Goal: Task Accomplishment & Management: Manage account settings

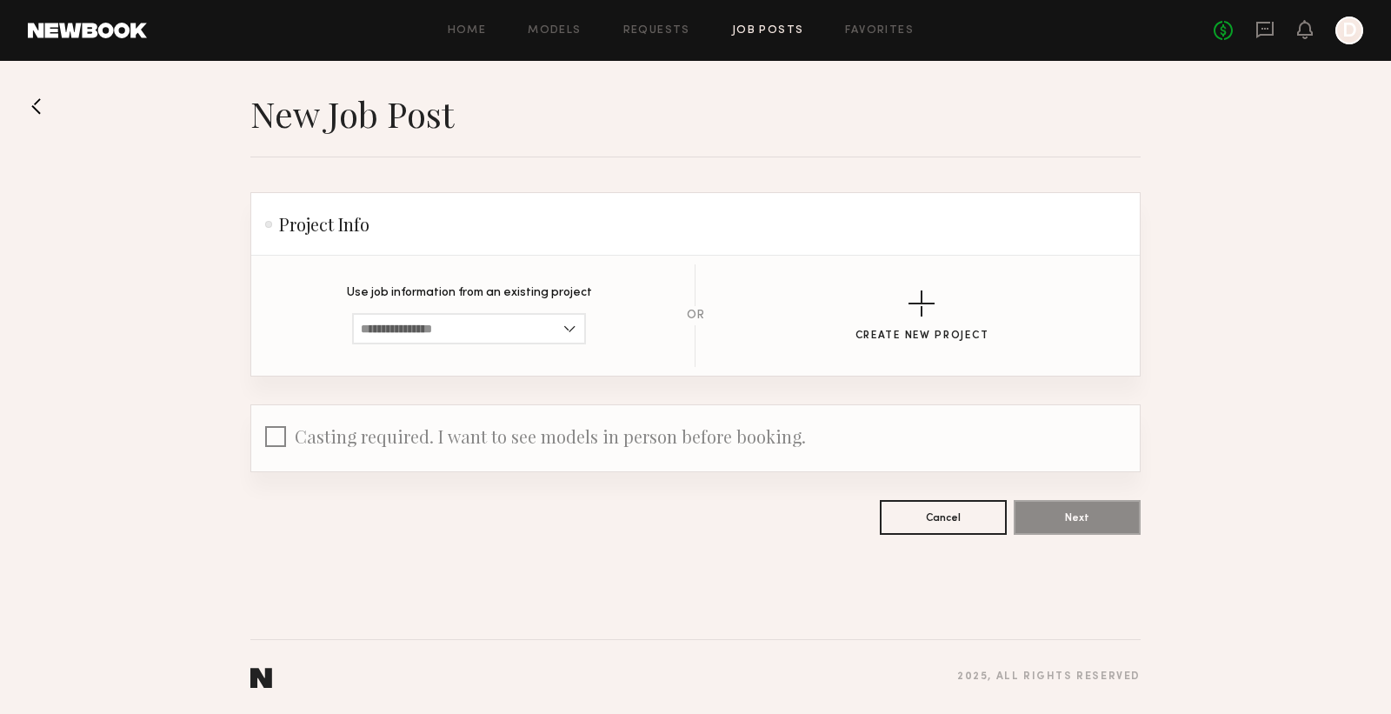
click at [766, 25] on link "Job Posts" at bounding box center [768, 30] width 72 height 11
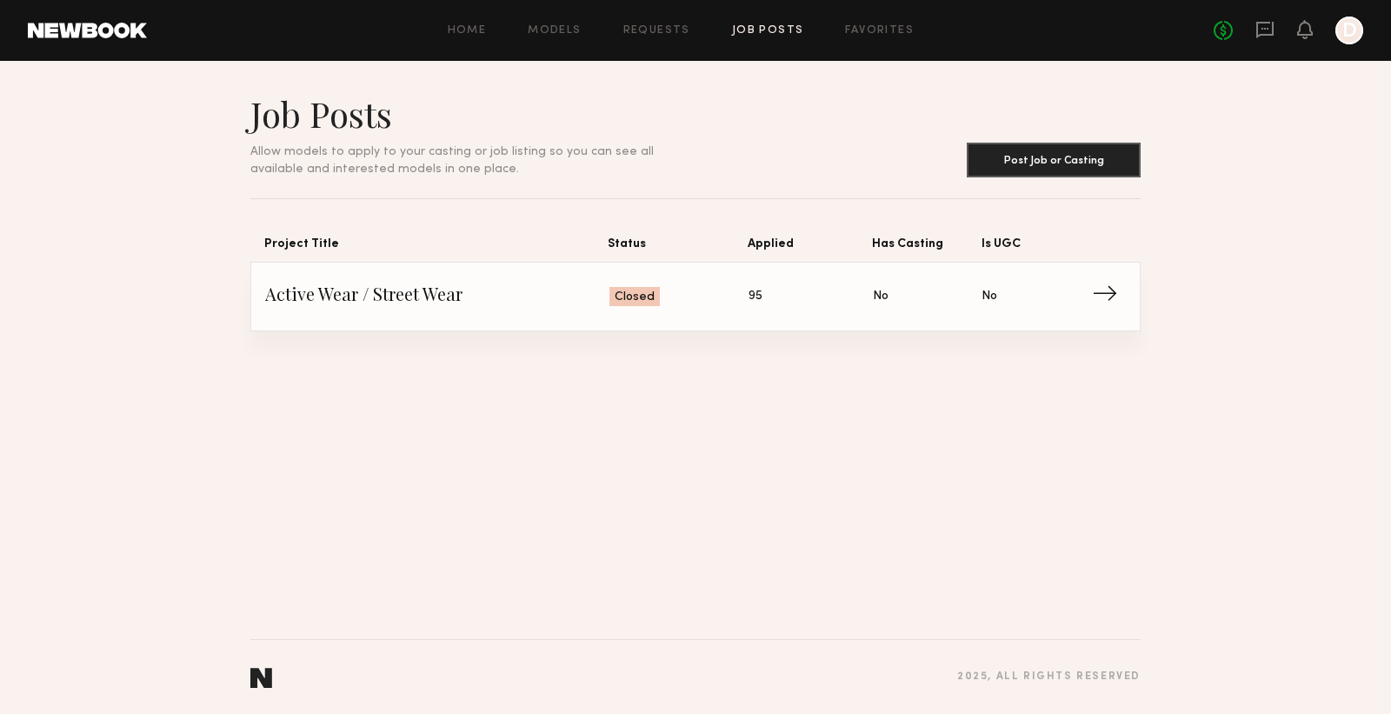
click at [1113, 288] on span "→" at bounding box center [1110, 296] width 36 height 26
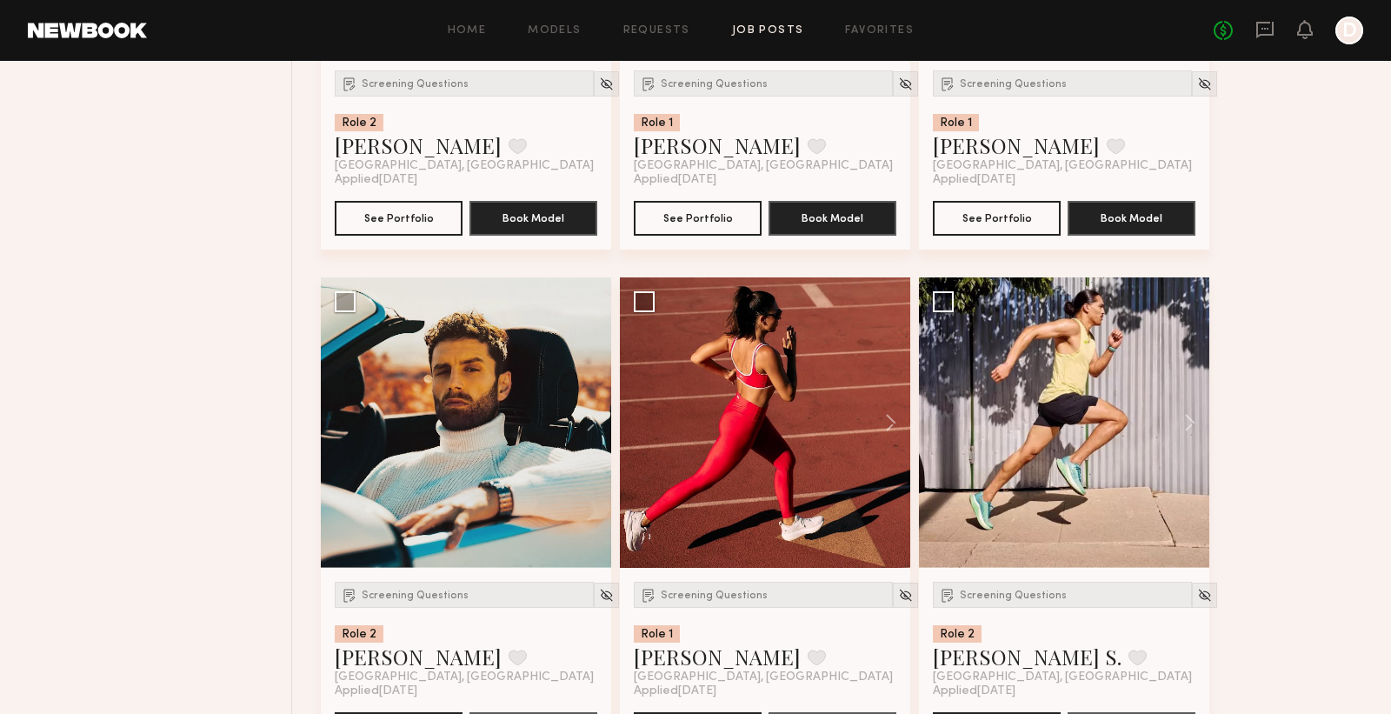
scroll to position [2218, 0]
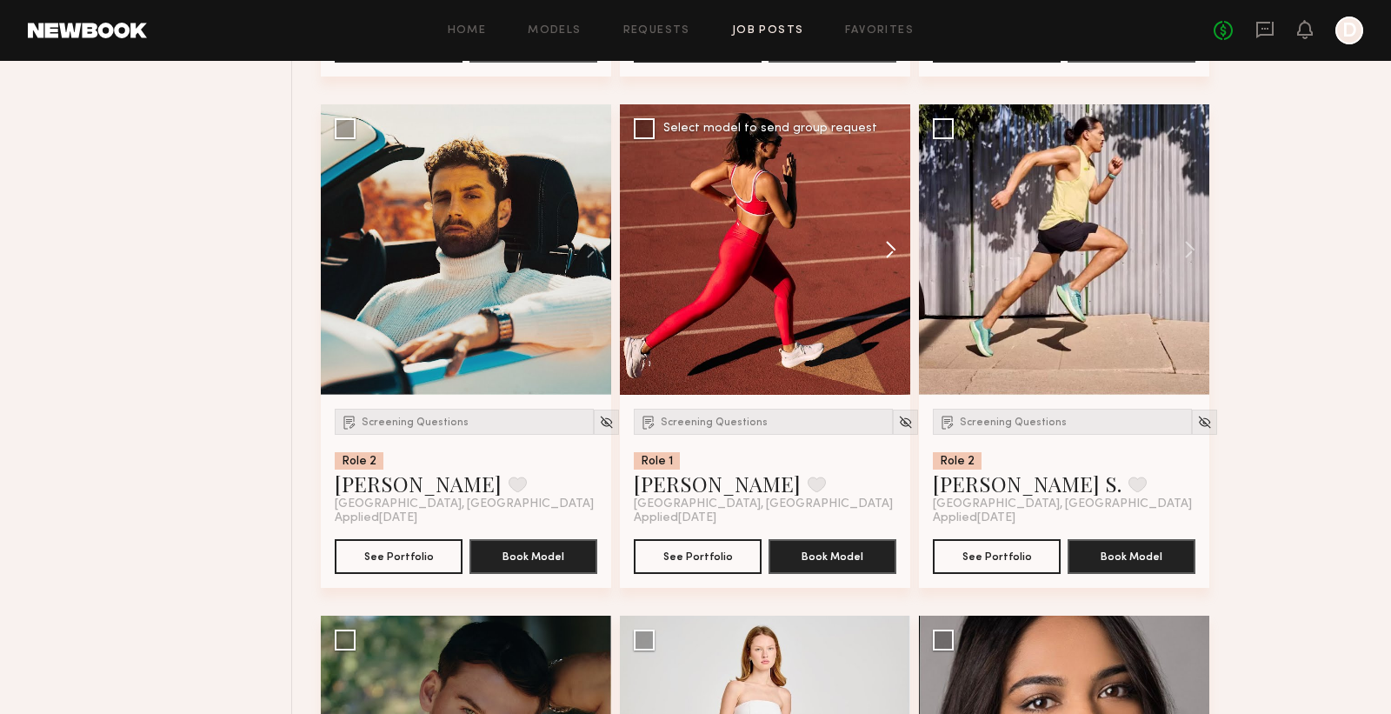
click at [884, 243] on button at bounding box center [883, 249] width 56 height 290
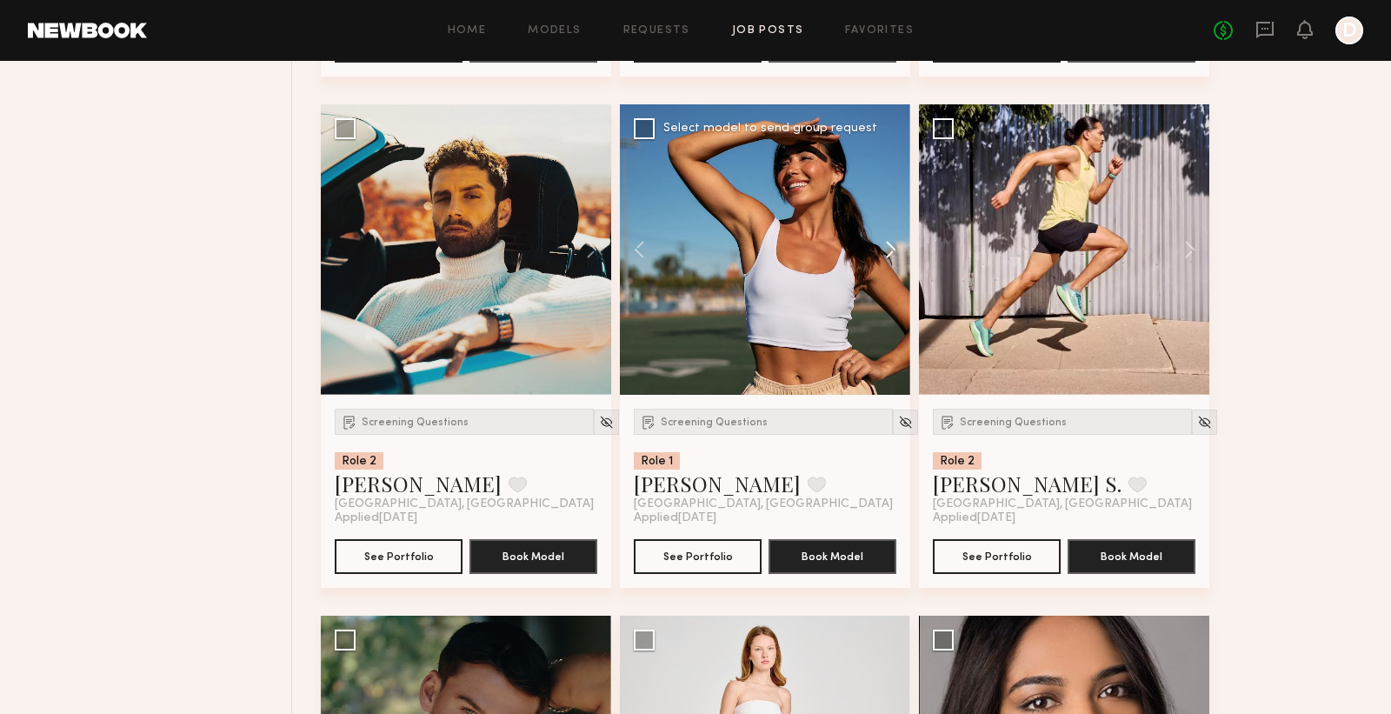
click at [884, 243] on button at bounding box center [883, 249] width 56 height 290
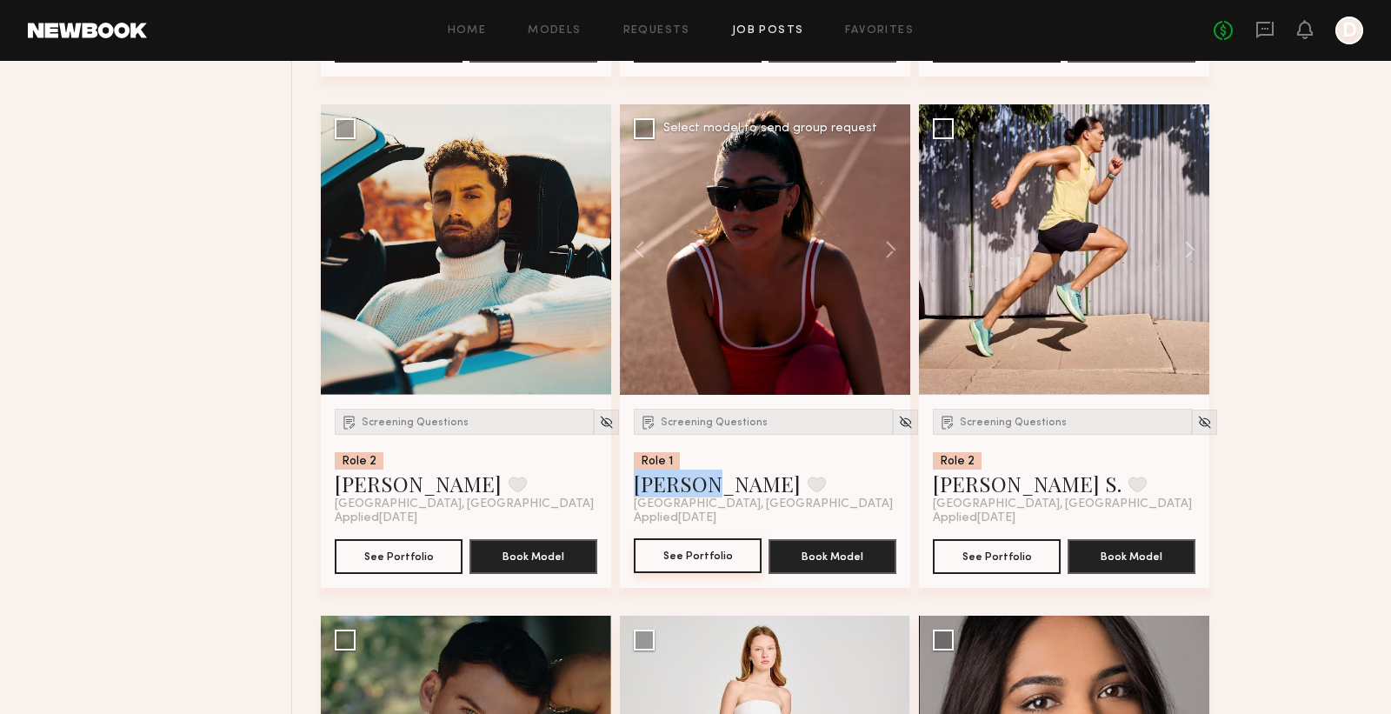
click at [684, 551] on button "See Portfolio" at bounding box center [698, 555] width 128 height 35
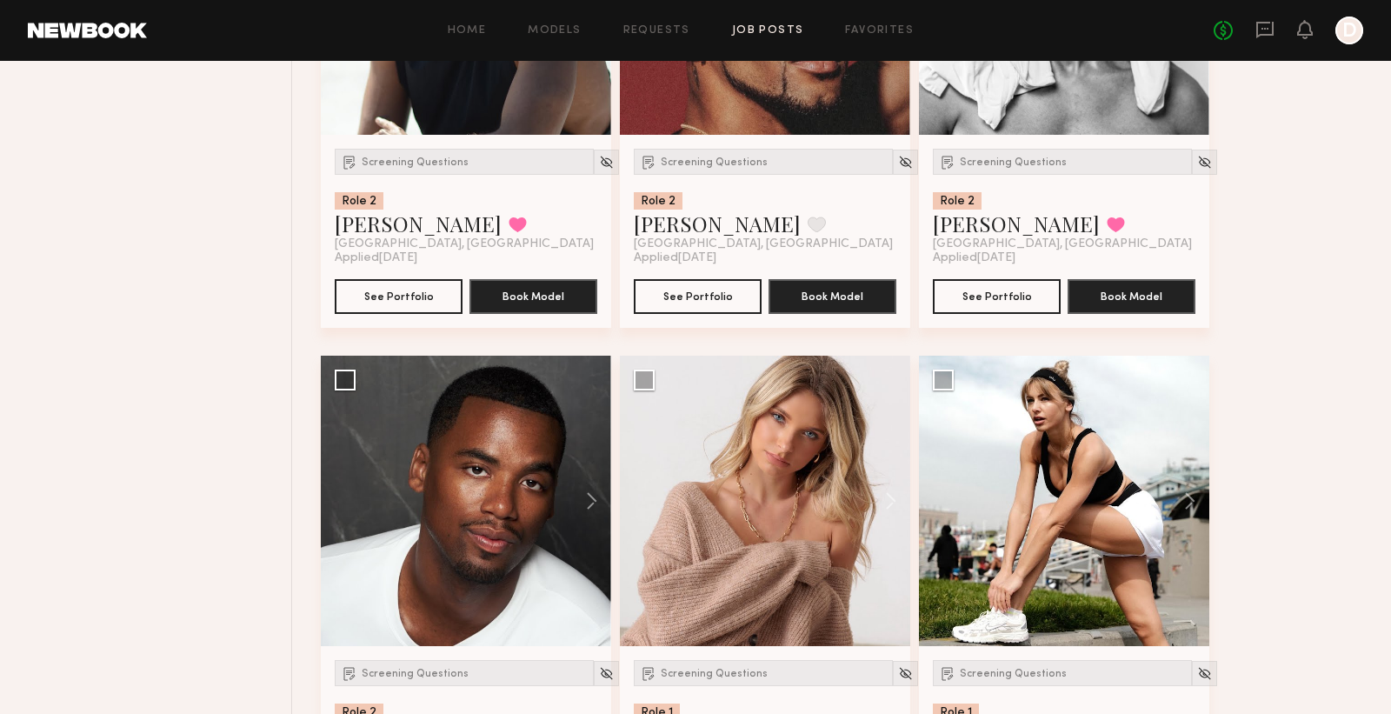
scroll to position [4676, 0]
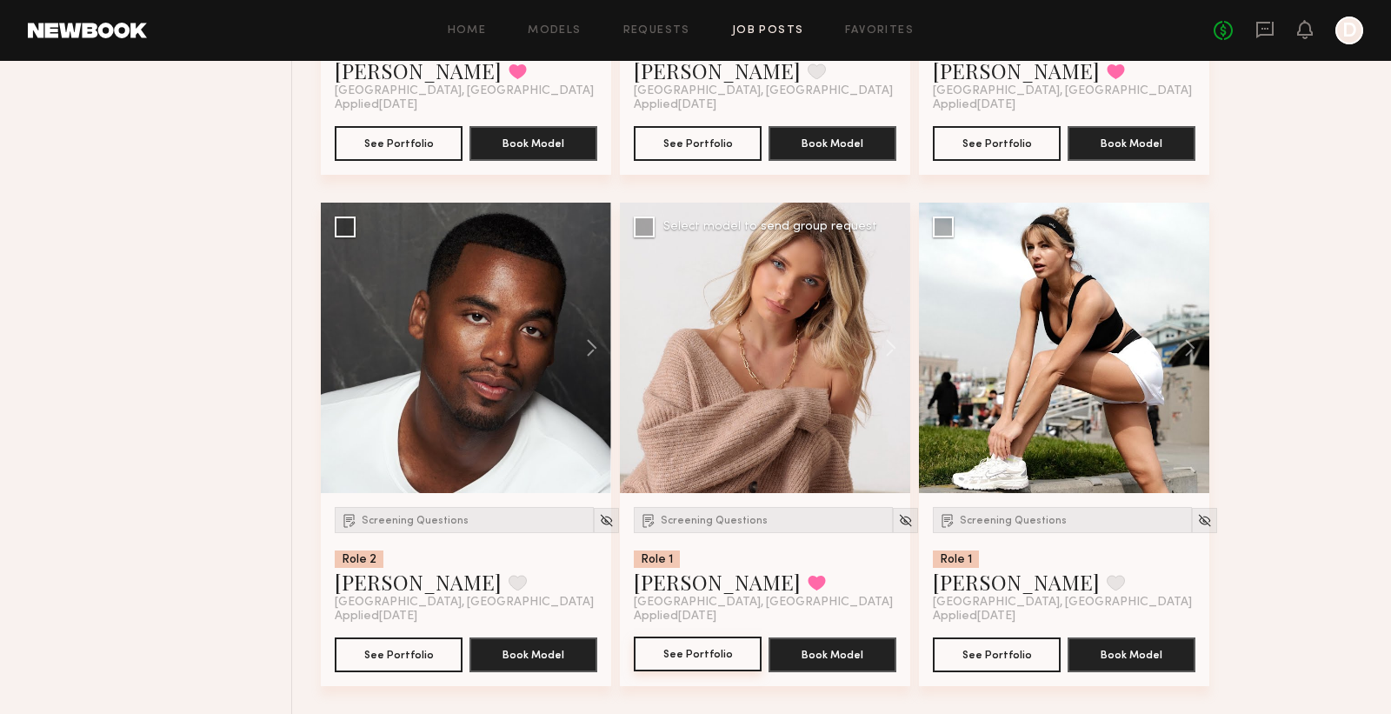
click at [691, 659] on button "See Portfolio" at bounding box center [698, 654] width 128 height 35
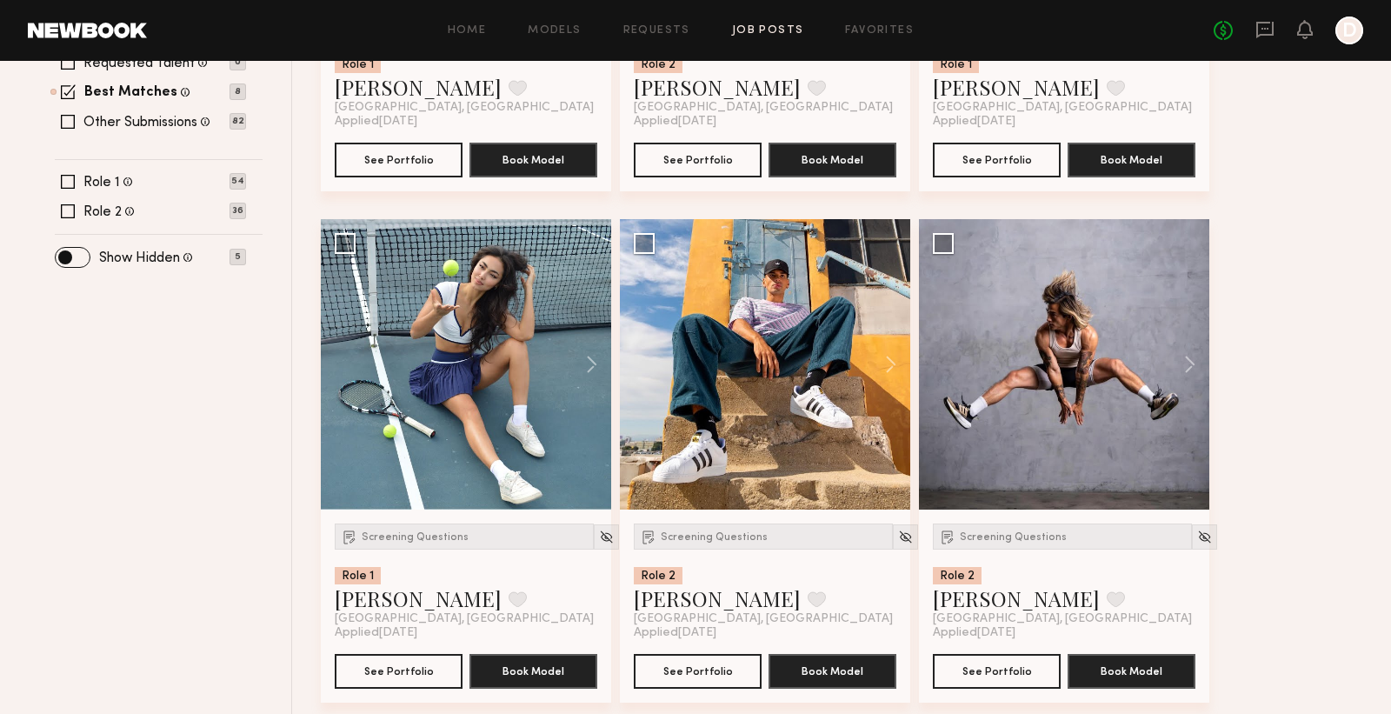
scroll to position [607, 0]
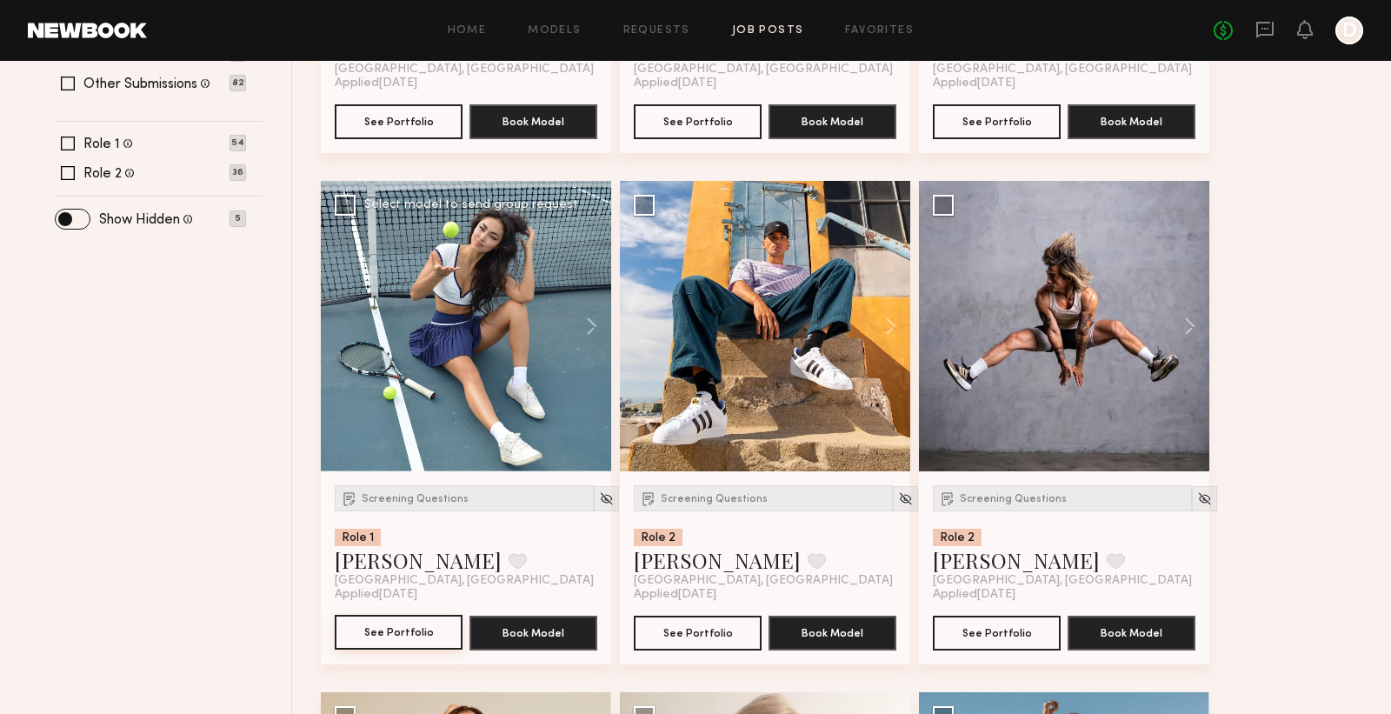
drag, startPoint x: 380, startPoint y: 632, endPoint x: 428, endPoint y: 610, distance: 52.9
click at [381, 632] on button "See Portfolio" at bounding box center [399, 632] width 128 height 35
click at [590, 333] on button at bounding box center [584, 326] width 56 height 290
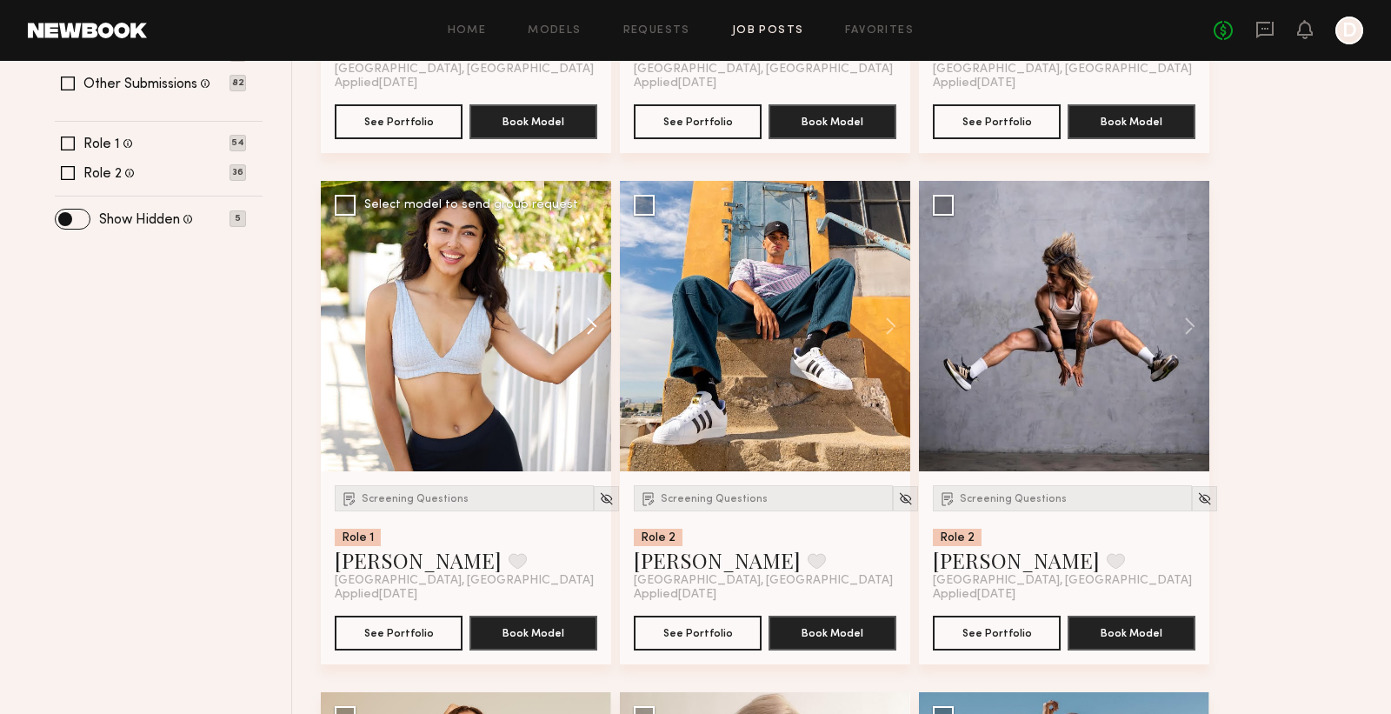
click at [590, 333] on button at bounding box center [584, 326] width 56 height 290
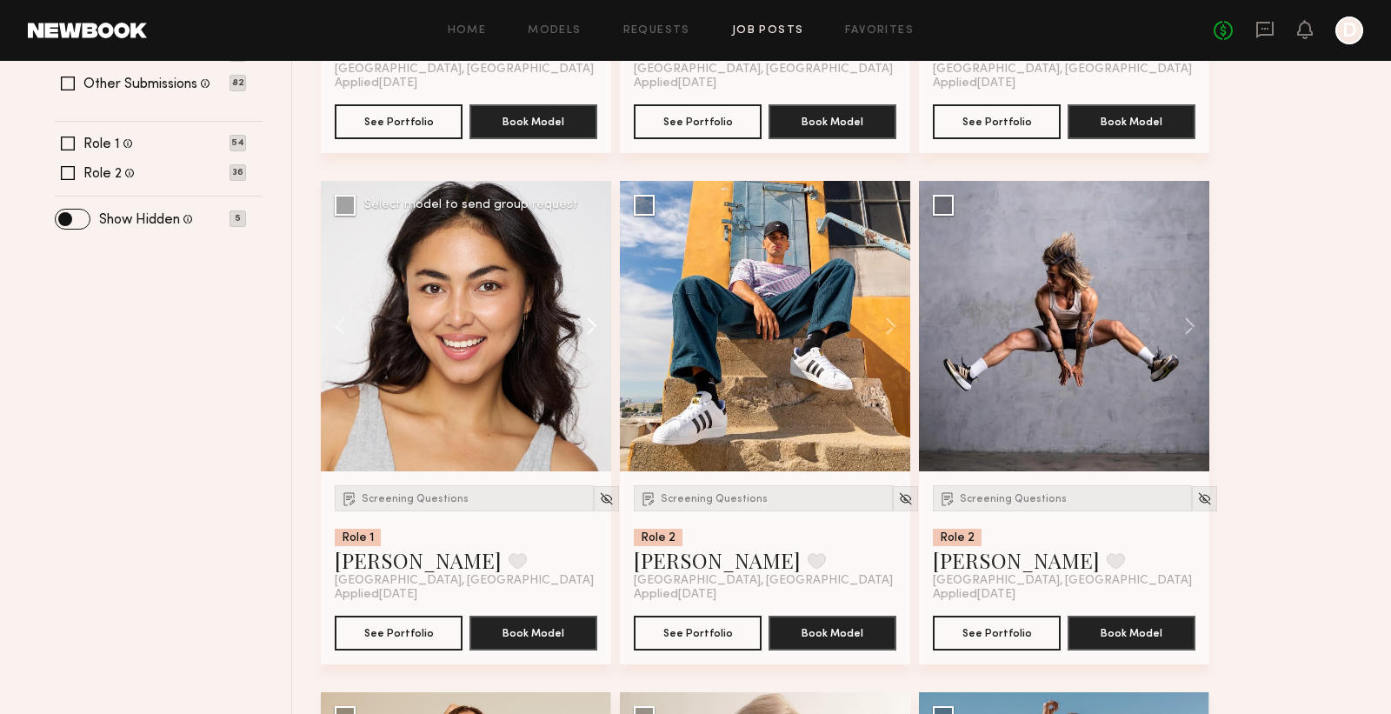
click at [590, 333] on button at bounding box center [584, 326] width 56 height 290
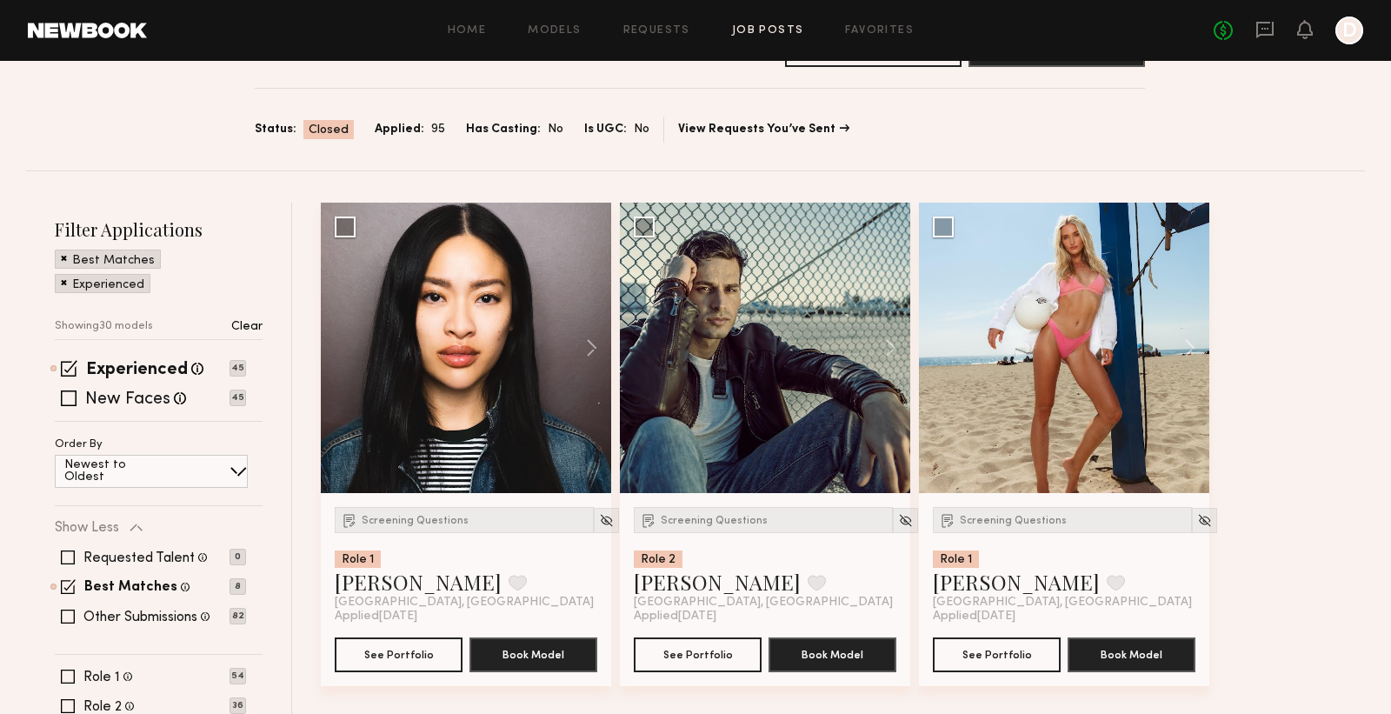
scroll to position [0, 0]
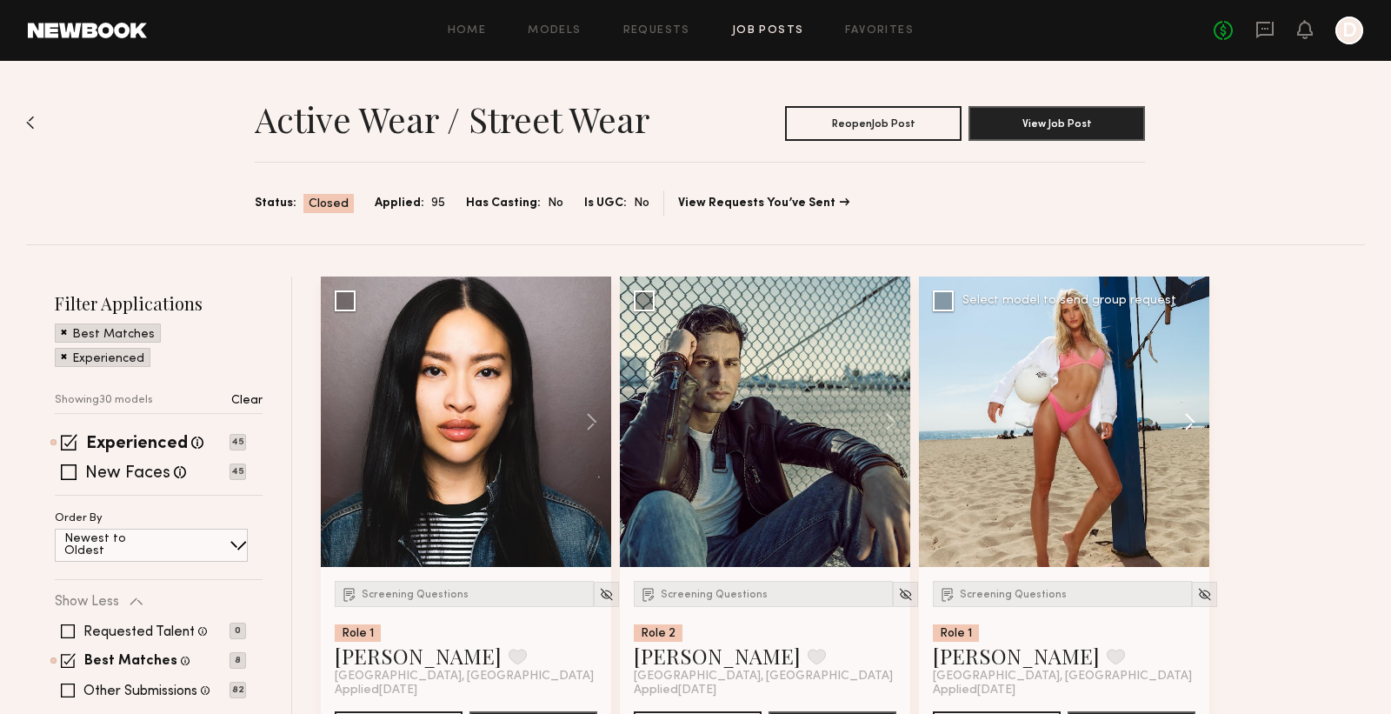
click at [1184, 417] on button at bounding box center [1182, 422] width 56 height 290
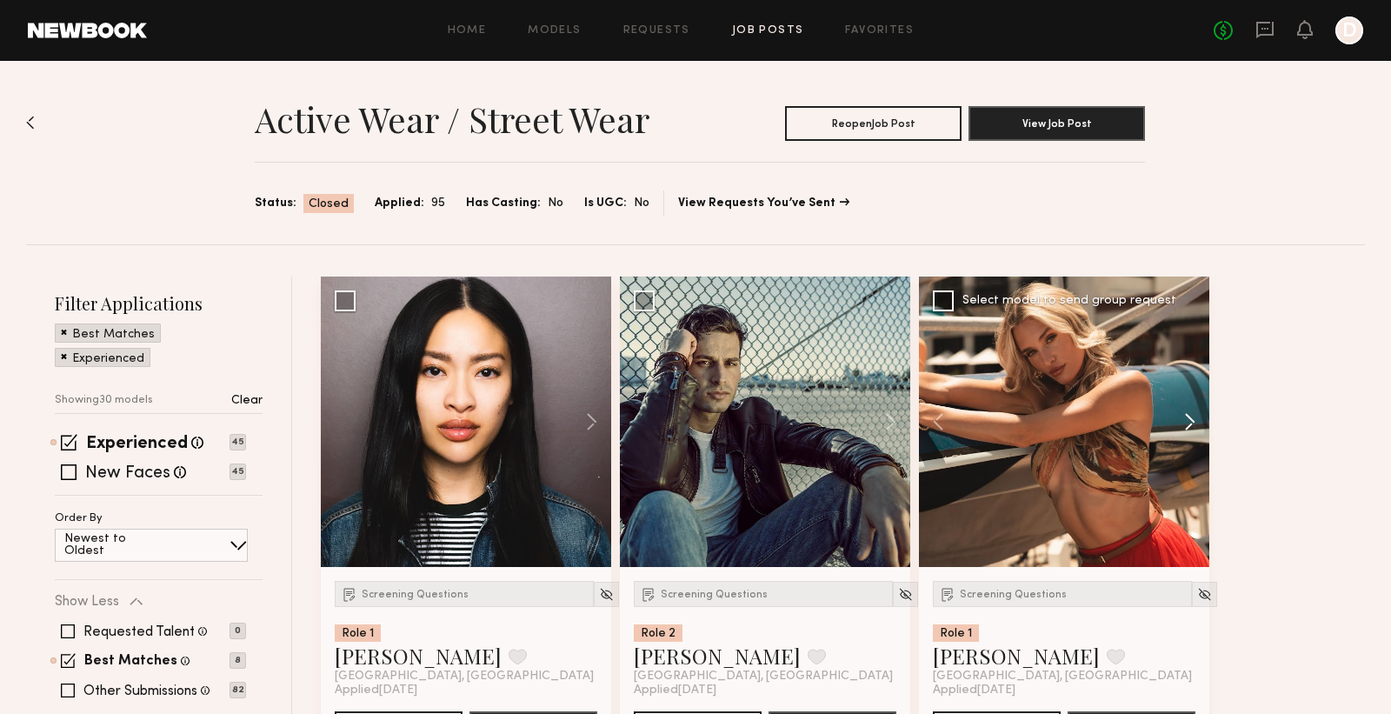
click at [1184, 417] on button at bounding box center [1182, 422] width 56 height 290
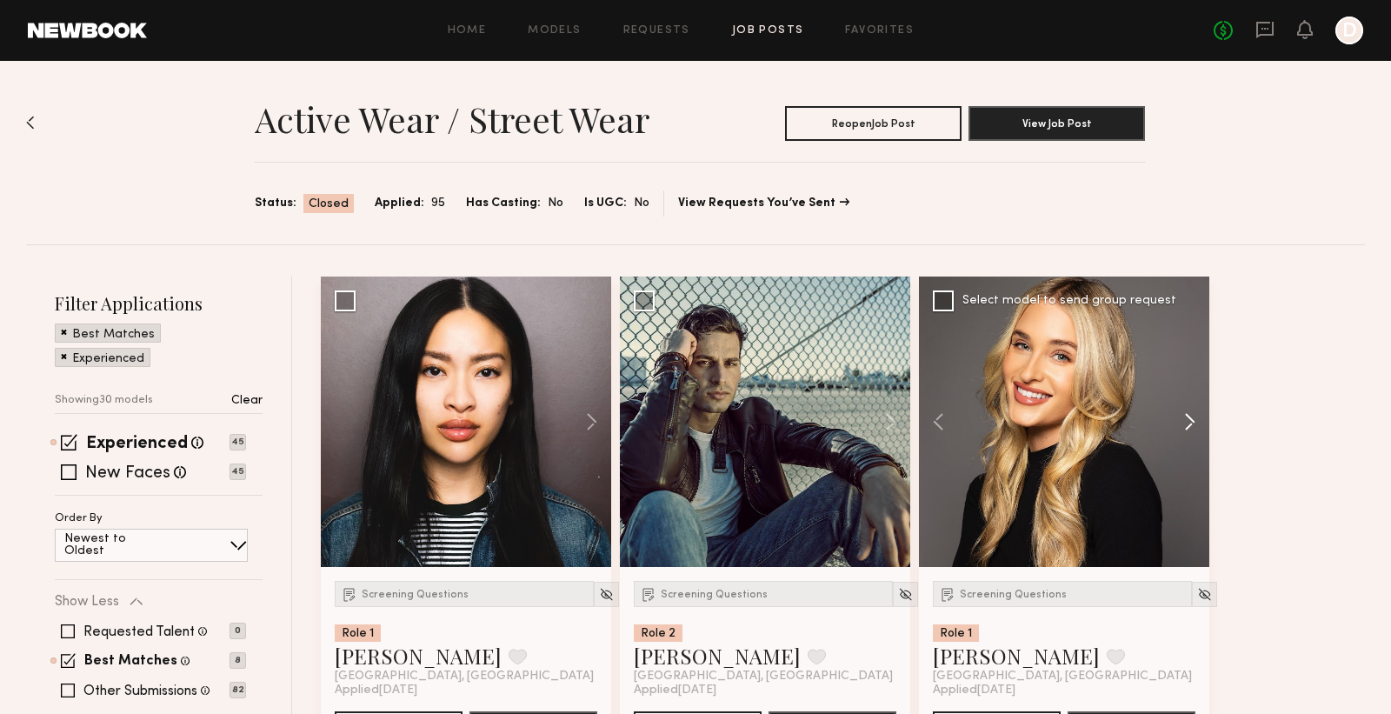
click at [1184, 417] on button at bounding box center [1182, 422] width 56 height 290
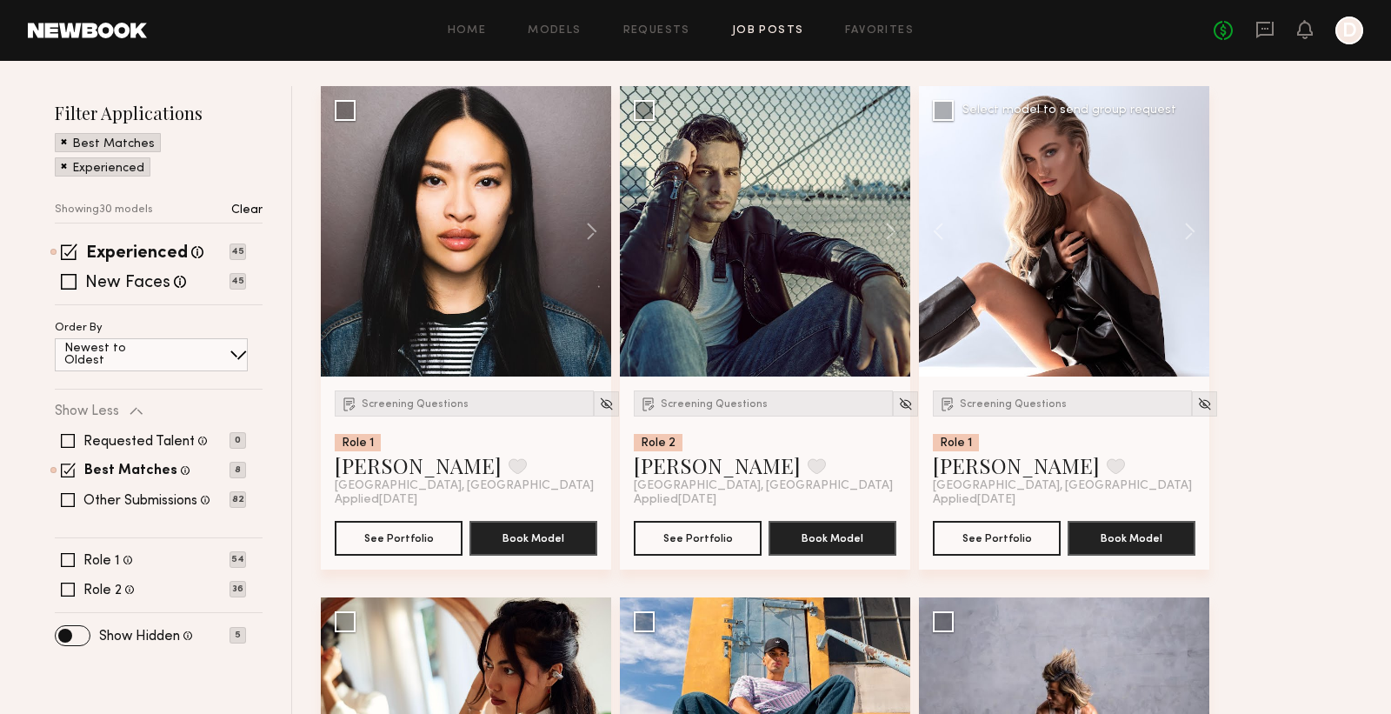
scroll to position [253, 0]
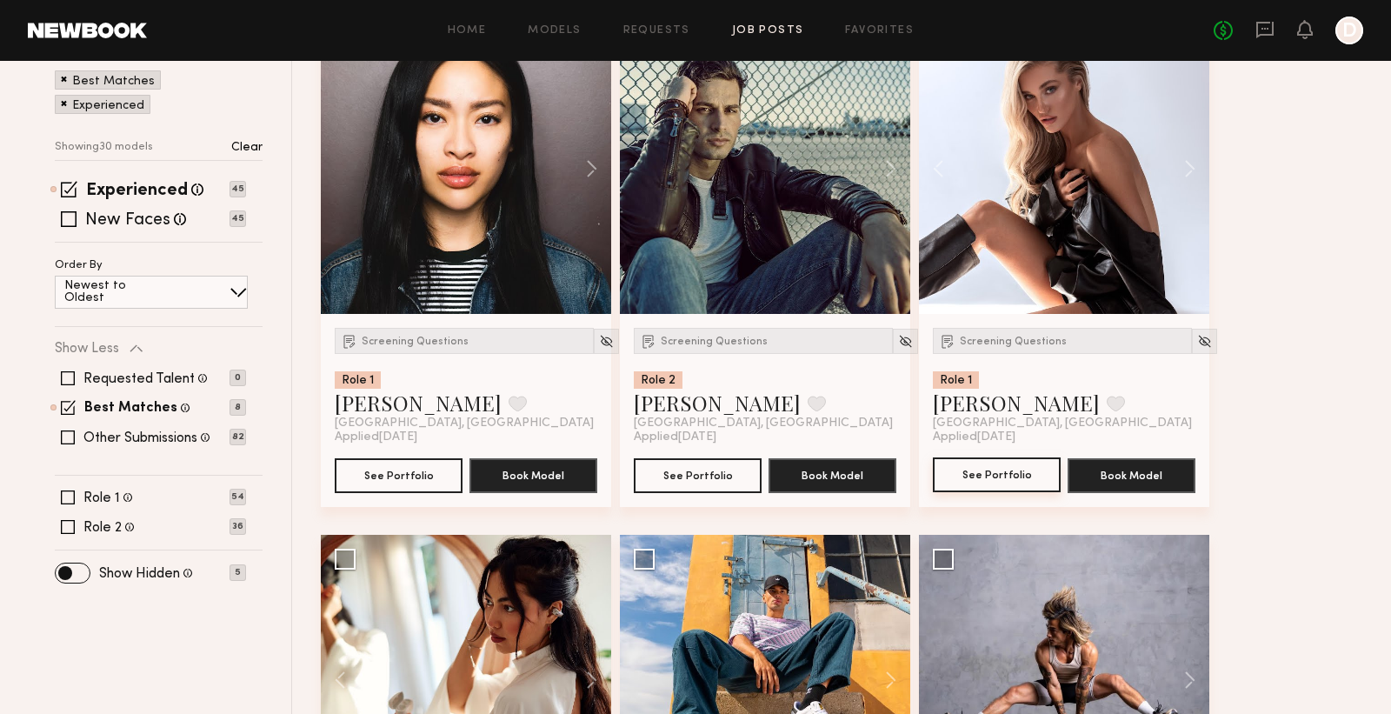
click at [1004, 471] on button "See Portfolio" at bounding box center [997, 474] width 128 height 35
click at [1034, 341] on span "Screening Questions" at bounding box center [1013, 342] width 107 height 10
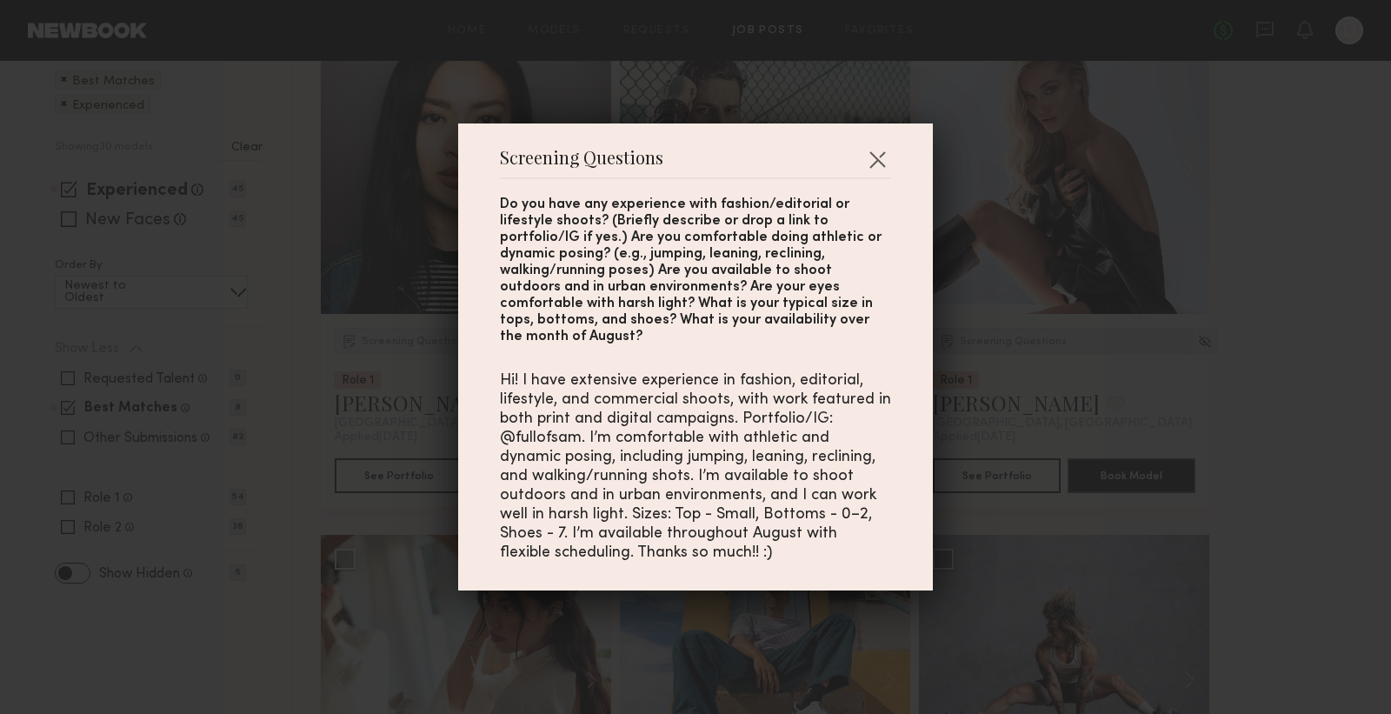
click at [1034, 341] on div "Screening Questions Do you have any experience with fashion/editorial or lifest…" at bounding box center [695, 357] width 1391 height 714
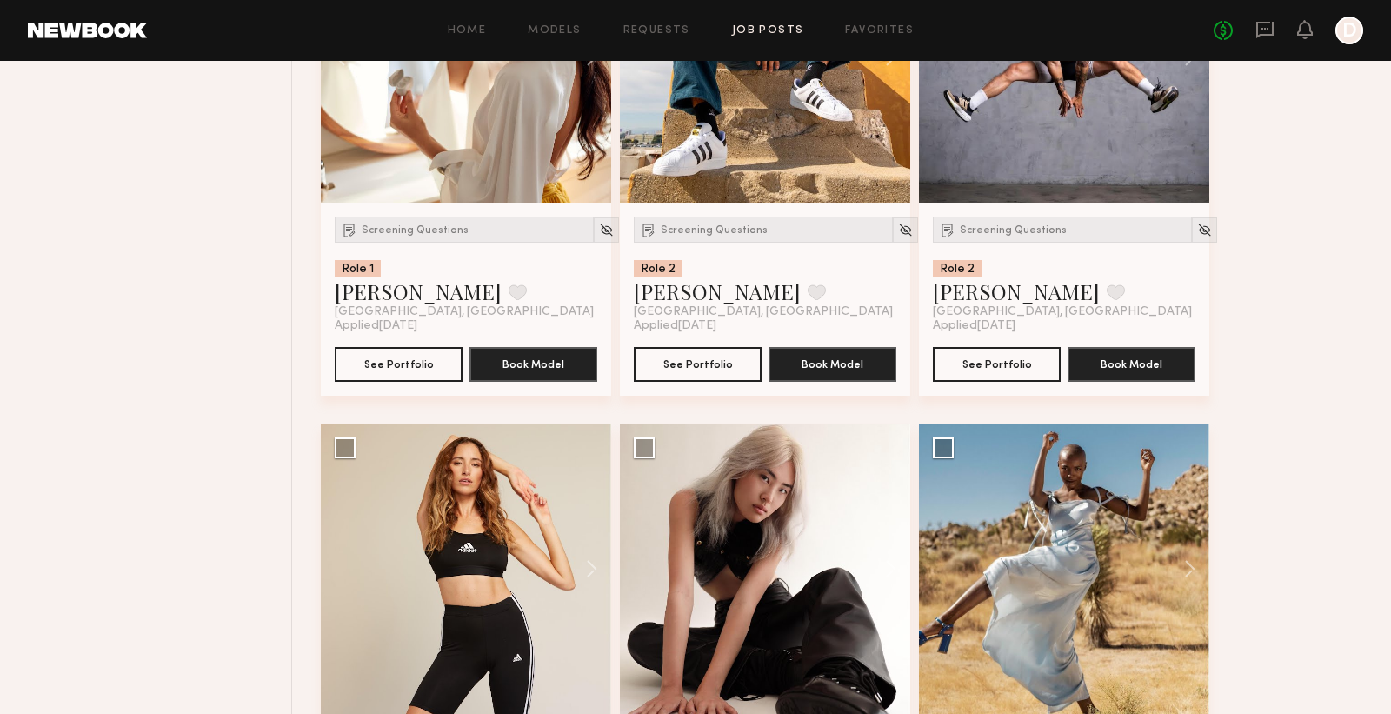
scroll to position [958, 0]
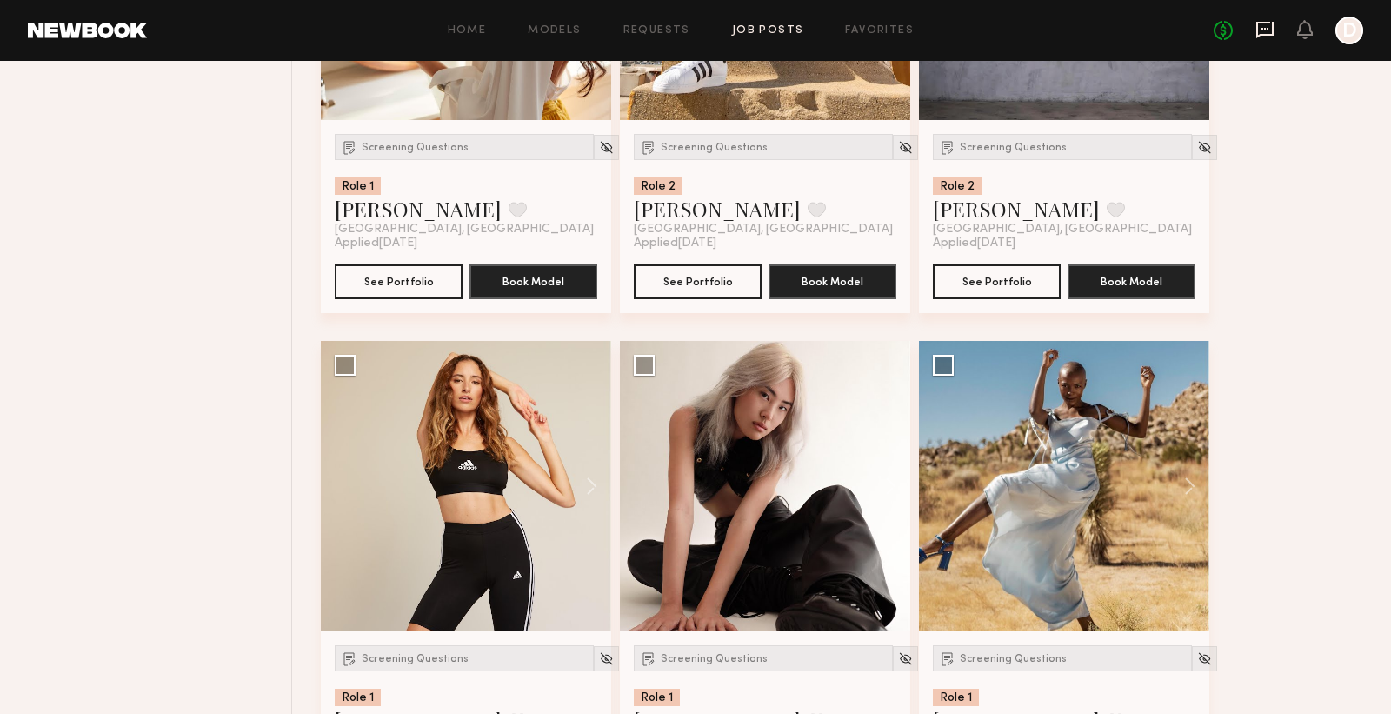
click at [1268, 24] on icon at bounding box center [1265, 29] width 19 height 19
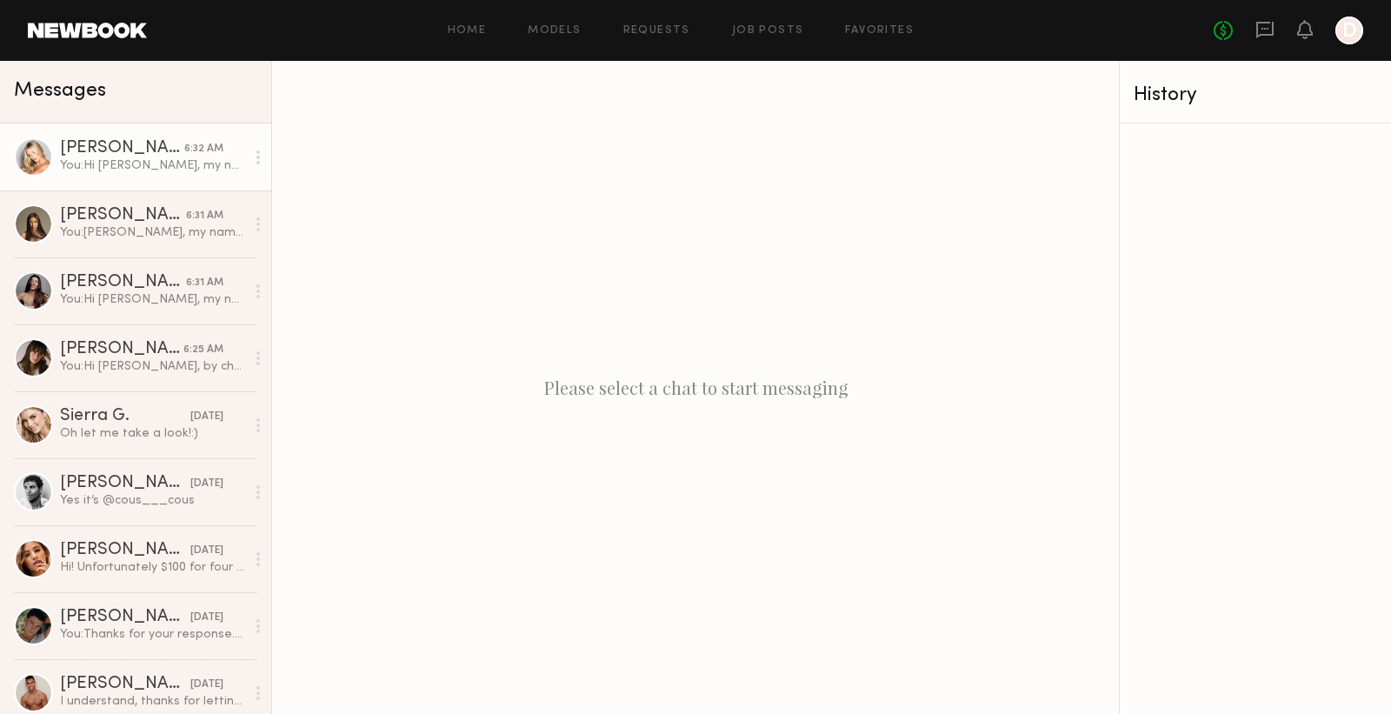
click at [97, 150] on div "Sam F." at bounding box center [122, 148] width 124 height 17
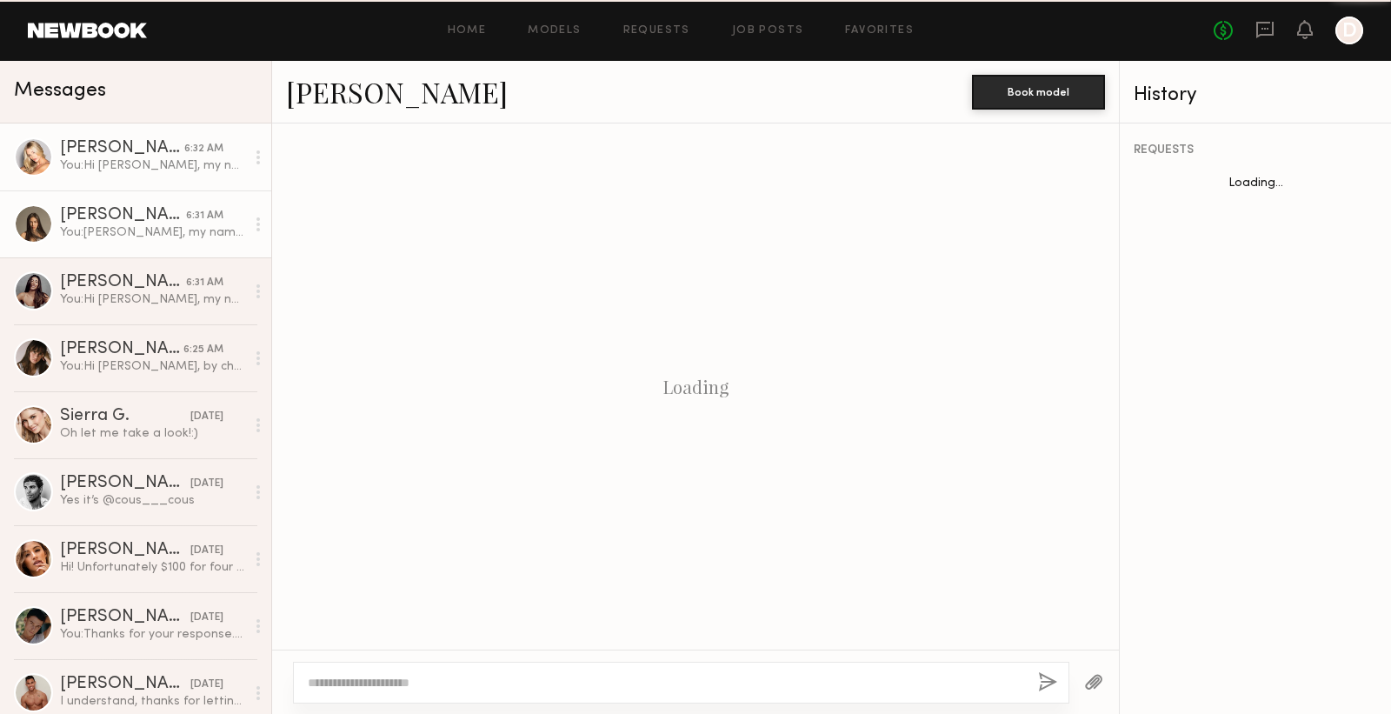
scroll to position [263, 0]
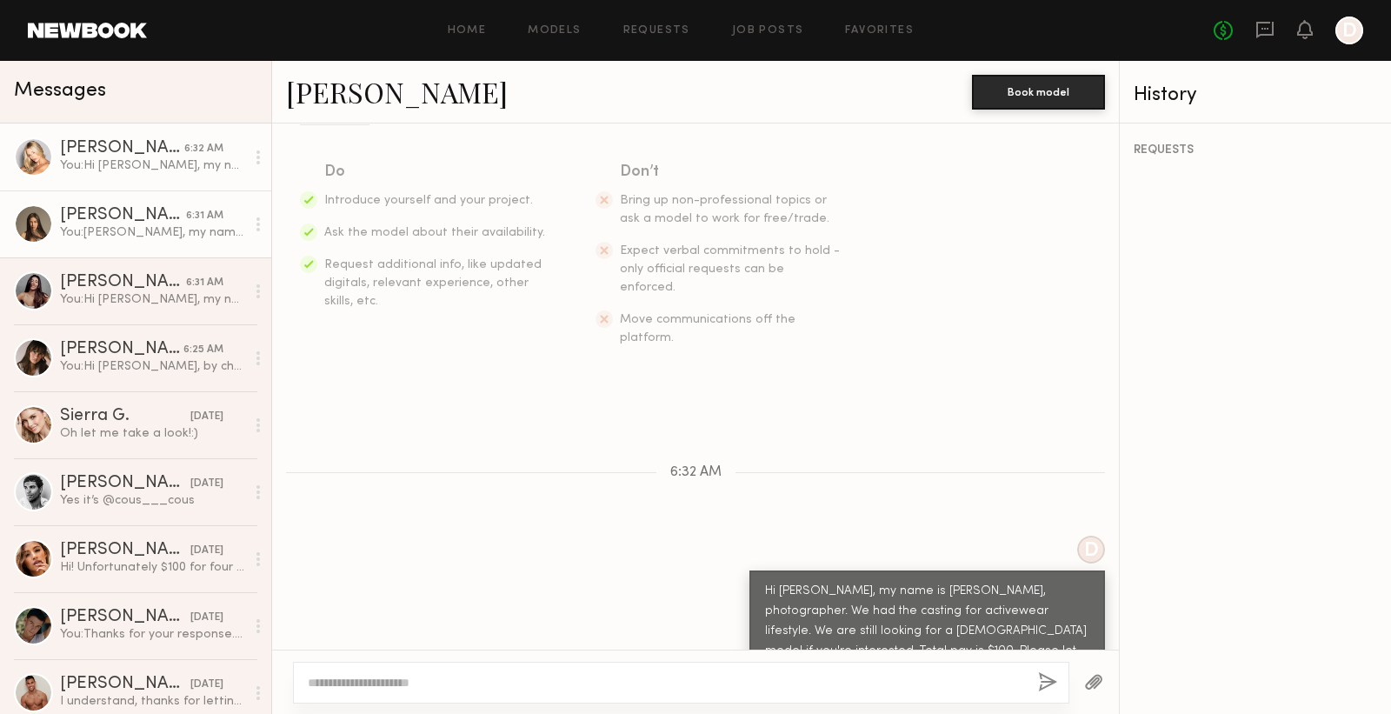
click at [158, 212] on div "Assiya M." at bounding box center [123, 215] width 126 height 17
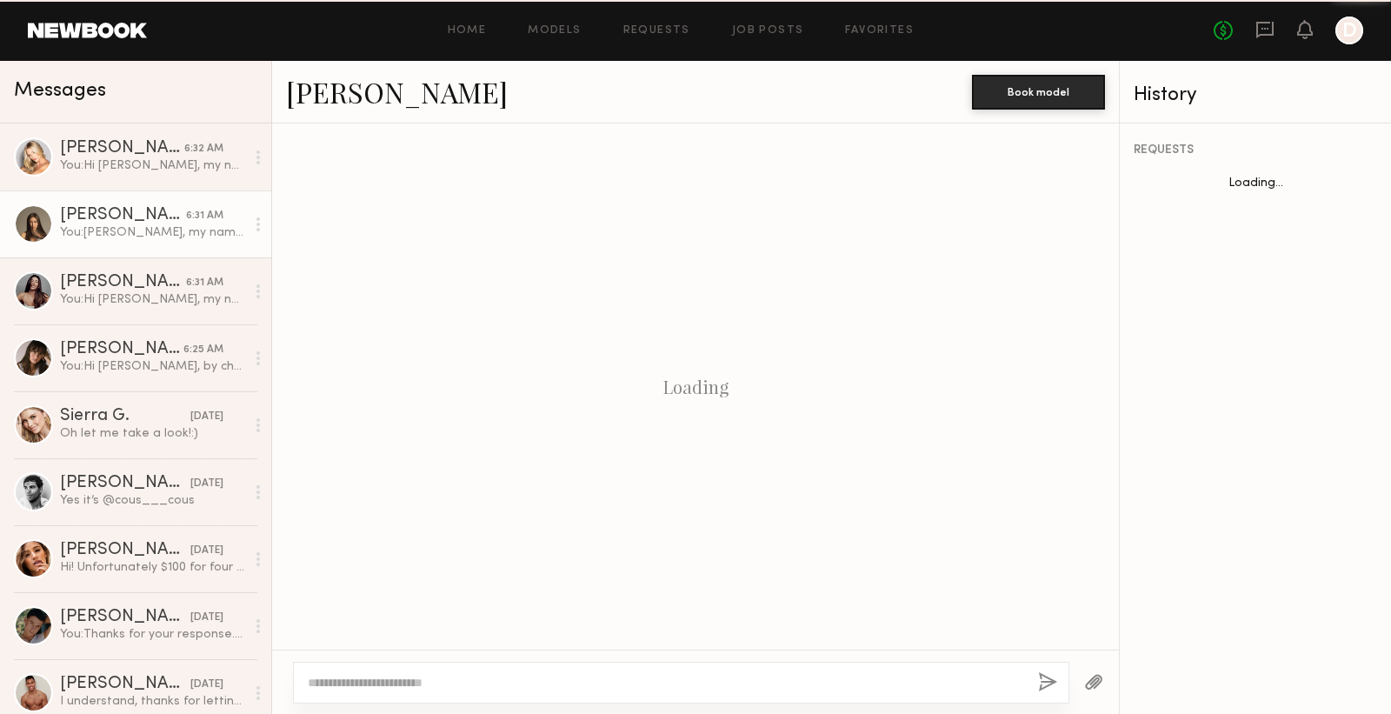
scroll to position [263, 0]
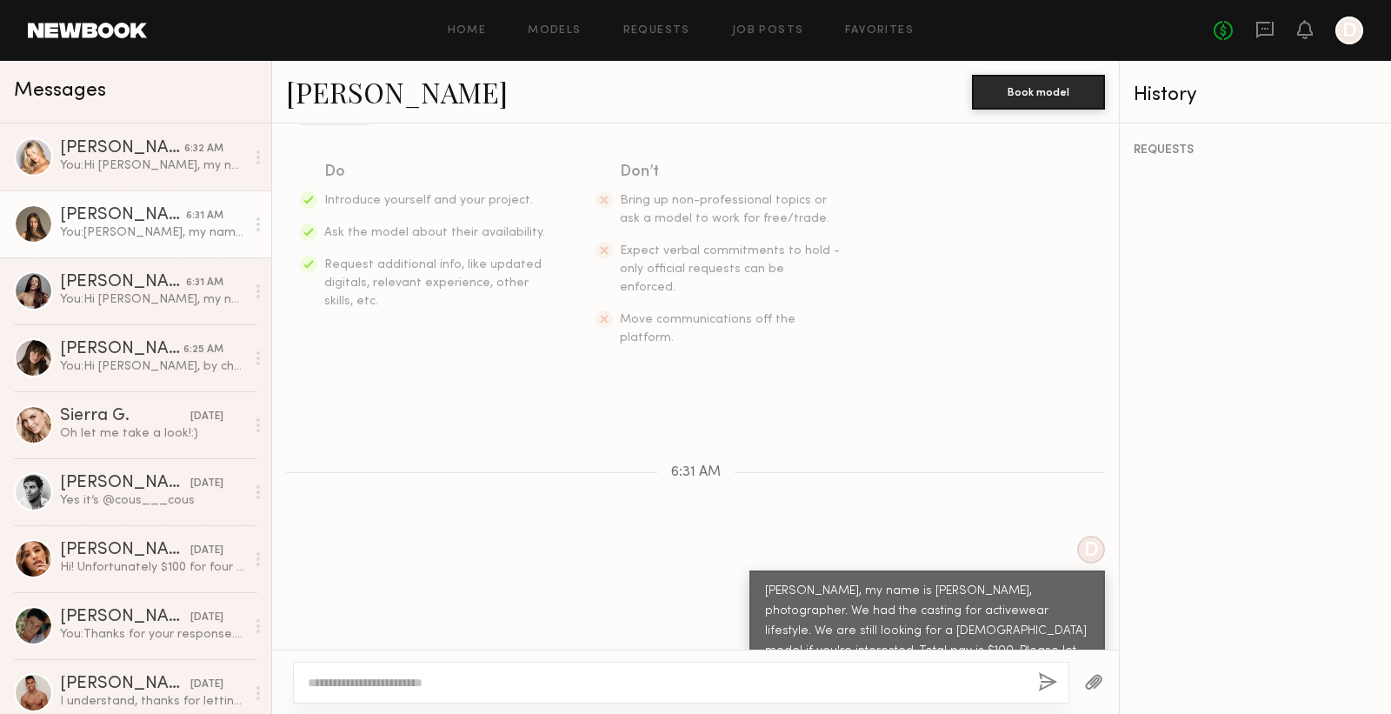
click at [147, 255] on link "Assiya M. 6:31 AM You: Hi Assiya, my name is Jung, photographer. We had the cas…" at bounding box center [135, 223] width 271 height 67
click at [134, 316] on link "Elke K. 6:31 AM You: Hi Elke, my name is Jung, photographer. We had the casting…" at bounding box center [135, 290] width 271 height 67
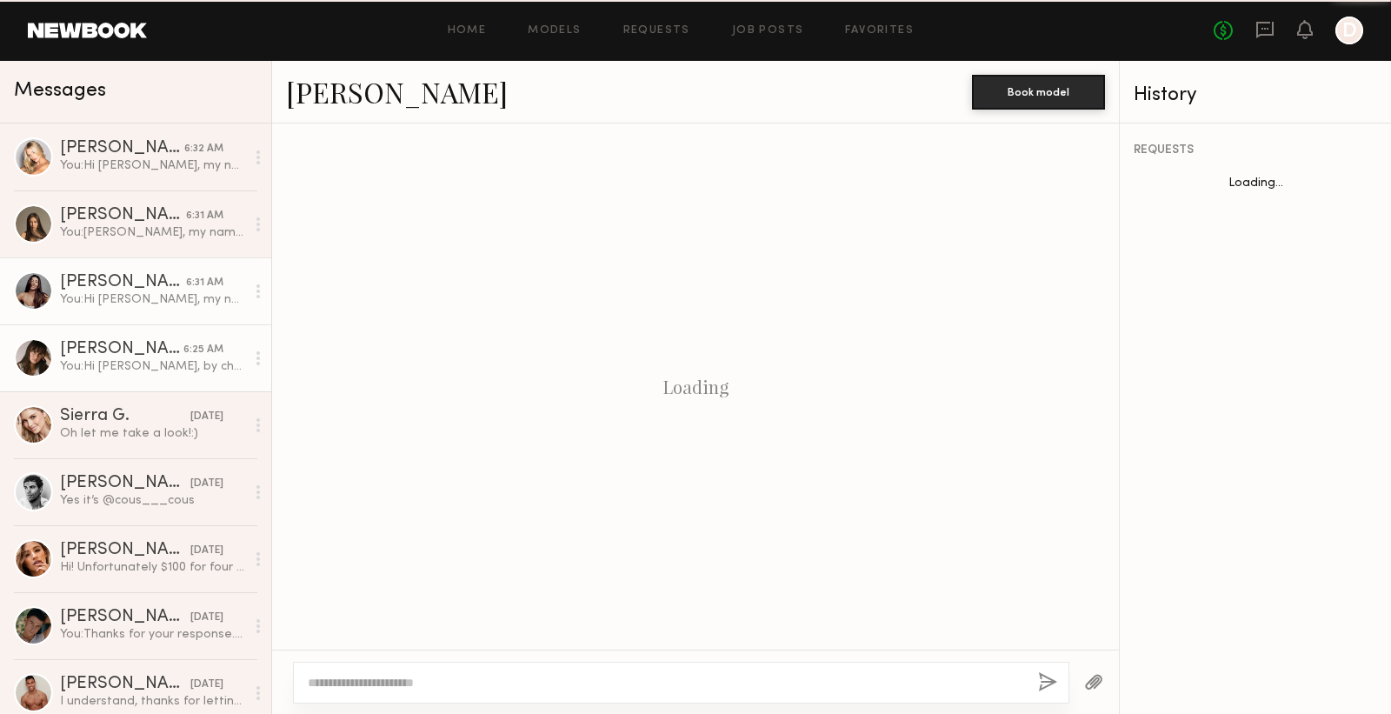
scroll to position [263, 0]
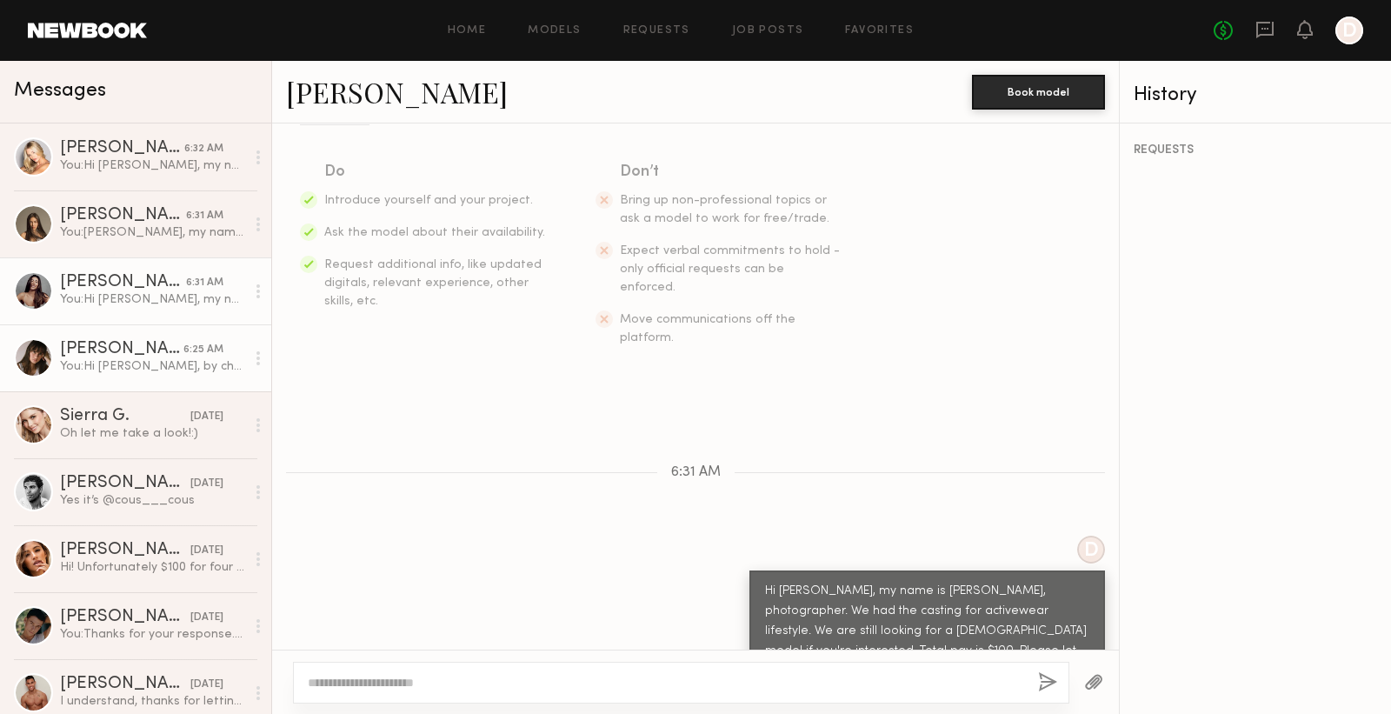
click at [134, 349] on div "Abby S." at bounding box center [121, 349] width 123 height 17
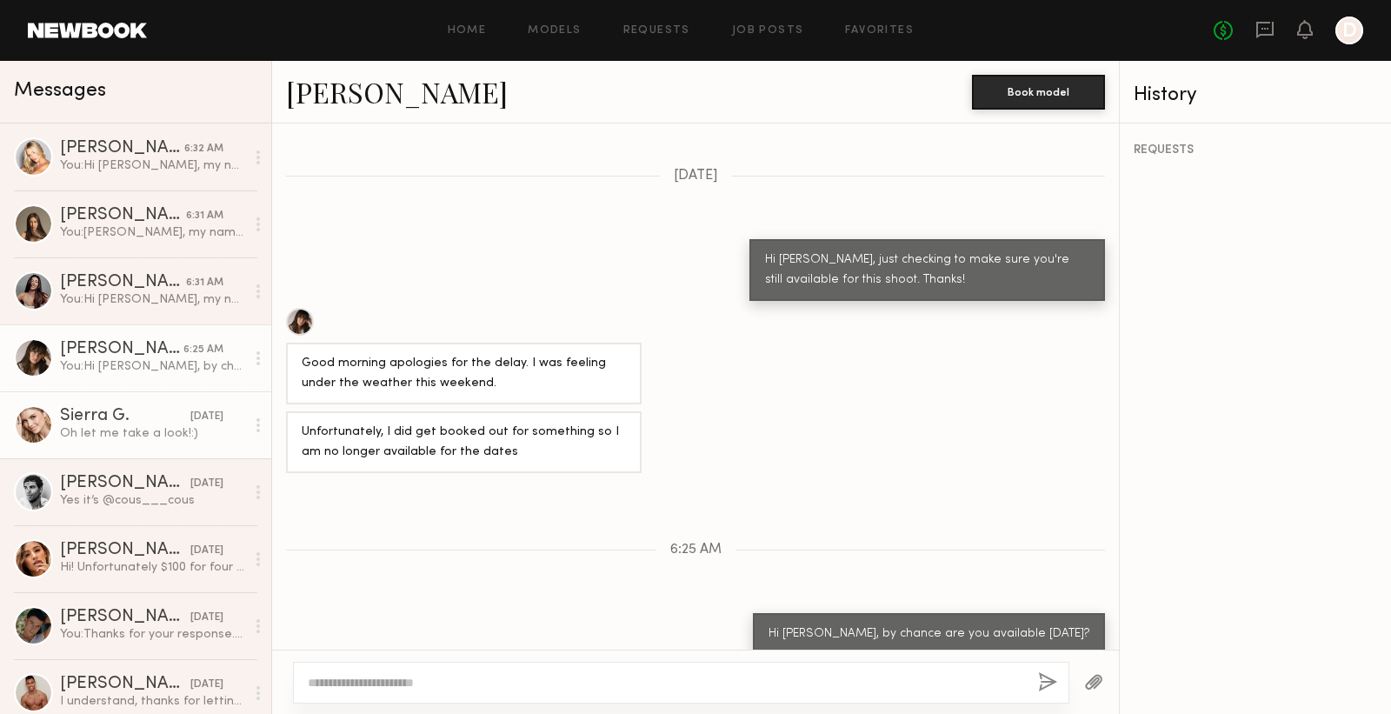
scroll to position [953, 0]
click at [121, 411] on div "Sierra G." at bounding box center [125, 416] width 130 height 17
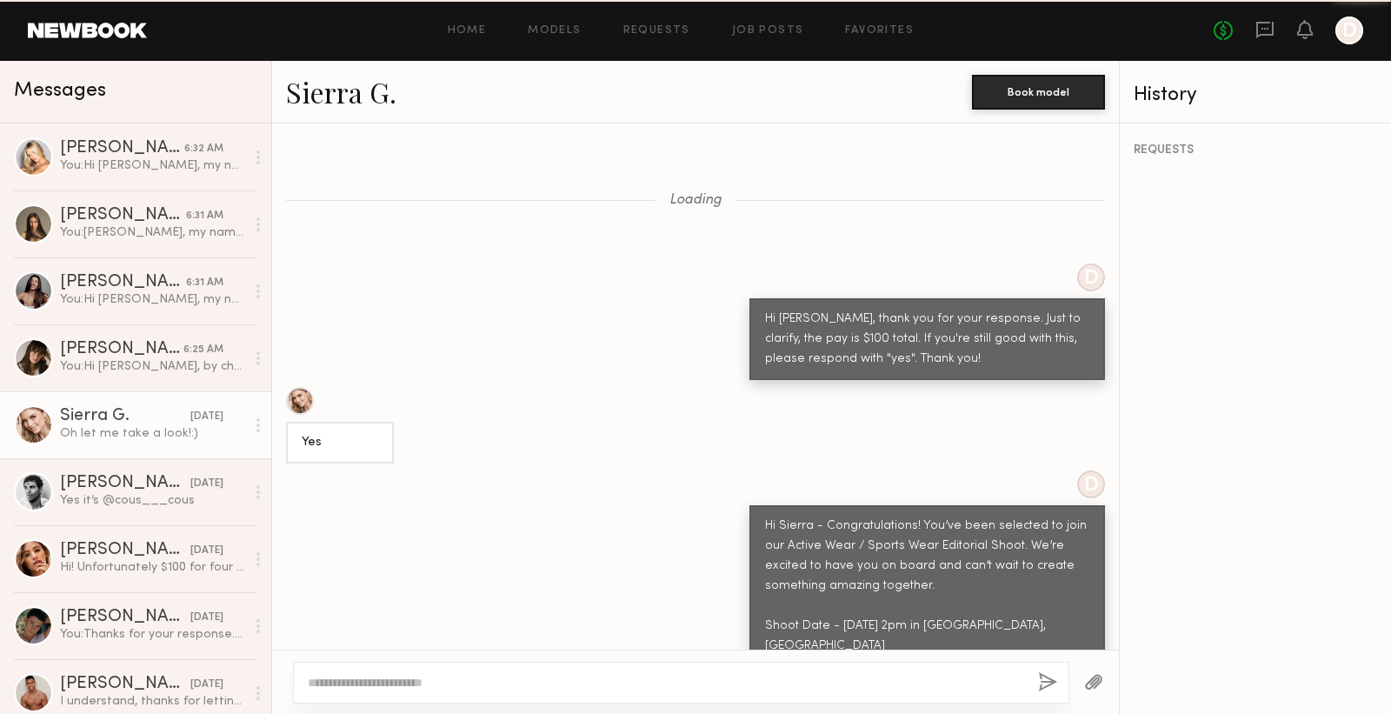
scroll to position [950, 0]
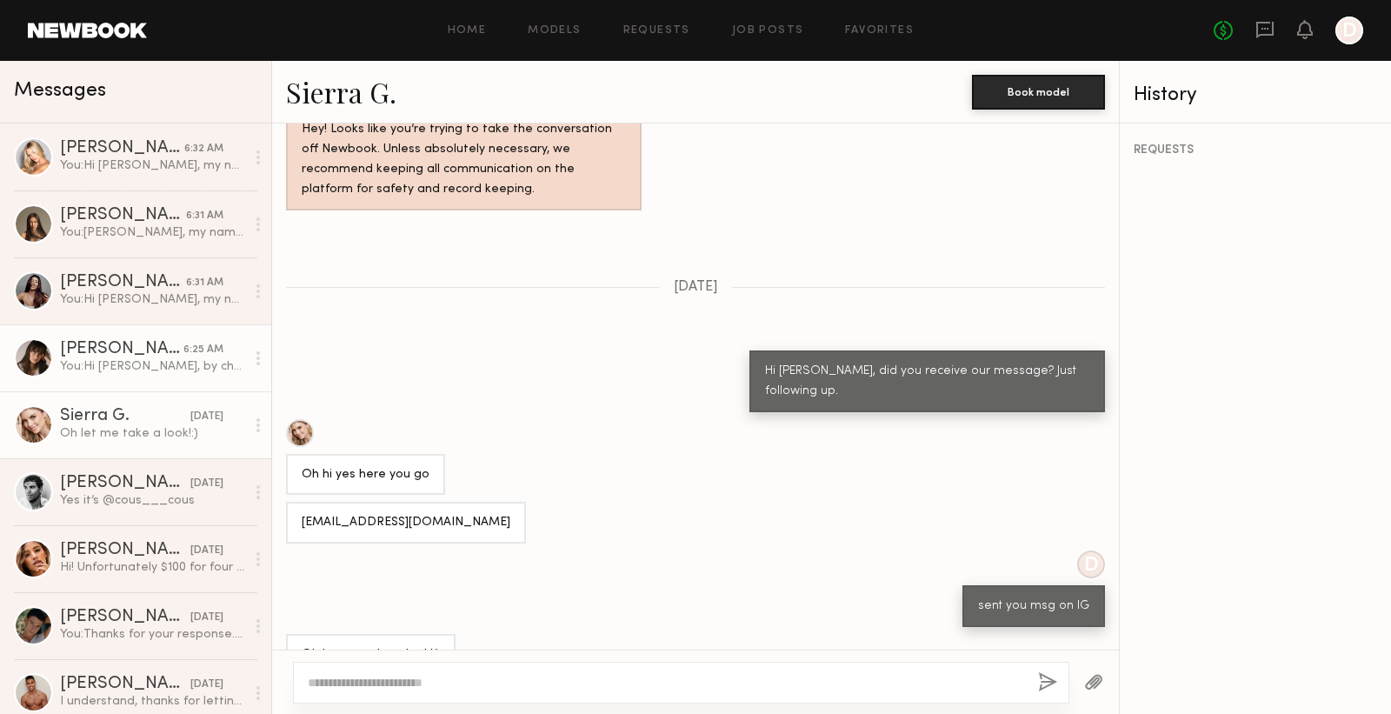
click at [126, 381] on link "Abby S. 6:25 AM You: Hi Abby, by chance are you available today?" at bounding box center [135, 357] width 271 height 67
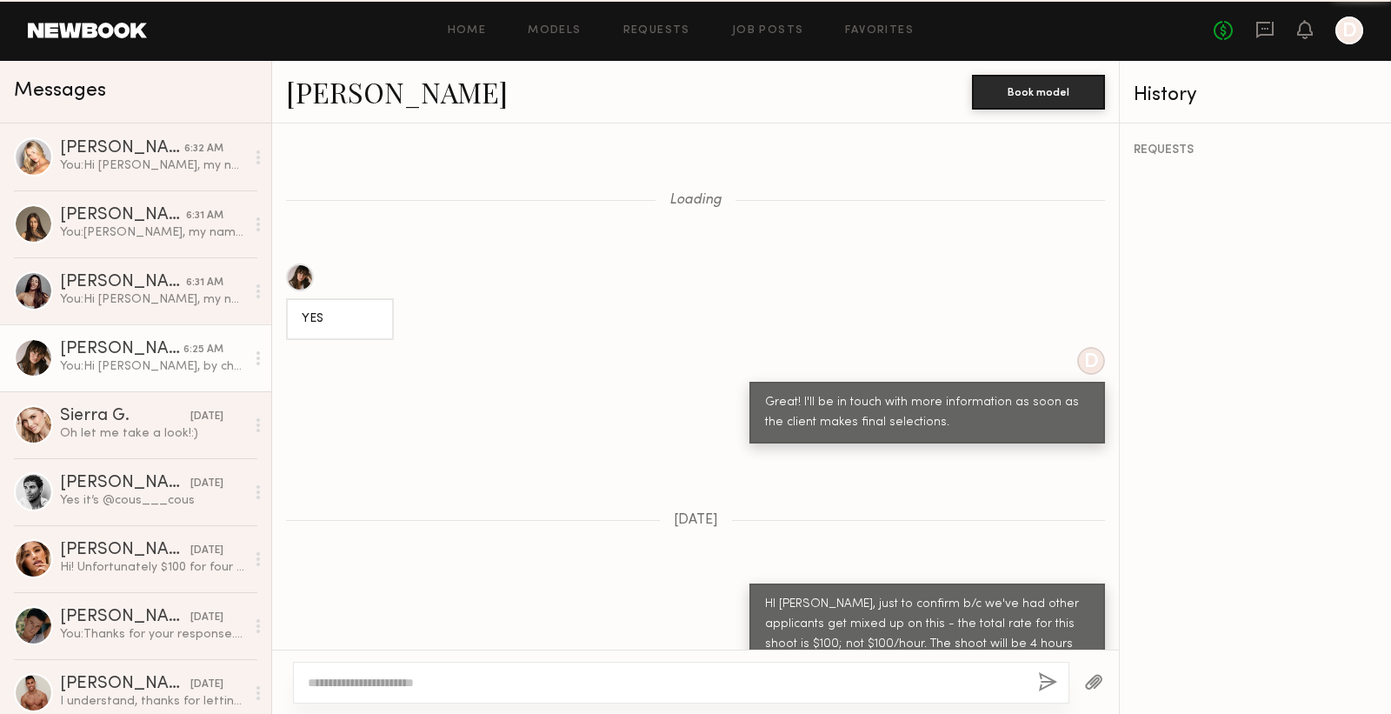
scroll to position [953, 0]
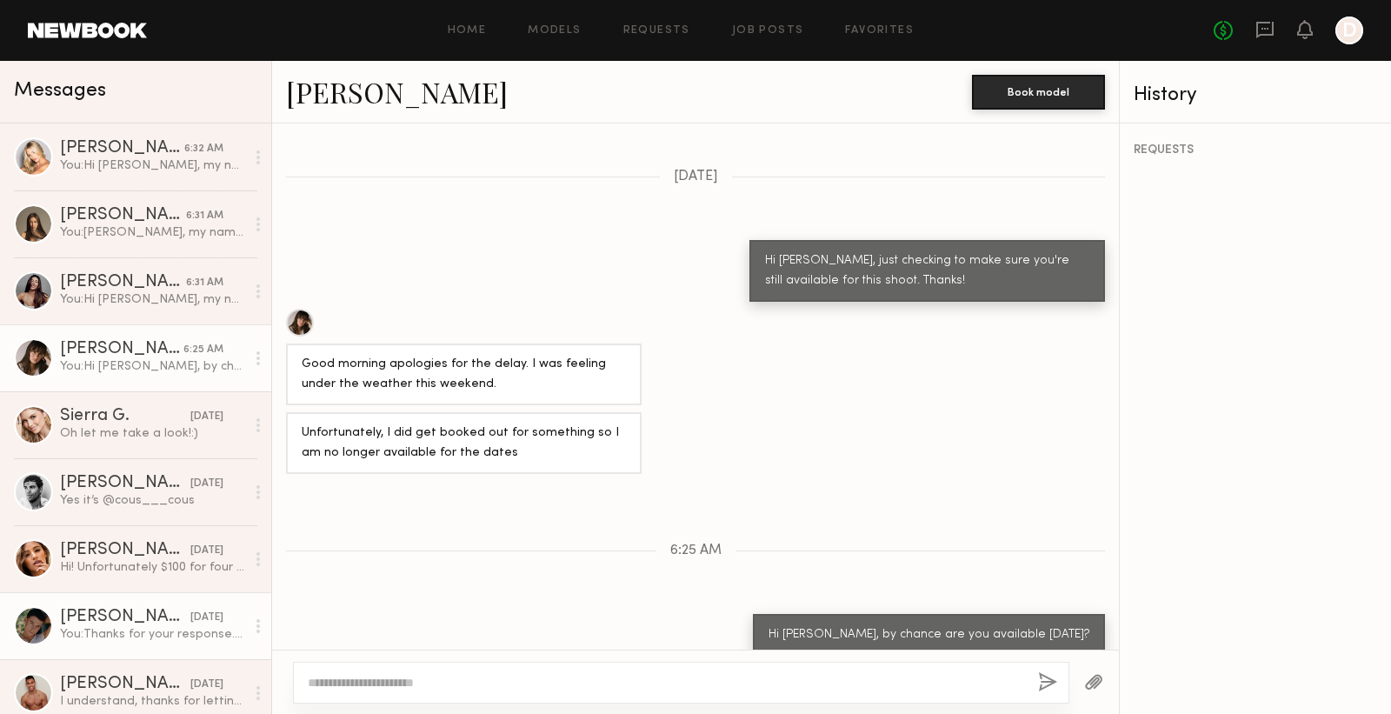
click at [190, 618] on div "08/09/2025" at bounding box center [206, 618] width 33 height 17
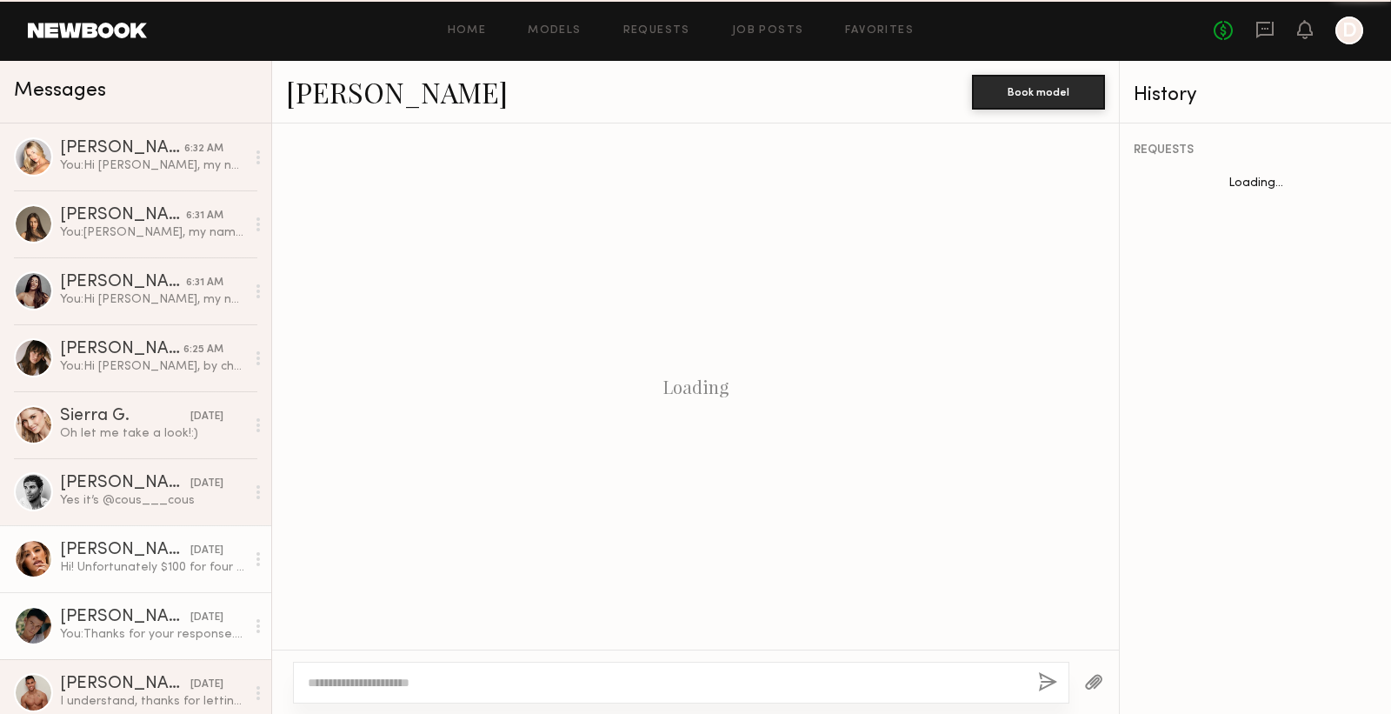
scroll to position [948, 0]
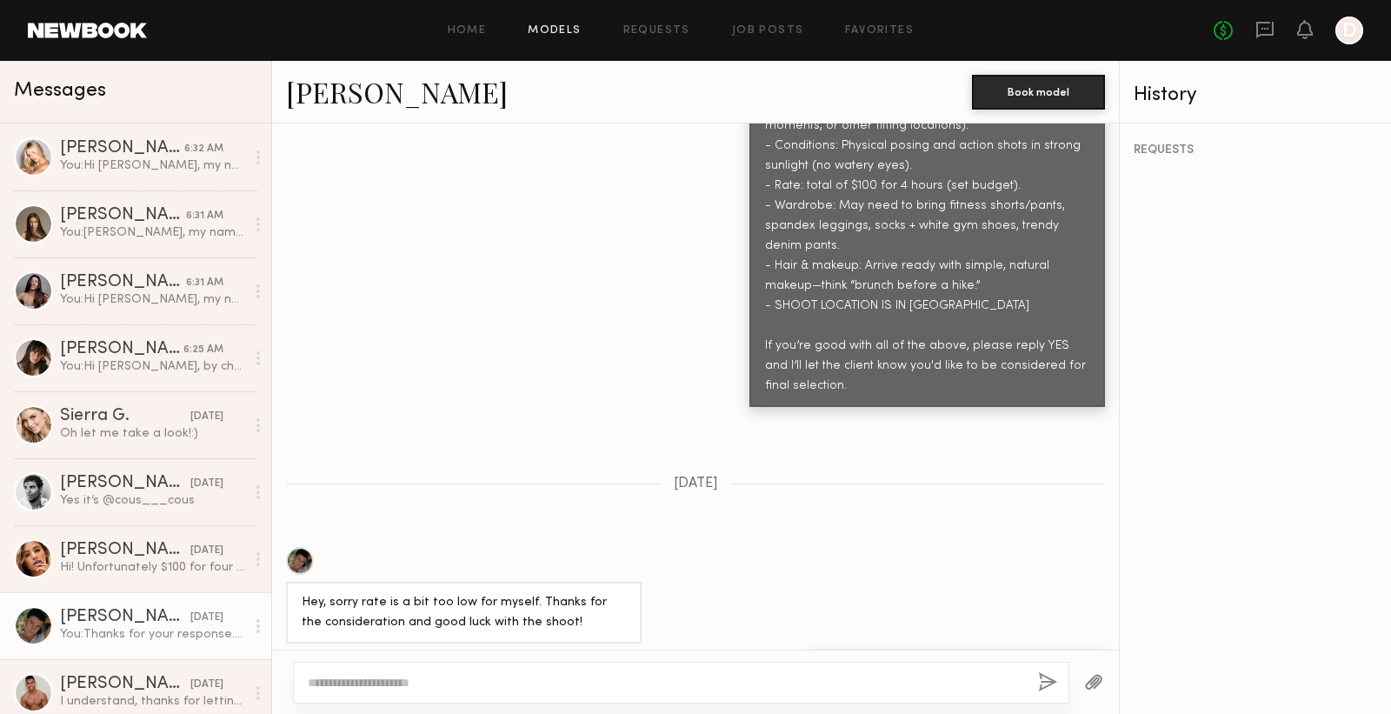
click at [541, 34] on link "Models" at bounding box center [554, 30] width 53 height 11
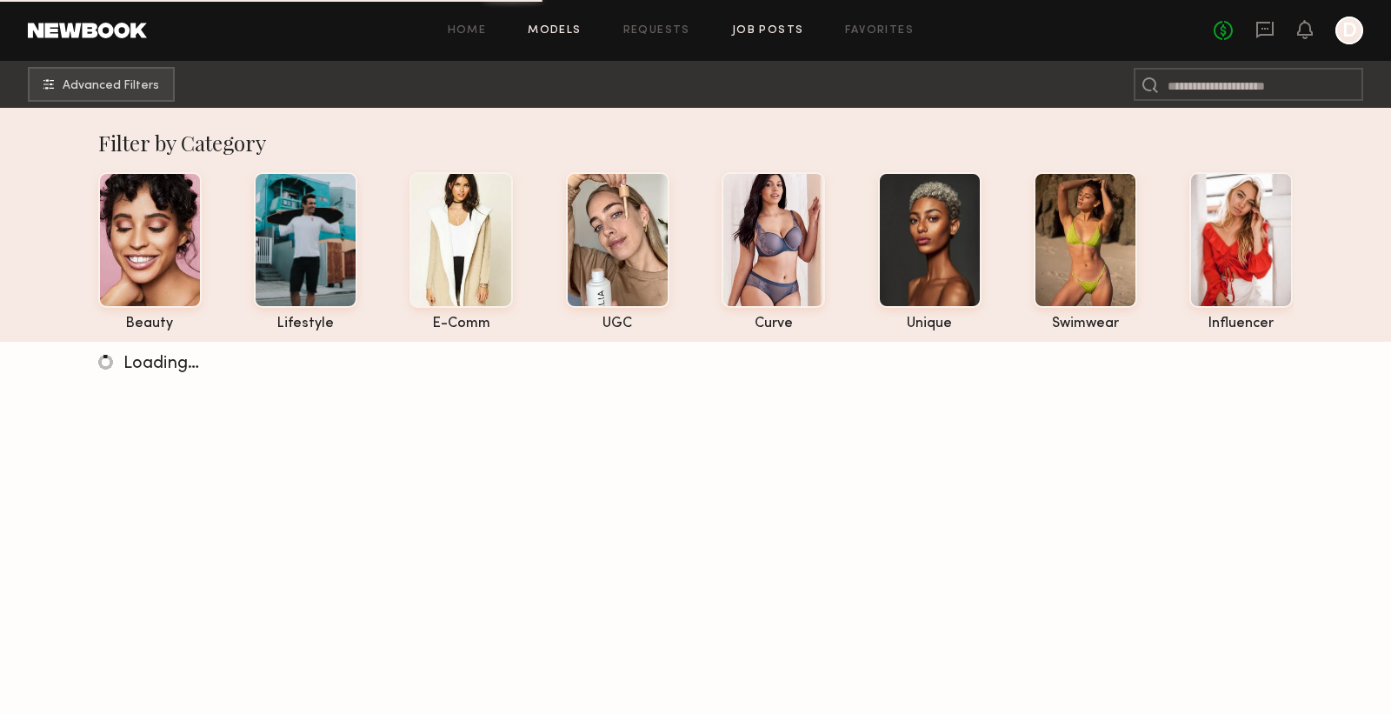
click at [773, 30] on link "Job Posts" at bounding box center [768, 30] width 72 height 11
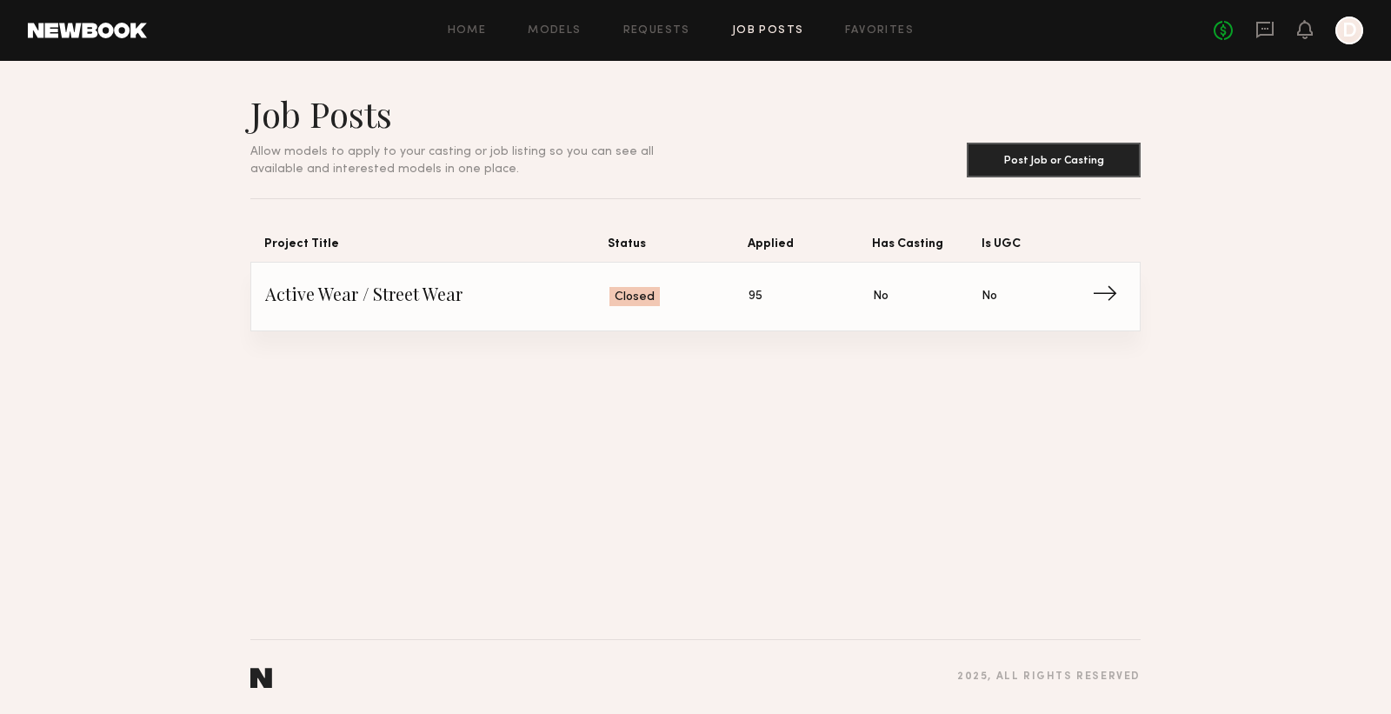
click at [430, 297] on span "Active Wear / Street Wear" at bounding box center [437, 296] width 344 height 26
click at [756, 298] on span "95" at bounding box center [756, 296] width 14 height 19
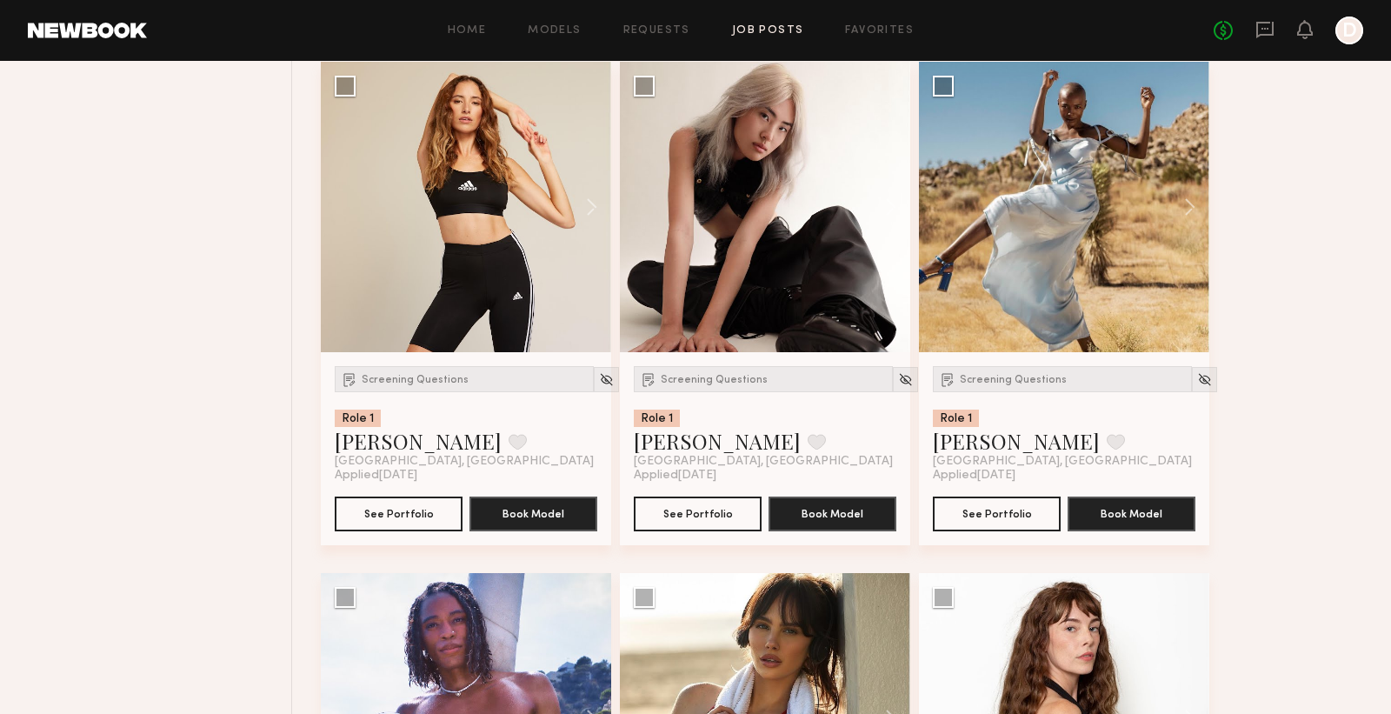
scroll to position [1290, 0]
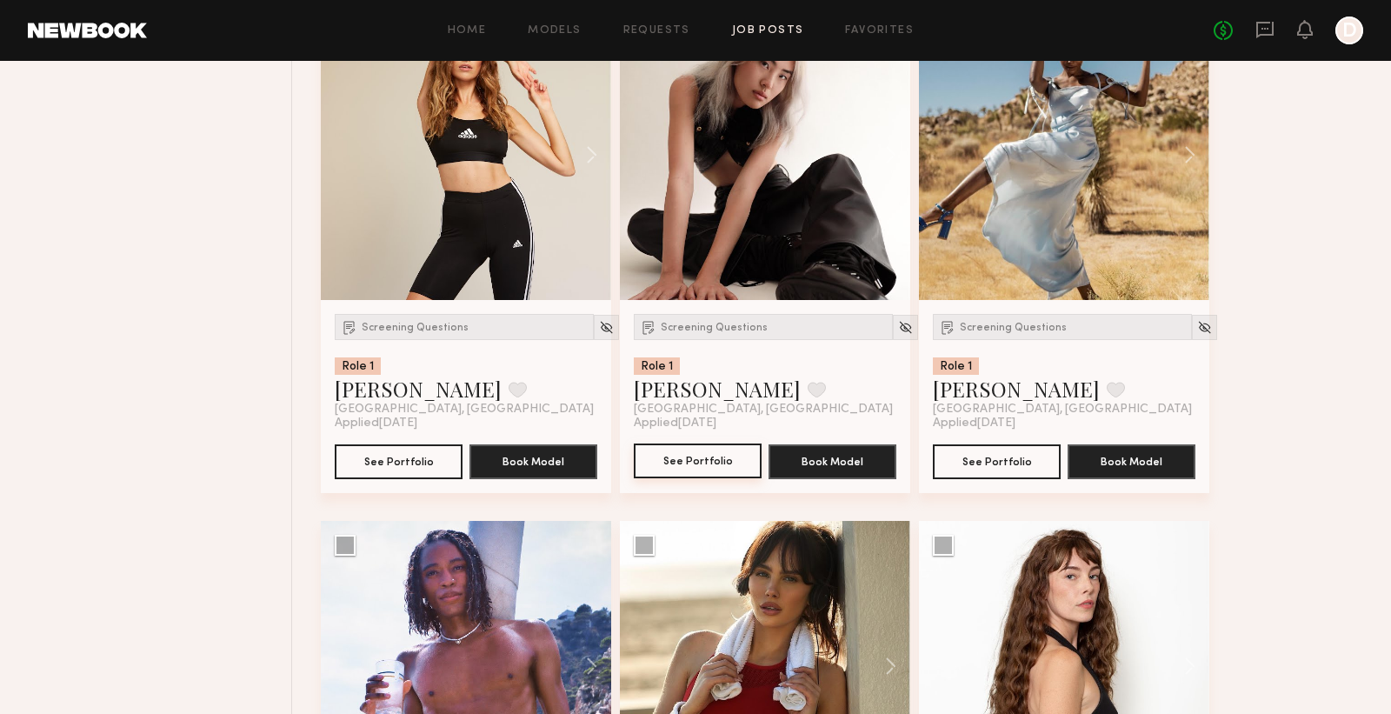
click at [692, 457] on button "See Portfolio" at bounding box center [698, 461] width 128 height 35
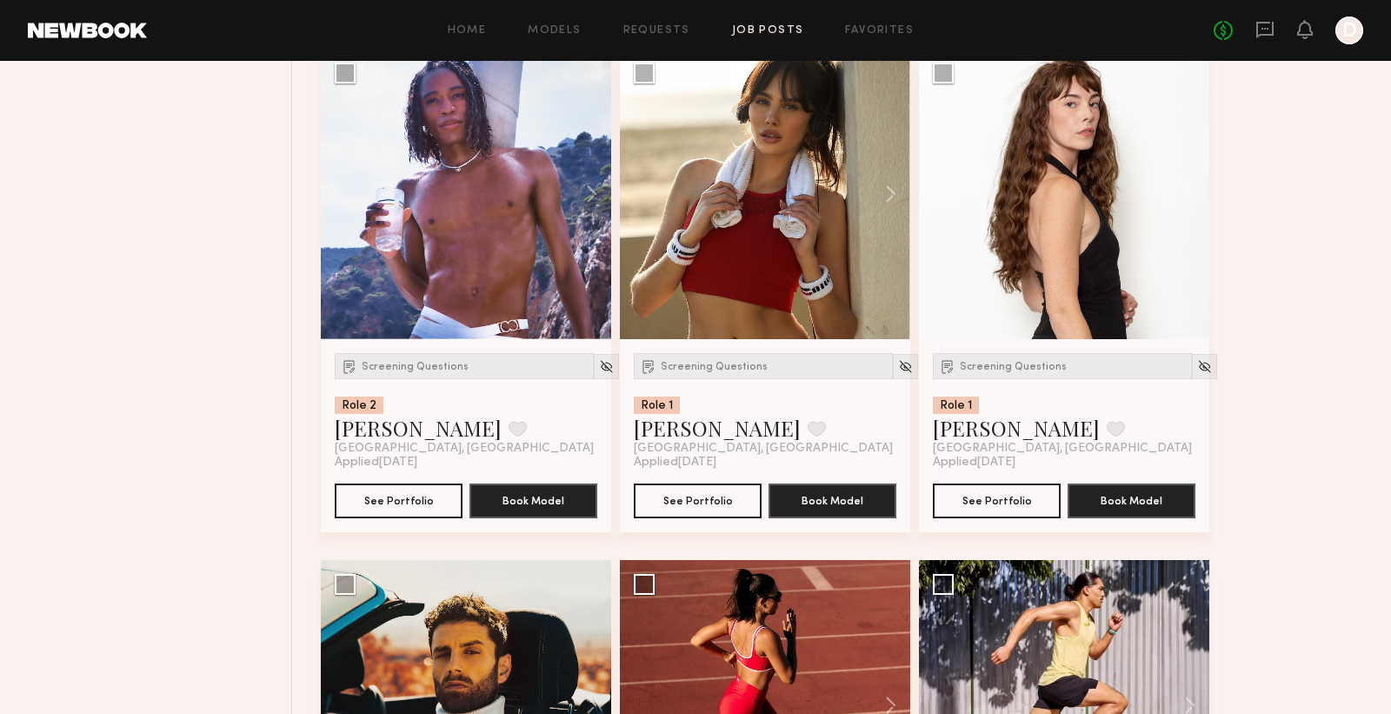
scroll to position [1781, 0]
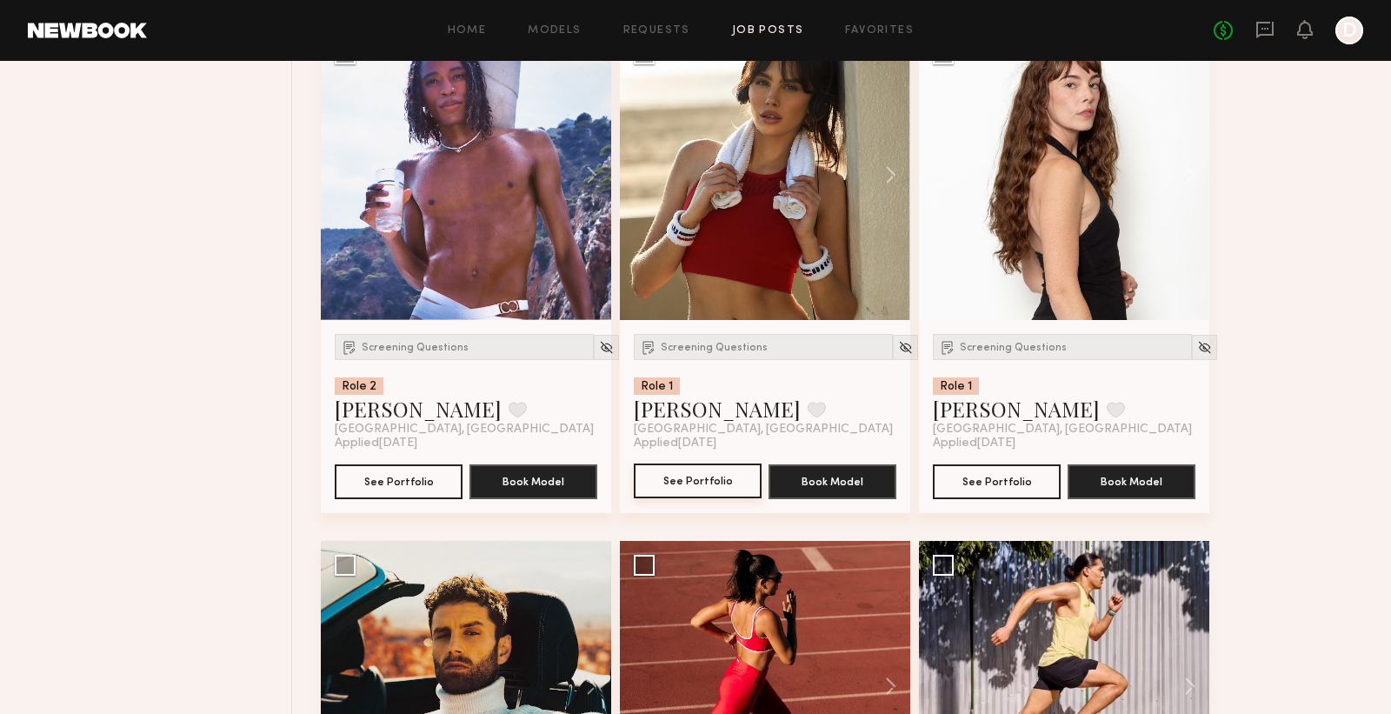
click at [677, 471] on button "See Portfolio" at bounding box center [698, 481] width 128 height 35
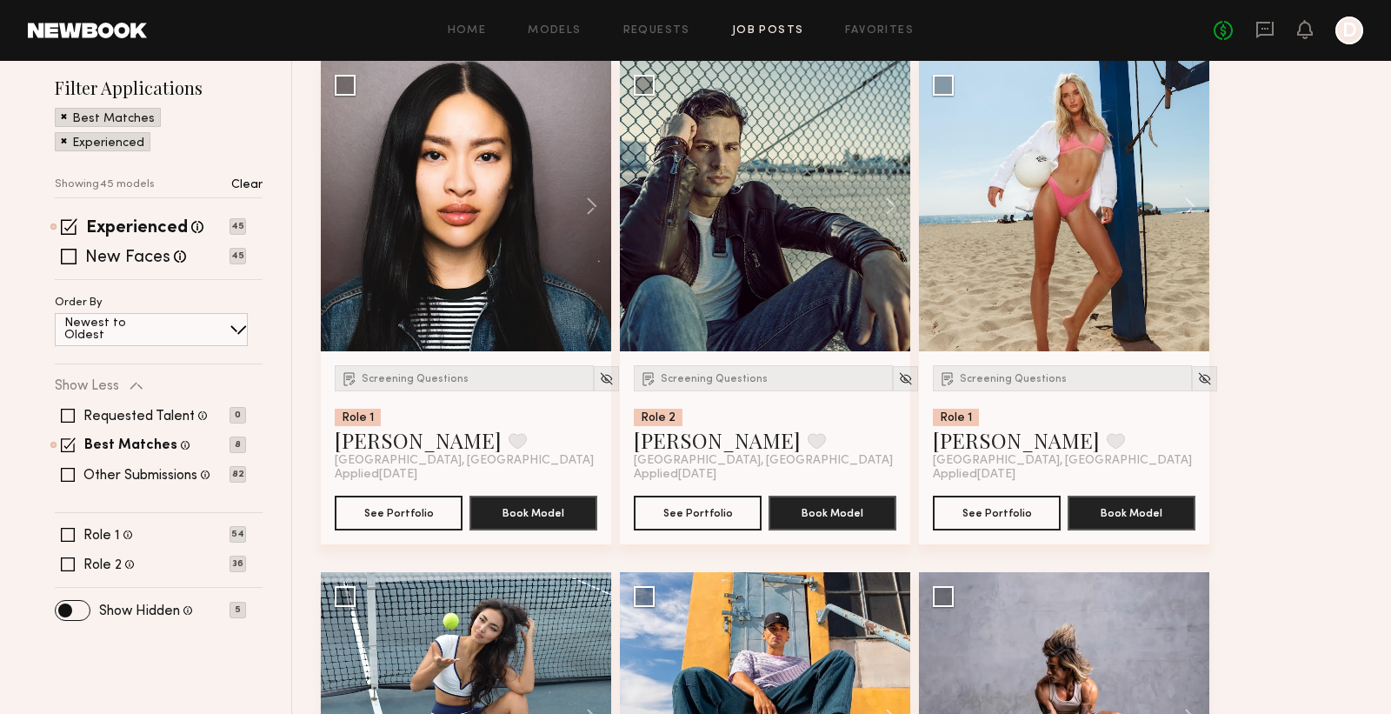
scroll to position [0, 0]
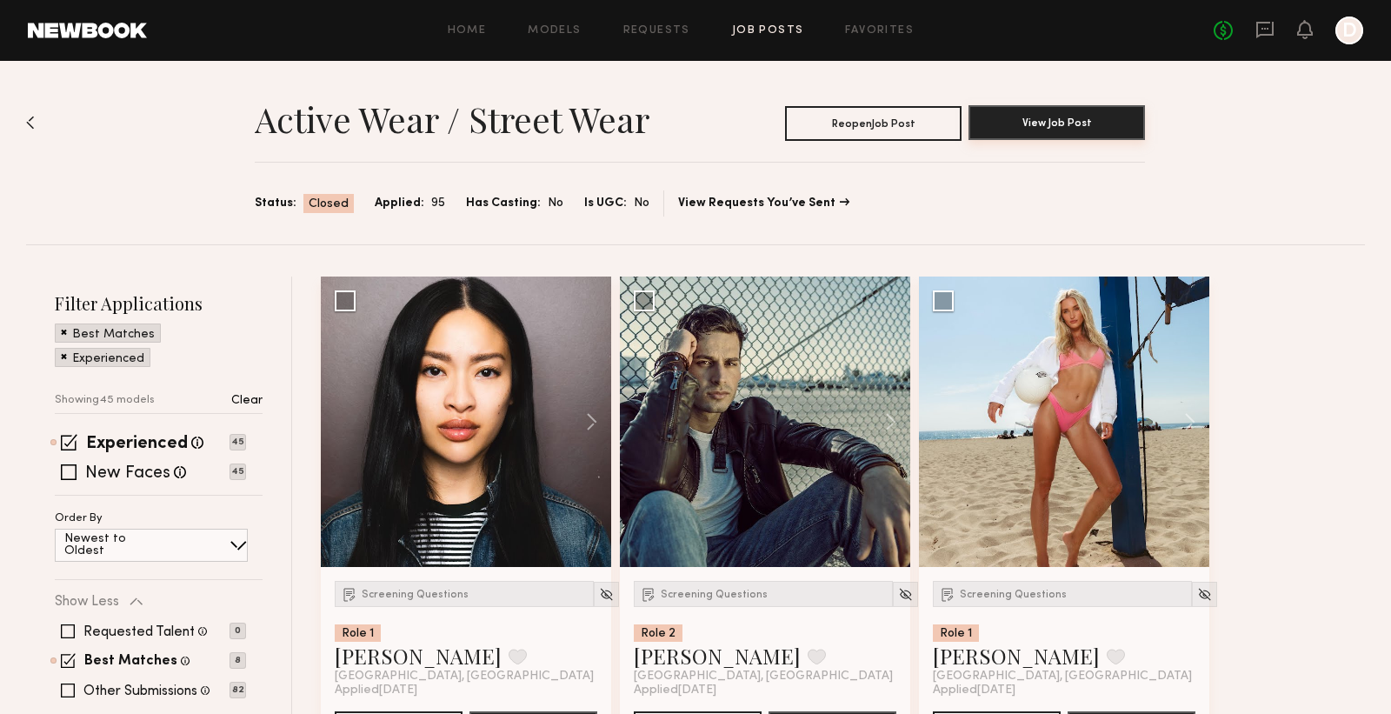
click at [1036, 127] on button "View Job Post" at bounding box center [1057, 122] width 177 height 35
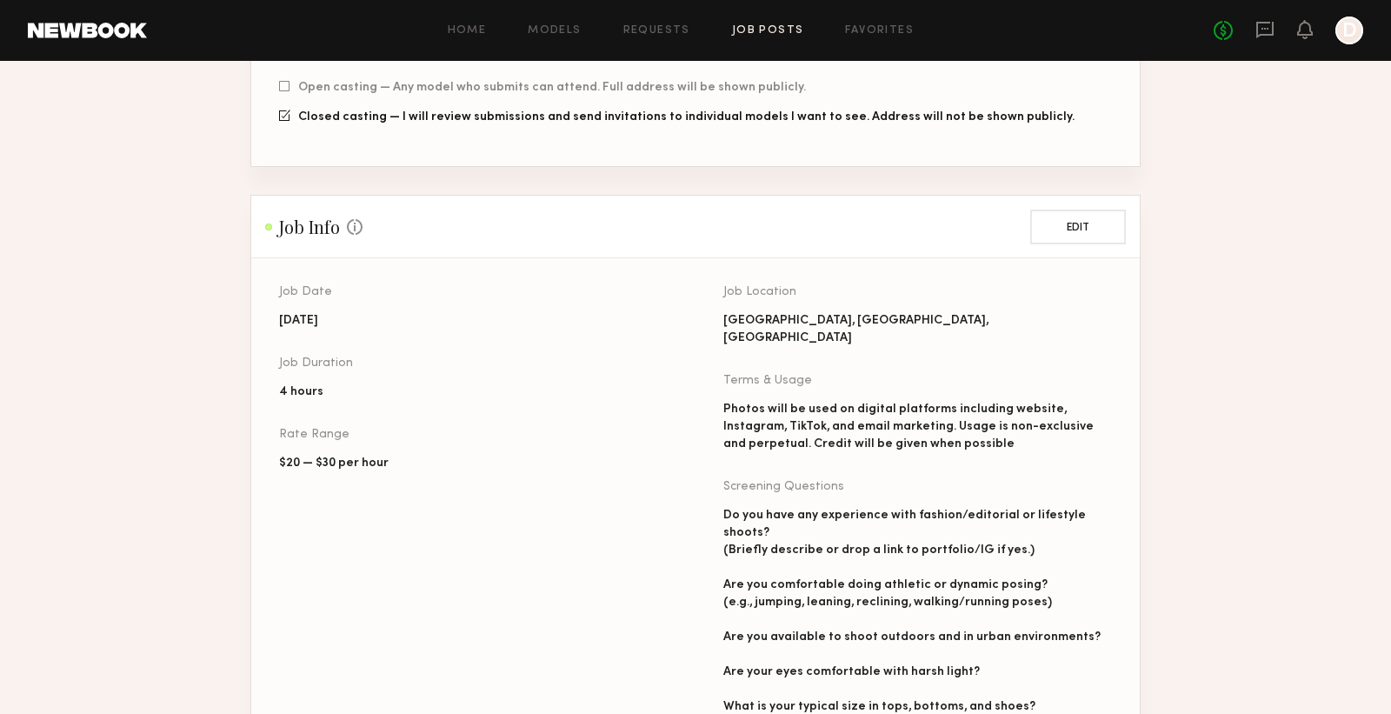
scroll to position [577, 0]
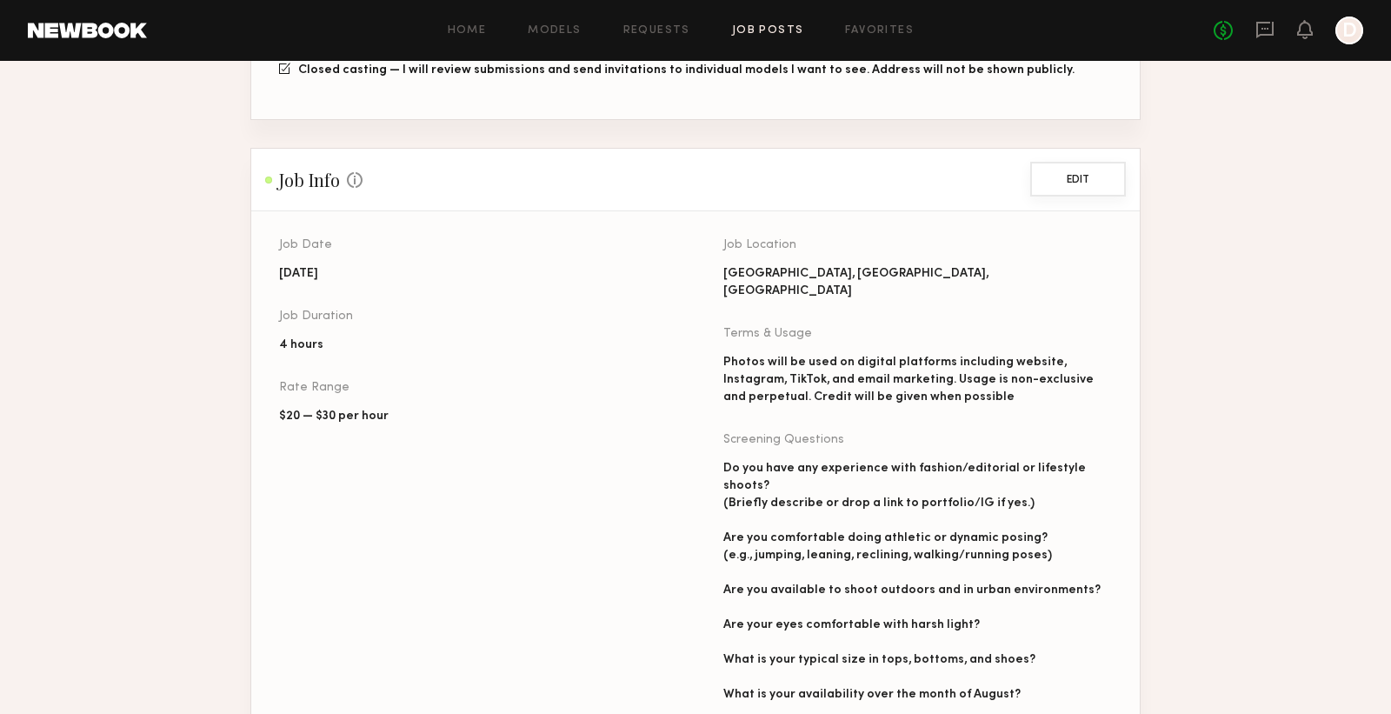
click at [1084, 169] on button "Edit" at bounding box center [1079, 179] width 96 height 35
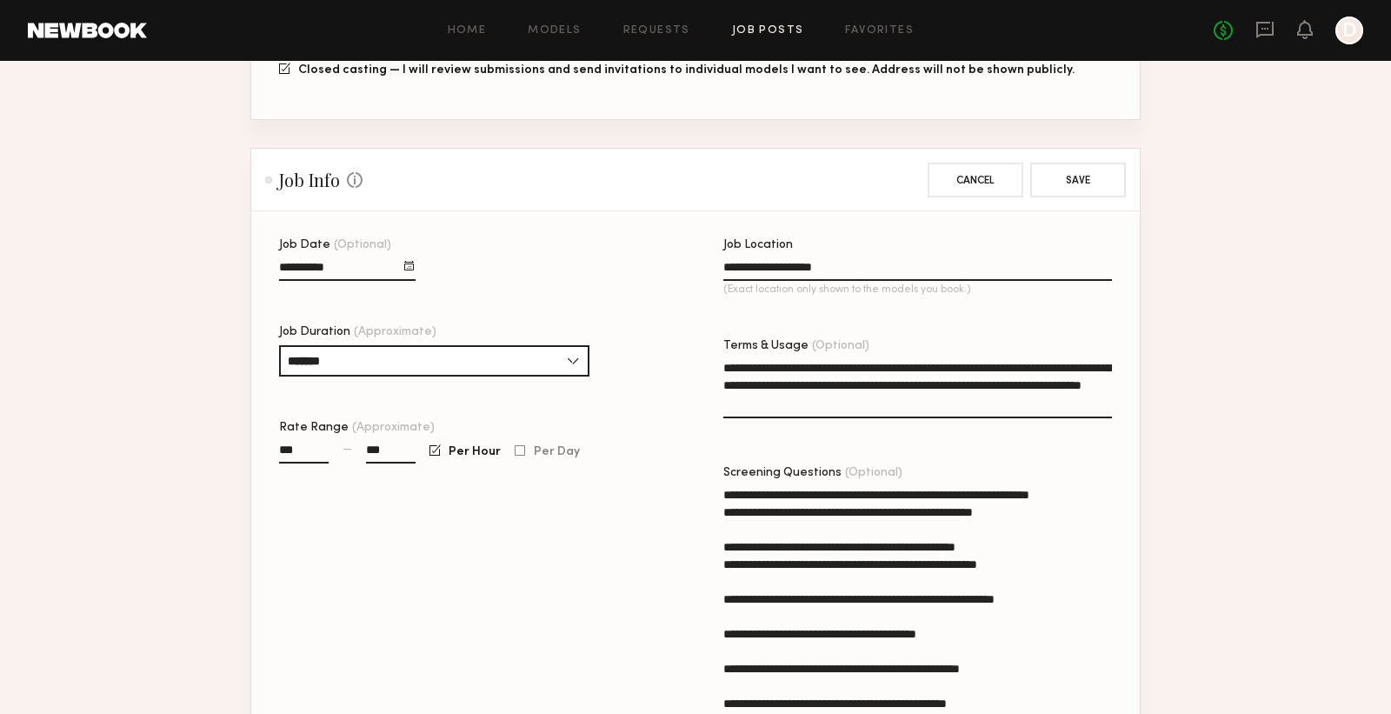
click at [887, 397] on textarea "**********" at bounding box center [918, 388] width 389 height 59
click at [928, 394] on textarea "**********" at bounding box center [918, 388] width 389 height 59
click at [491, 359] on input "*******" at bounding box center [434, 360] width 310 height 31
click at [377, 442] on div "3 hours" at bounding box center [434, 446] width 307 height 28
type input "*******"
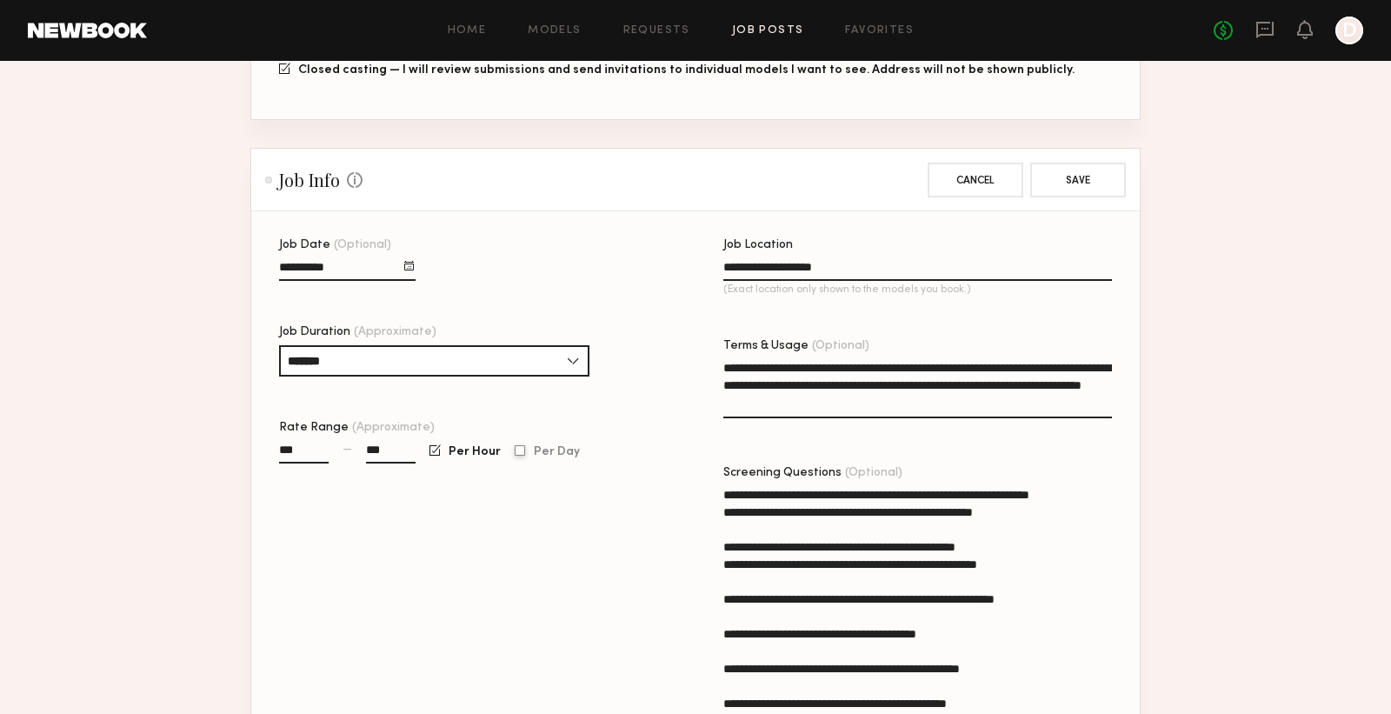
click at [522, 451] on div at bounding box center [520, 450] width 10 height 11
drag, startPoint x: 402, startPoint y: 452, endPoint x: 343, endPoint y: 448, distance: 59.3
click at [343, 448] on div "*** — ***" at bounding box center [347, 461] width 137 height 40
type input "****"
type input "***"
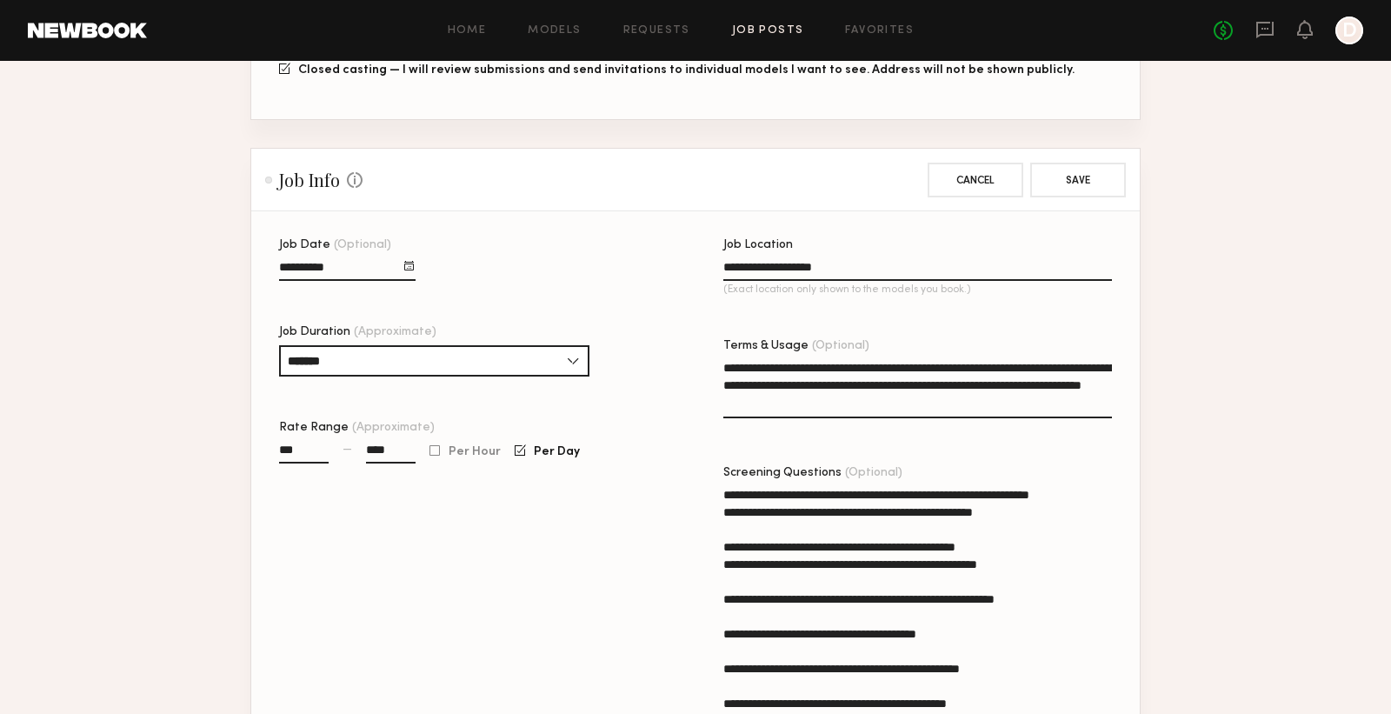
click at [630, 497] on div "**********" at bounding box center [473, 503] width 389 height 529
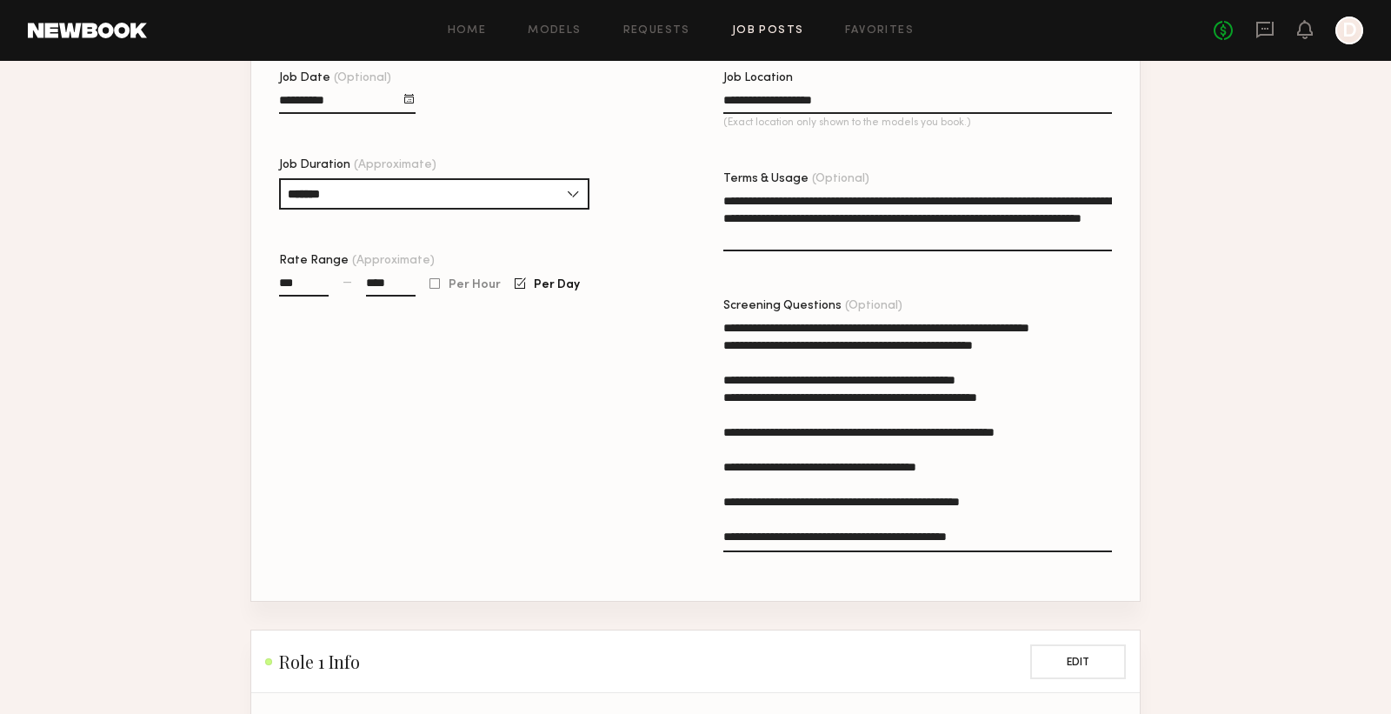
scroll to position [524, 0]
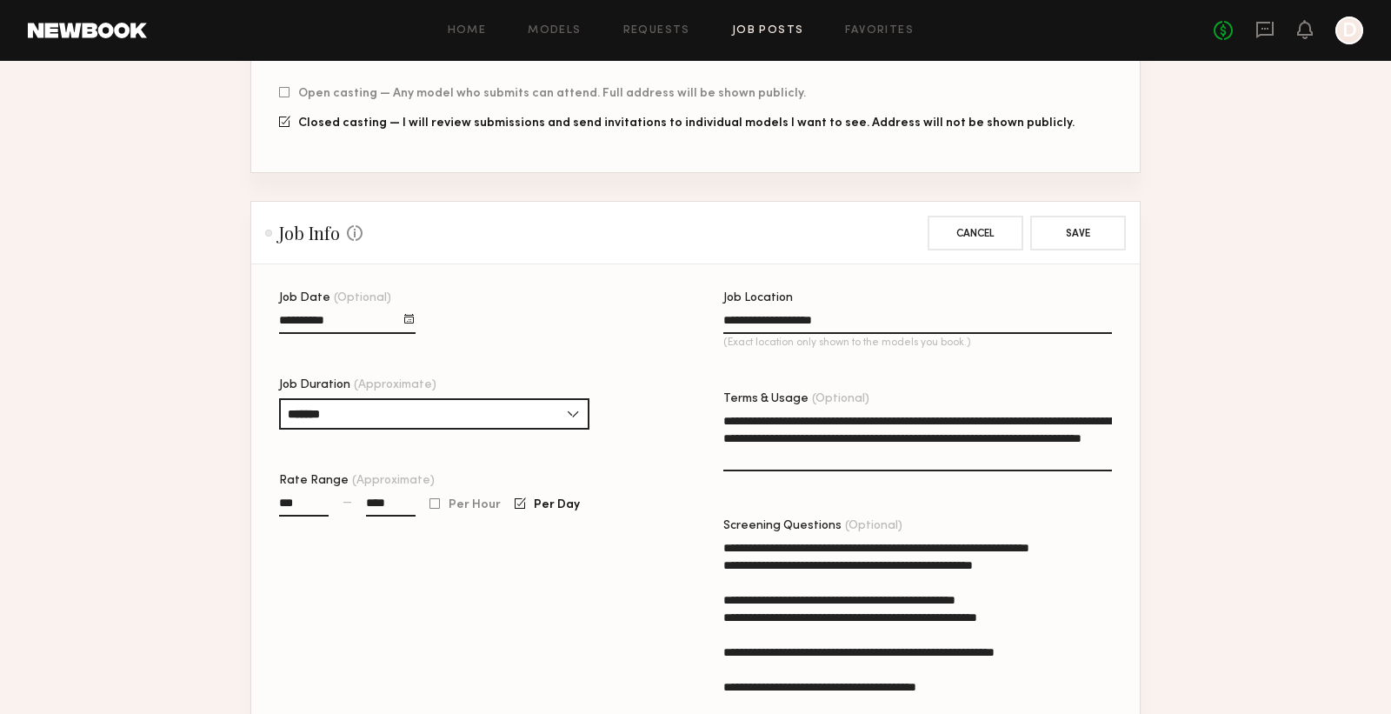
click at [410, 323] on div at bounding box center [409, 319] width 10 height 10
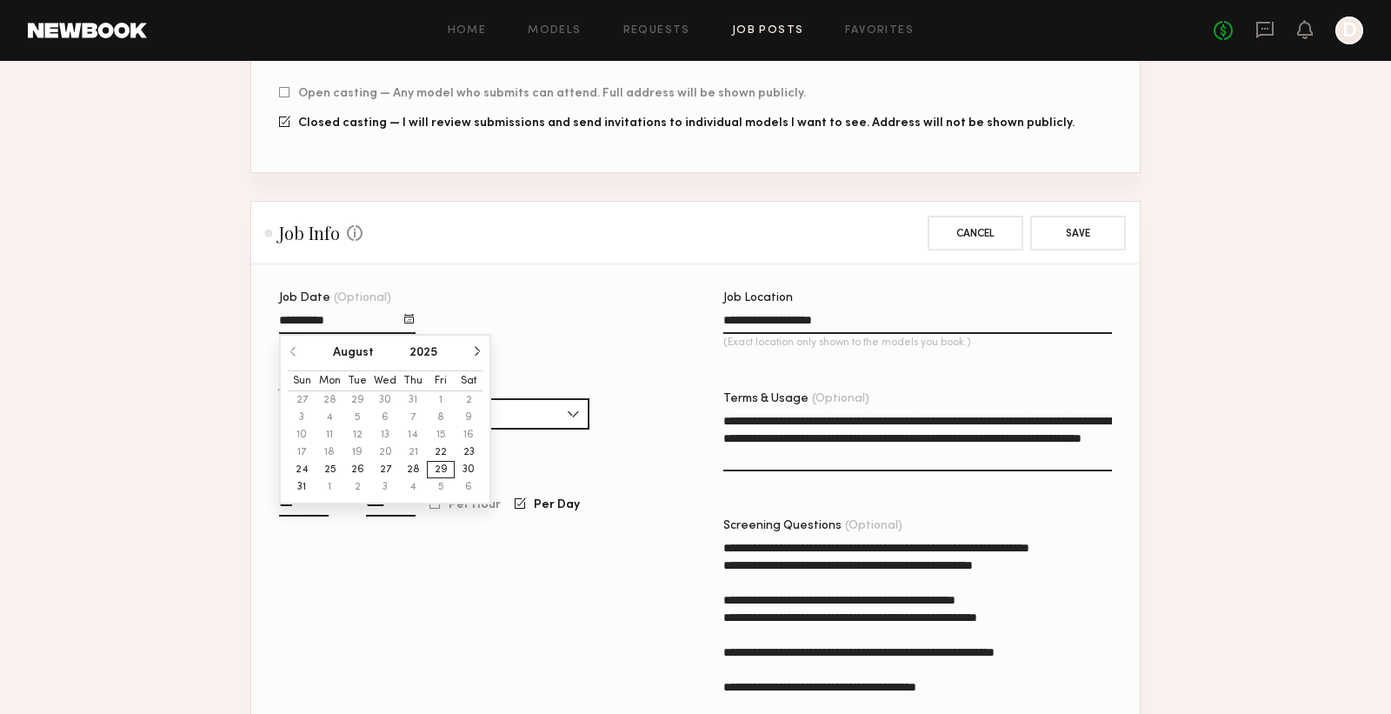
click at [442, 451] on button "22" at bounding box center [441, 452] width 28 height 17
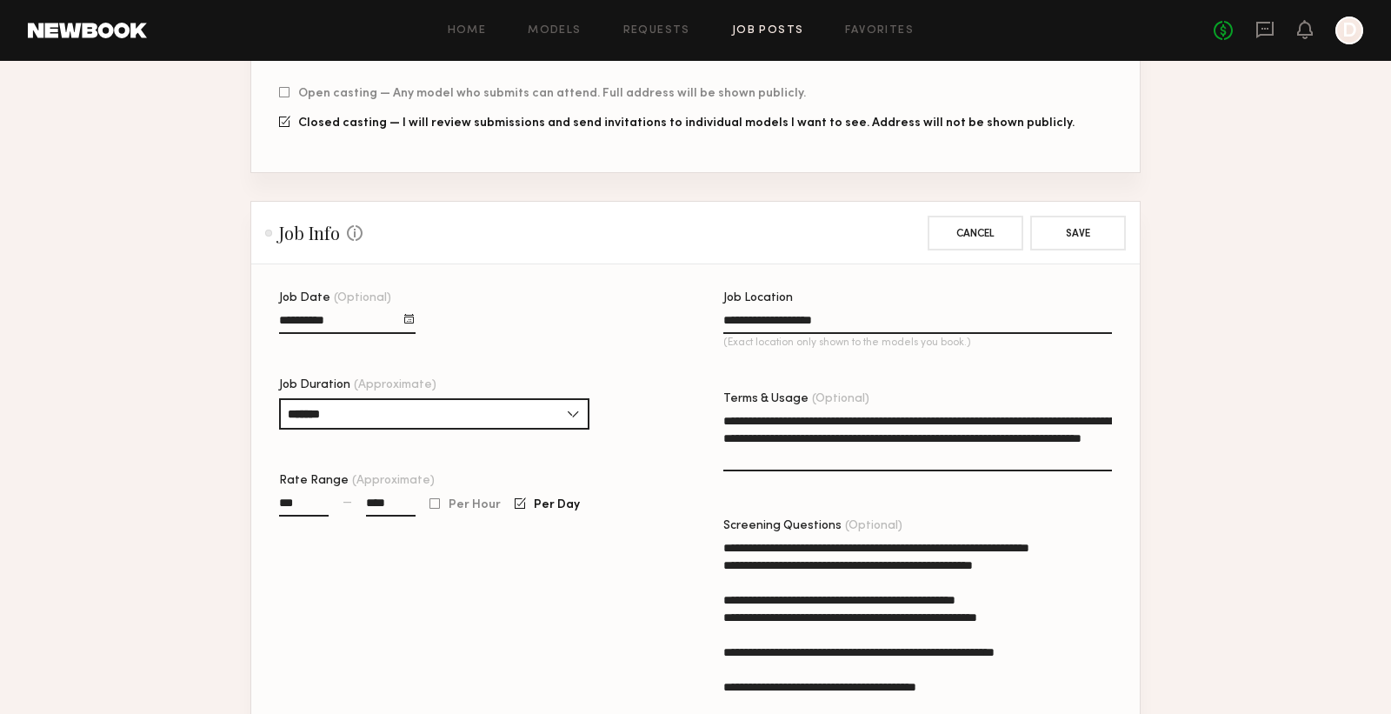
click at [721, 354] on div "**********" at bounding box center [723, 556] width 889 height 529
click at [408, 320] on div at bounding box center [409, 319] width 10 height 10
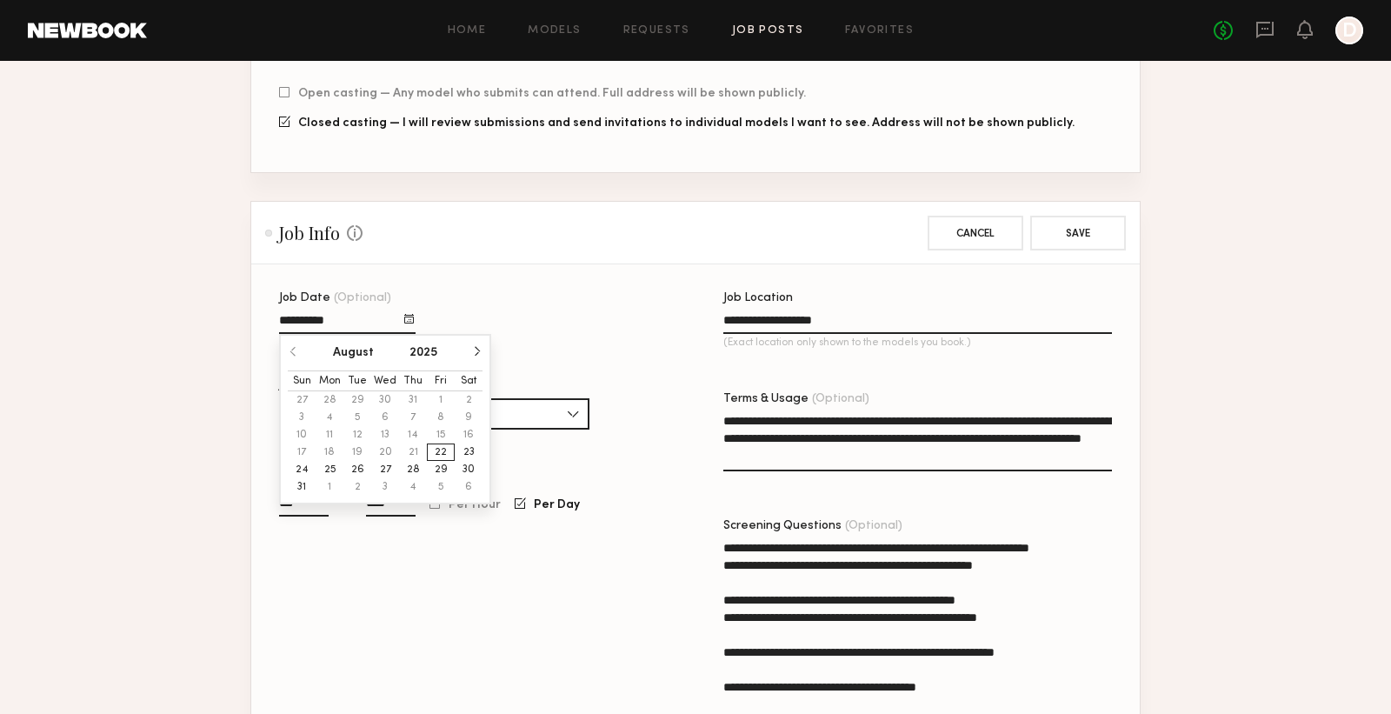
click at [329, 468] on button "25" at bounding box center [330, 469] width 28 height 17
type input "**********"
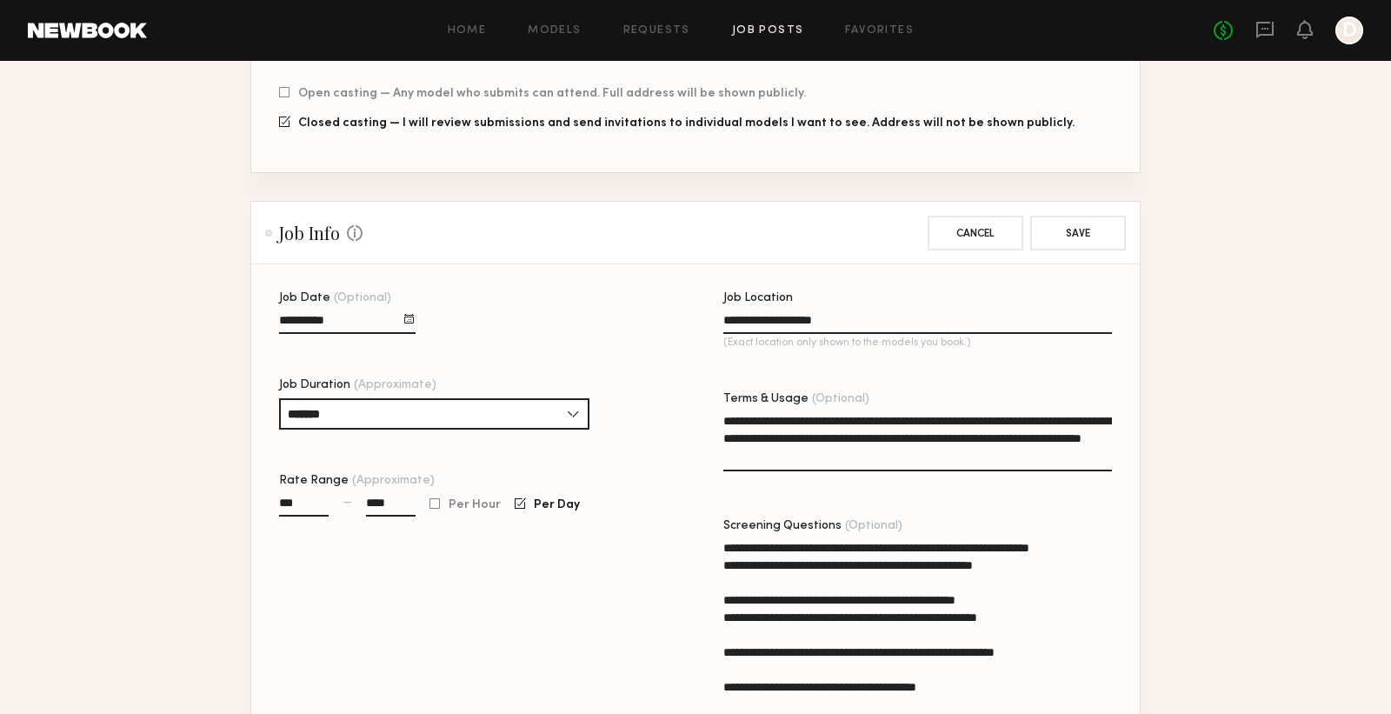
click at [674, 421] on div "**********" at bounding box center [723, 556] width 889 height 529
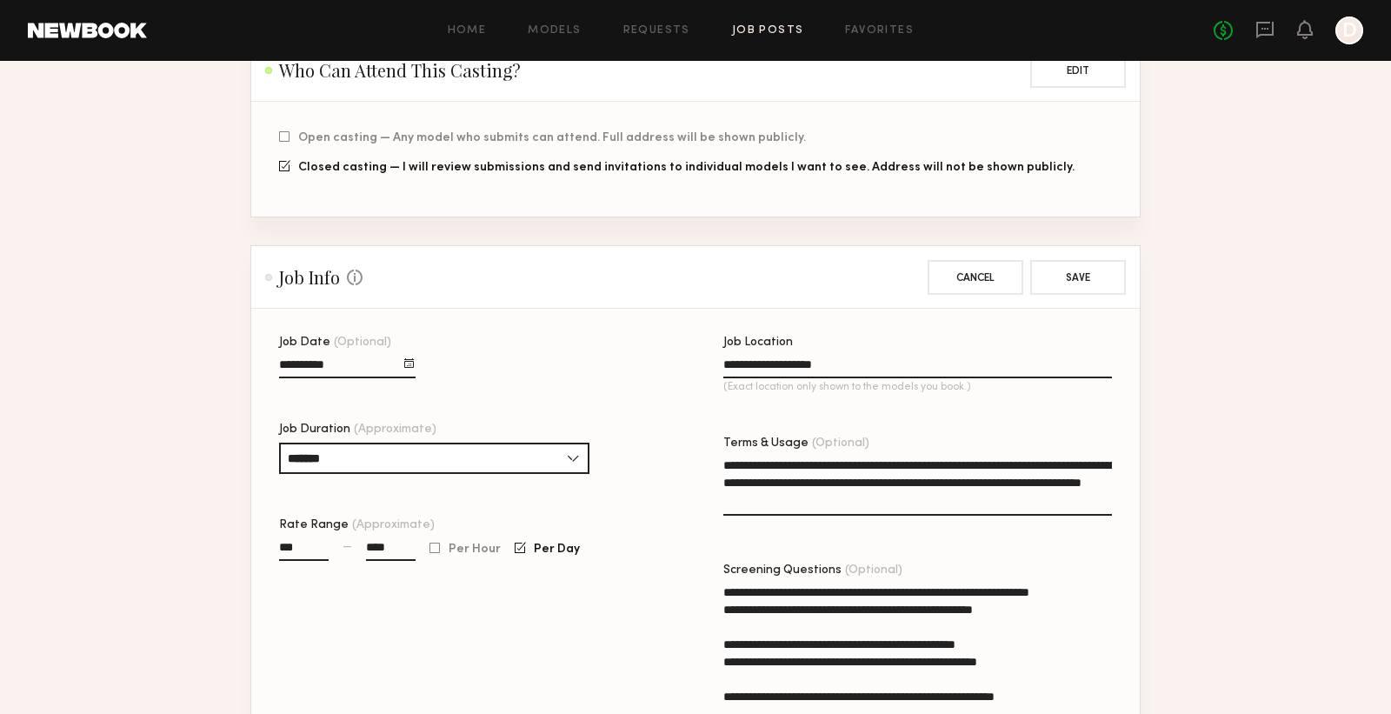
scroll to position [453, 0]
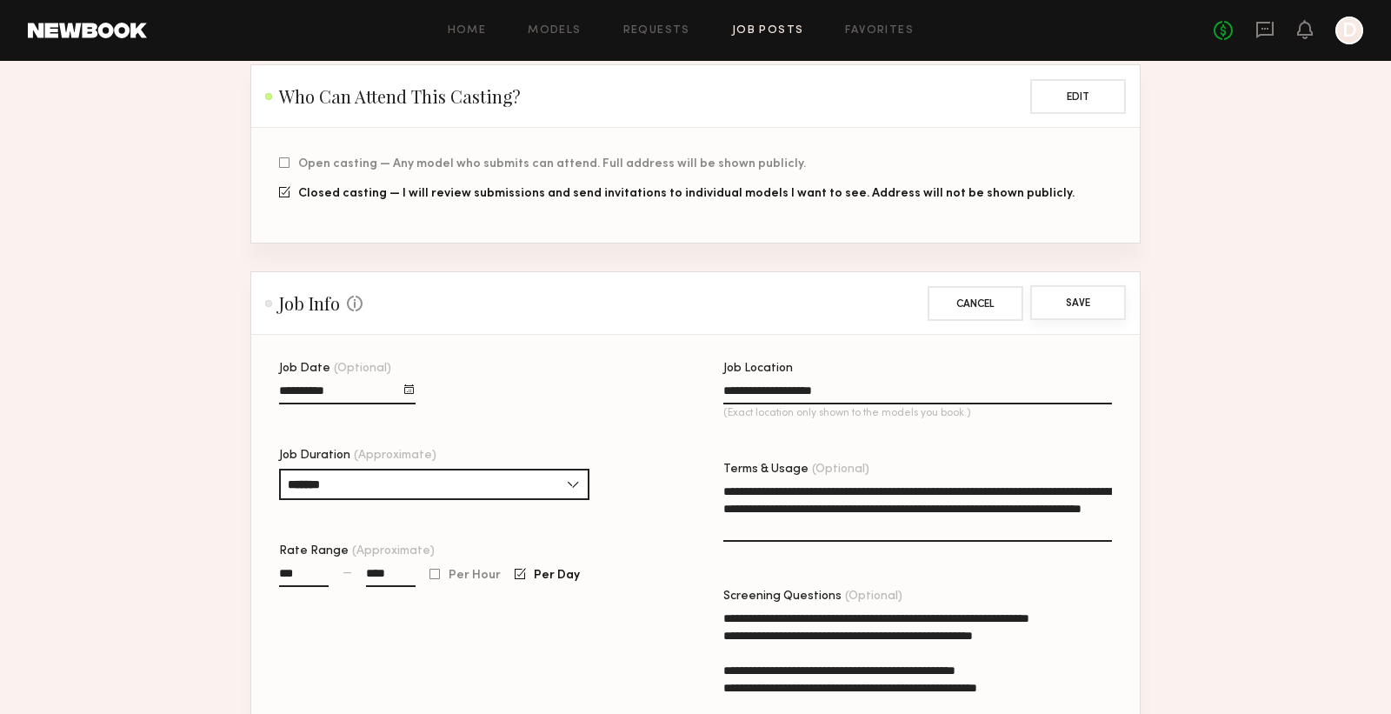
click at [1071, 307] on button "Save" at bounding box center [1079, 302] width 96 height 35
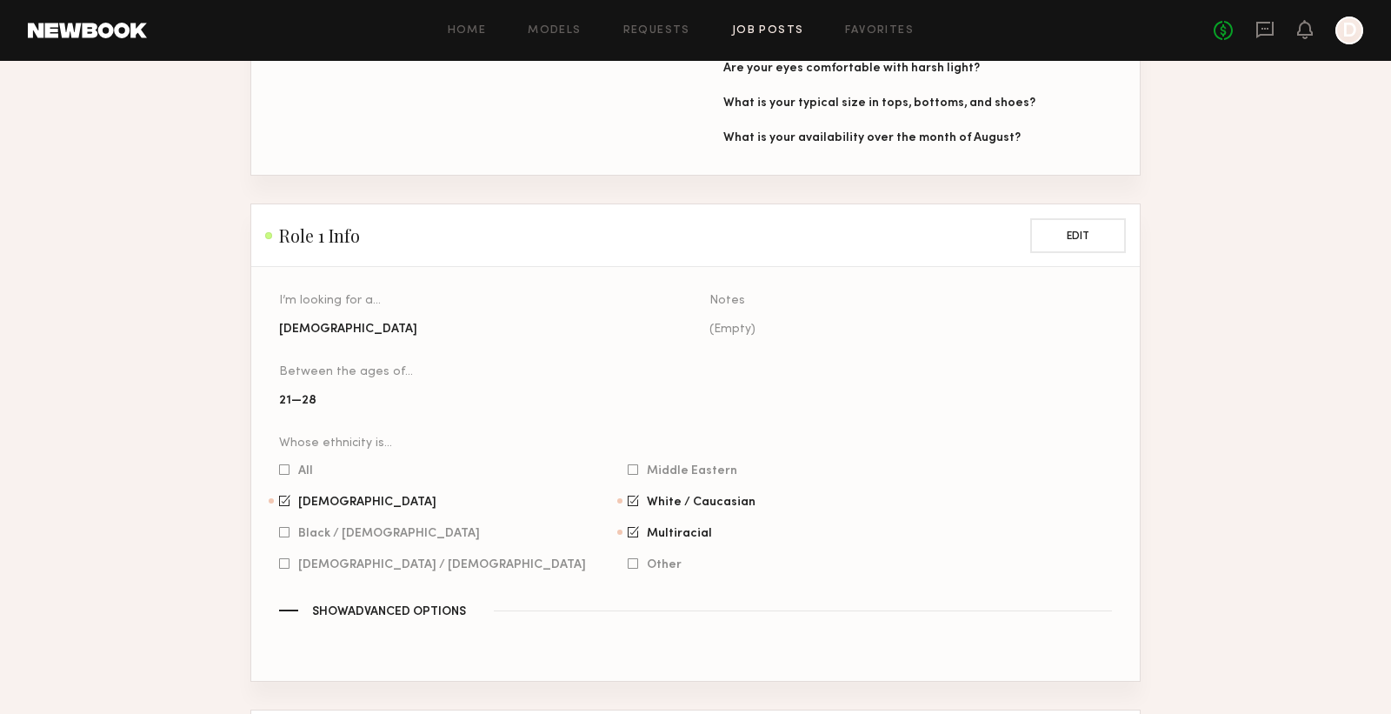
scroll to position [1110, 0]
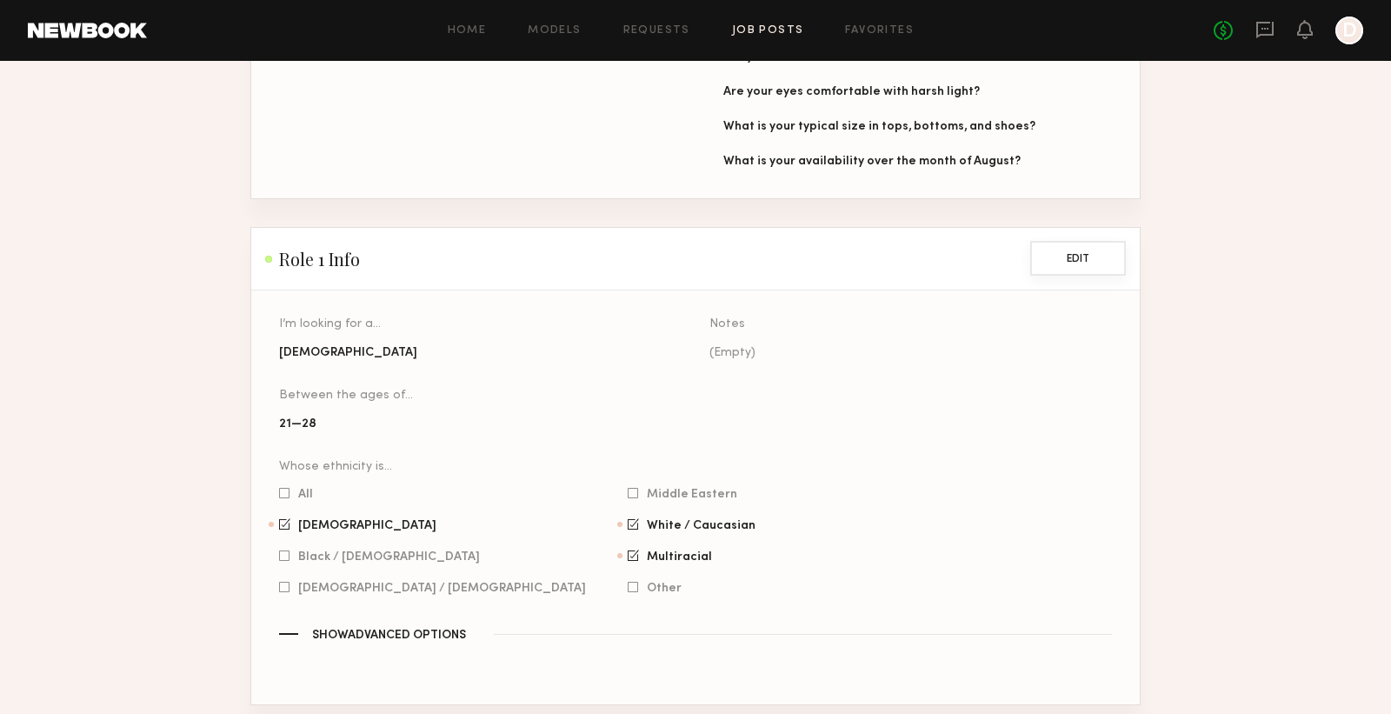
click at [1077, 241] on button "Edit" at bounding box center [1079, 258] width 96 height 35
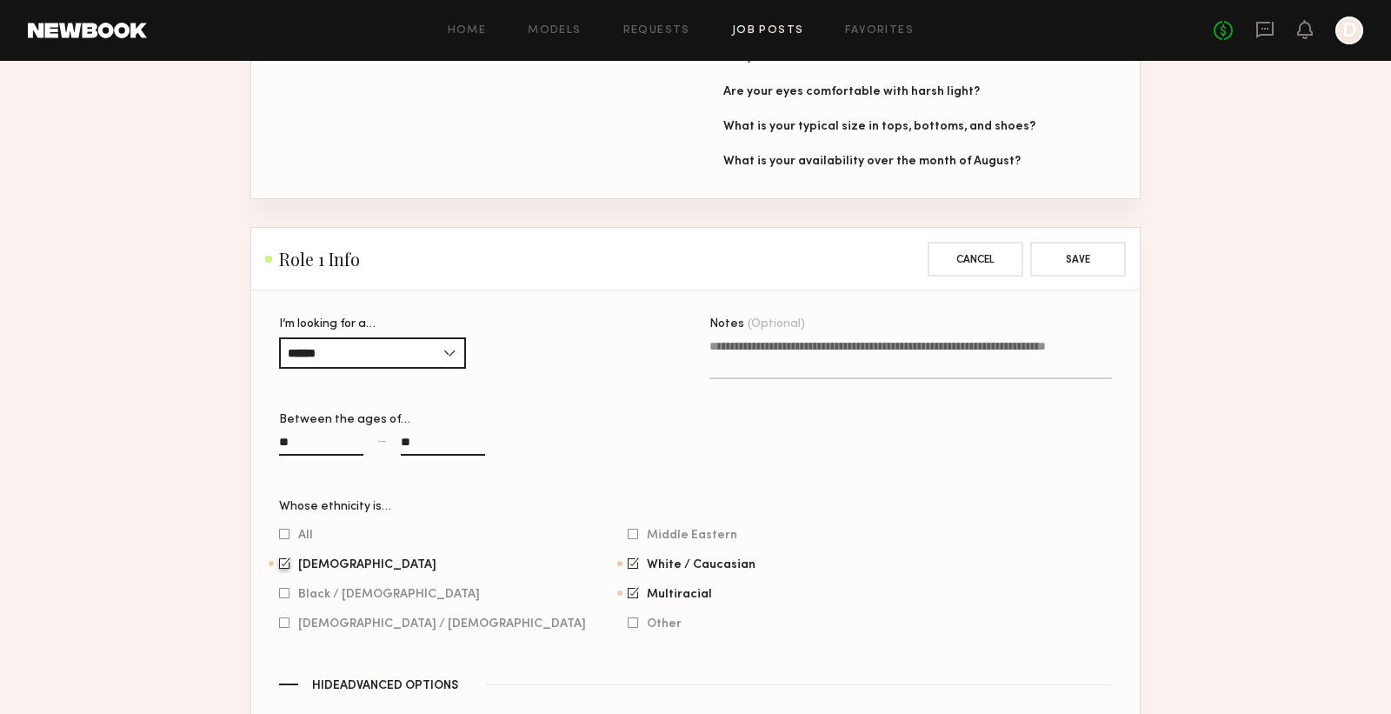
click at [283, 557] on div at bounding box center [284, 562] width 11 height 11
click at [1071, 241] on button "Save" at bounding box center [1079, 258] width 96 height 35
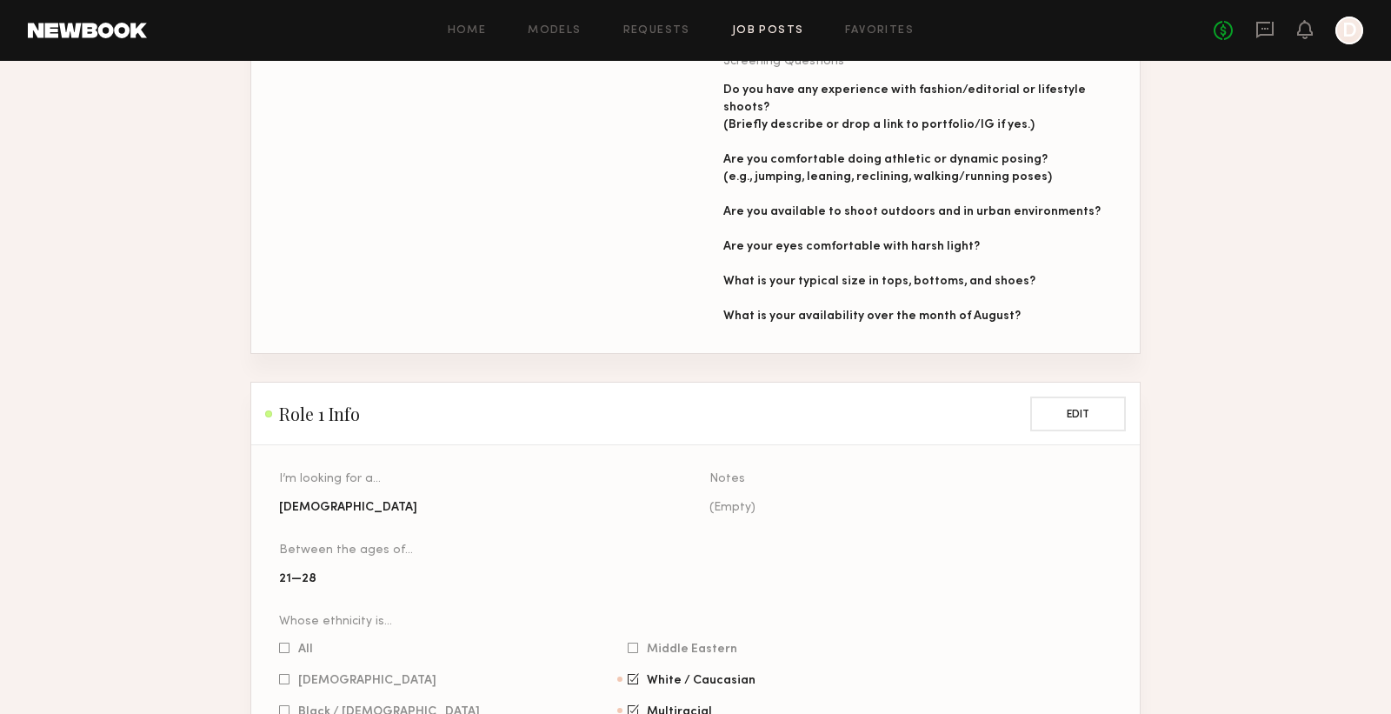
scroll to position [966, 0]
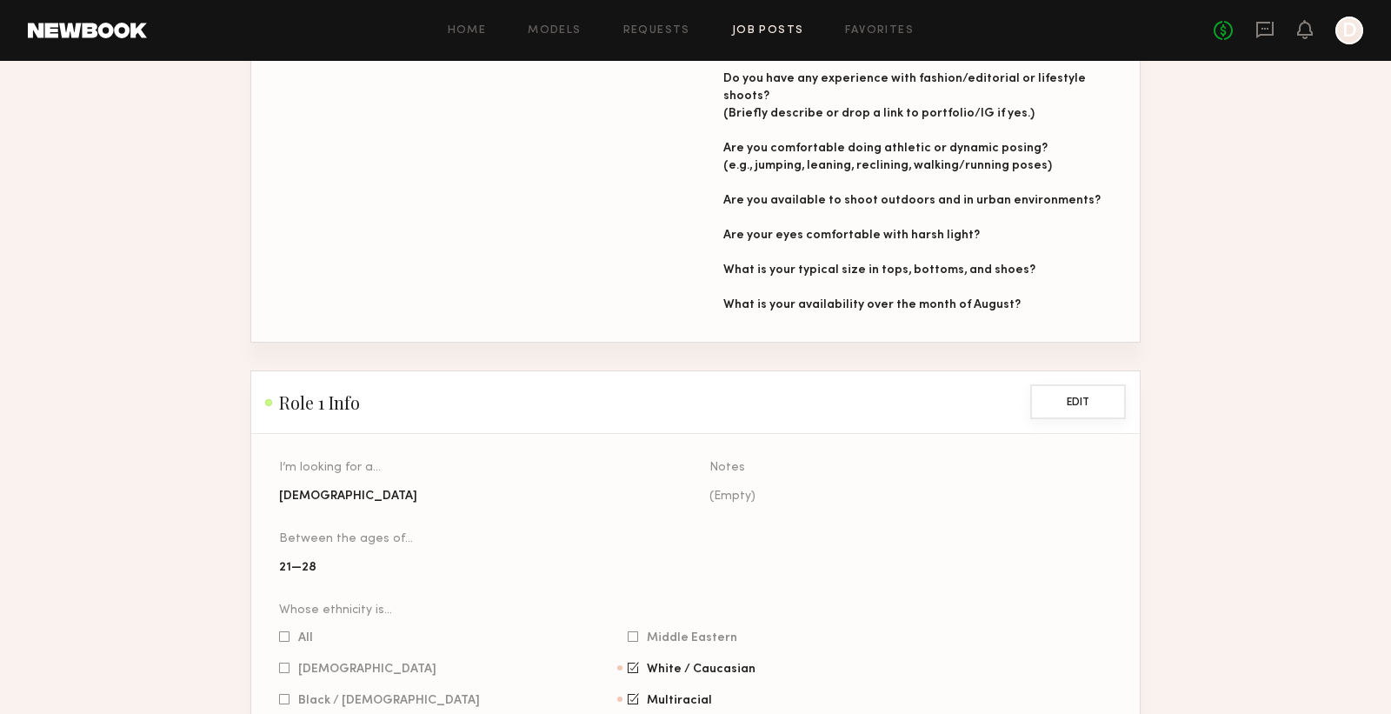
click at [1090, 384] on button "Edit" at bounding box center [1079, 401] width 96 height 35
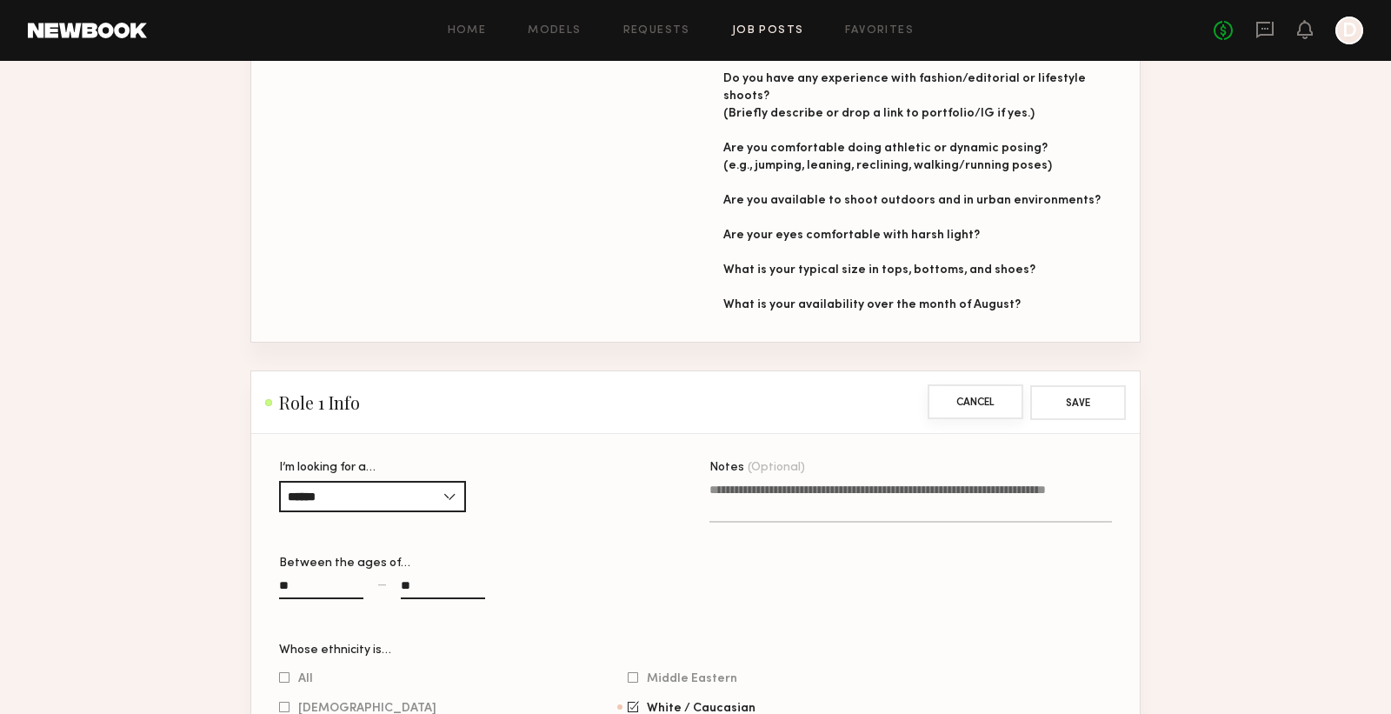
click at [932, 384] on button "Cancel" at bounding box center [976, 401] width 96 height 35
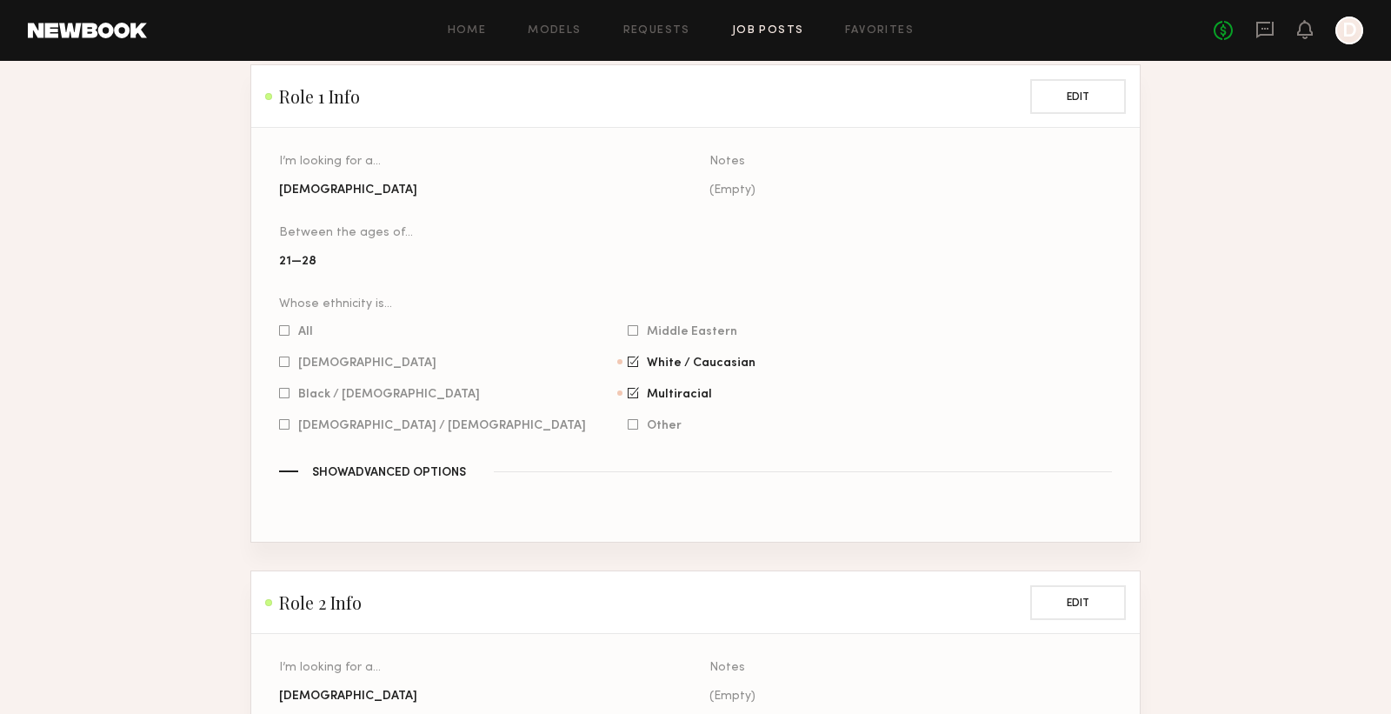
scroll to position [1347, 0]
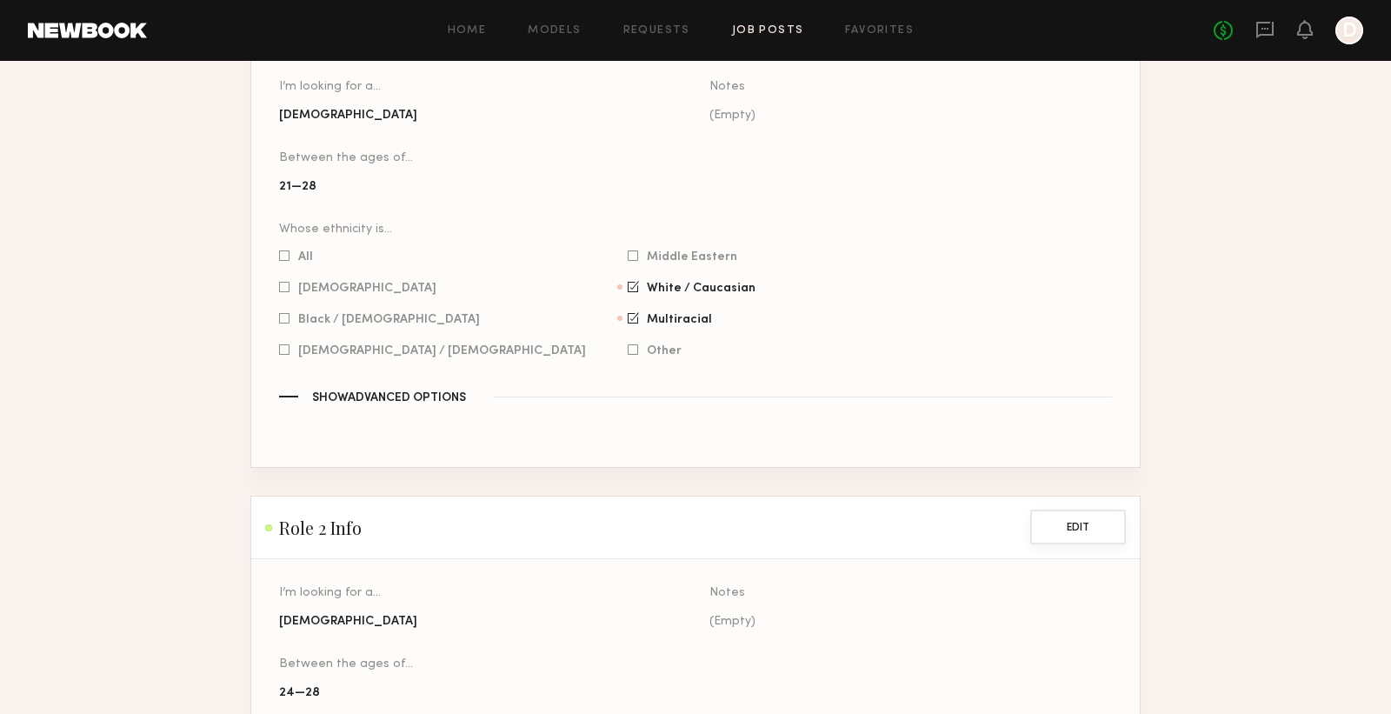
click at [1081, 510] on button "Edit" at bounding box center [1079, 527] width 96 height 35
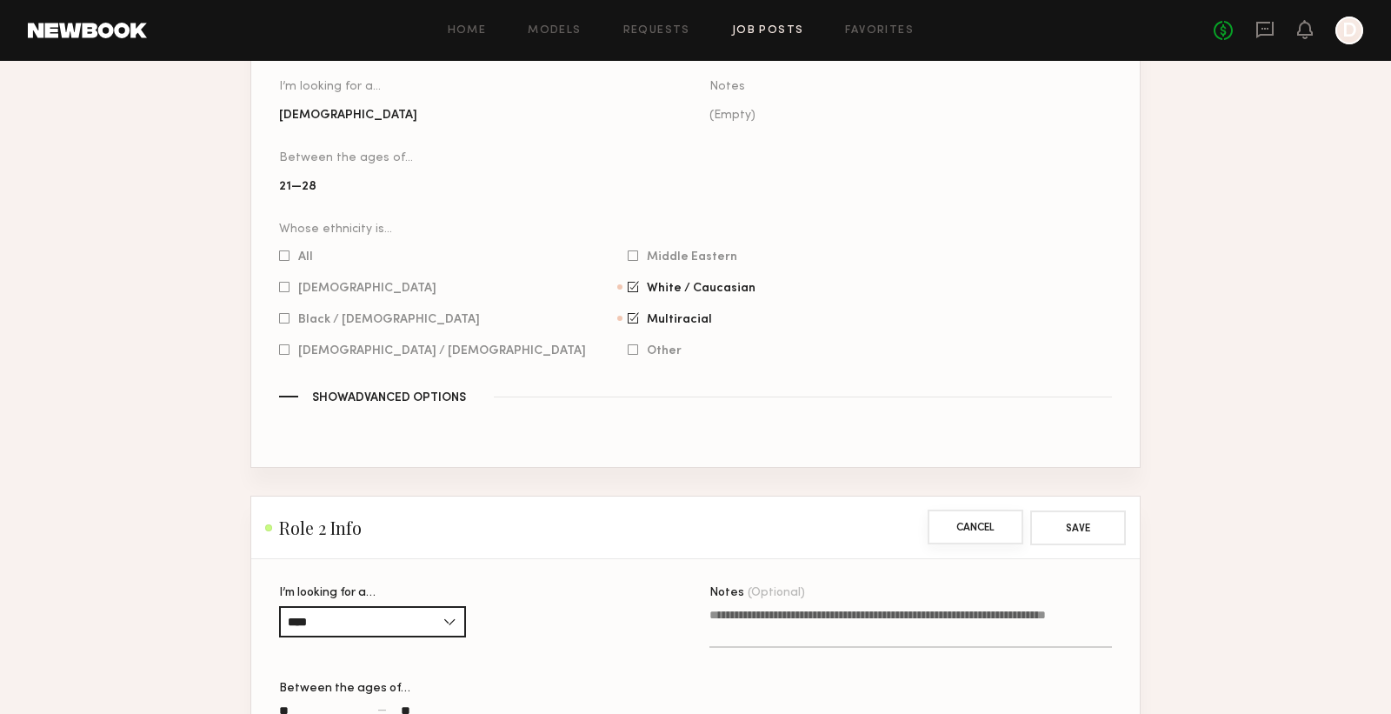
click at [944, 510] on button "Cancel" at bounding box center [976, 527] width 96 height 35
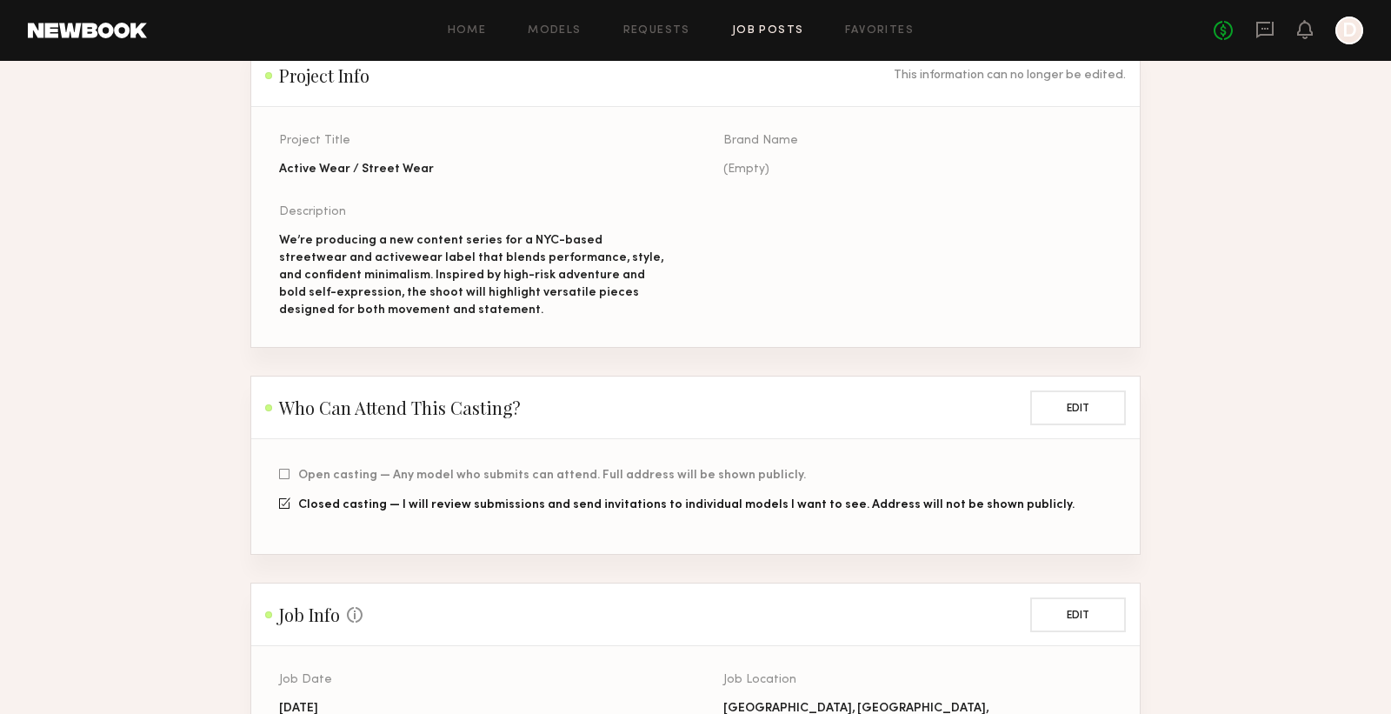
scroll to position [0, 0]
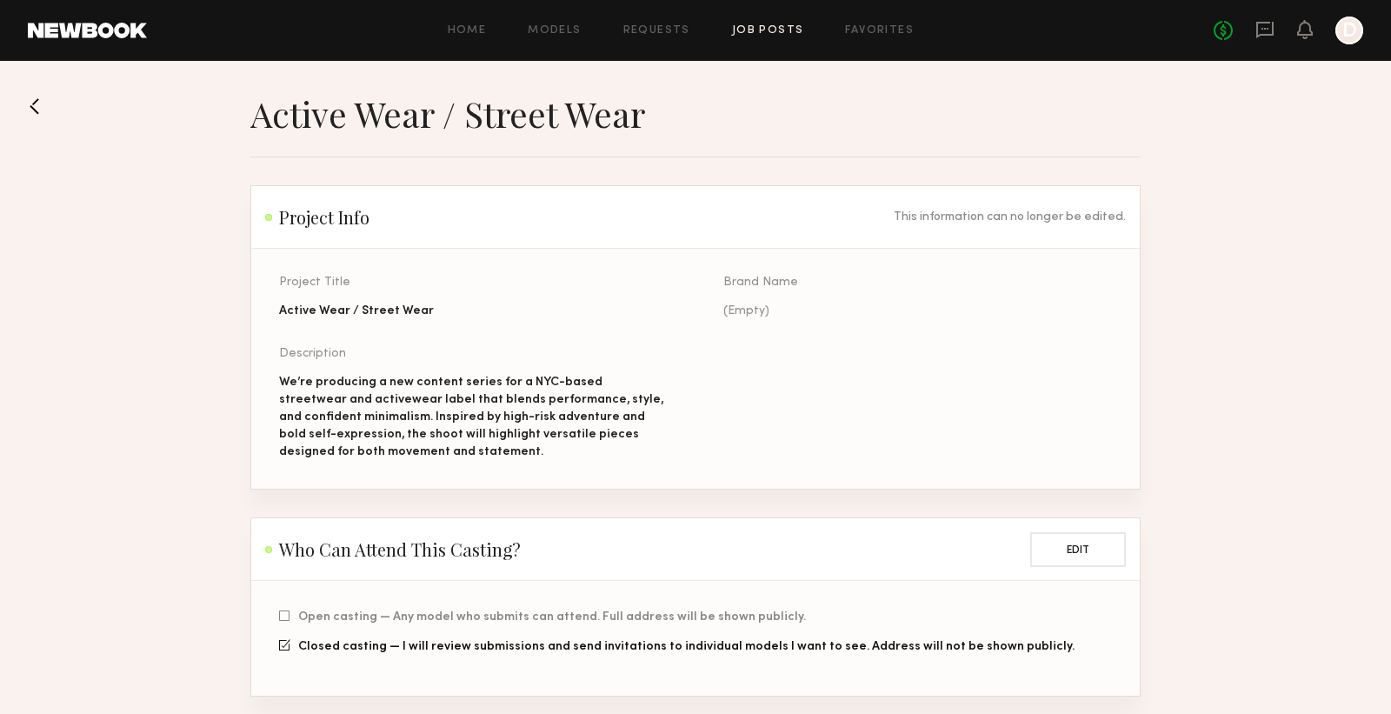
click at [35, 112] on button at bounding box center [42, 106] width 28 height 28
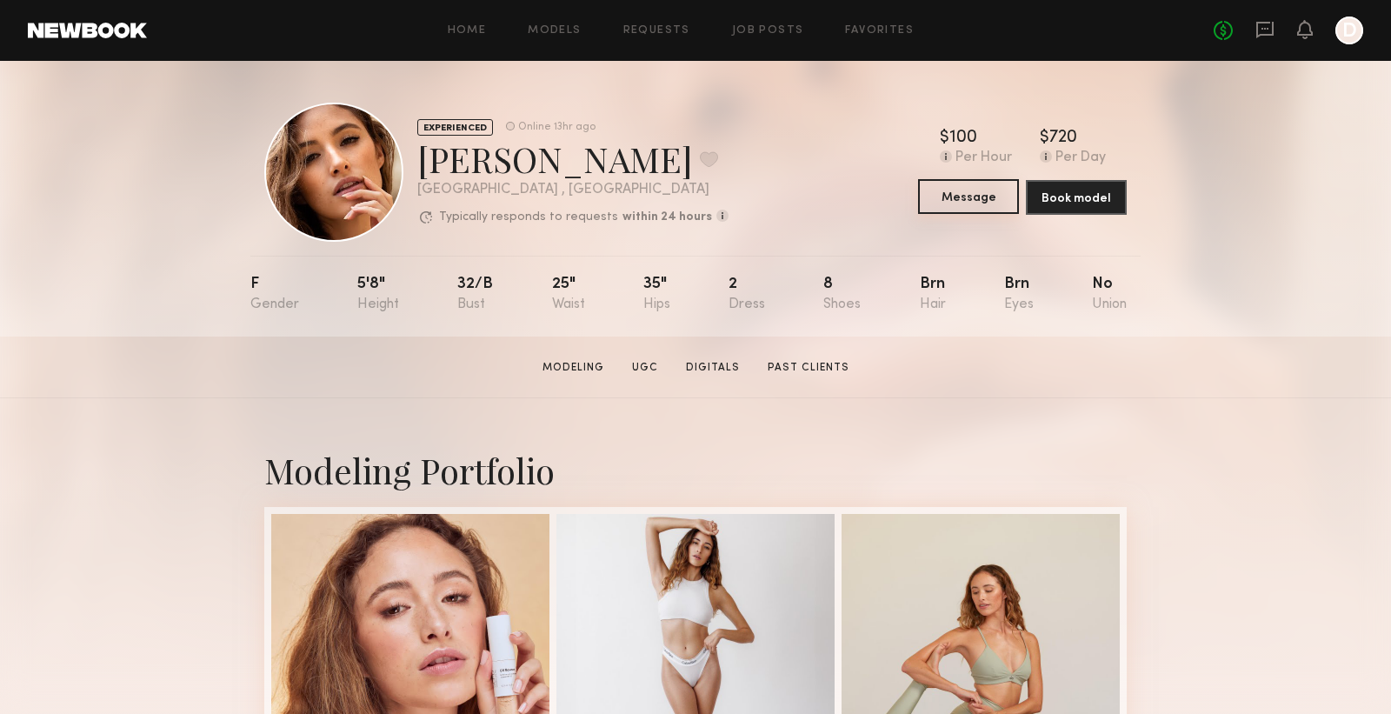
click at [989, 198] on button "Message" at bounding box center [968, 196] width 101 height 35
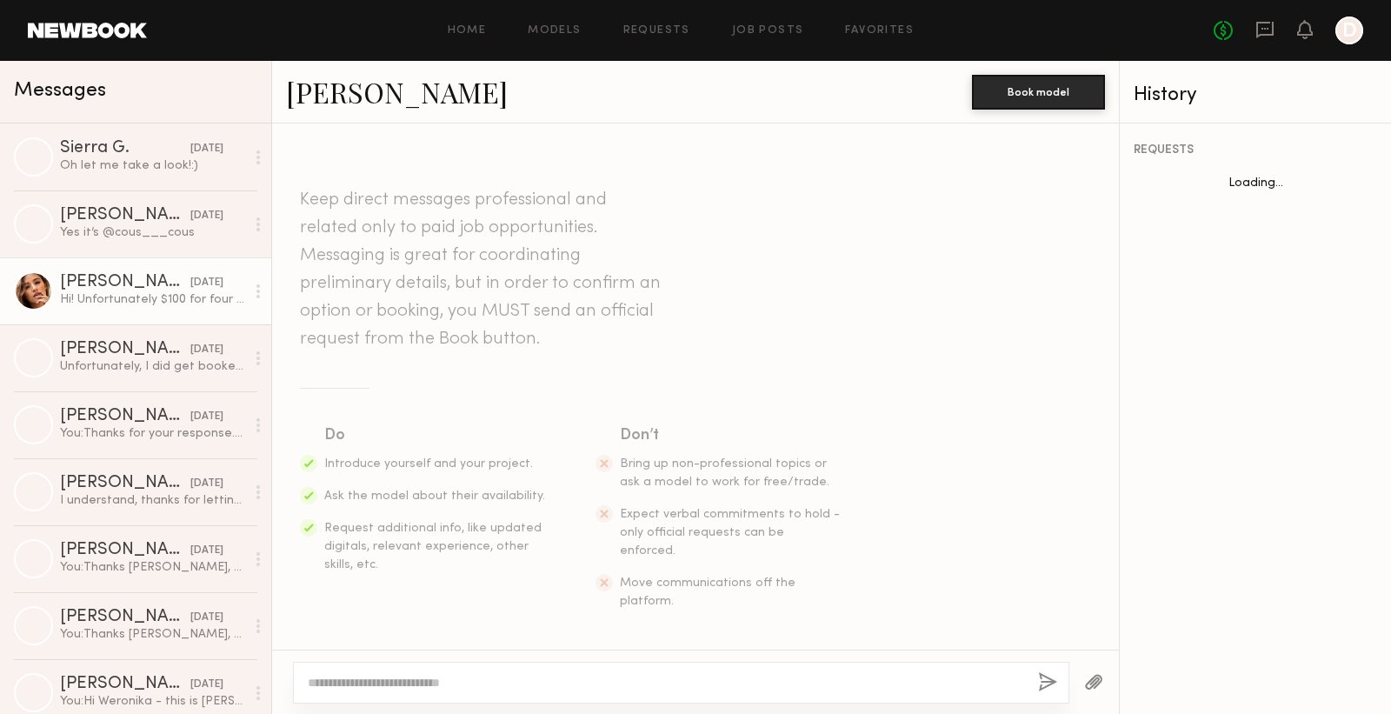
scroll to position [904, 0]
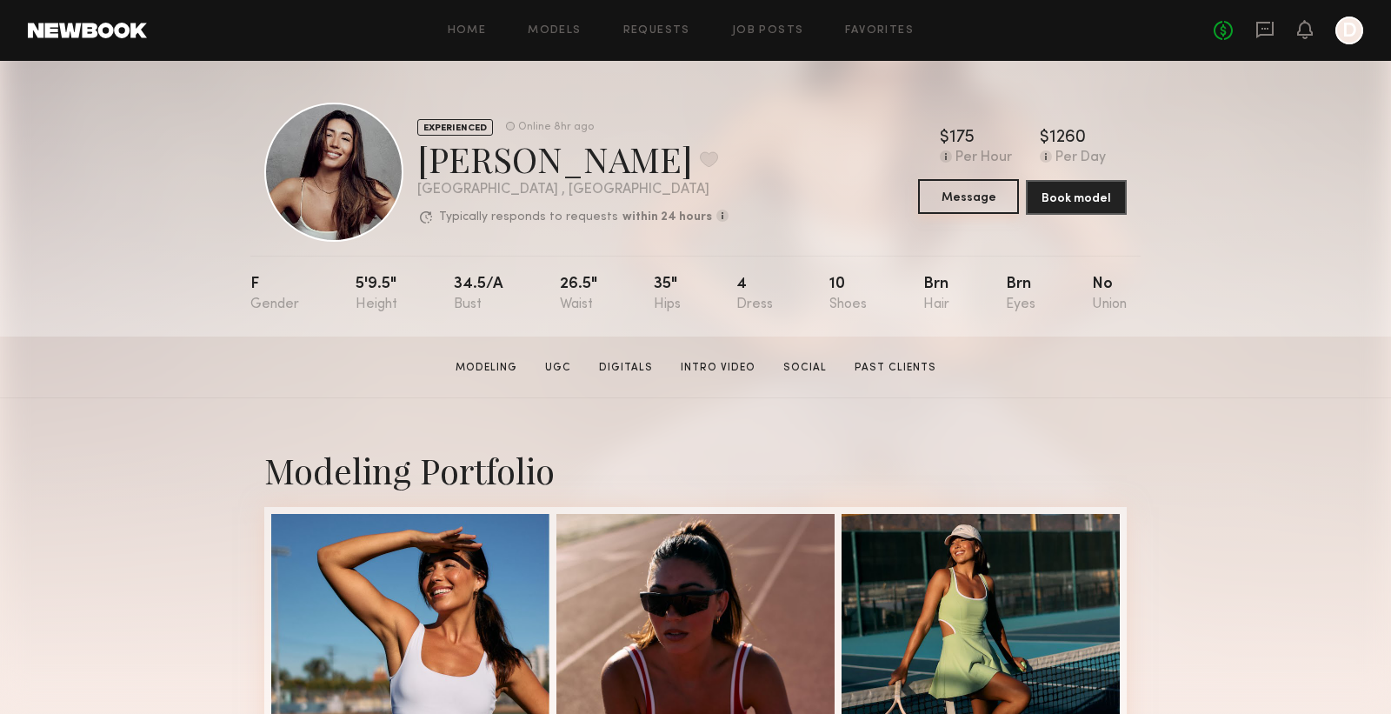
click at [920, 194] on button "Message" at bounding box center [968, 196] width 101 height 35
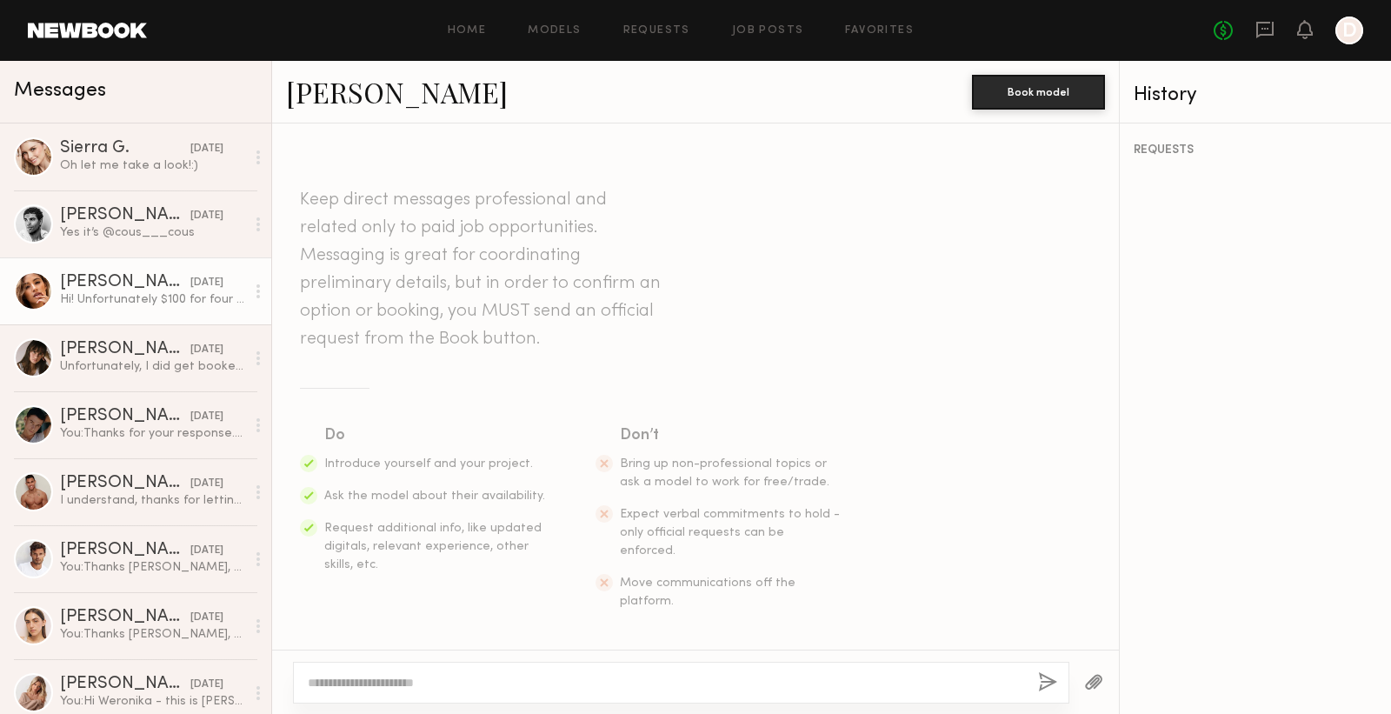
click at [130, 299] on div "Hi! Unfortunately $100 for four hours is below my rate but I wish you luck!" at bounding box center [152, 299] width 185 height 17
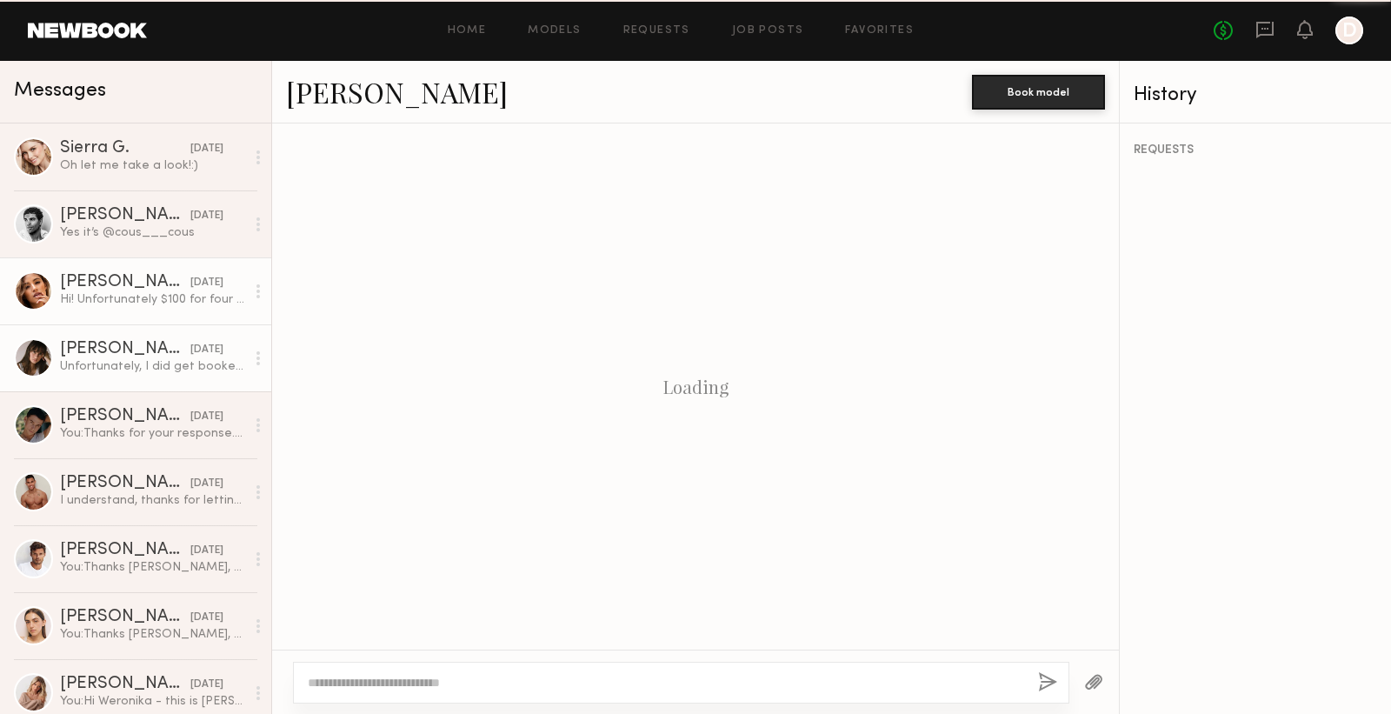
scroll to position [904, 0]
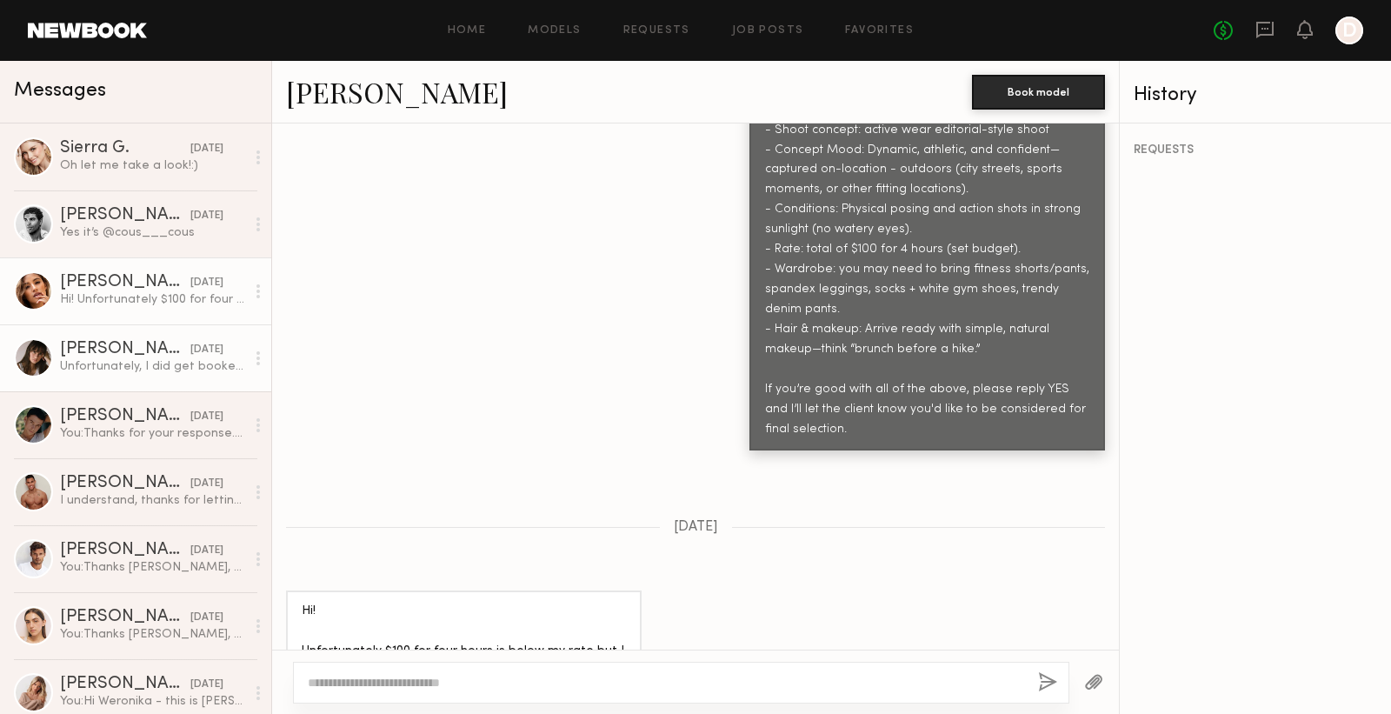
click at [117, 355] on div "Abby S." at bounding box center [125, 349] width 130 height 17
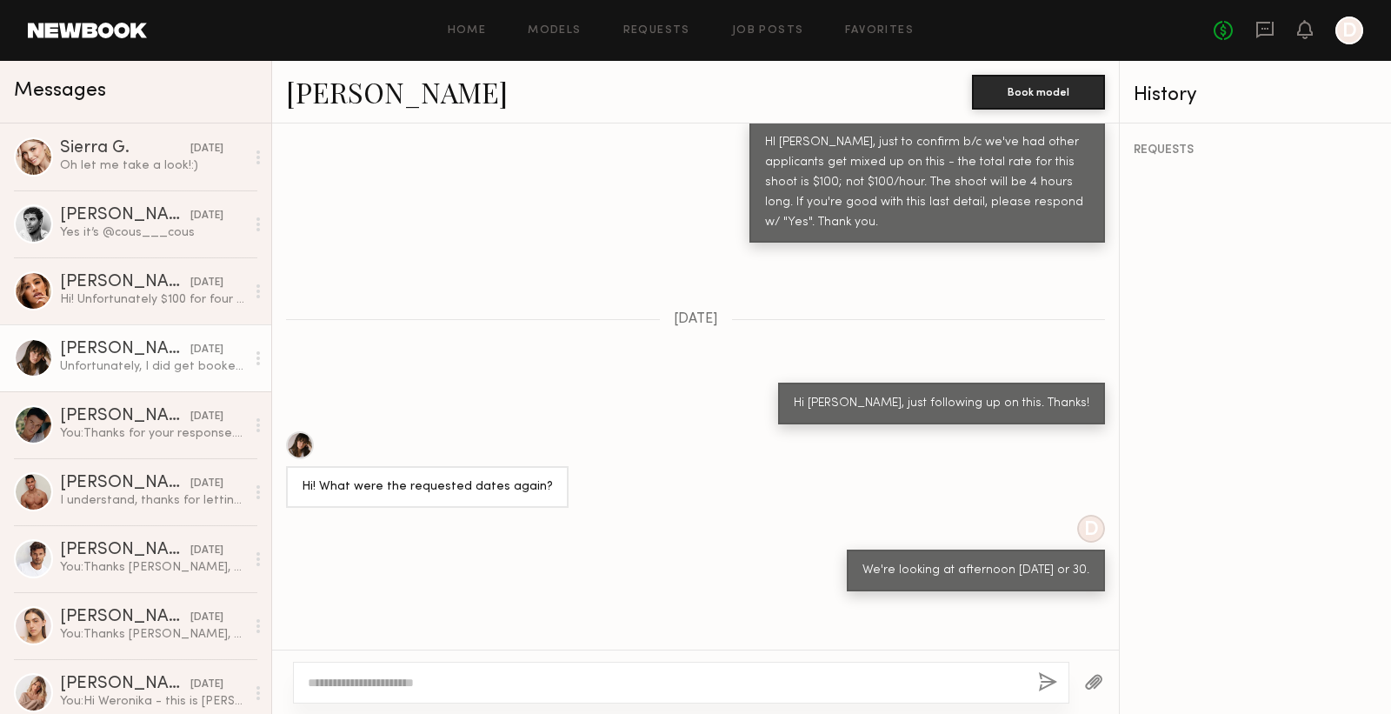
scroll to position [1813, 0]
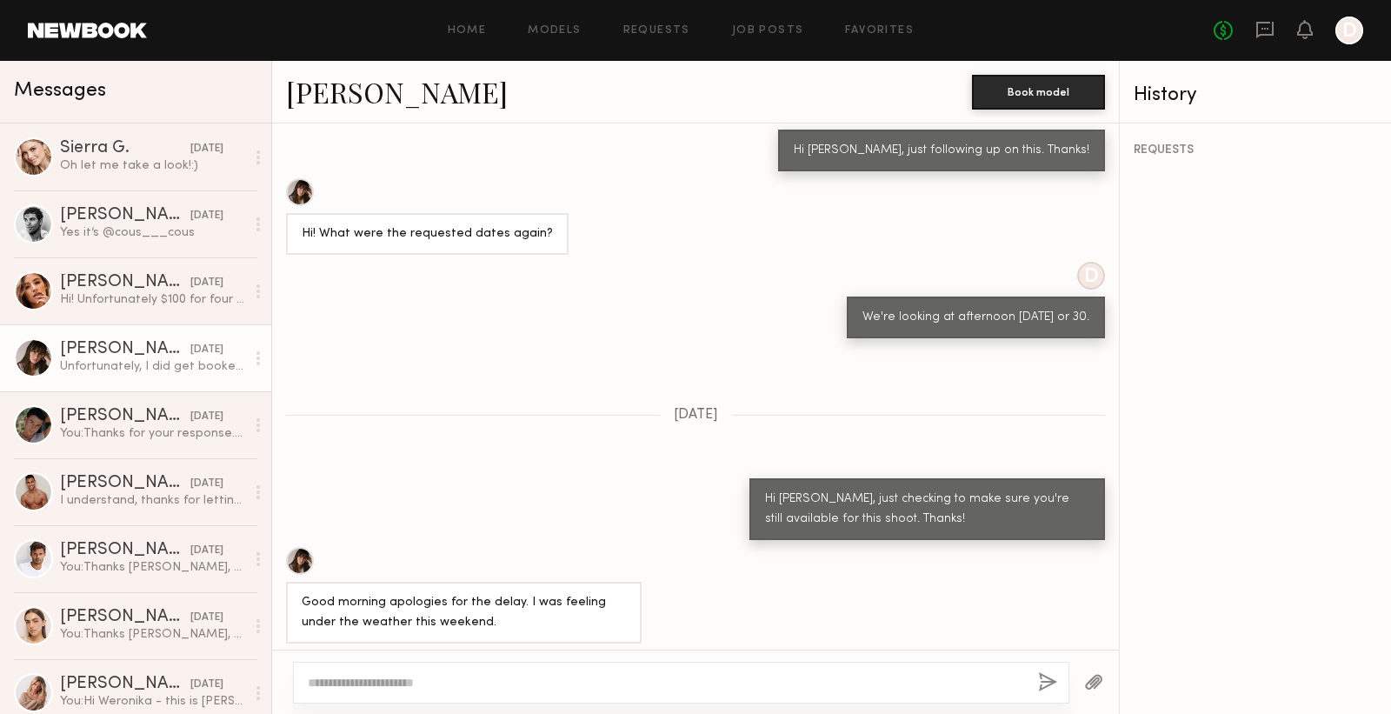
click at [432, 686] on textarea at bounding box center [666, 682] width 717 height 17
type textarea "**********"
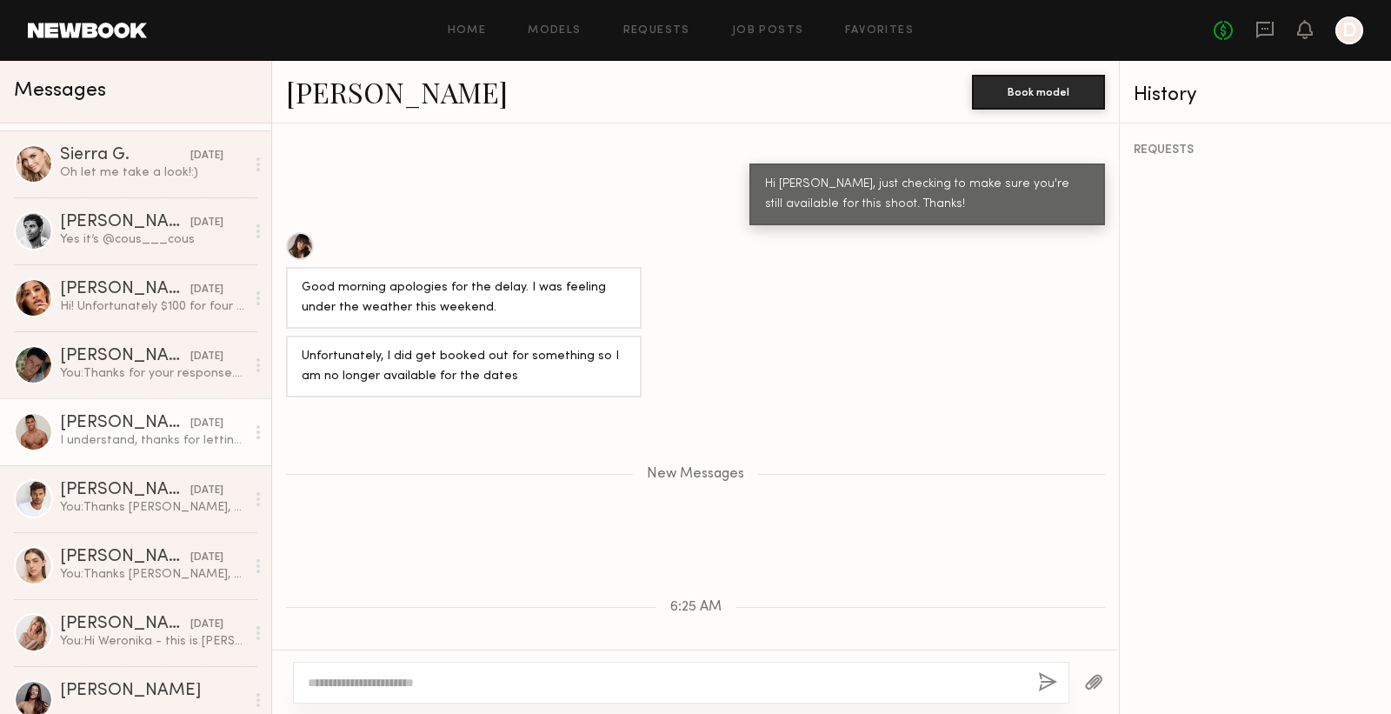
scroll to position [79, 0]
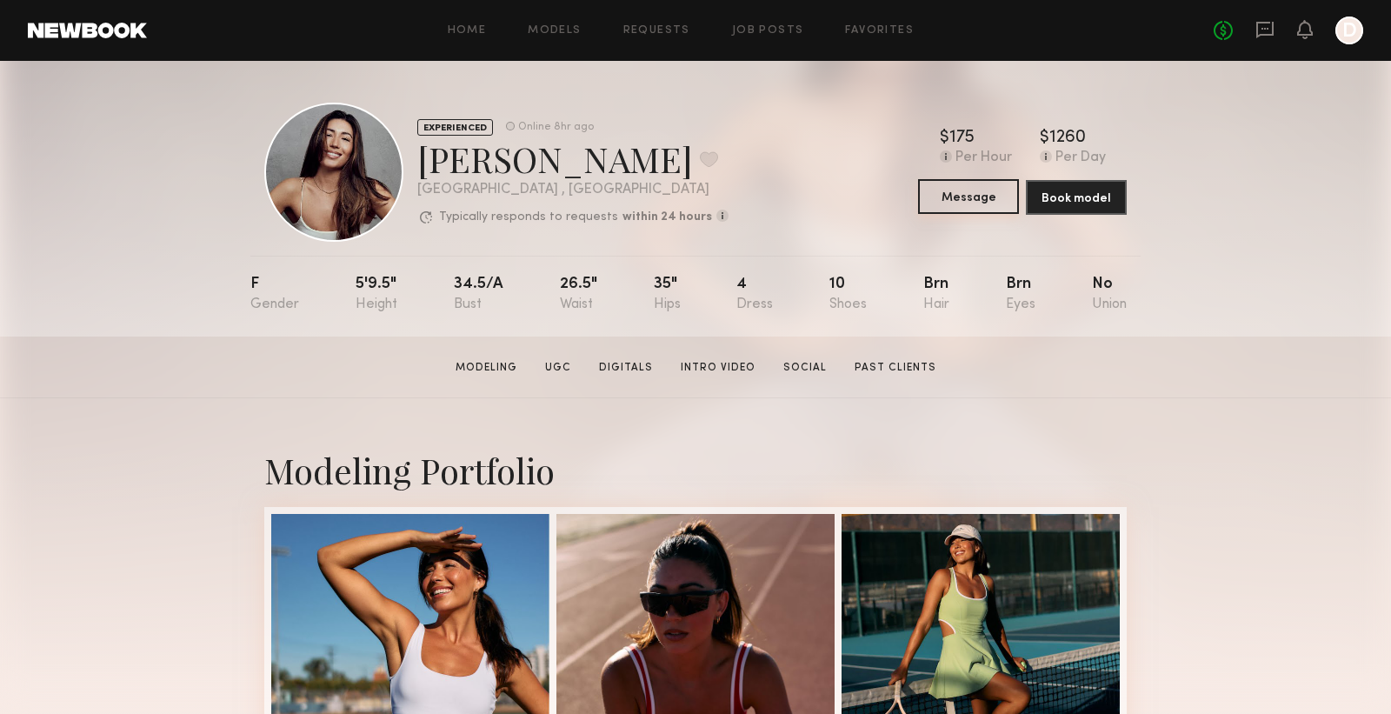
click at [965, 186] on button "Message" at bounding box center [968, 196] width 101 height 35
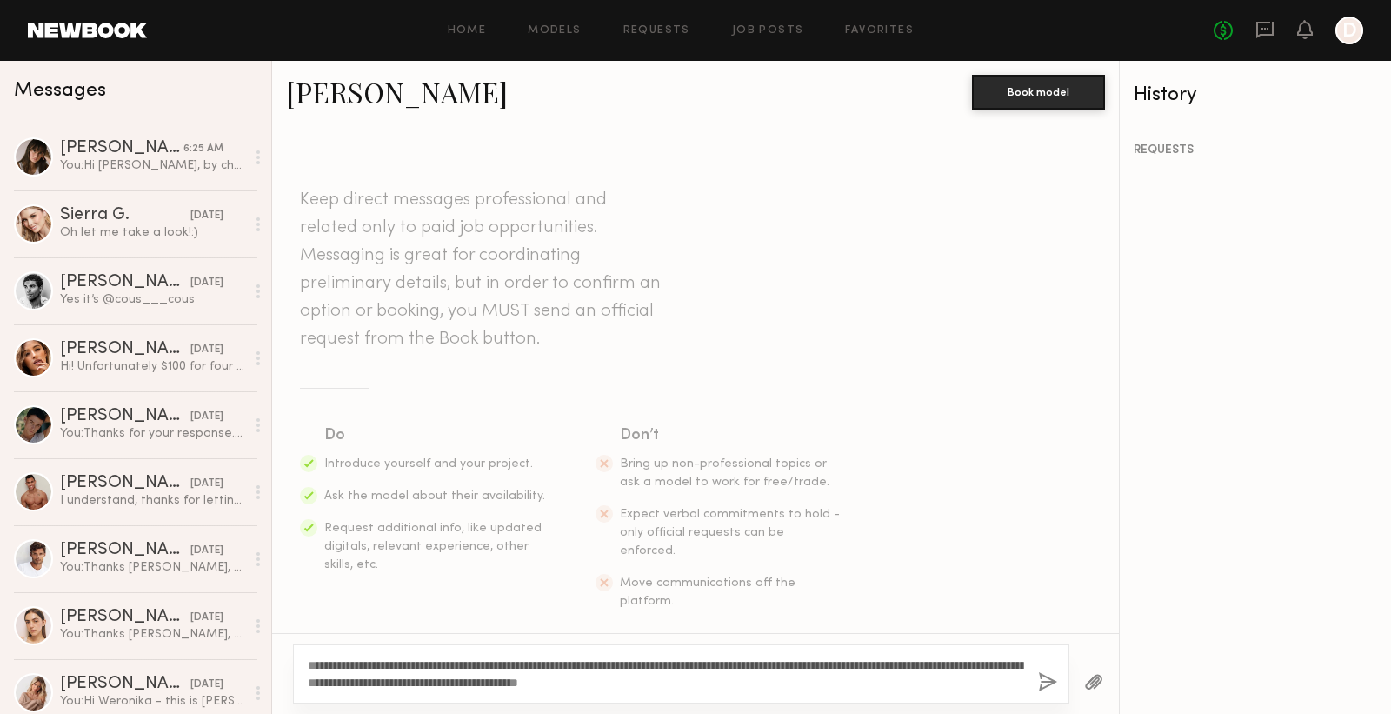
type textarea "**********"
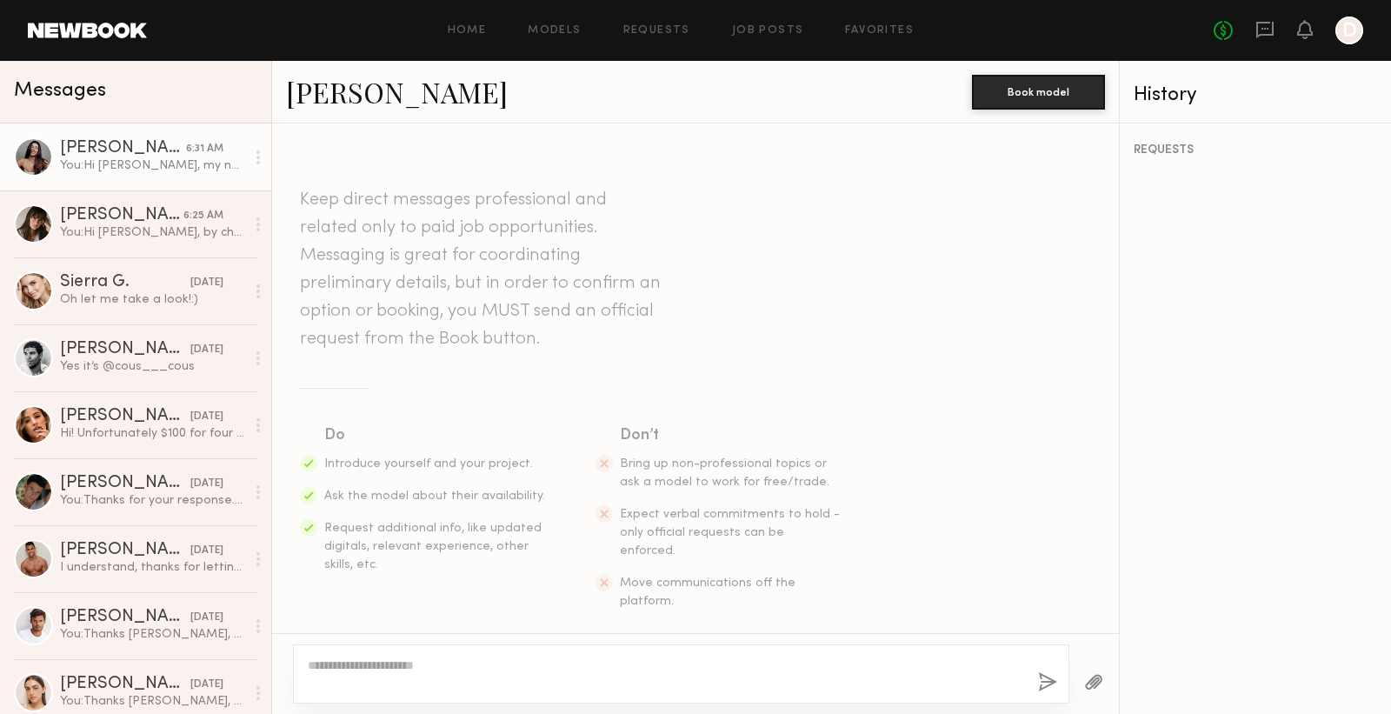
scroll to position [263, 0]
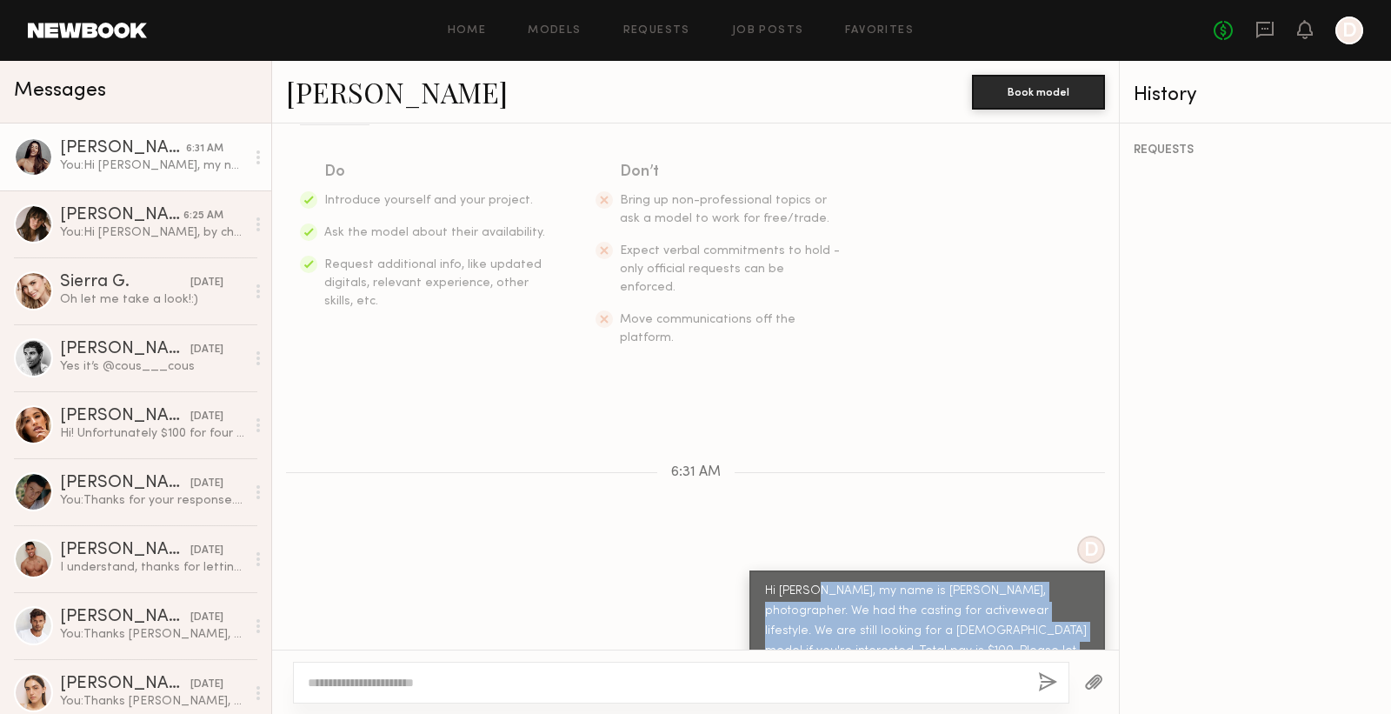
drag, startPoint x: 922, startPoint y: 610, endPoint x: 809, endPoint y: 552, distance: 126.8
click at [809, 582] on div "Hi [PERSON_NAME], my name is [PERSON_NAME], photographer. We had the casting fo…" at bounding box center [927, 632] width 324 height 100
copy div "my name is Jung, photographer. We had the casting for activewear lifestyle. We …"
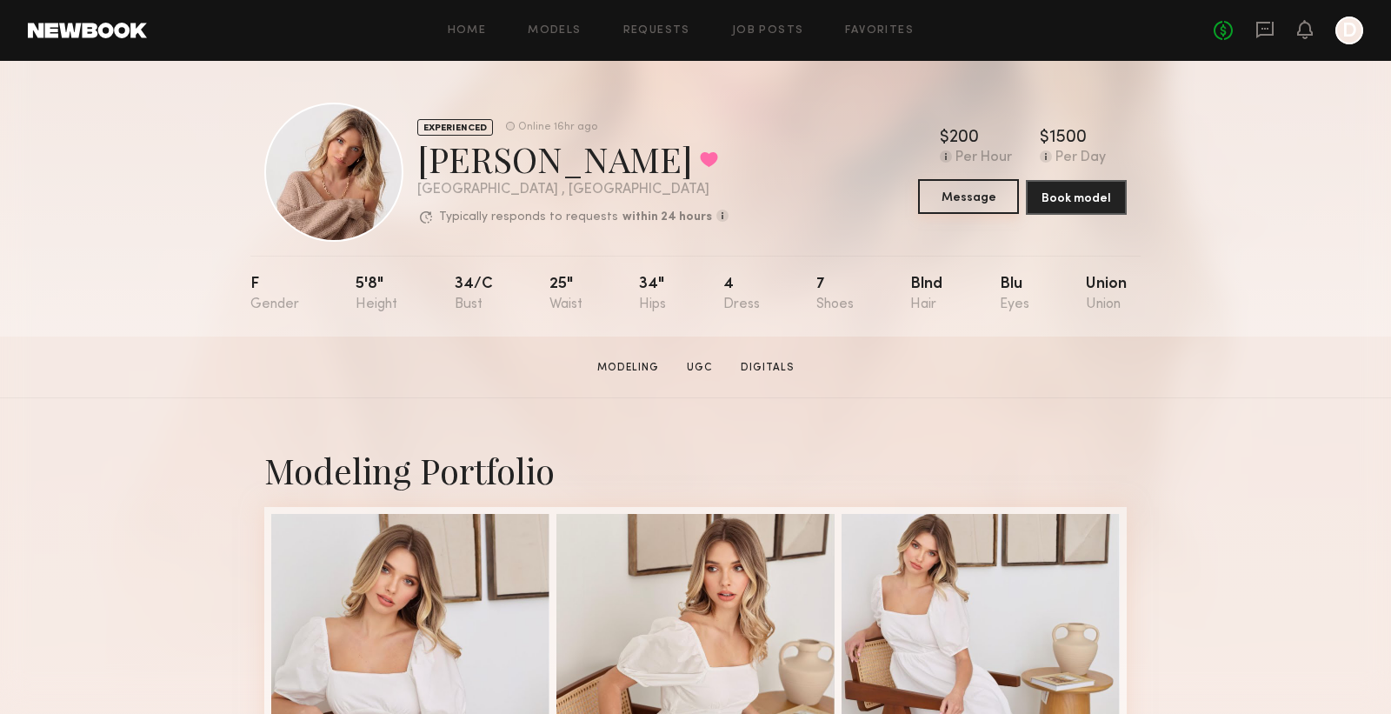
click at [951, 196] on button "Message" at bounding box center [968, 196] width 101 height 35
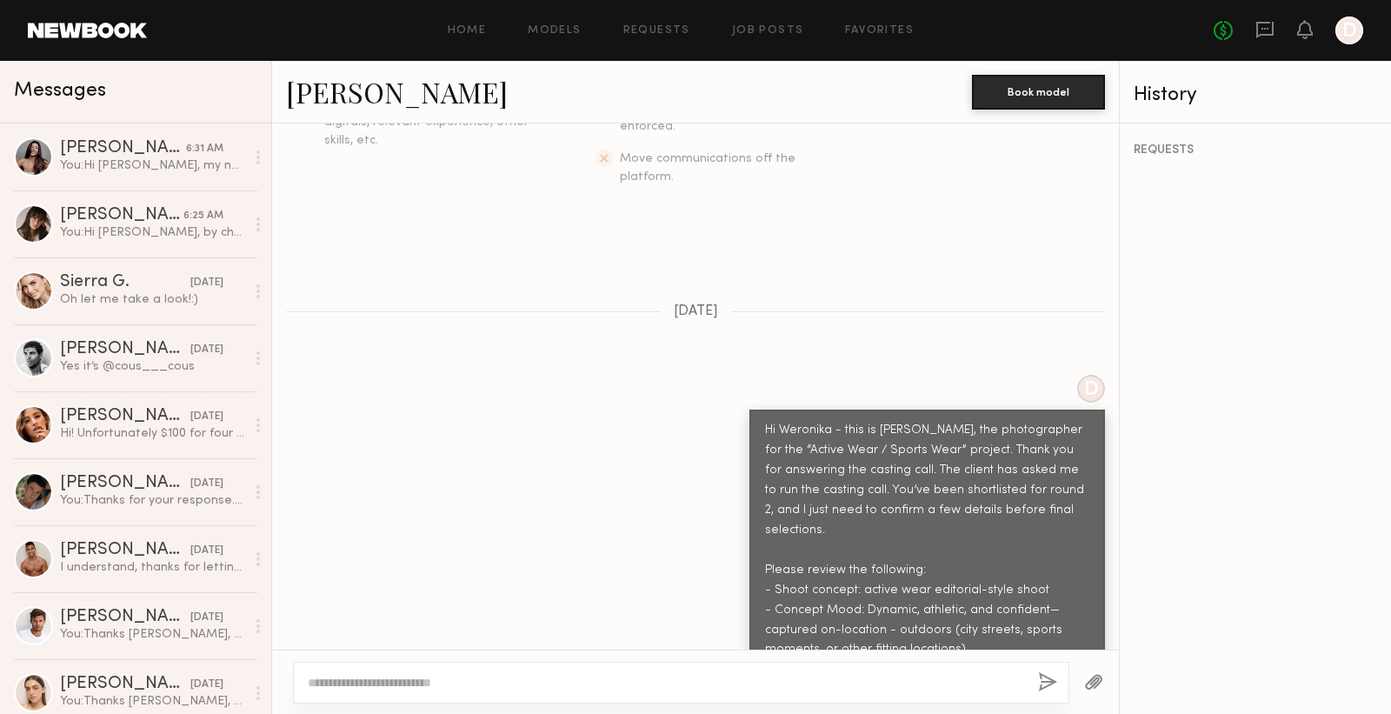
scroll to position [663, 0]
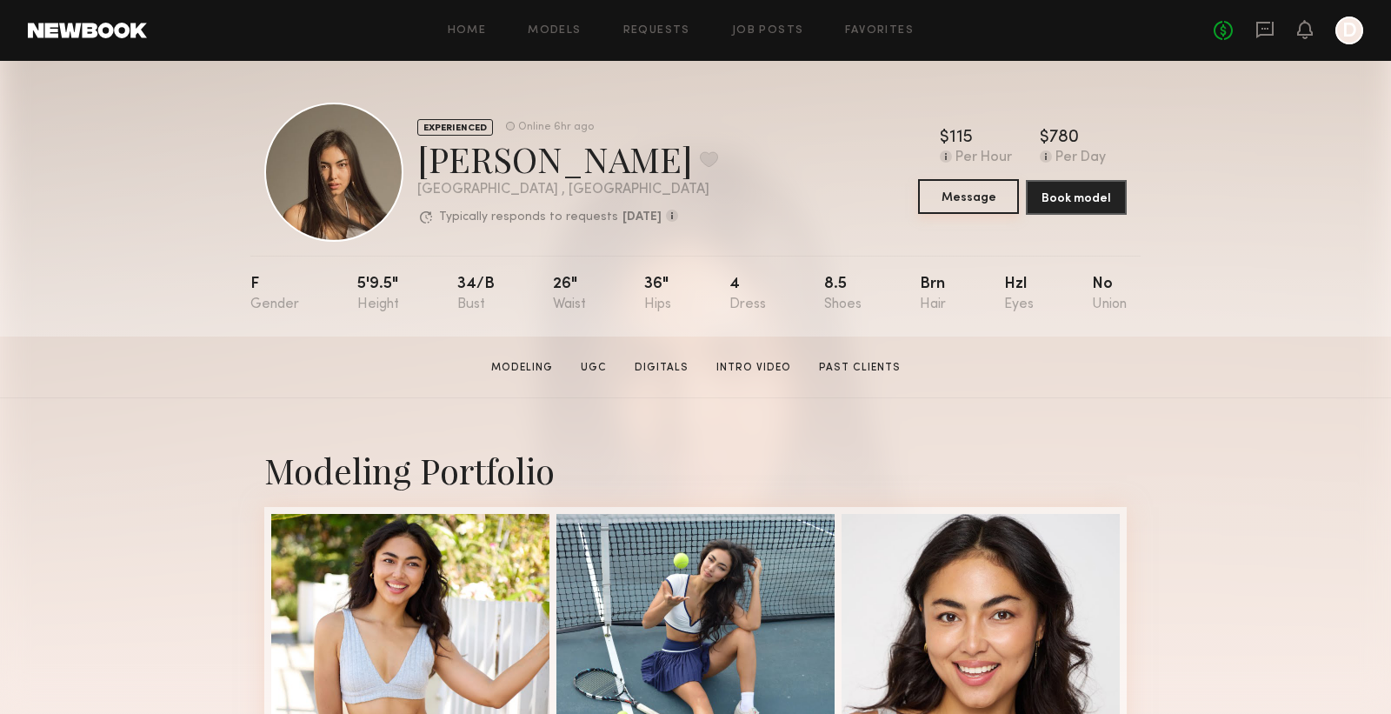
click at [948, 191] on button "Message" at bounding box center [968, 196] width 101 height 35
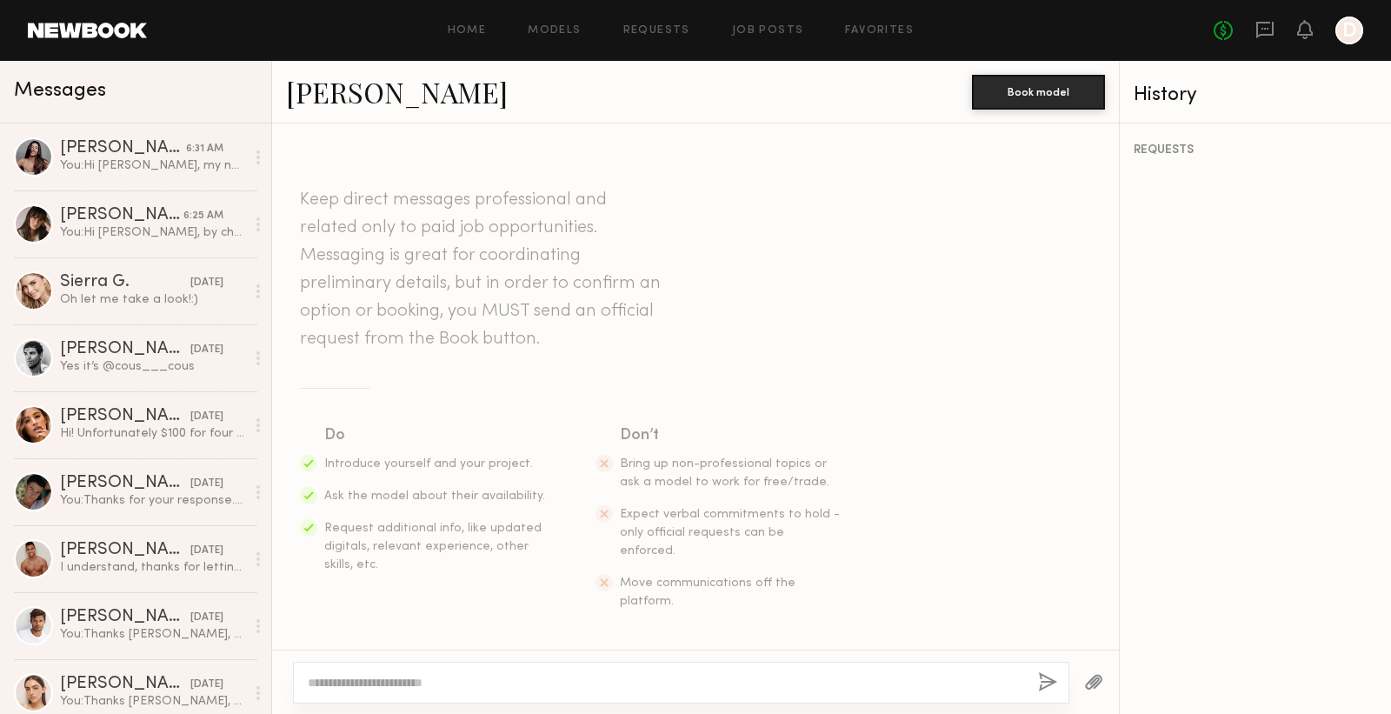
click at [381, 681] on textarea at bounding box center [666, 682] width 717 height 17
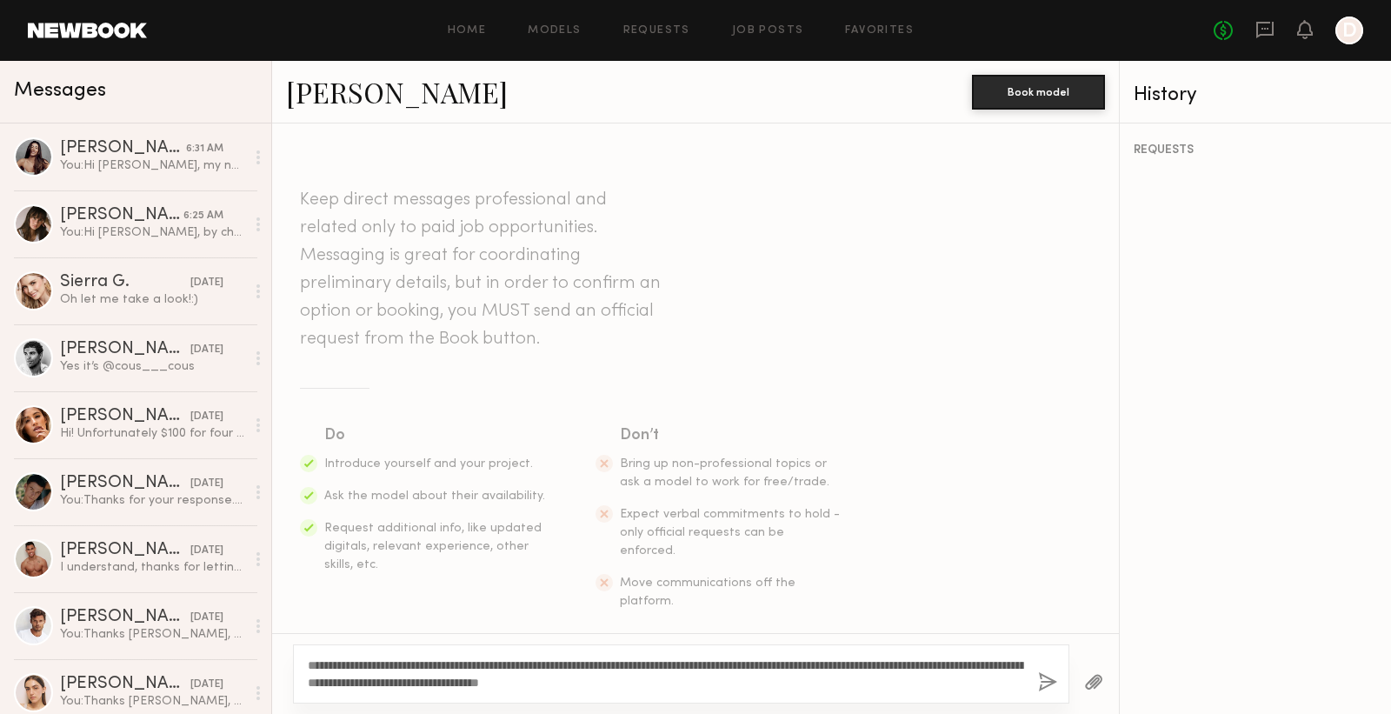
click at [308, 667] on textarea "**********" at bounding box center [666, 674] width 717 height 35
type textarea "**********"
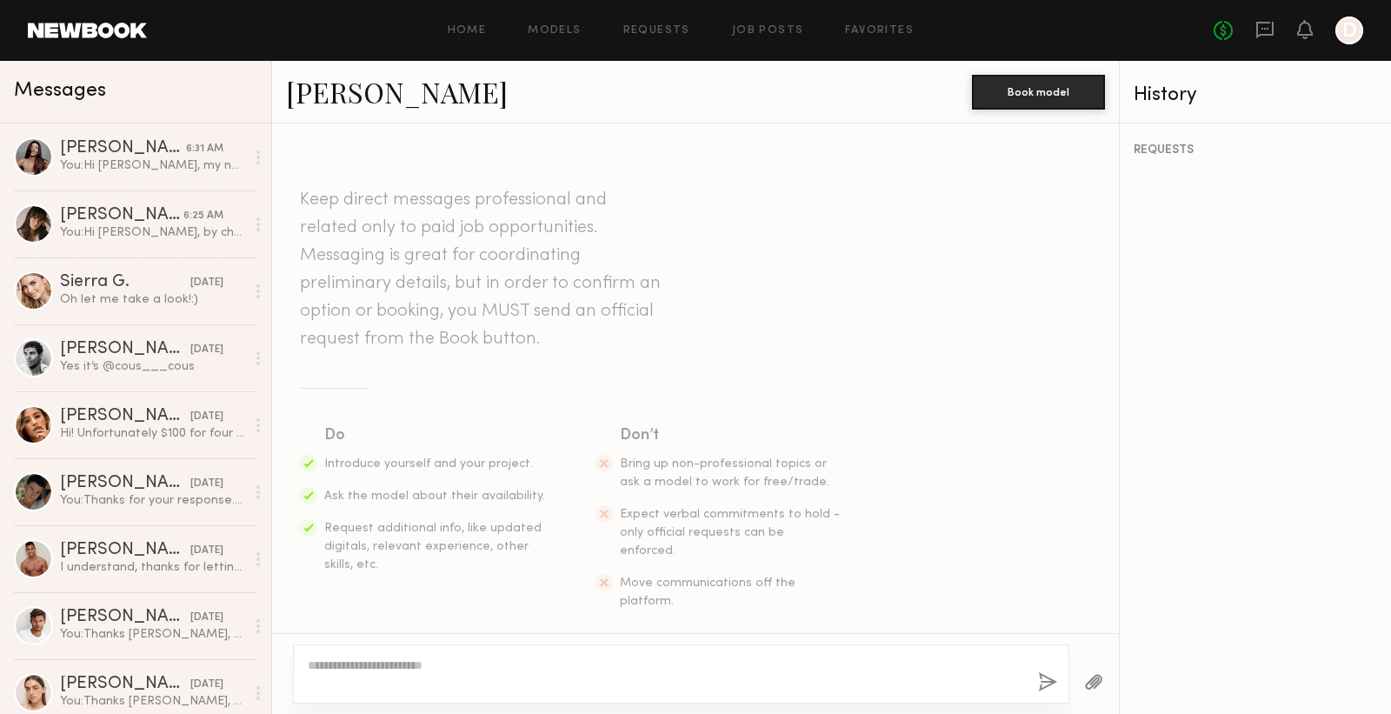
scroll to position [263, 0]
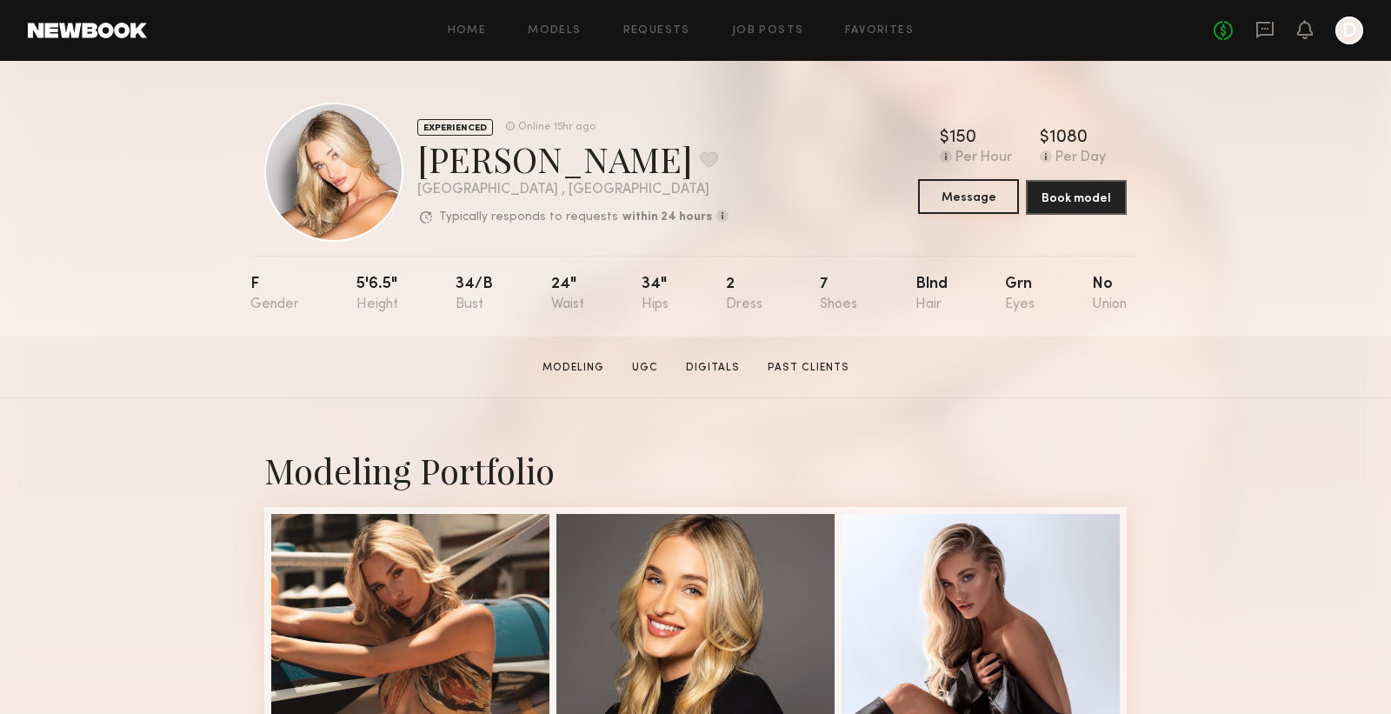
click at [948, 208] on button "Message" at bounding box center [968, 196] width 101 height 35
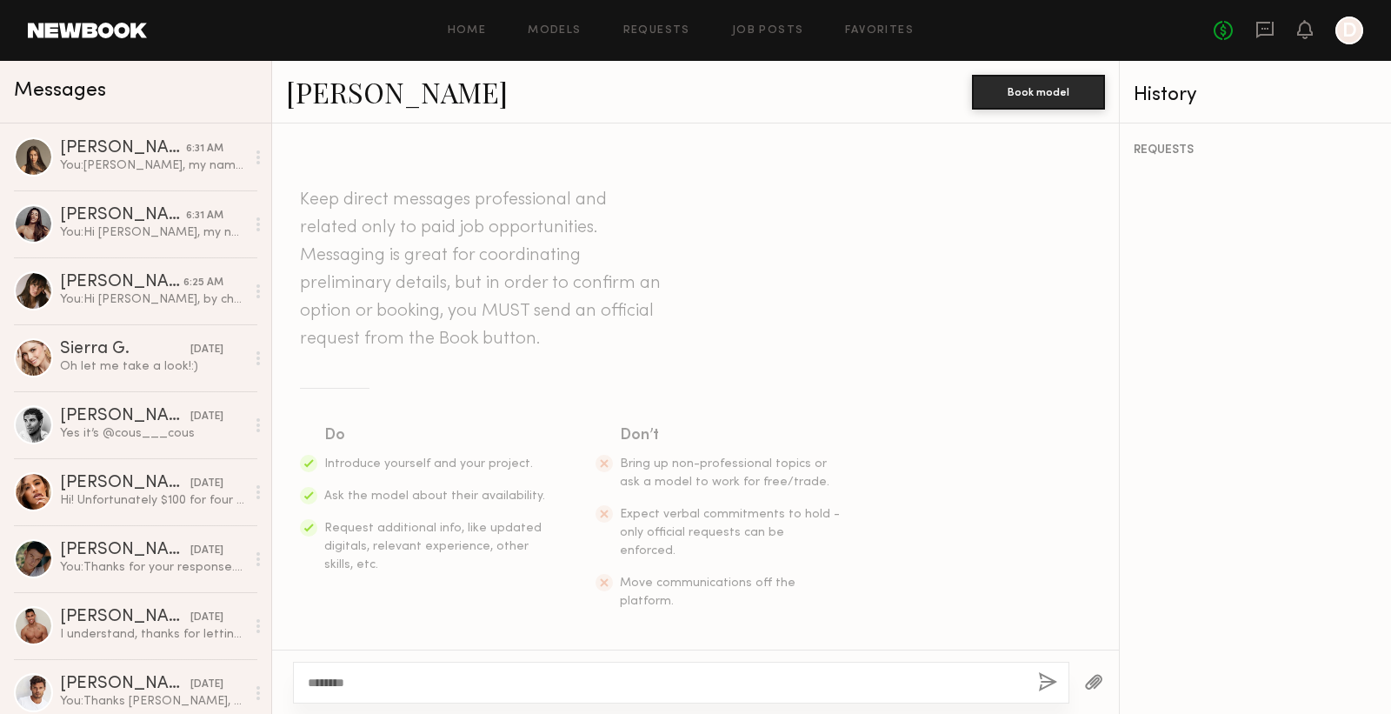
type textarea "**********"
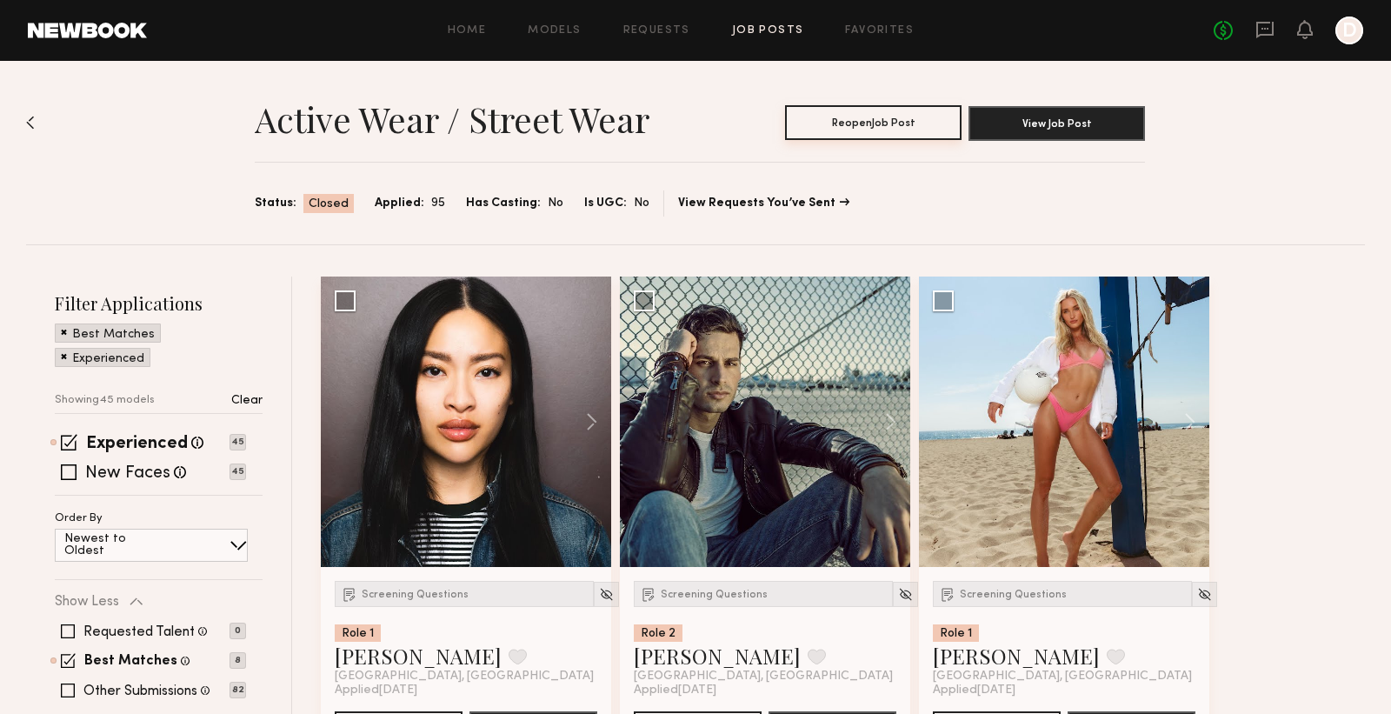
click at [839, 125] on button "Reopen Job Post" at bounding box center [873, 122] width 177 height 35
click at [1021, 115] on button "View Job Post" at bounding box center [1057, 122] width 177 height 35
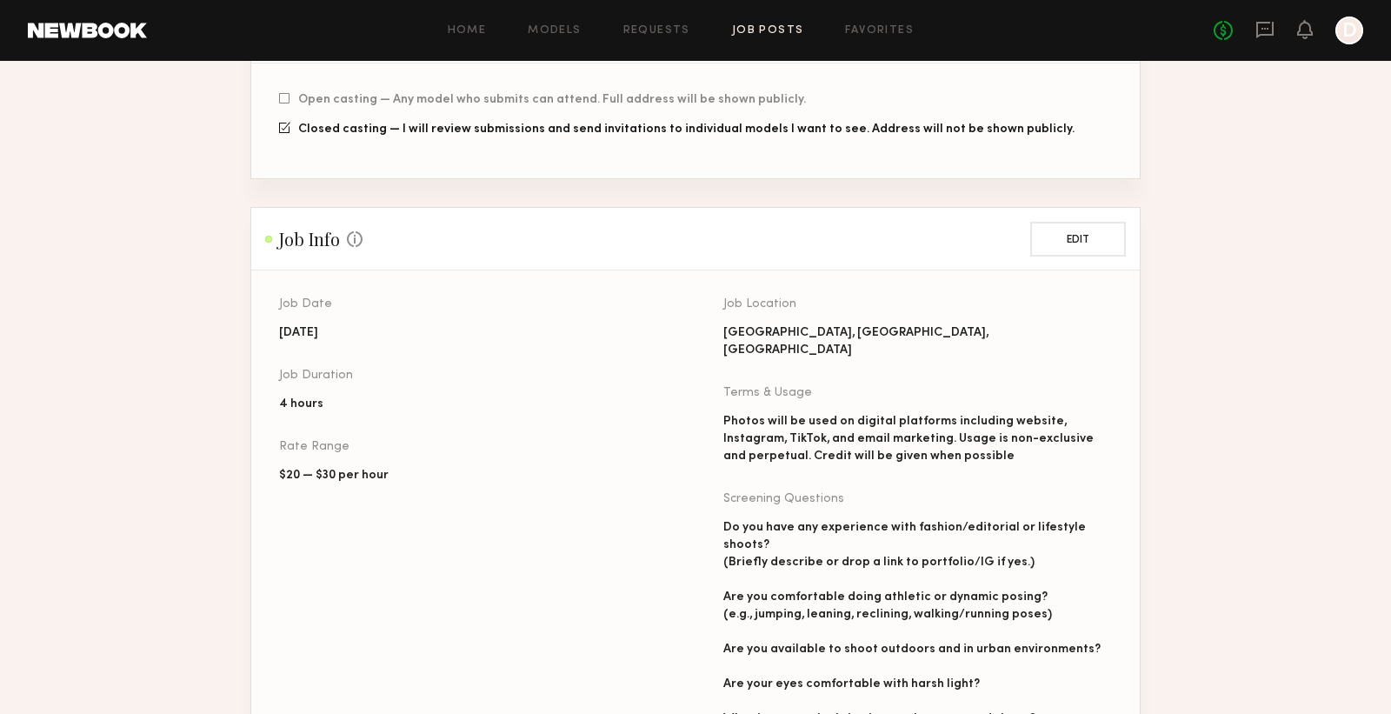
scroll to position [567, 0]
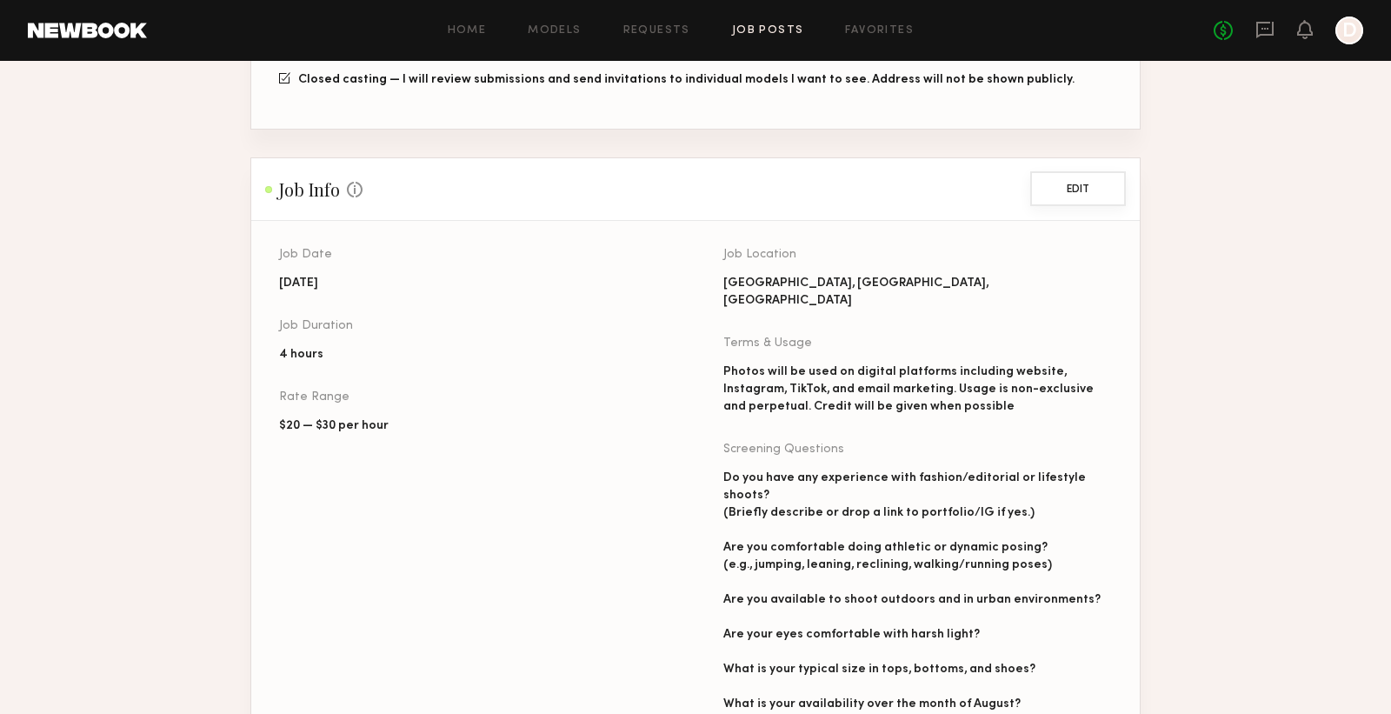
click at [1103, 183] on button "Edit" at bounding box center [1079, 188] width 96 height 35
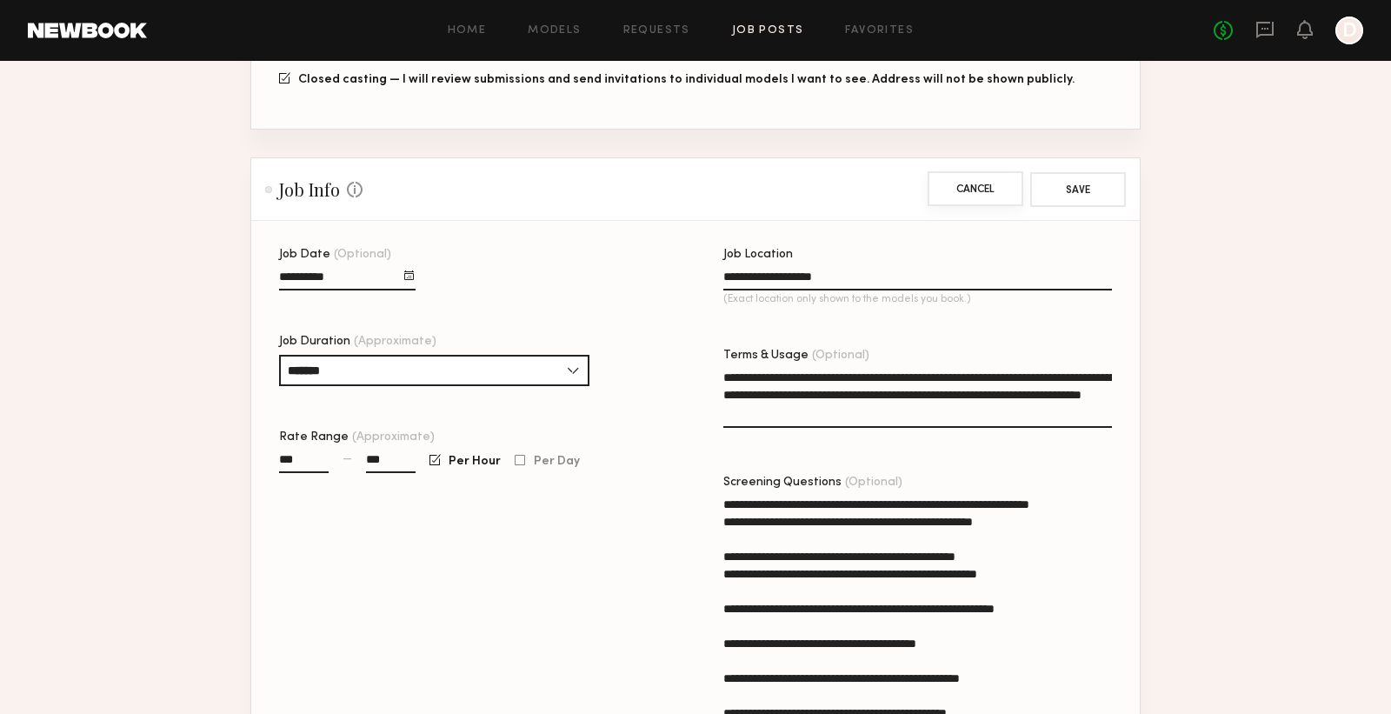
click at [970, 183] on button "Cancel" at bounding box center [976, 188] width 96 height 35
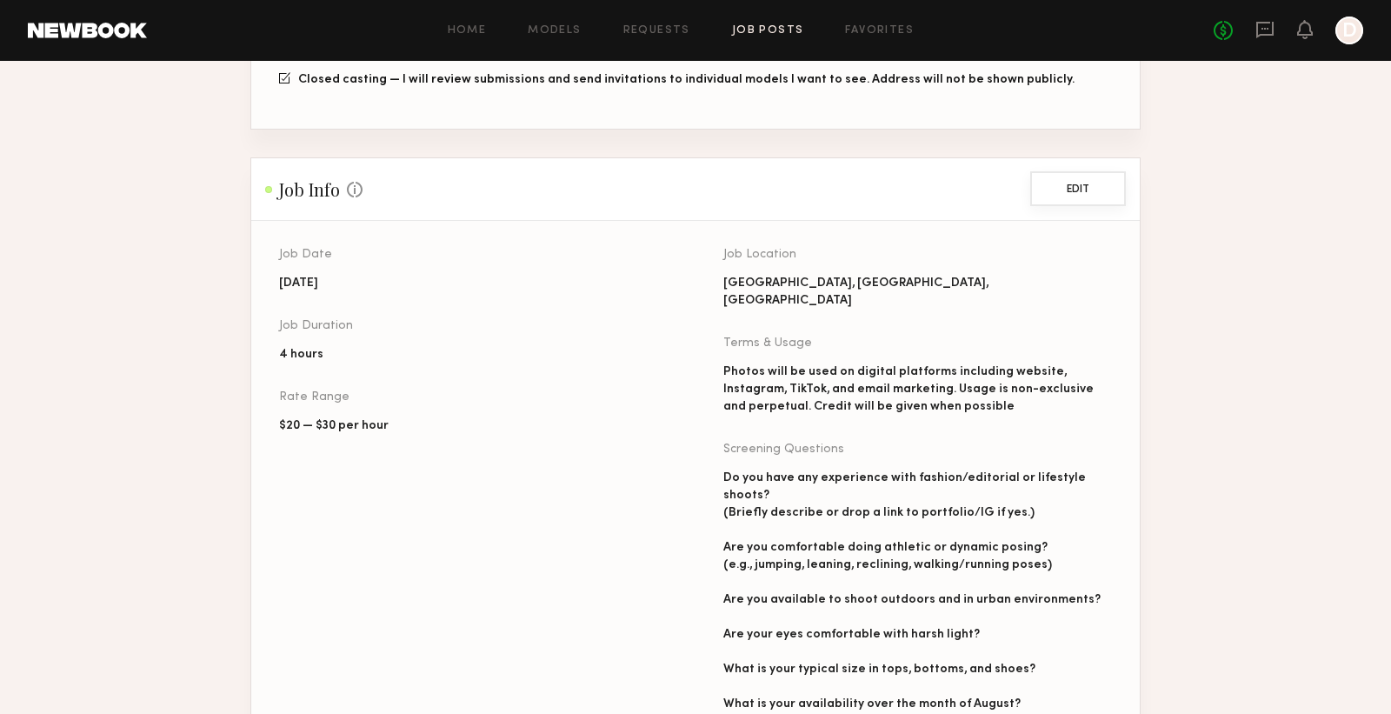
click at [1069, 198] on button "Edit" at bounding box center [1079, 188] width 96 height 35
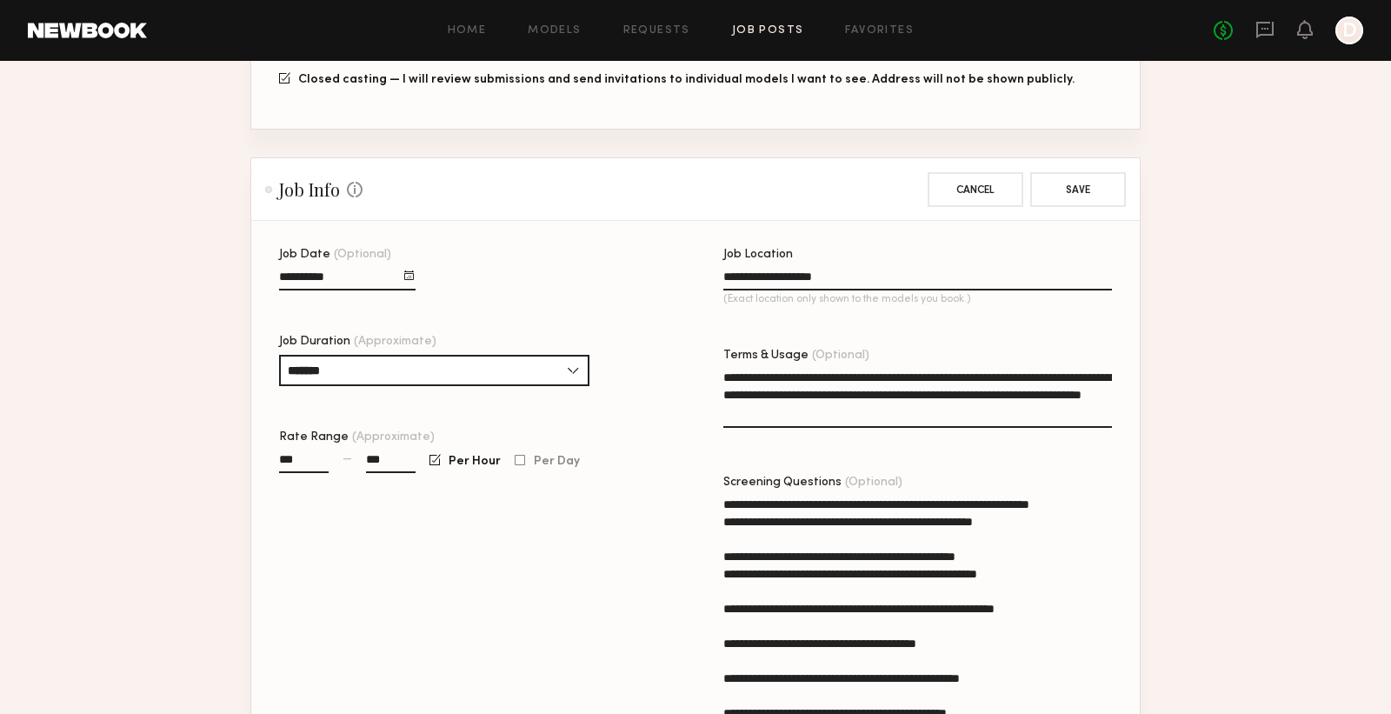
click at [880, 391] on textarea "**********" at bounding box center [918, 398] width 389 height 59
drag, startPoint x: 935, startPoint y: 411, endPoint x: 709, endPoint y: 378, distance: 228.5
click at [709, 378] on div "**********" at bounding box center [723, 513] width 889 height 529
type textarea "**********"
click at [1077, 186] on button "Save" at bounding box center [1079, 188] width 96 height 35
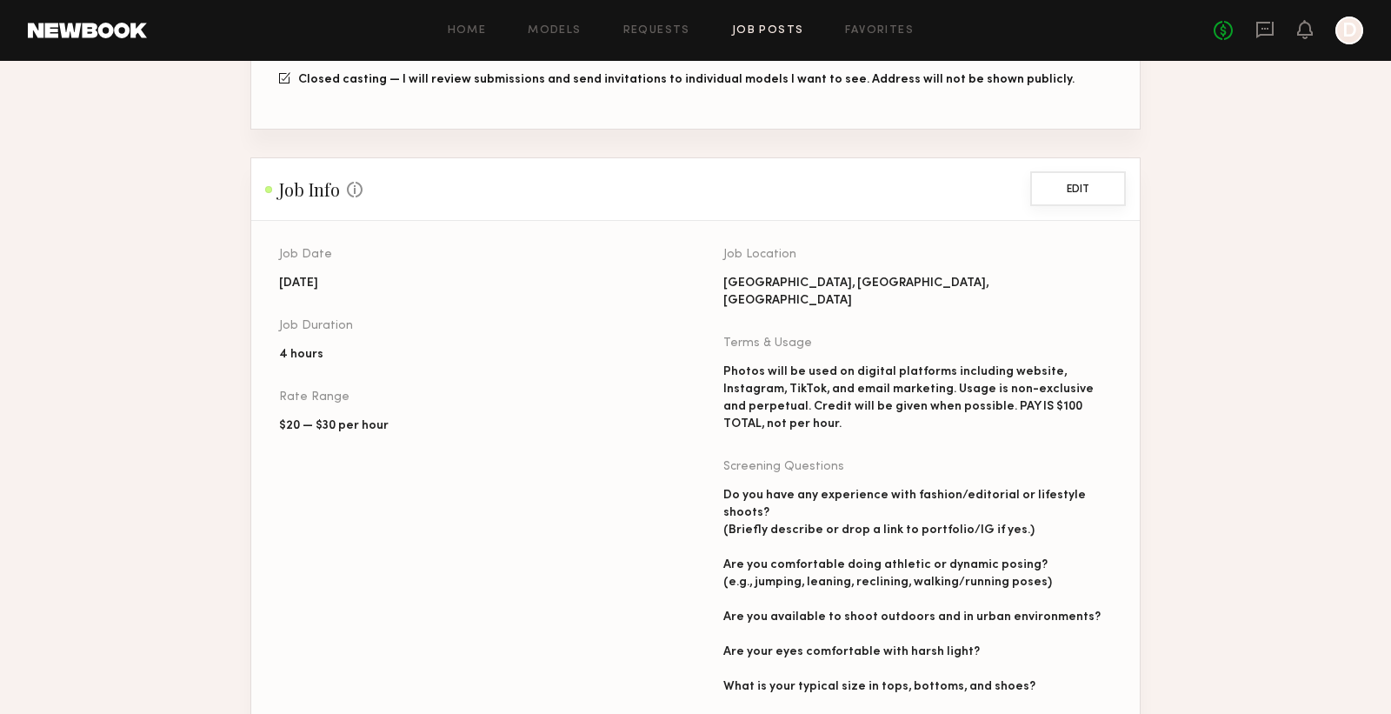
click at [1076, 188] on button "Edit" at bounding box center [1079, 188] width 96 height 35
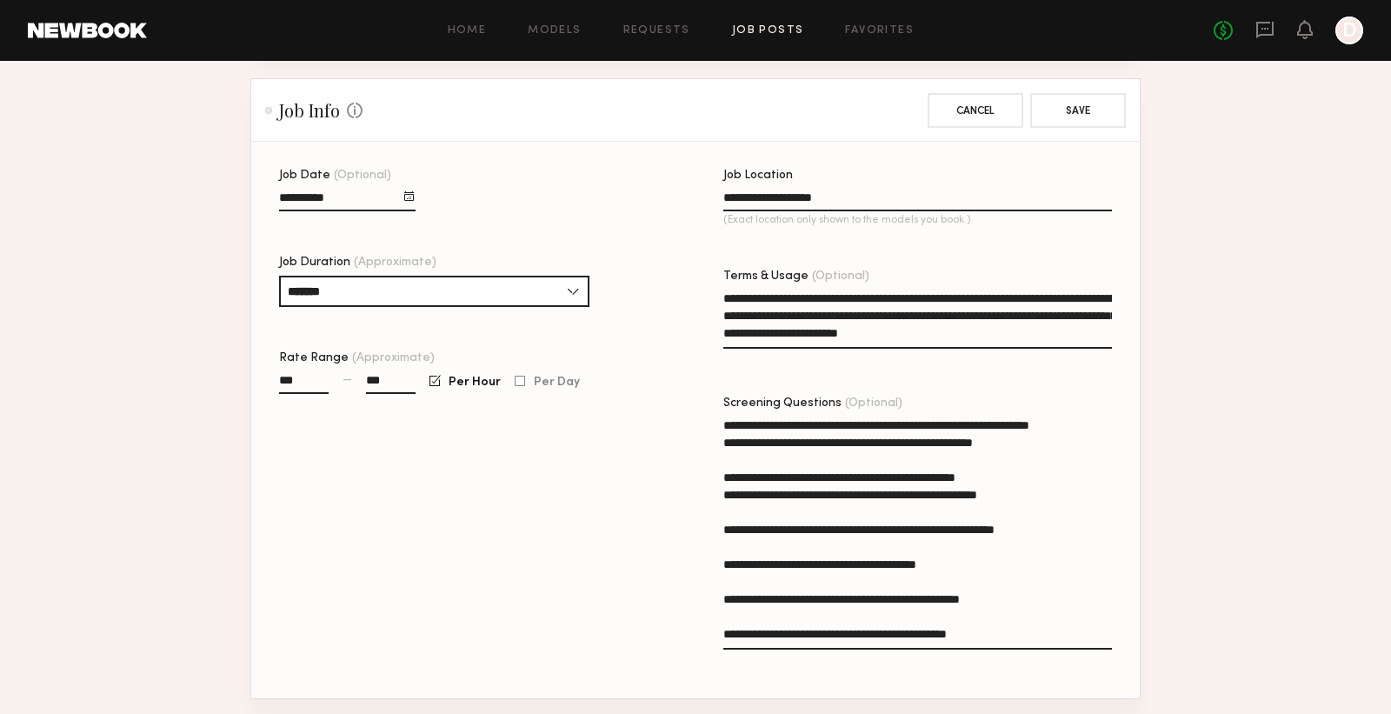
scroll to position [660, 0]
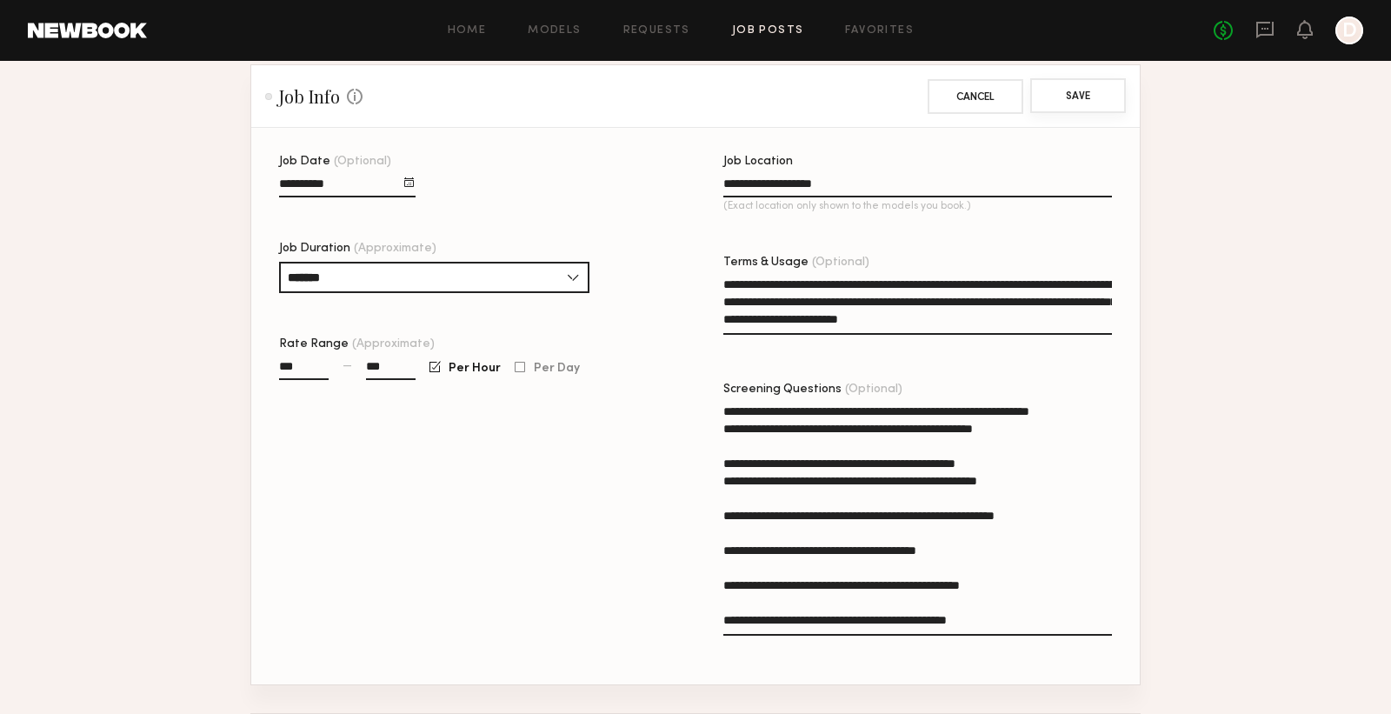
click at [1056, 90] on button "Save" at bounding box center [1079, 95] width 96 height 35
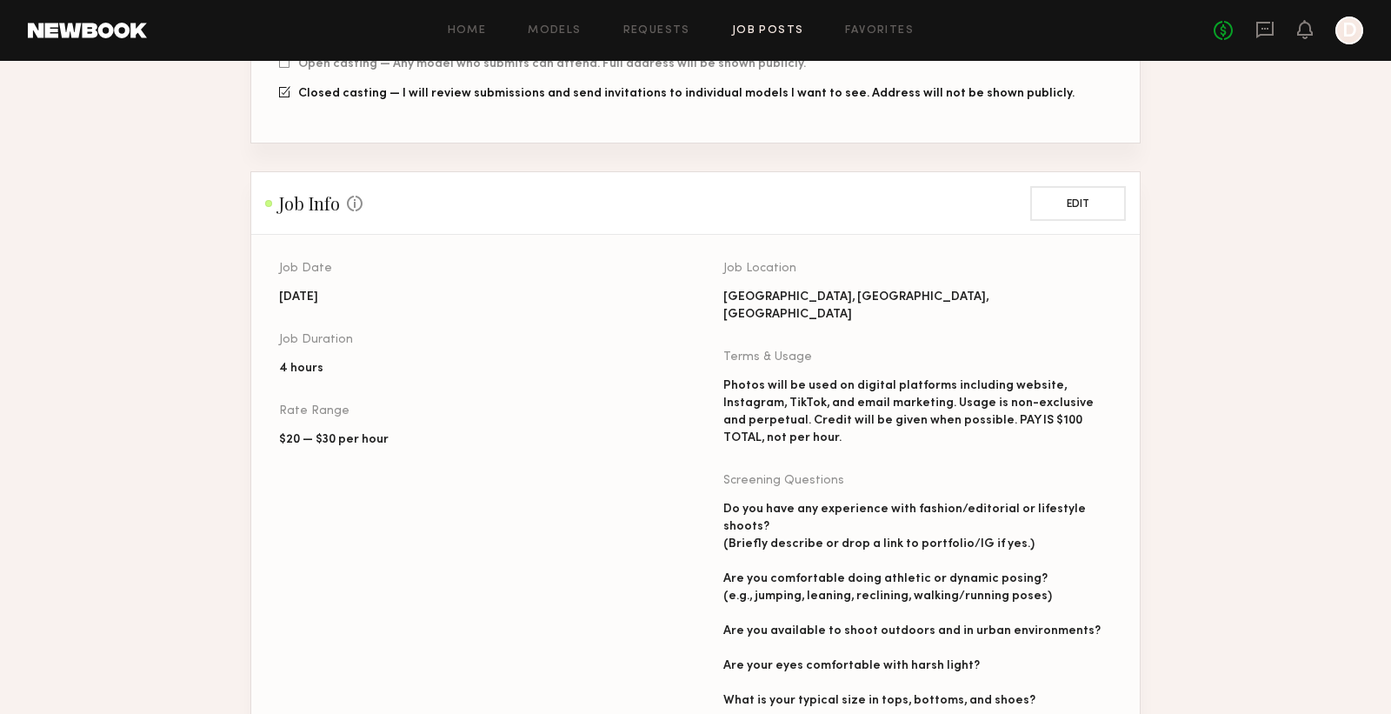
scroll to position [494, 0]
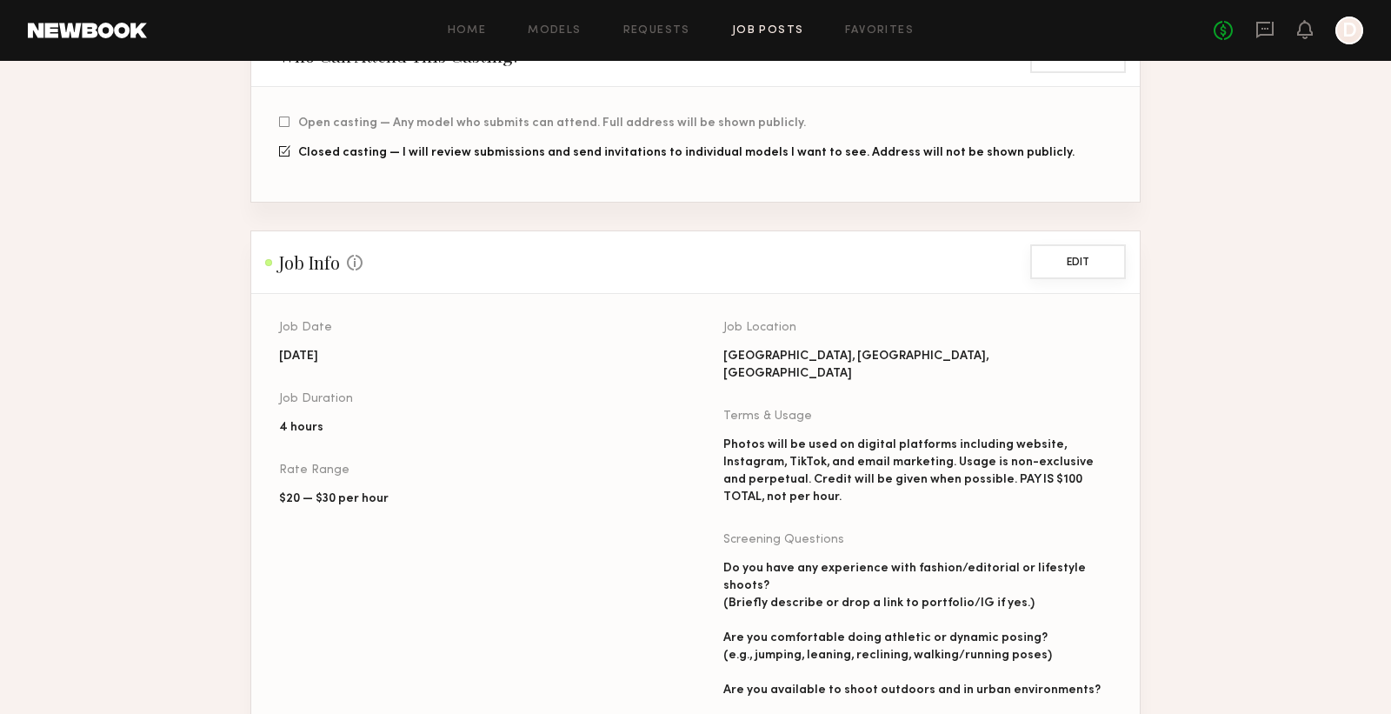
click at [1083, 261] on button "Edit" at bounding box center [1079, 261] width 96 height 35
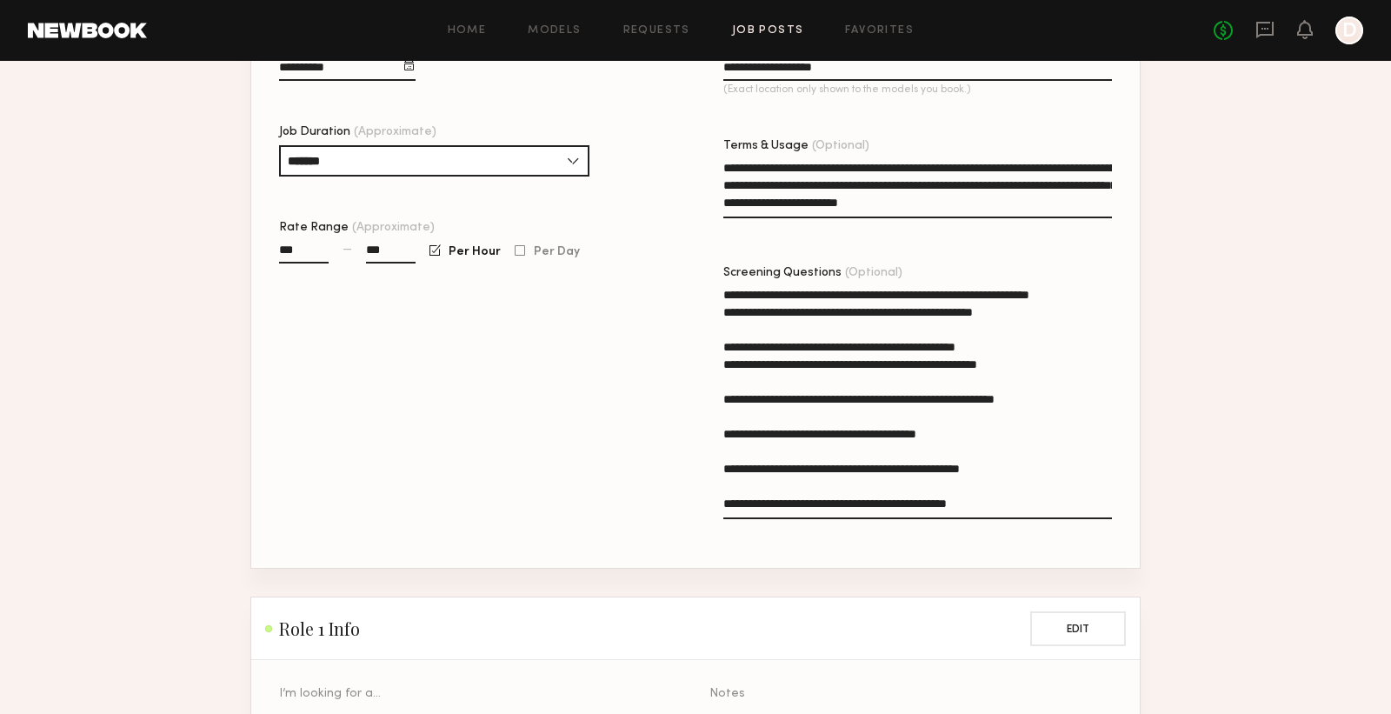
scroll to position [816, 0]
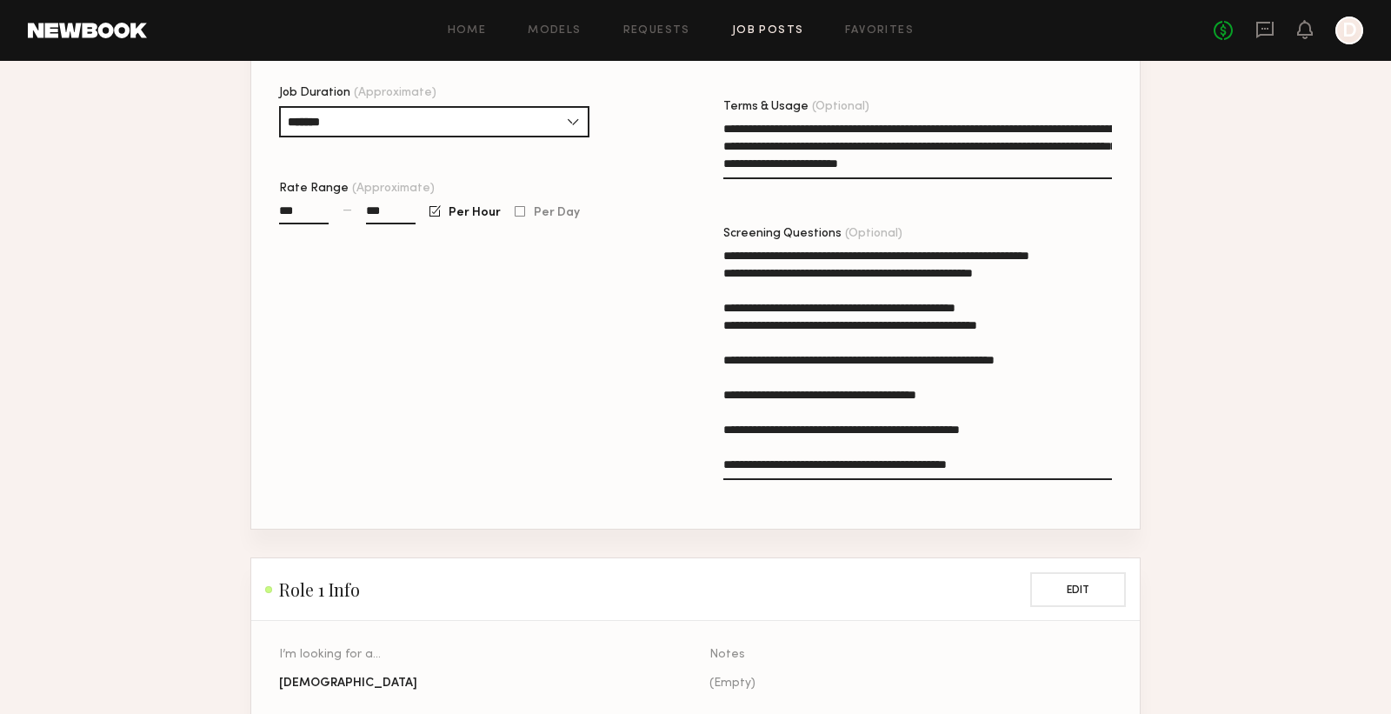
drag, startPoint x: 1018, startPoint y: 460, endPoint x: 660, endPoint y: 467, distance: 358.4
click at [660, 467] on div "**********" at bounding box center [723, 264] width 889 height 529
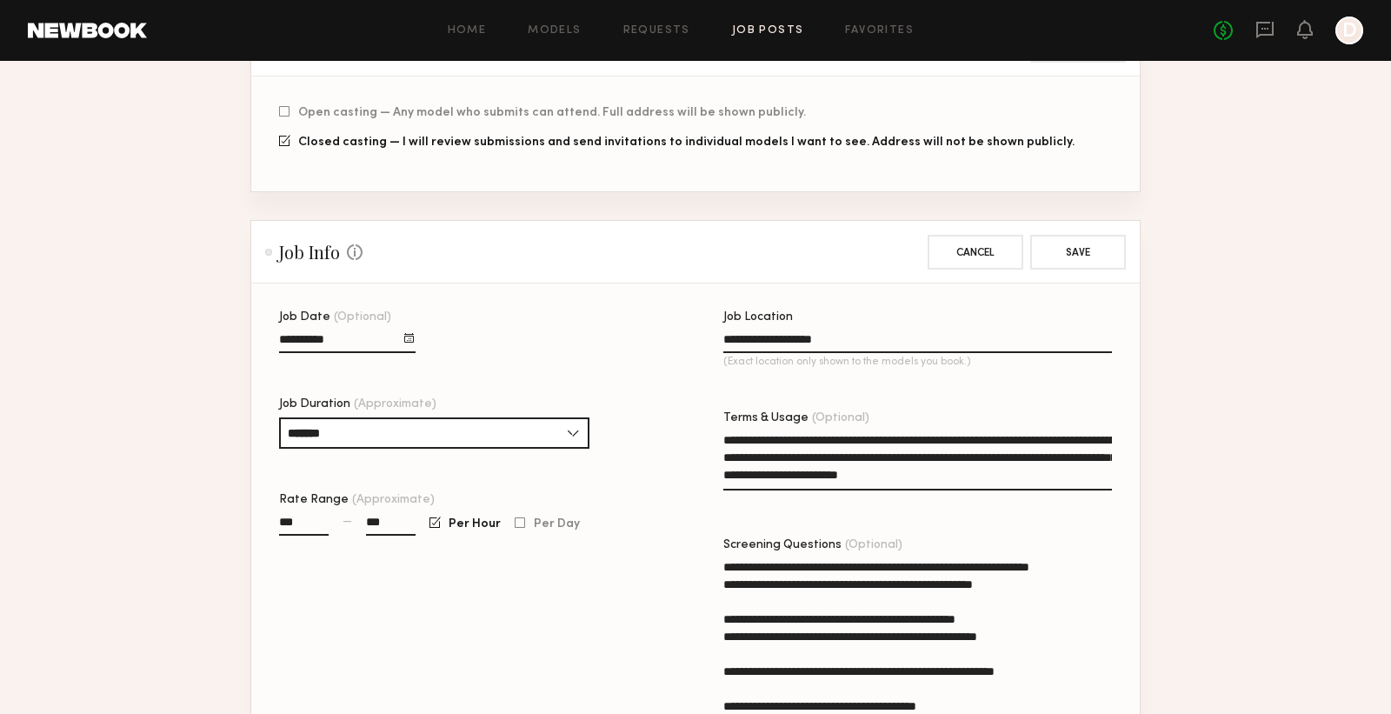
scroll to position [249, 0]
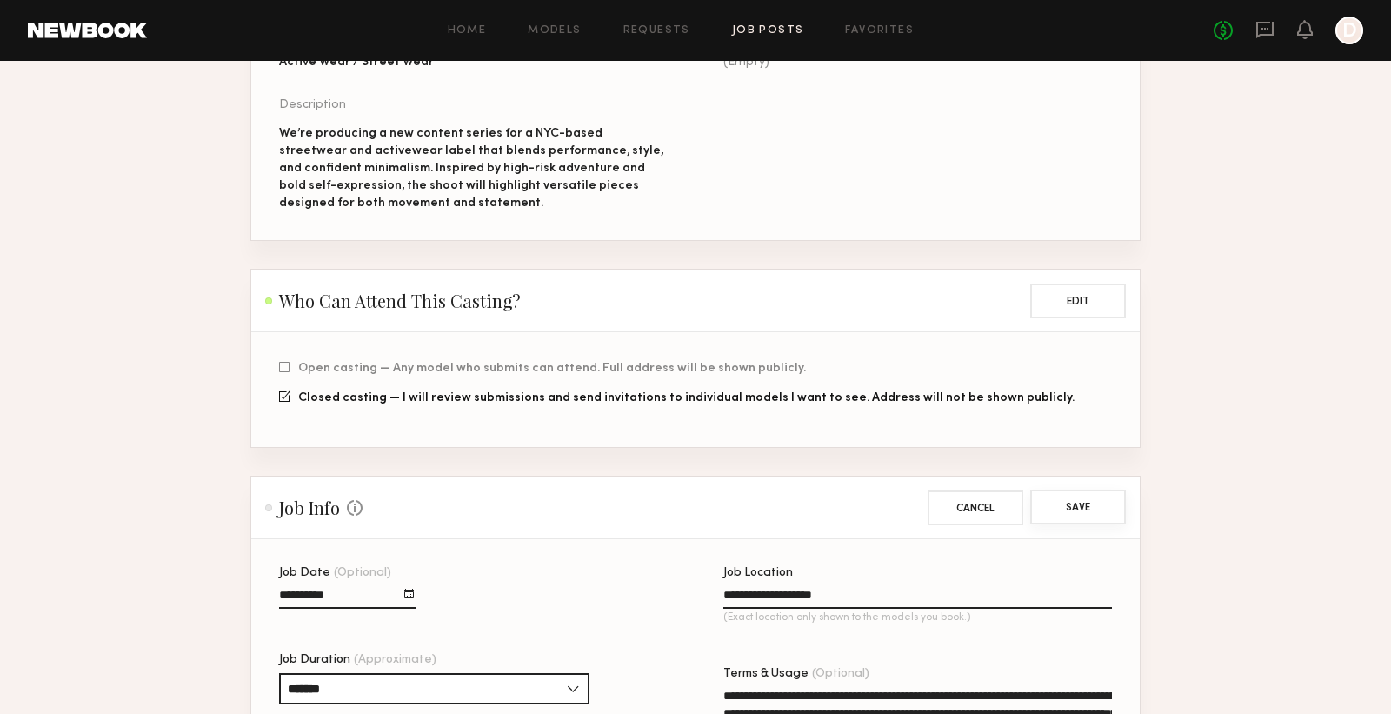
type textarea "**********"
click at [1077, 506] on button "Save" at bounding box center [1079, 507] width 96 height 35
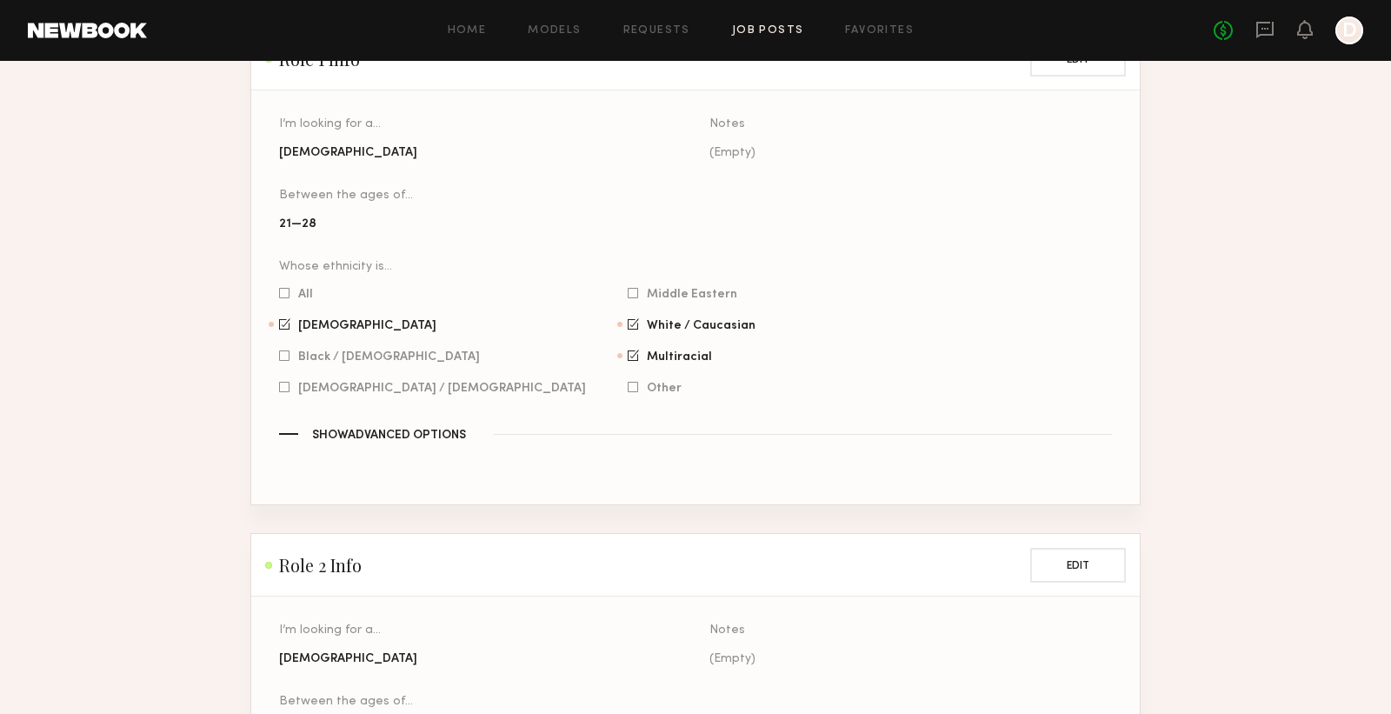
scroll to position [1337, 0]
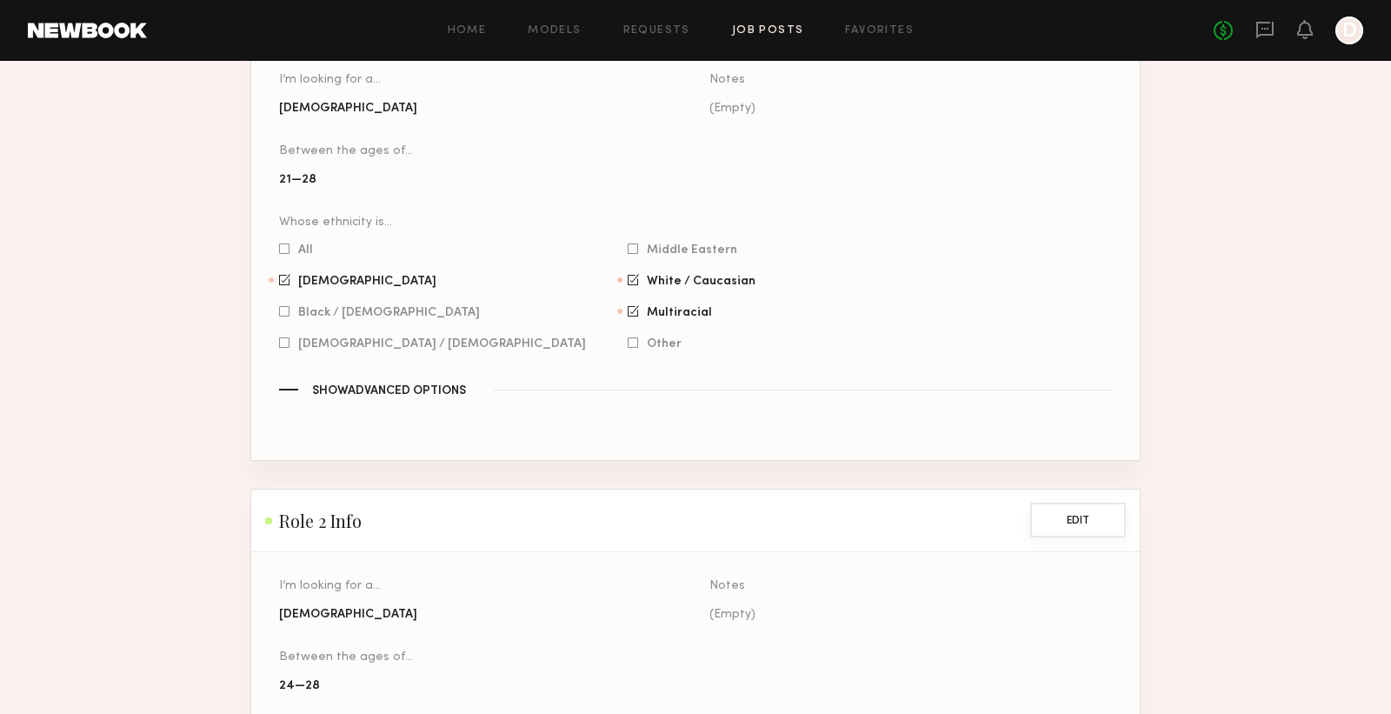
click at [1104, 503] on button "Edit" at bounding box center [1079, 520] width 96 height 35
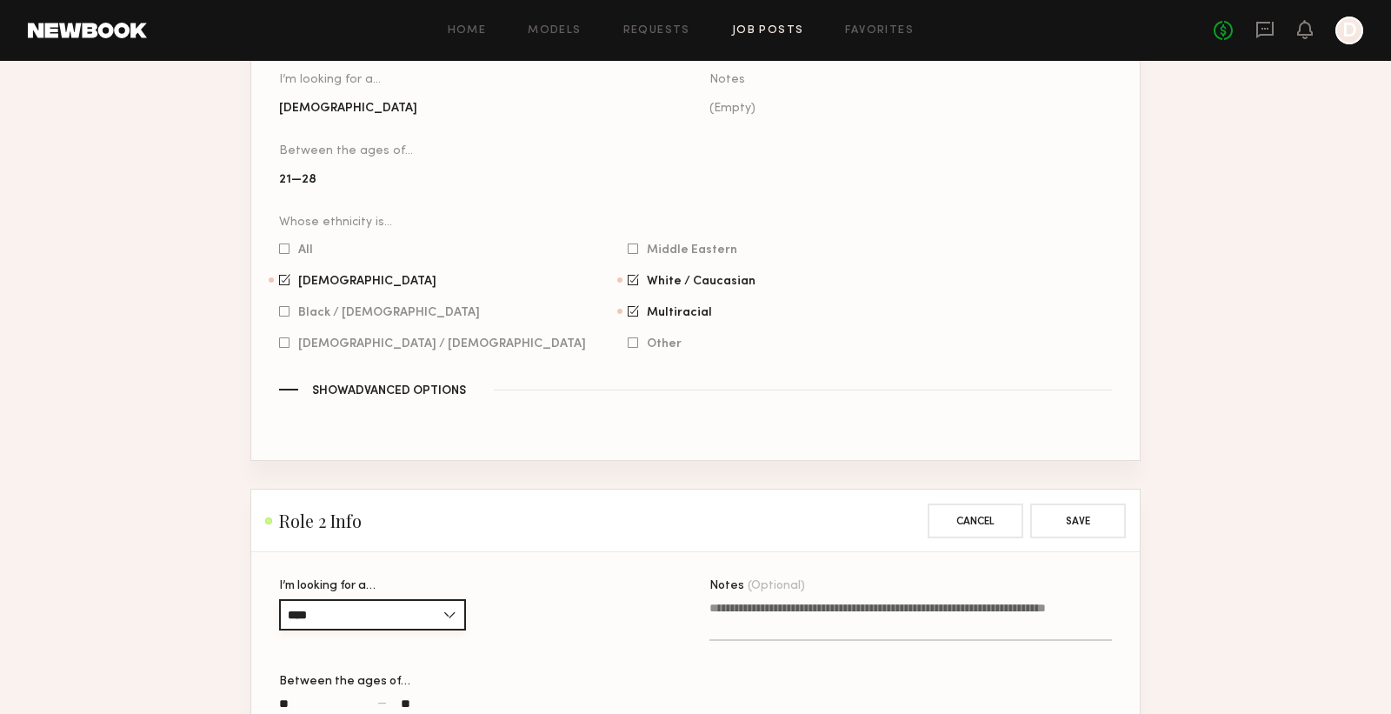
click at [463, 599] on input "****" at bounding box center [372, 614] width 187 height 31
click at [524, 580] on div "I’m looking for a… **** Female Male All" at bounding box center [480, 614] width 403 height 68
click at [970, 503] on button "Cancel" at bounding box center [976, 520] width 96 height 35
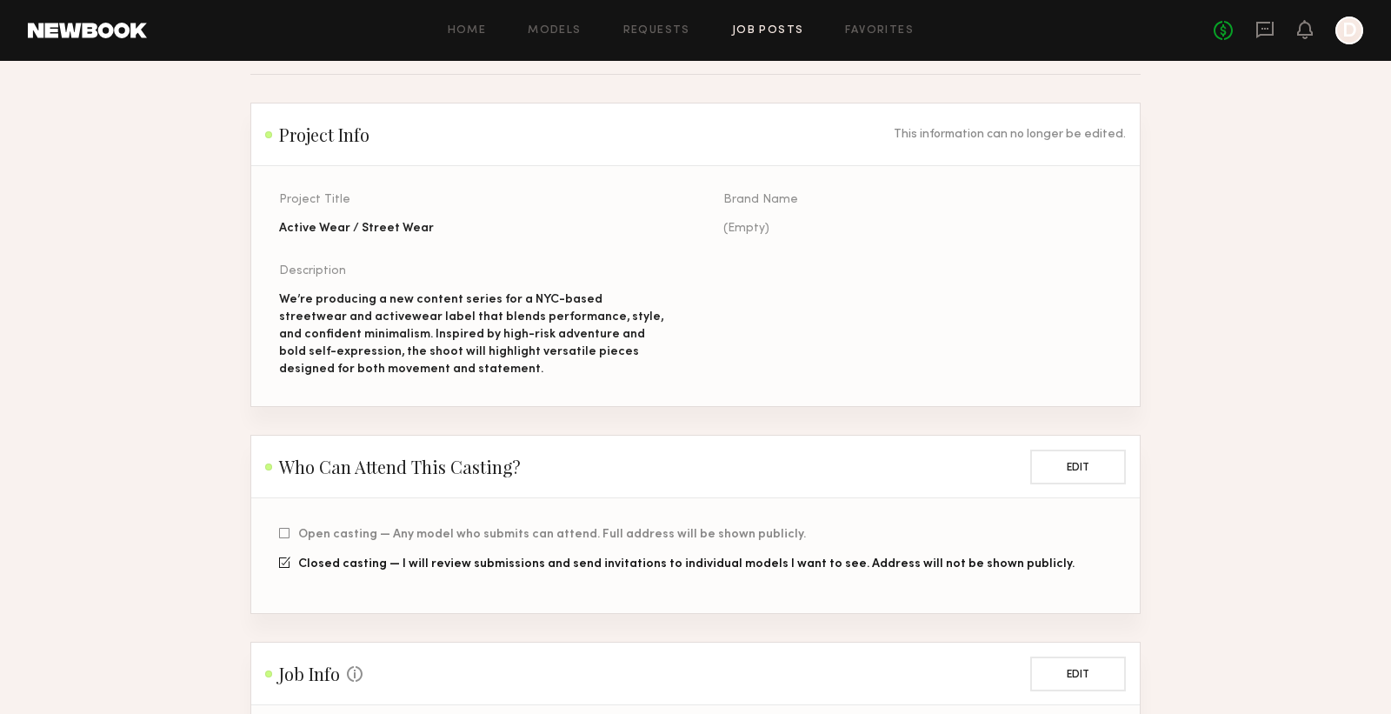
scroll to position [0, 0]
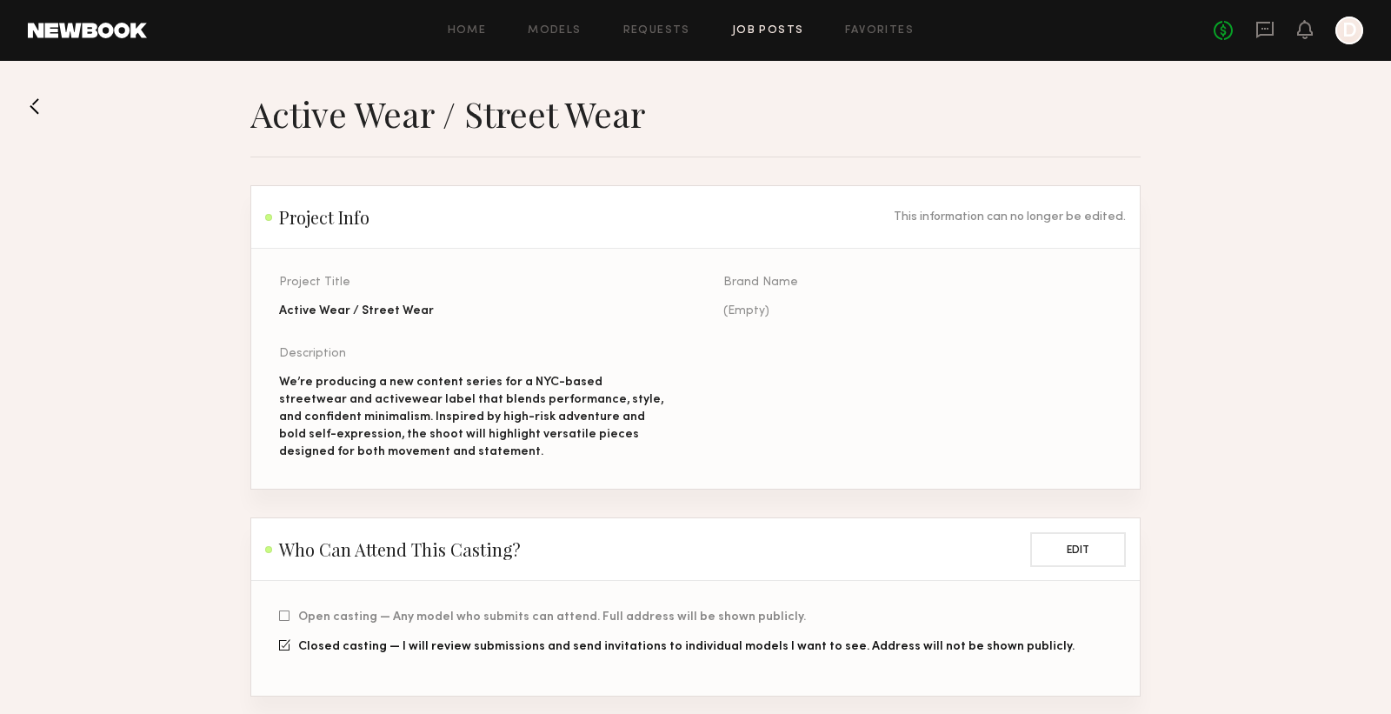
click at [36, 103] on button at bounding box center [42, 106] width 28 height 28
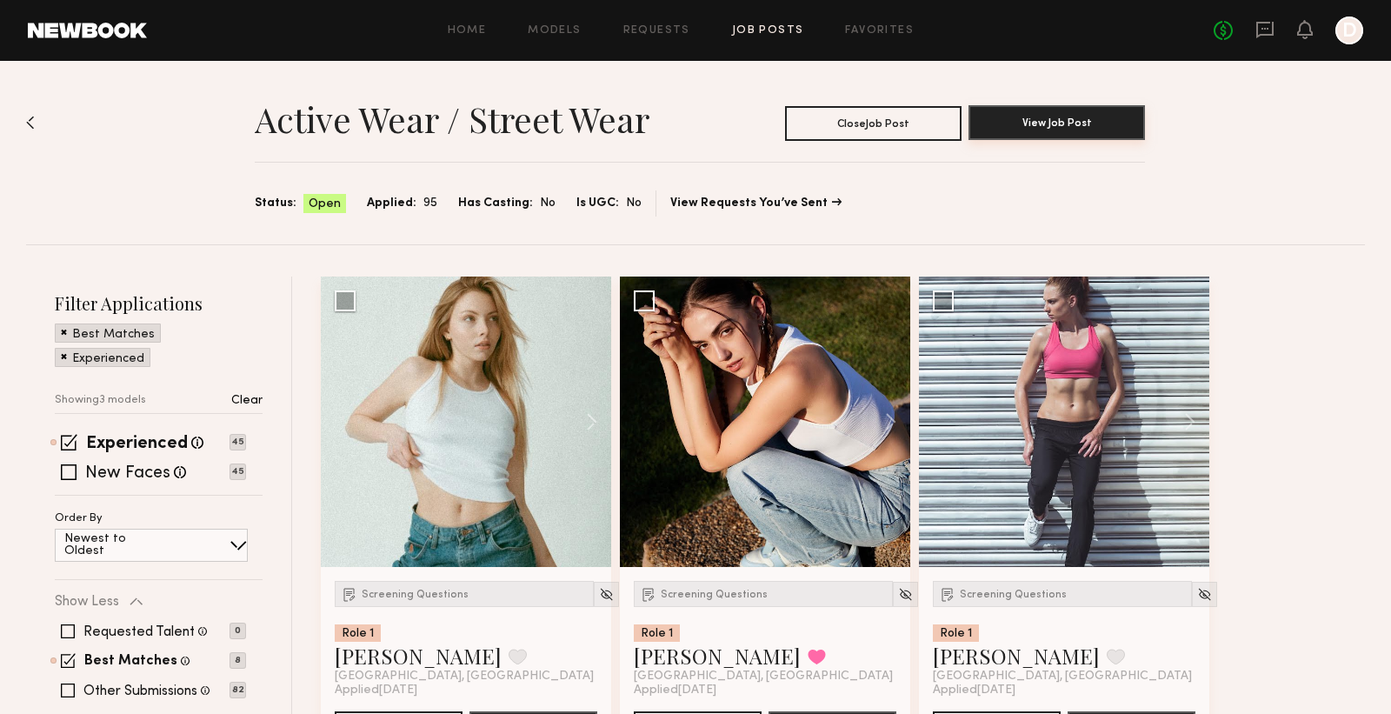
click at [1110, 119] on button "View Job Post" at bounding box center [1057, 122] width 177 height 35
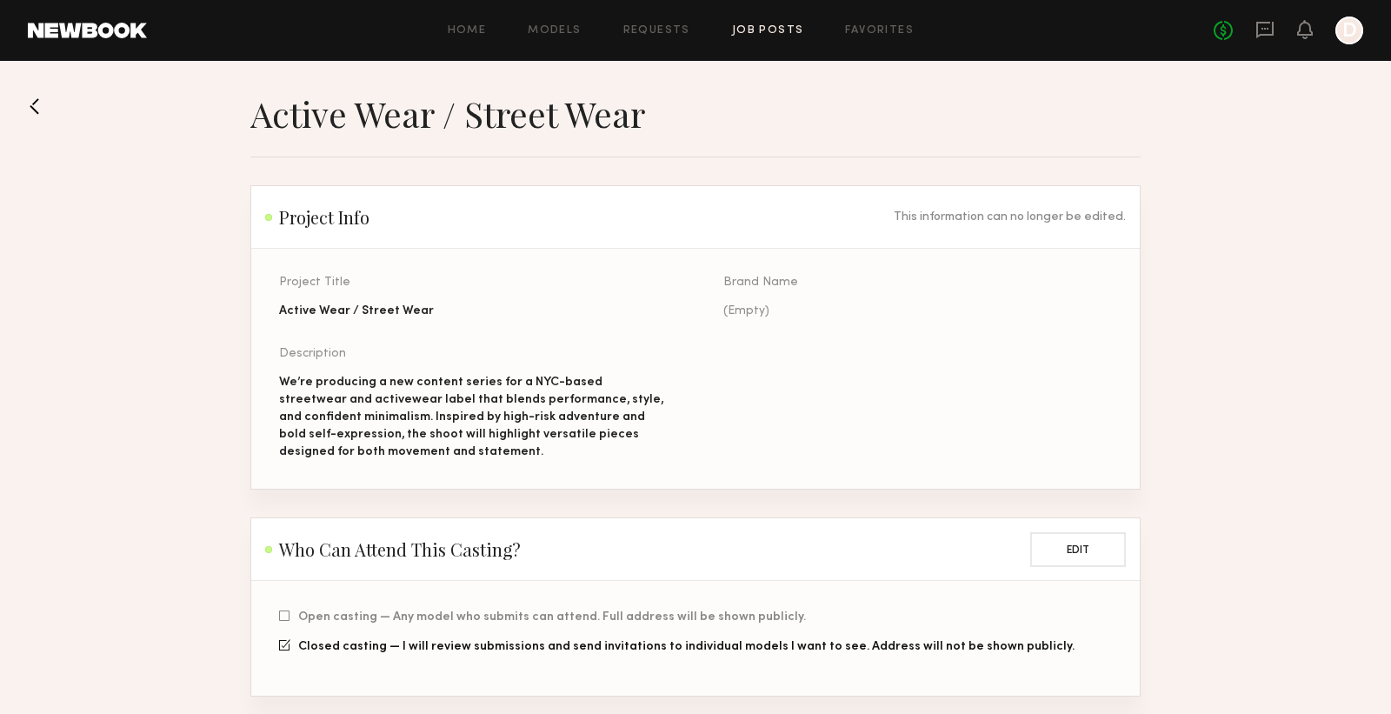
click at [42, 106] on button at bounding box center [42, 106] width 28 height 28
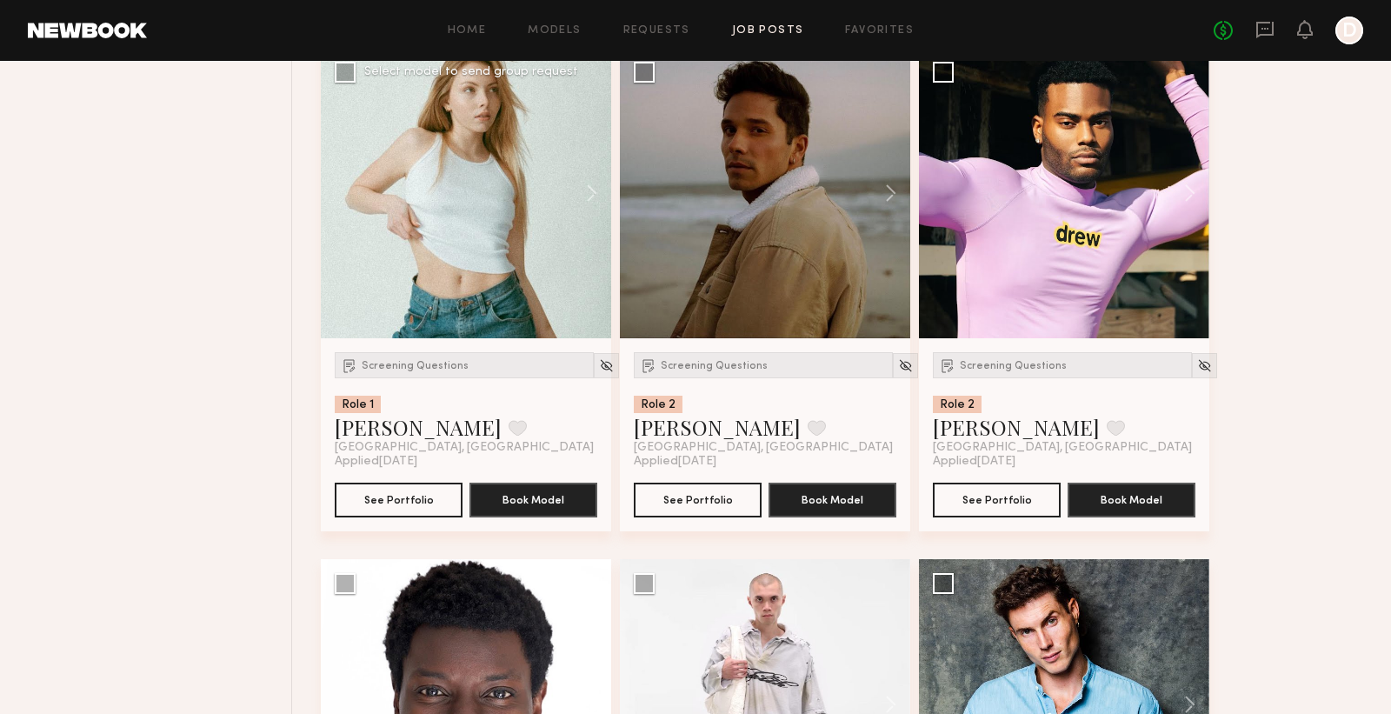
scroll to position [3273, 0]
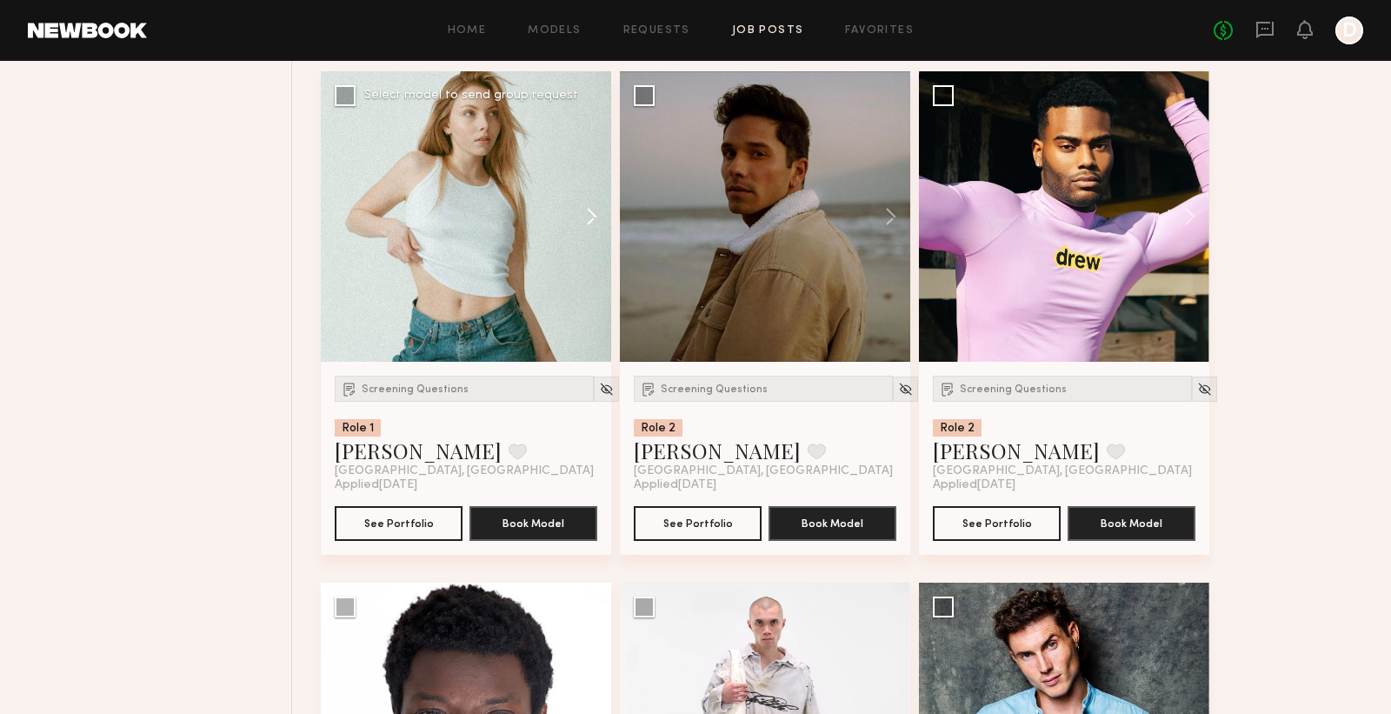
click at [598, 216] on button at bounding box center [584, 216] width 56 height 290
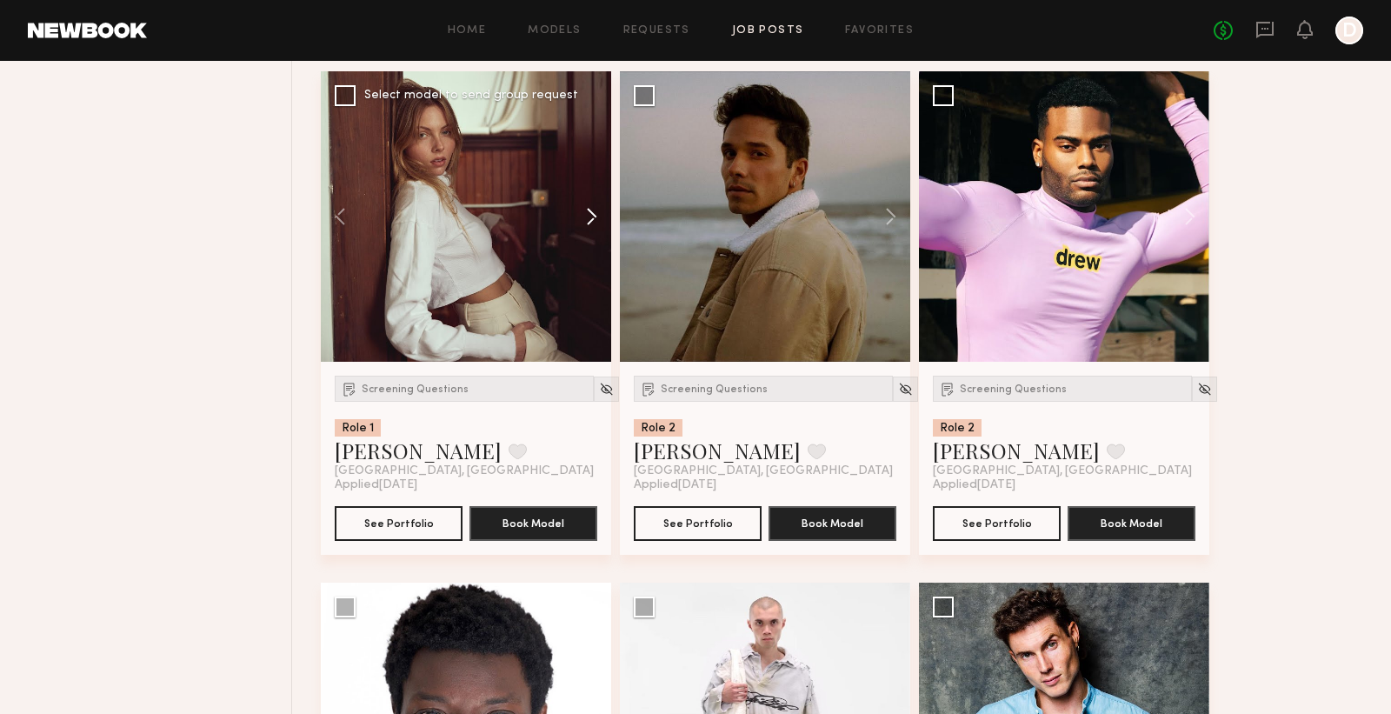
click at [598, 216] on button at bounding box center [584, 216] width 56 height 290
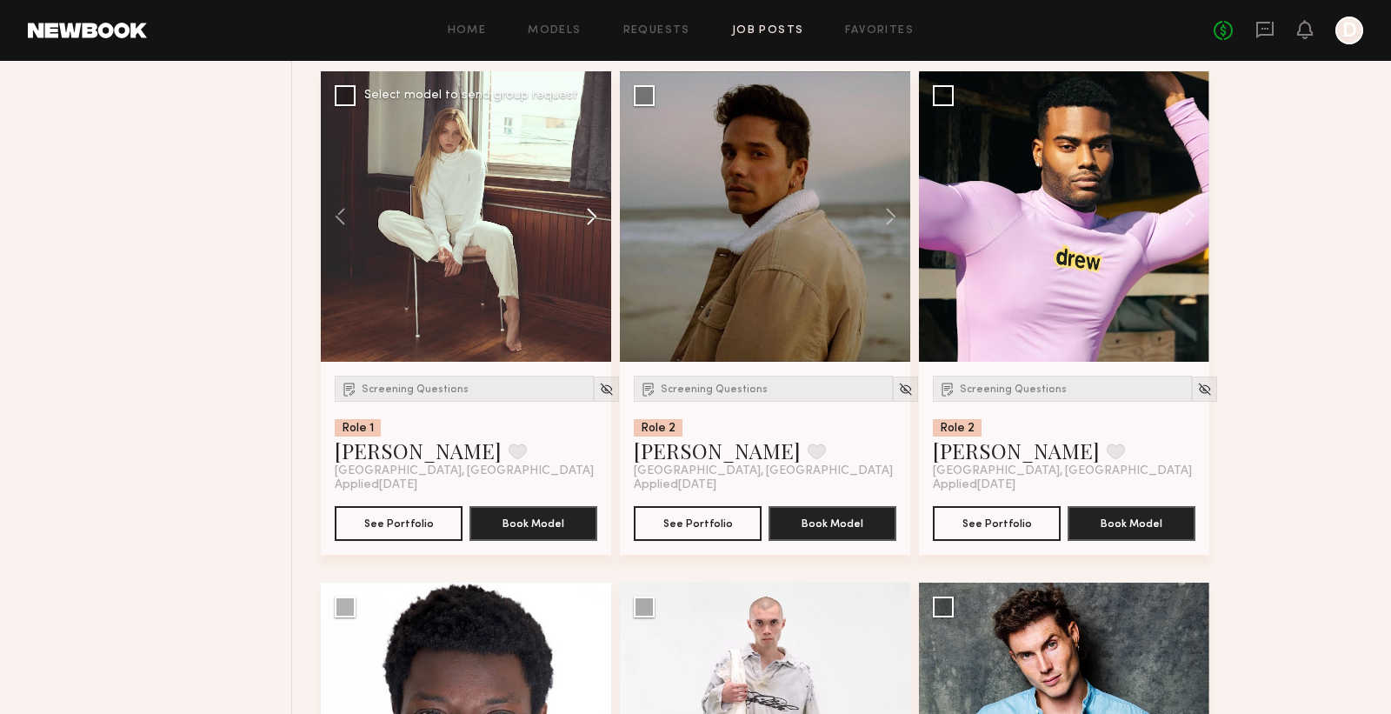
click at [598, 216] on button at bounding box center [584, 216] width 56 height 290
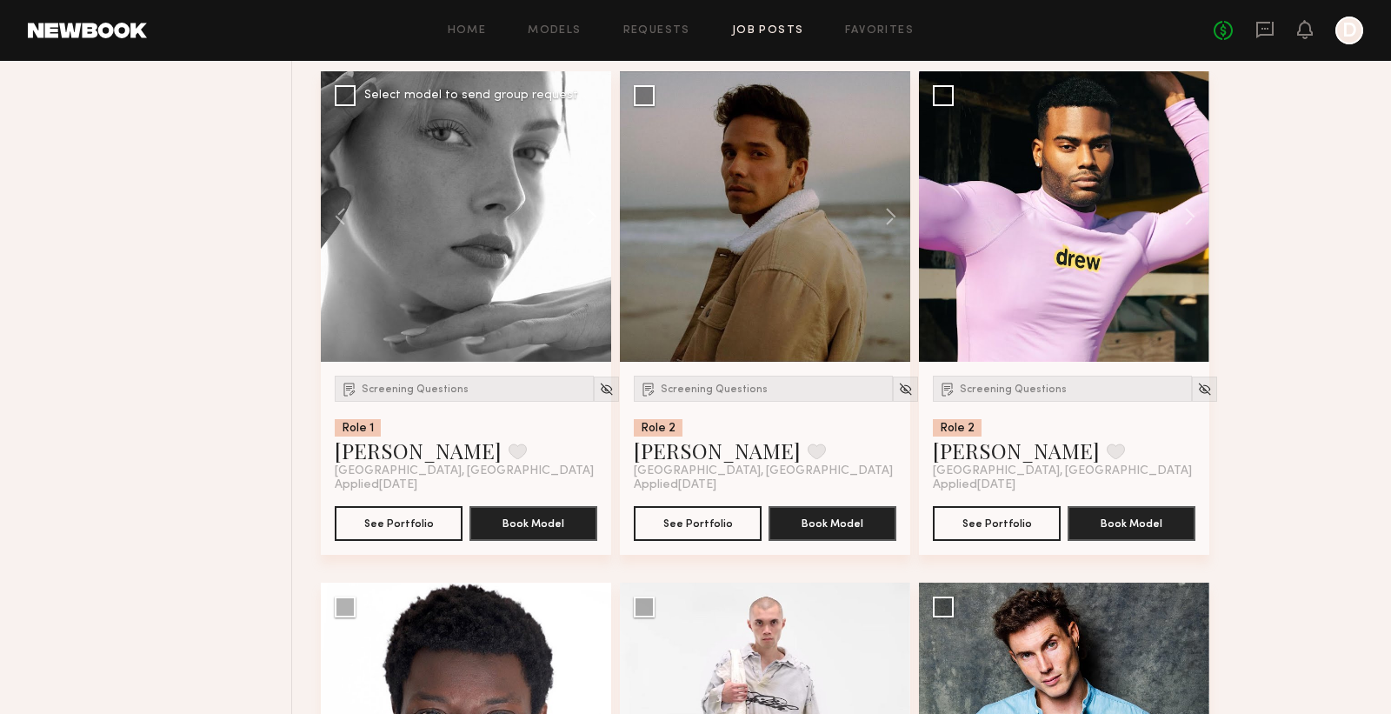
click at [598, 216] on button at bounding box center [584, 216] width 56 height 290
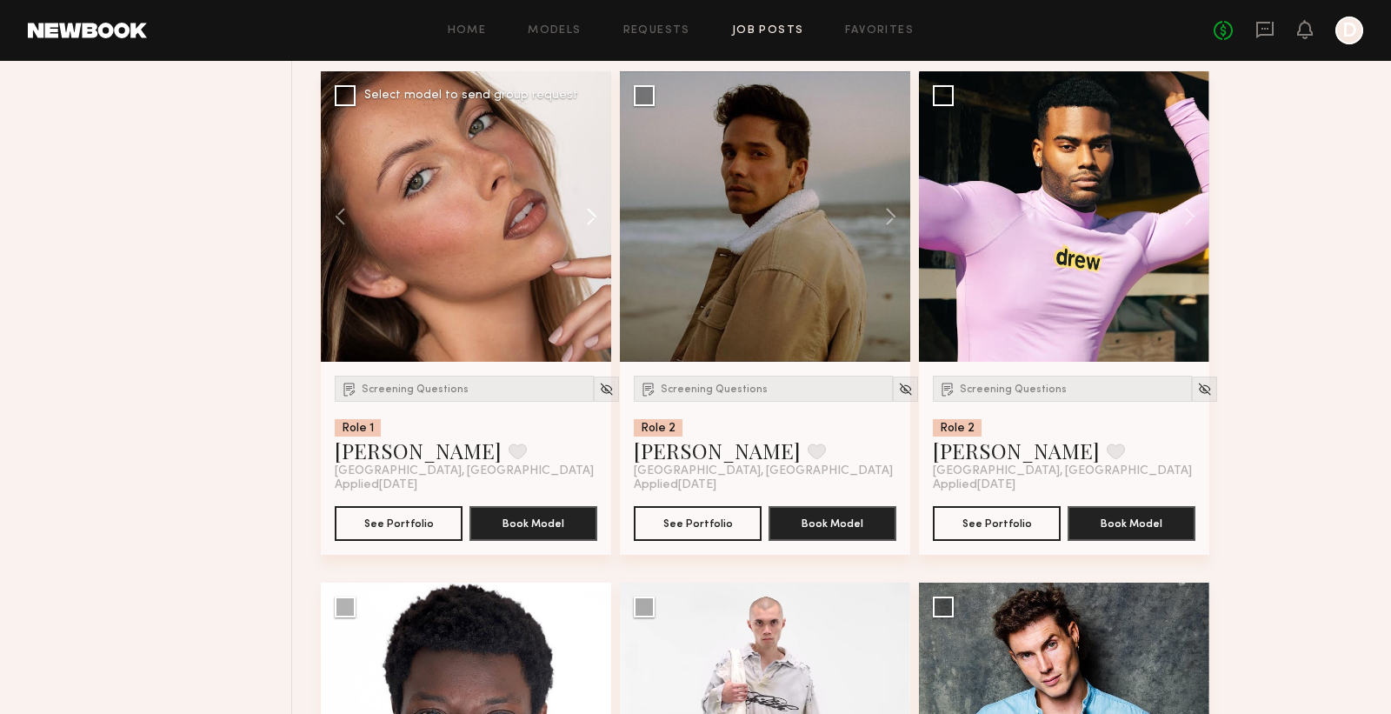
click at [598, 216] on button at bounding box center [584, 216] width 56 height 290
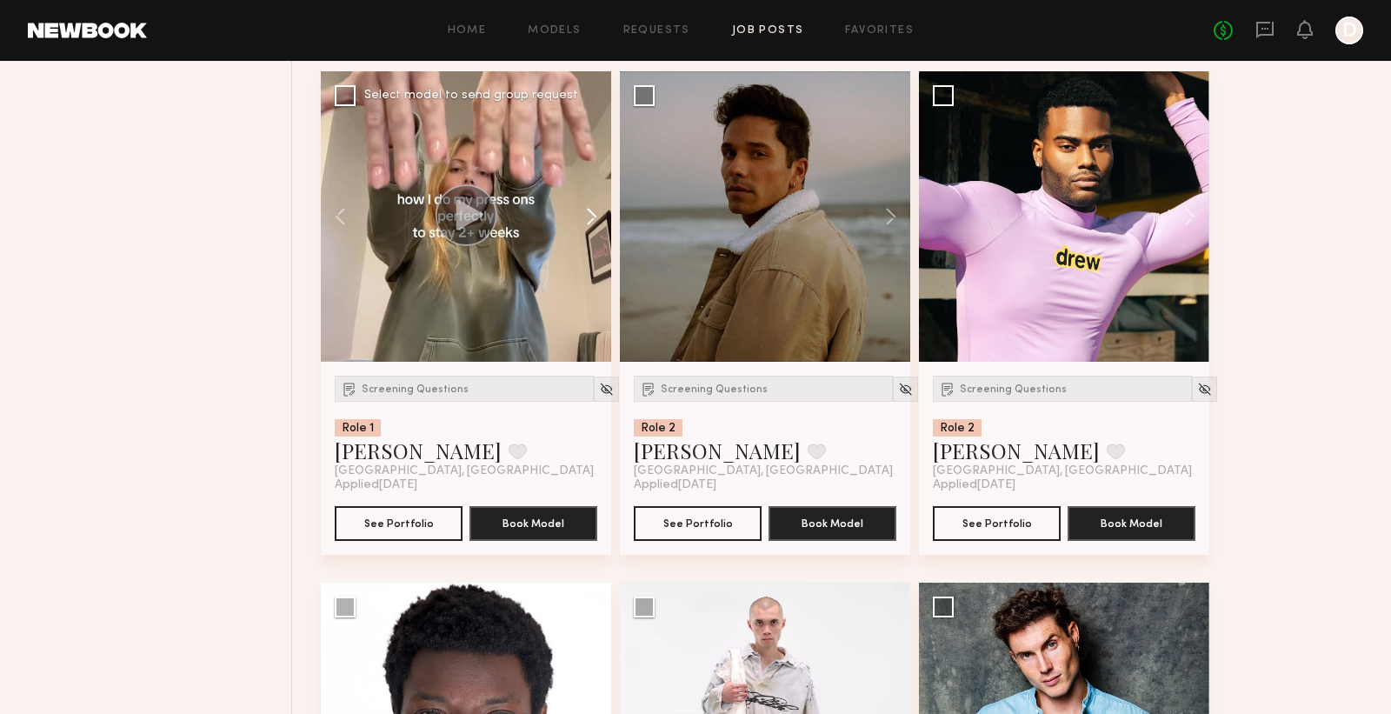
click at [598, 216] on button at bounding box center [584, 216] width 56 height 290
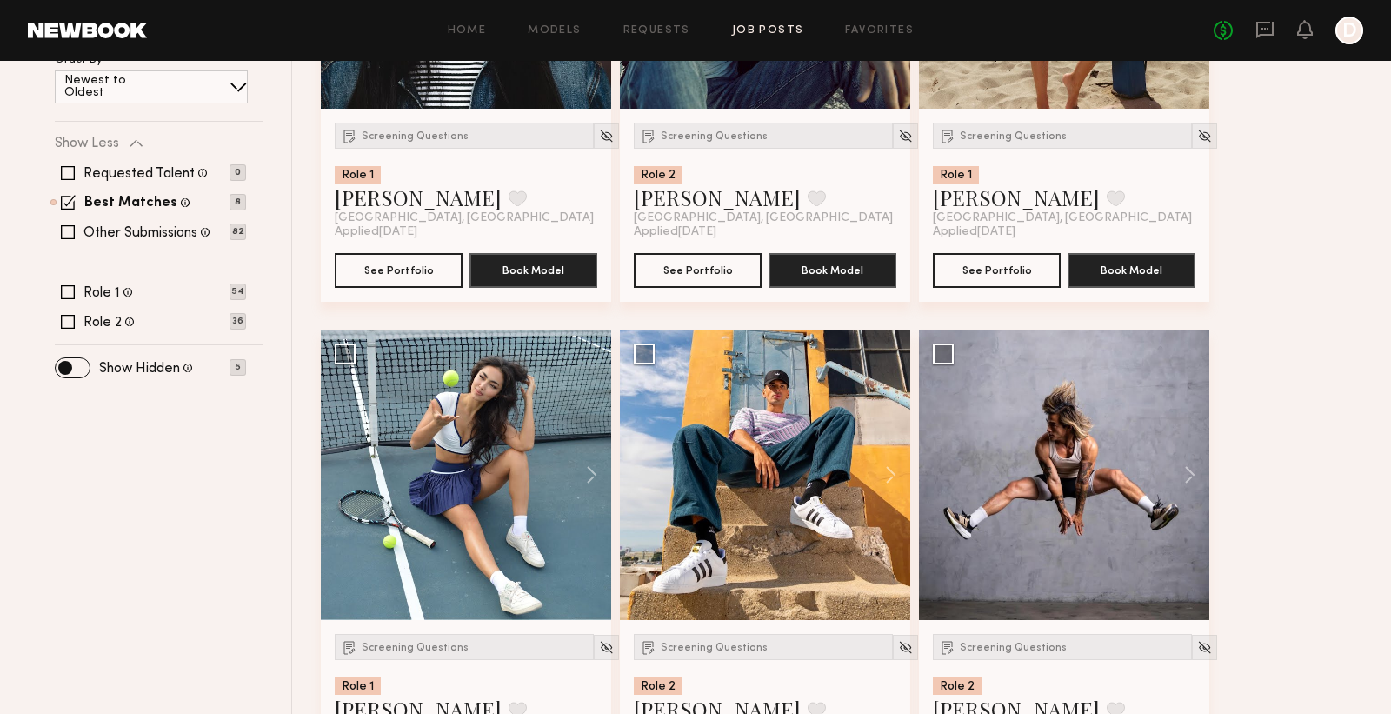
scroll to position [0, 0]
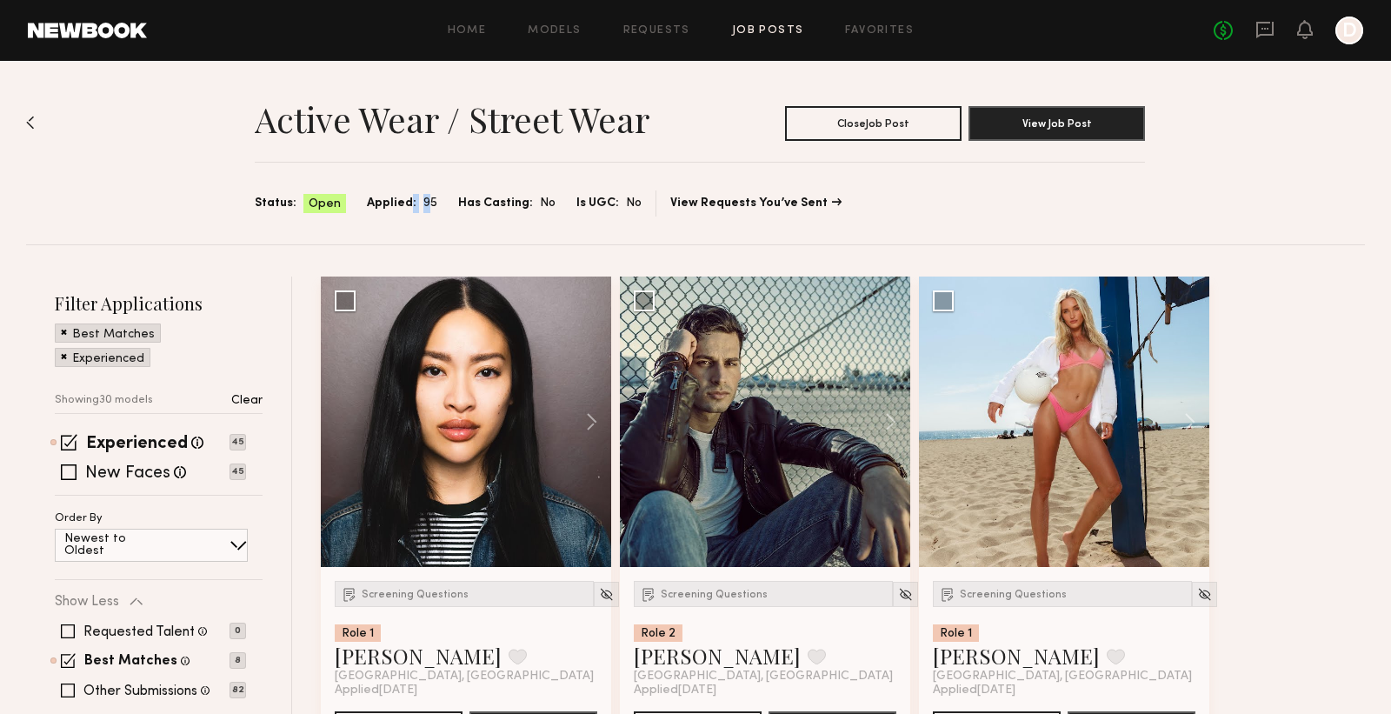
drag, startPoint x: 424, startPoint y: 200, endPoint x: 404, endPoint y: 205, distance: 21.5
click at [404, 205] on div "Applied: 95" at bounding box center [402, 204] width 70 height 20
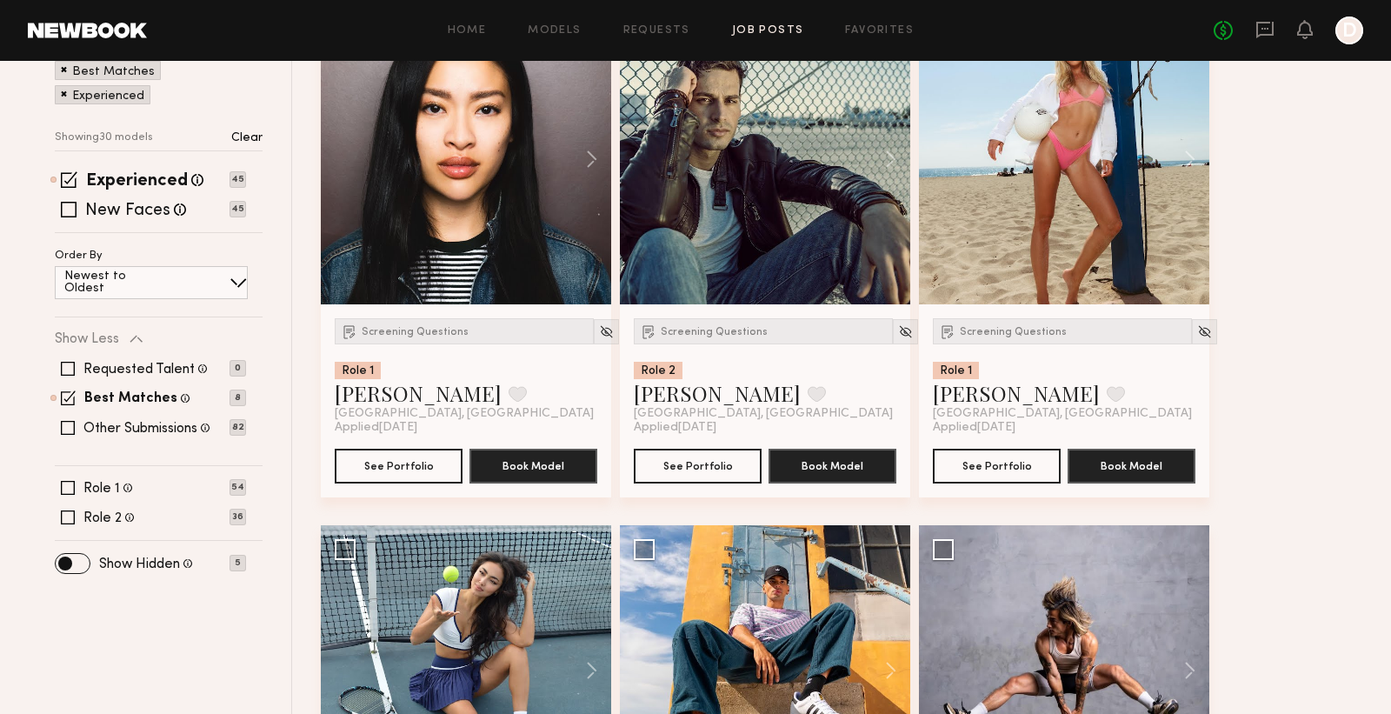
scroll to position [293, 0]
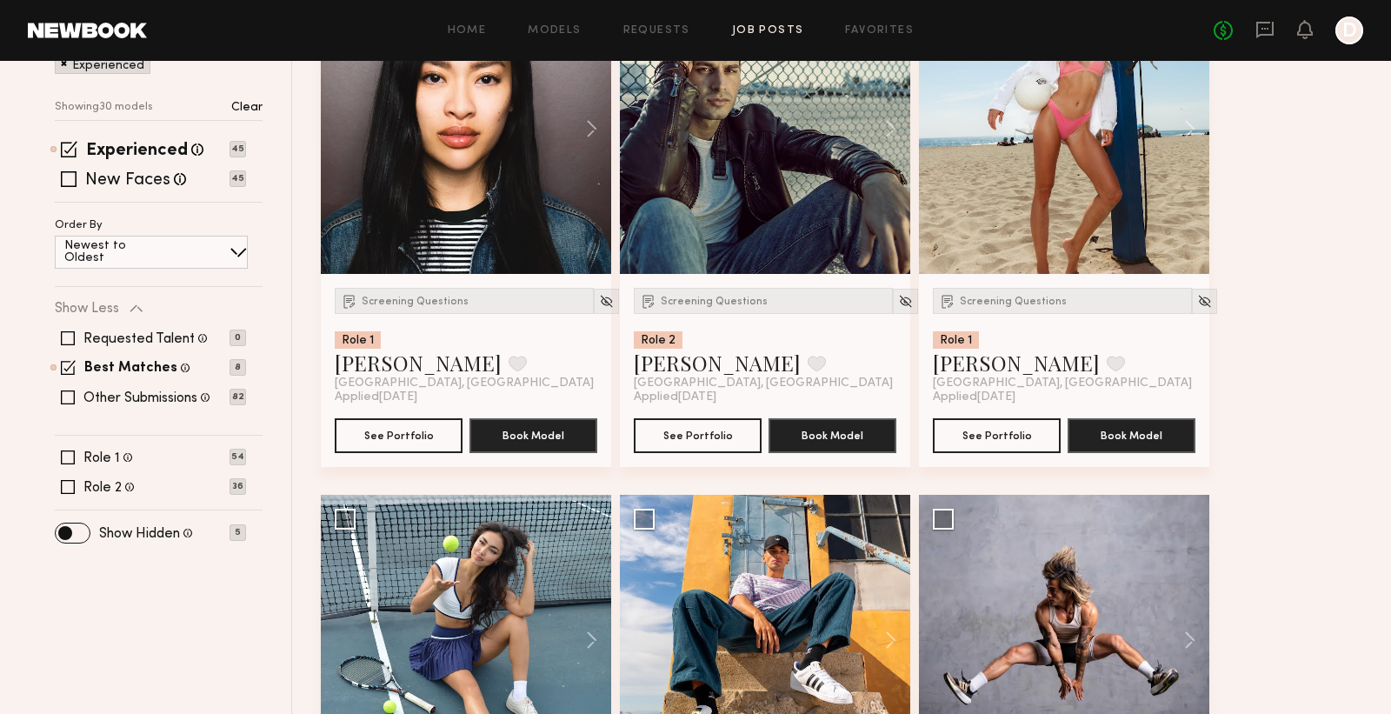
click at [251, 105] on p "Clear" at bounding box center [246, 108] width 31 height 12
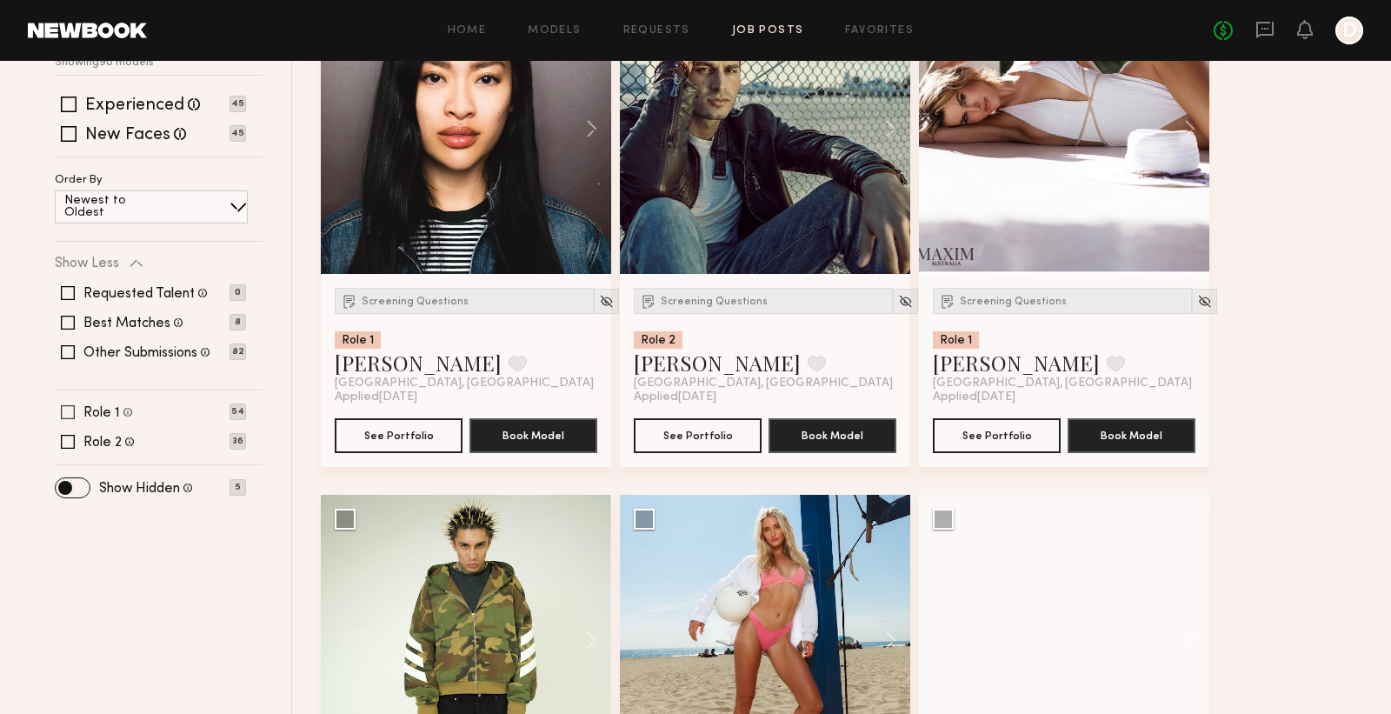
click at [66, 414] on span at bounding box center [68, 412] width 14 height 14
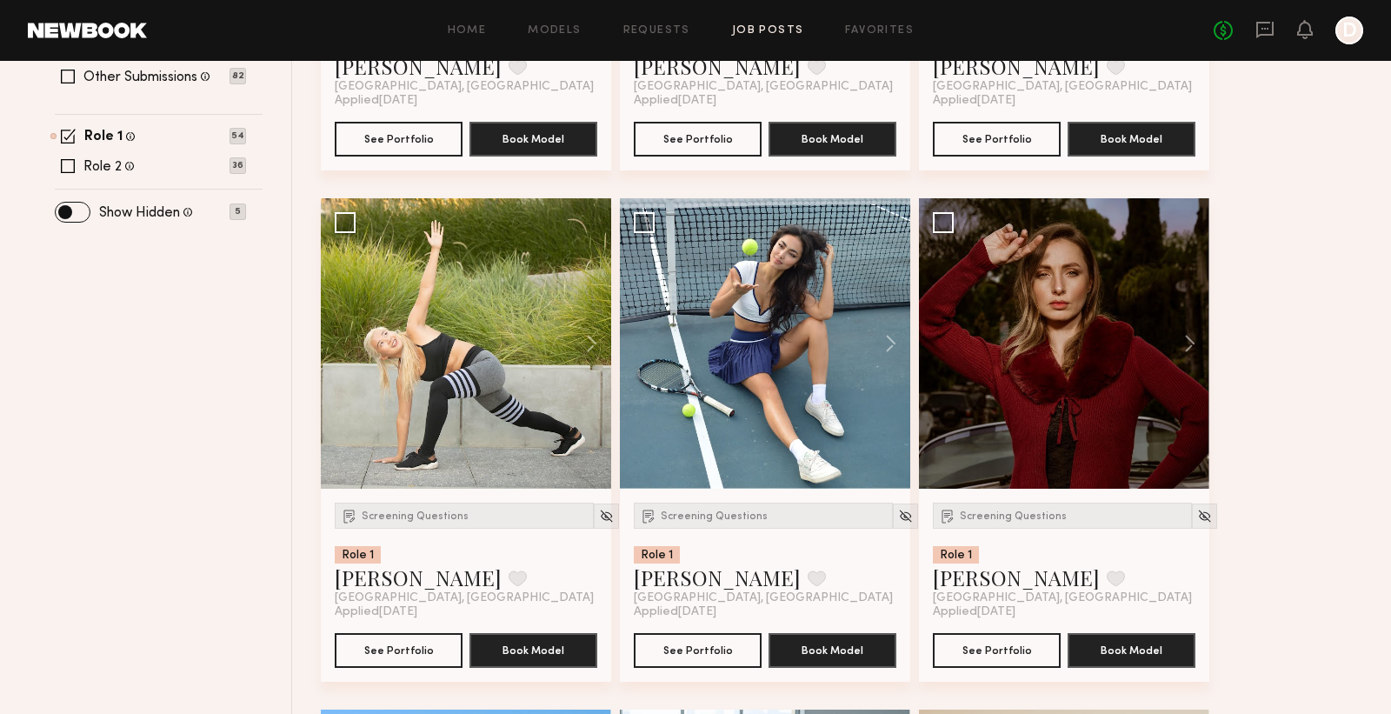
scroll to position [729, 0]
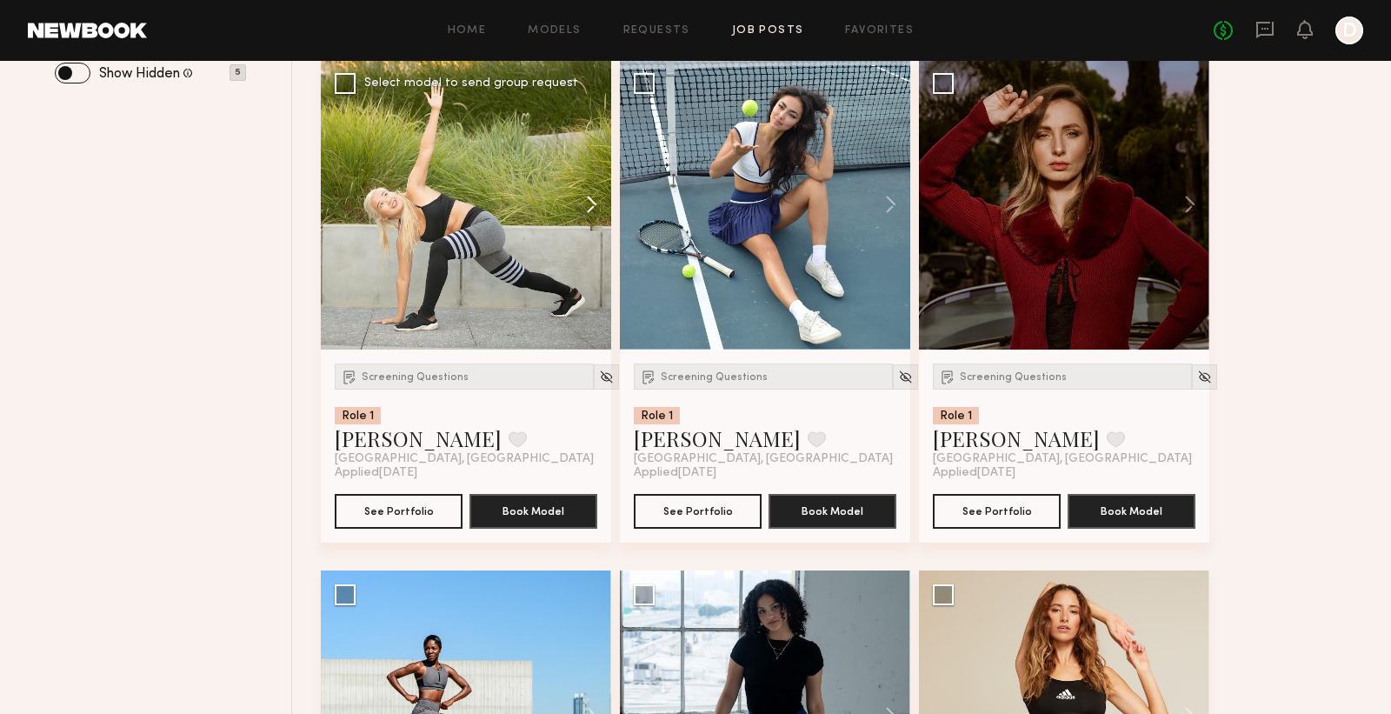
click at [590, 197] on button at bounding box center [584, 204] width 56 height 290
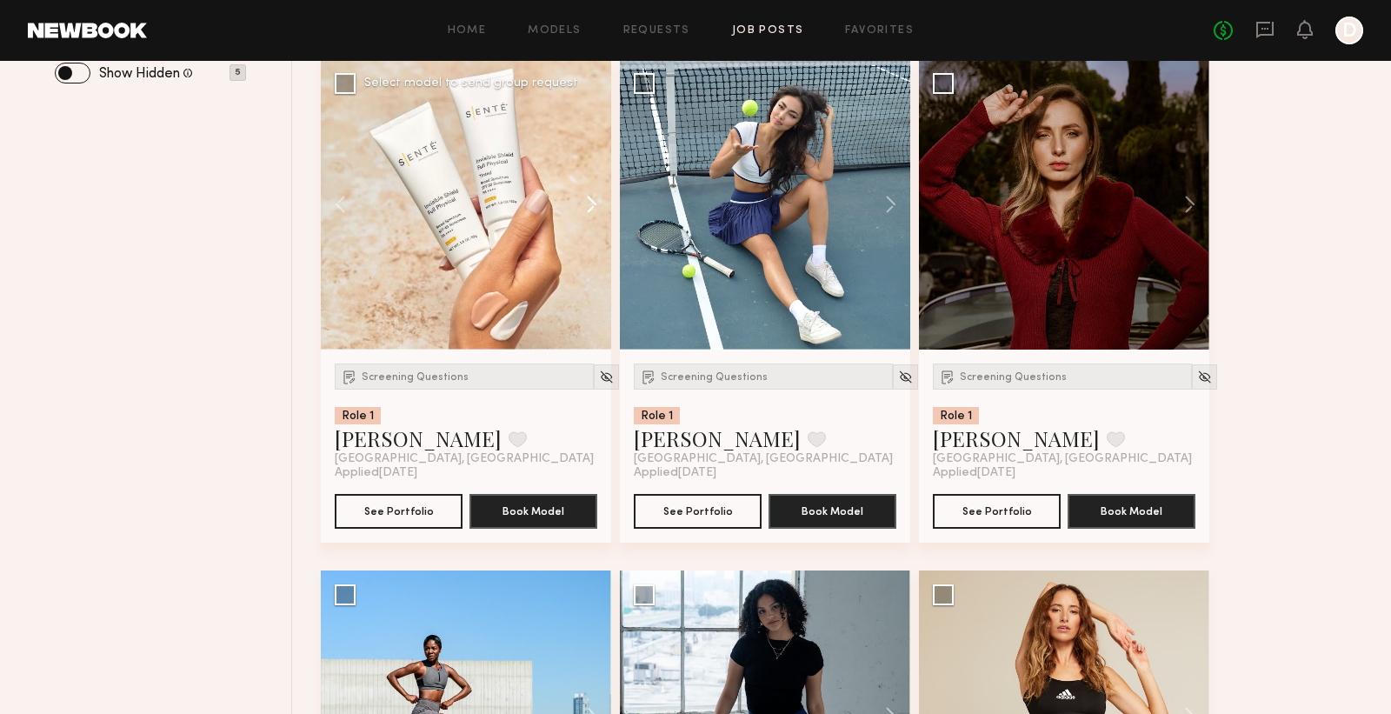
click at [590, 197] on button at bounding box center [584, 204] width 56 height 290
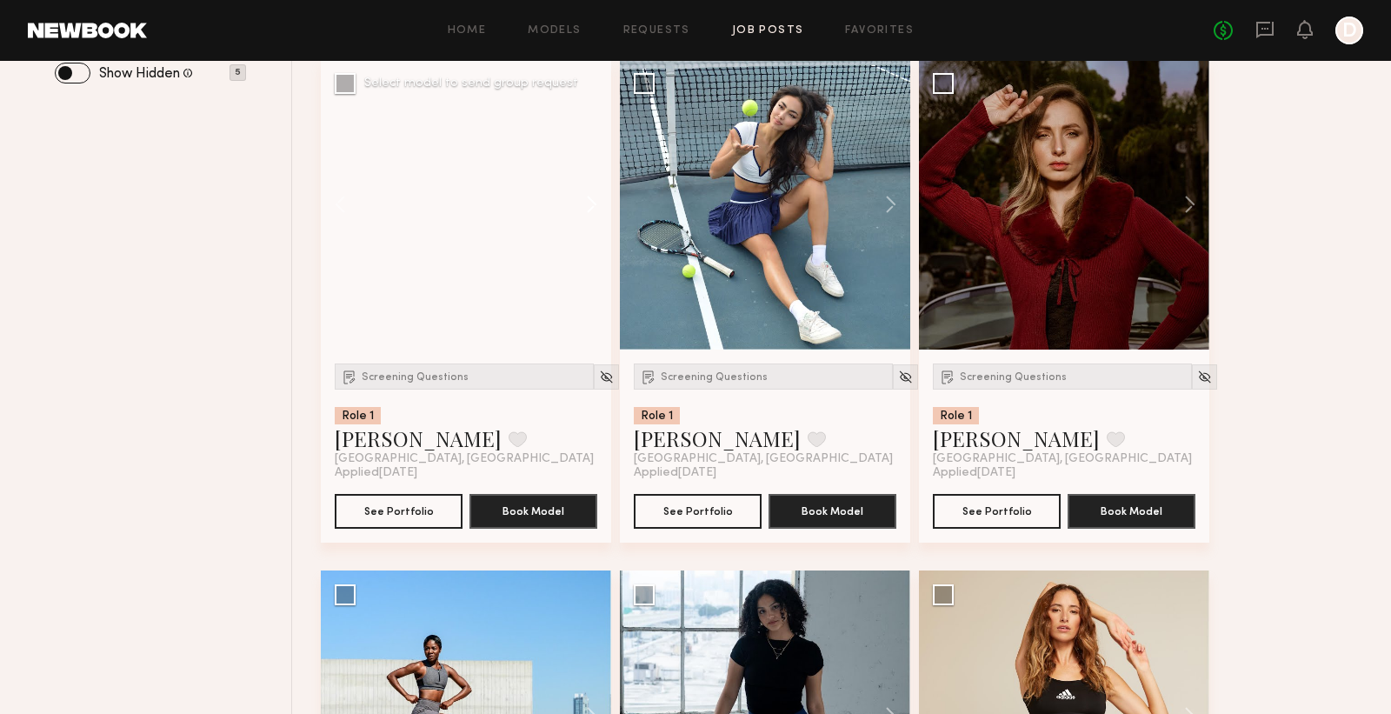
click at [590, 197] on button at bounding box center [584, 204] width 56 height 290
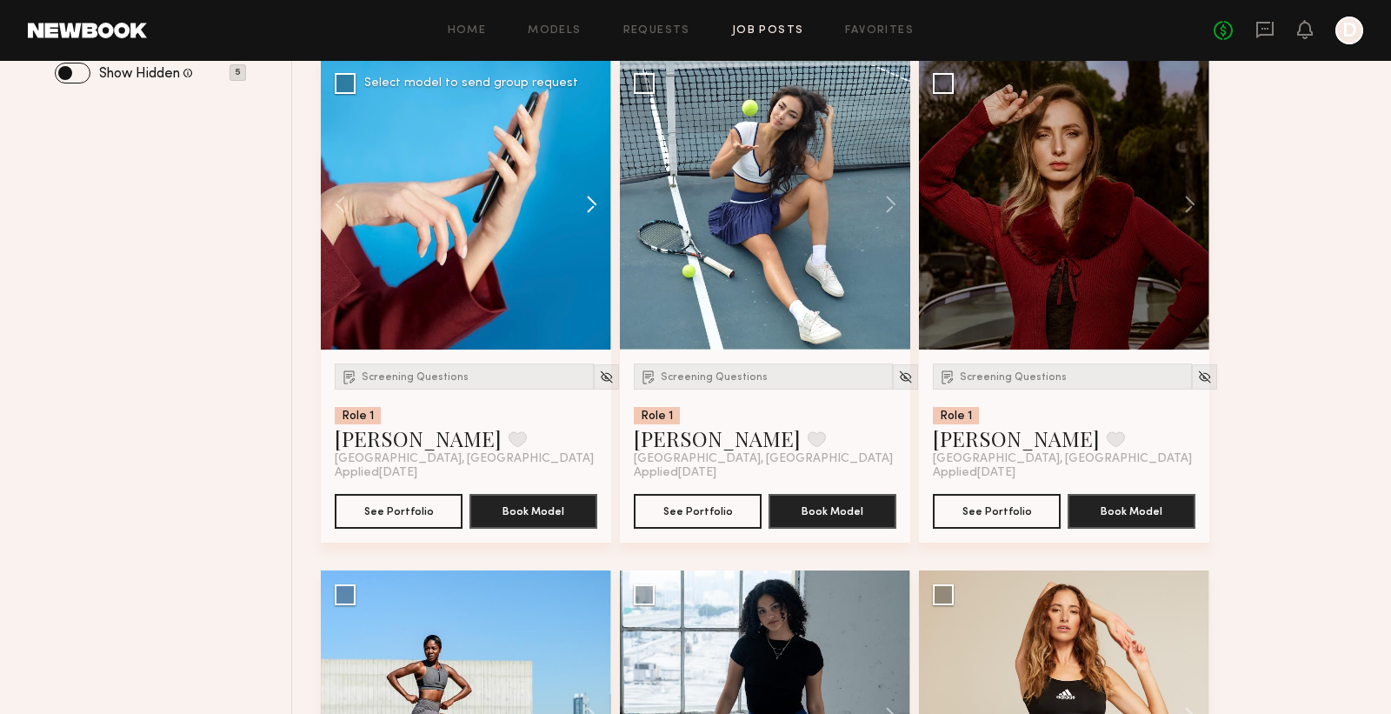
click at [590, 197] on button at bounding box center [584, 204] width 56 height 290
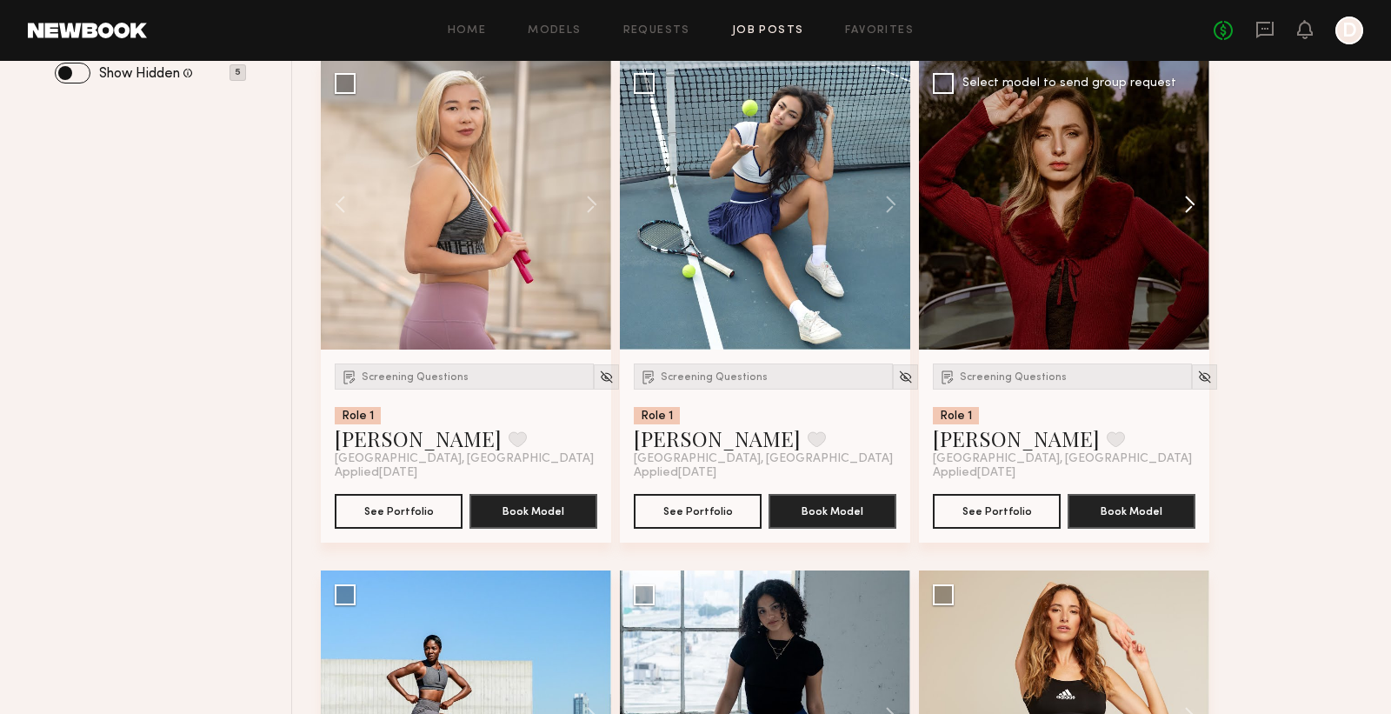
click at [1188, 208] on button at bounding box center [1182, 204] width 56 height 290
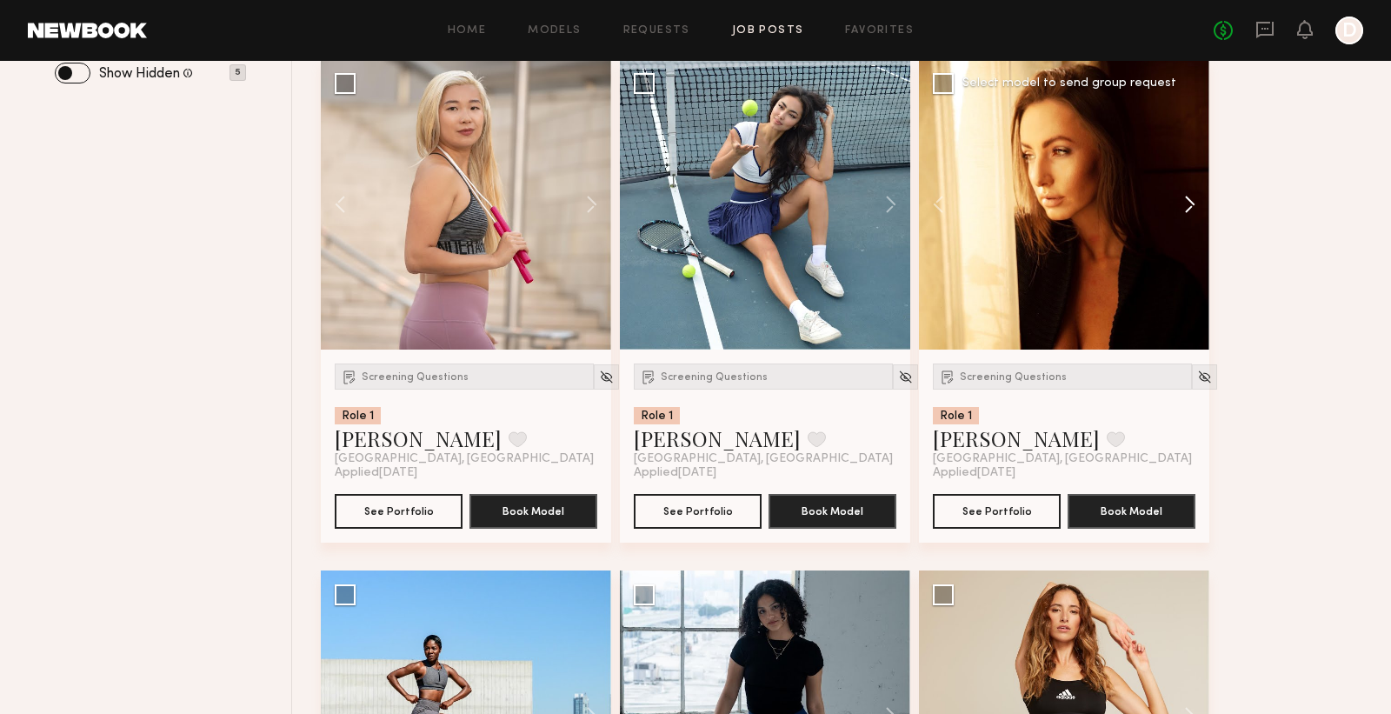
click at [1188, 208] on button at bounding box center [1182, 204] width 56 height 290
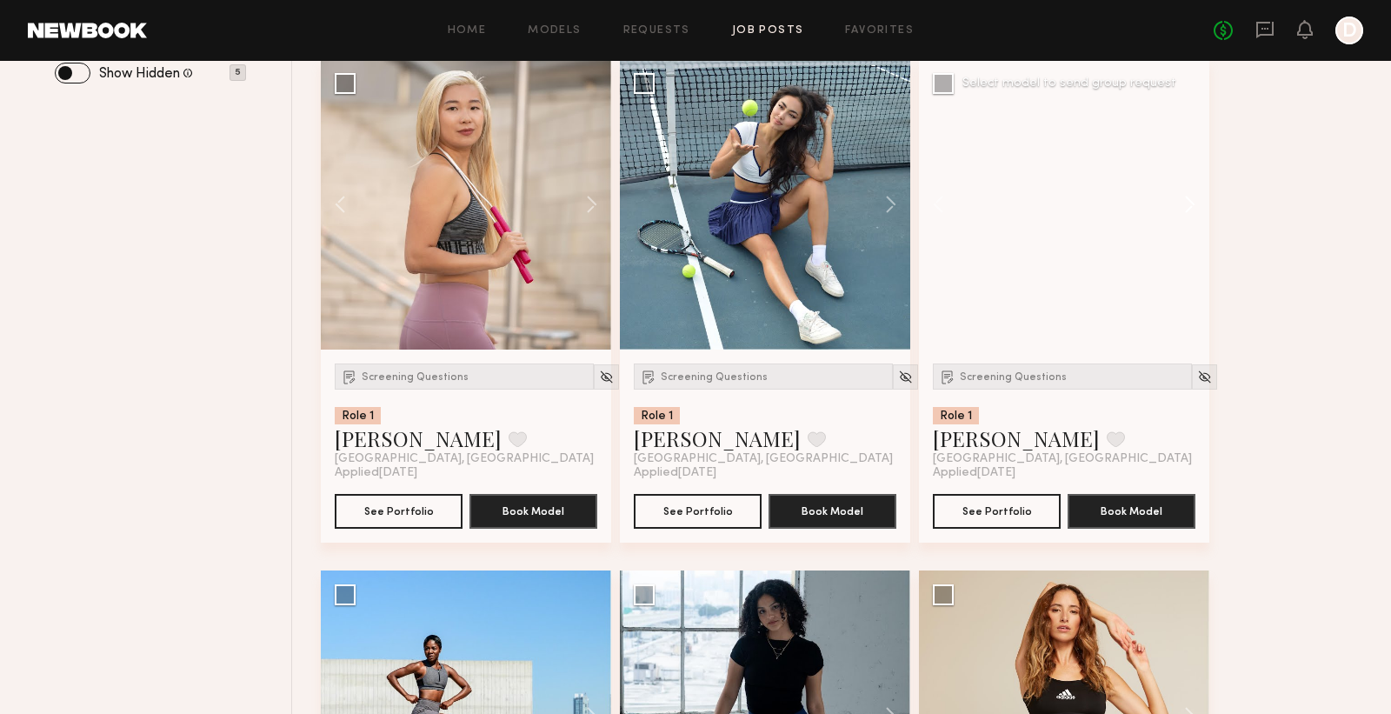
click at [1188, 208] on button at bounding box center [1182, 204] width 56 height 290
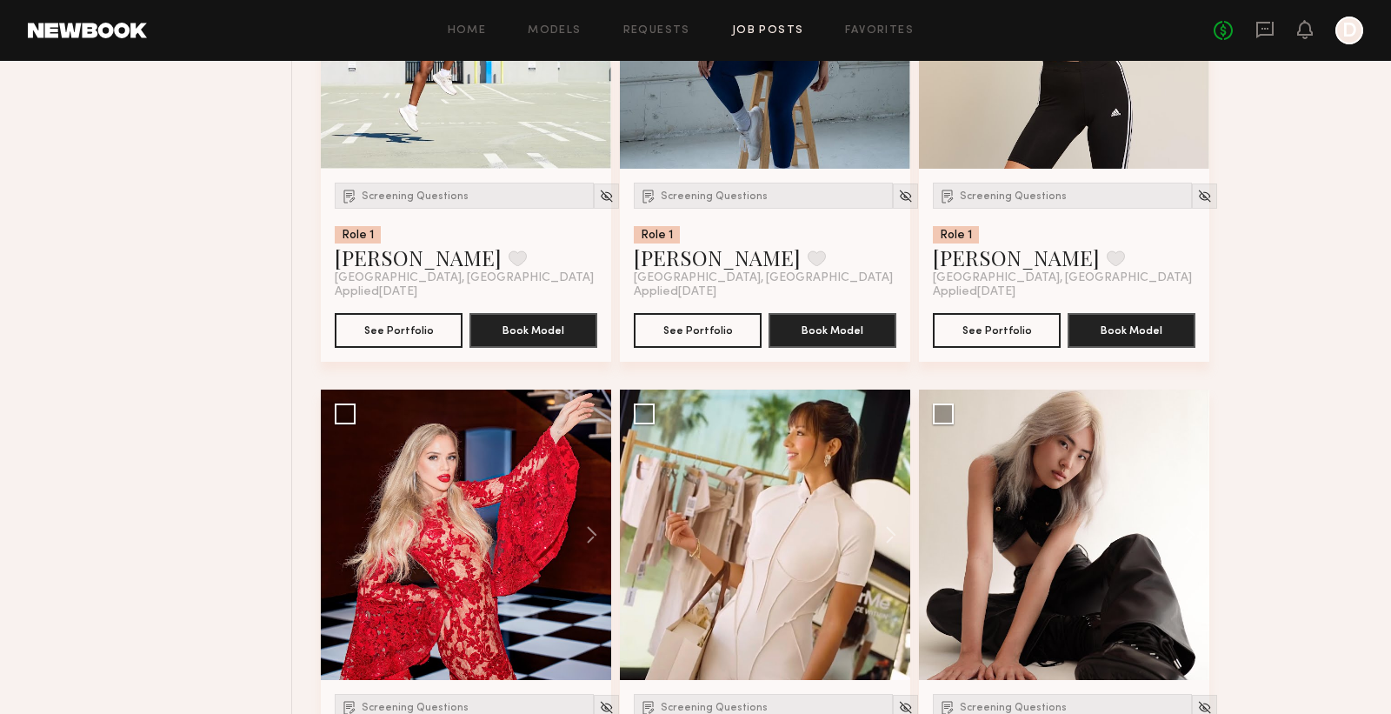
scroll to position [1678, 0]
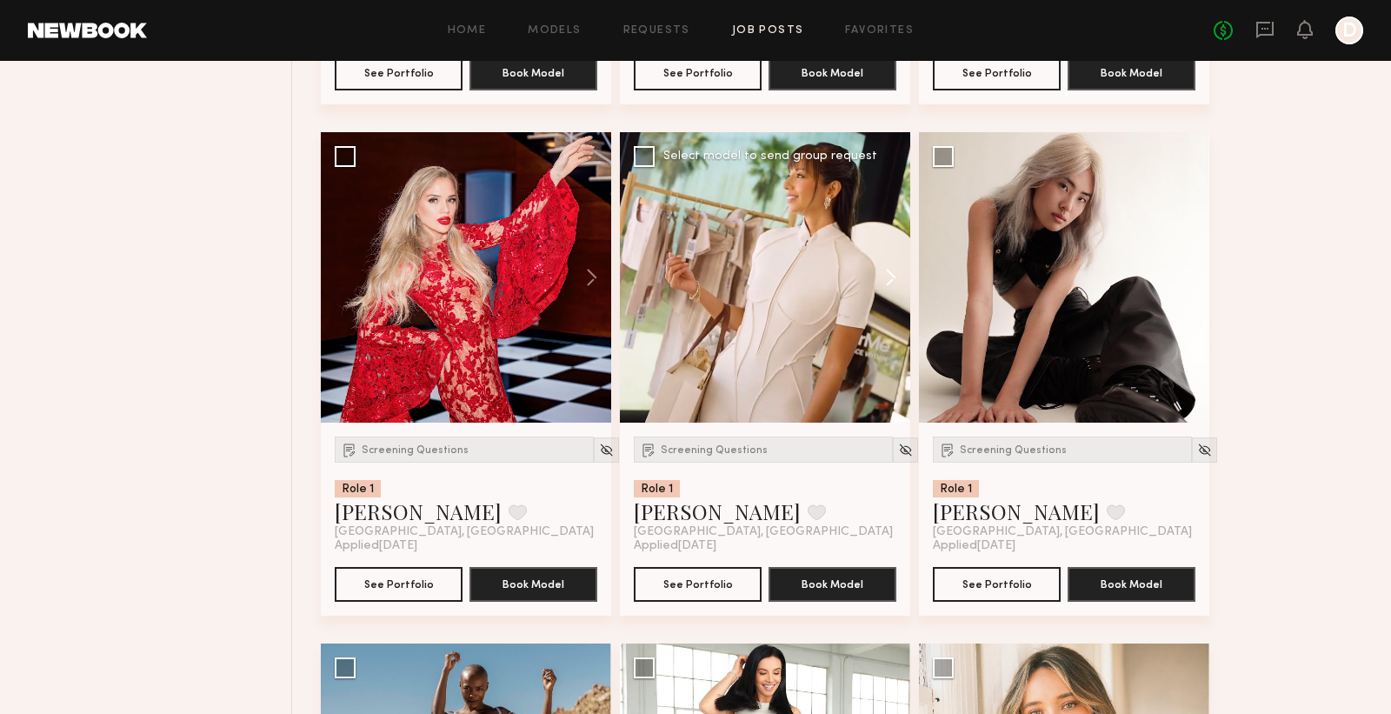
click at [894, 277] on button at bounding box center [883, 277] width 56 height 290
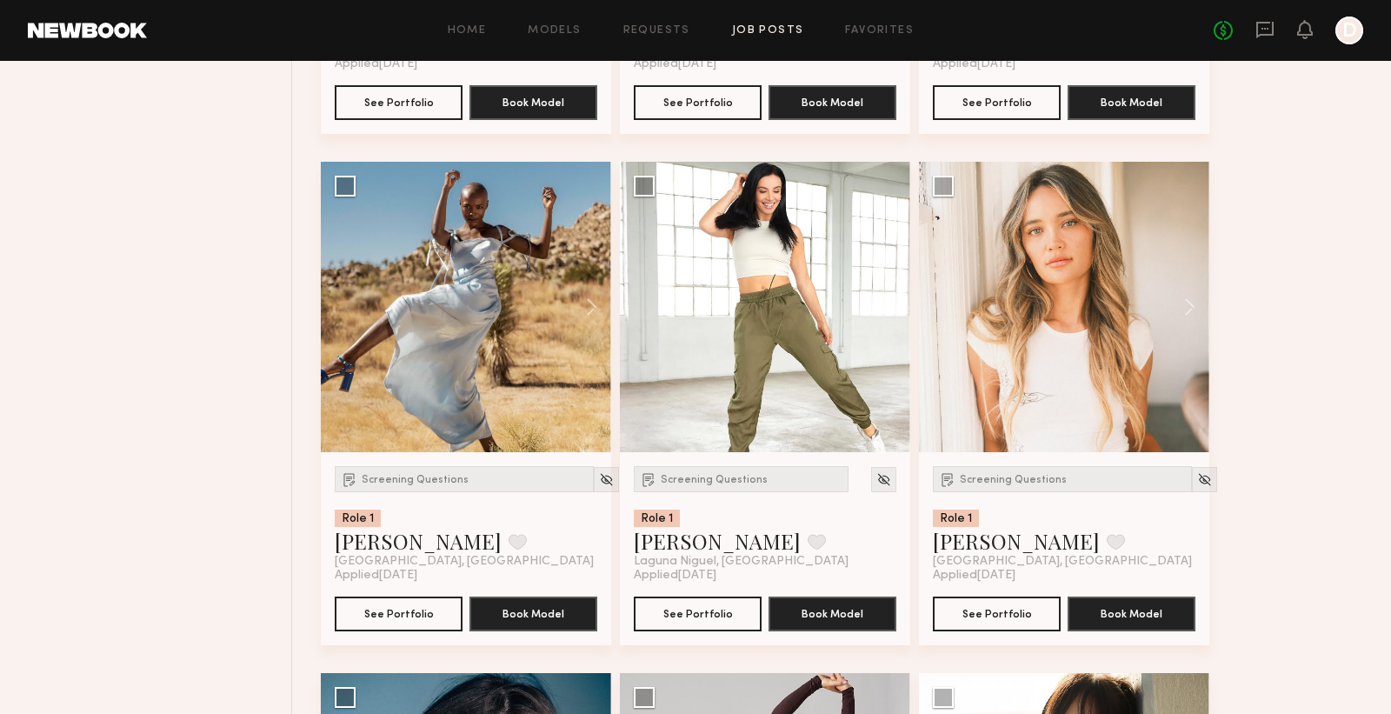
scroll to position [2163, 0]
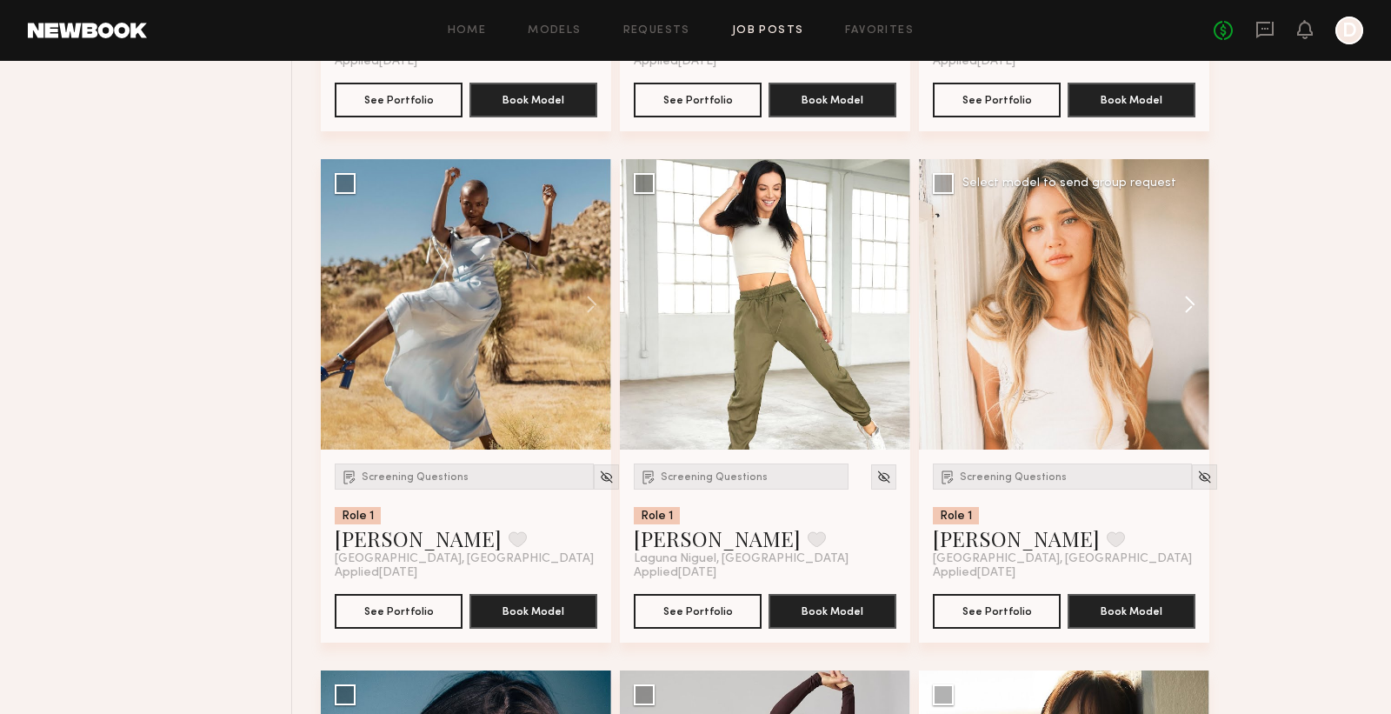
click at [1191, 301] on button at bounding box center [1182, 304] width 56 height 290
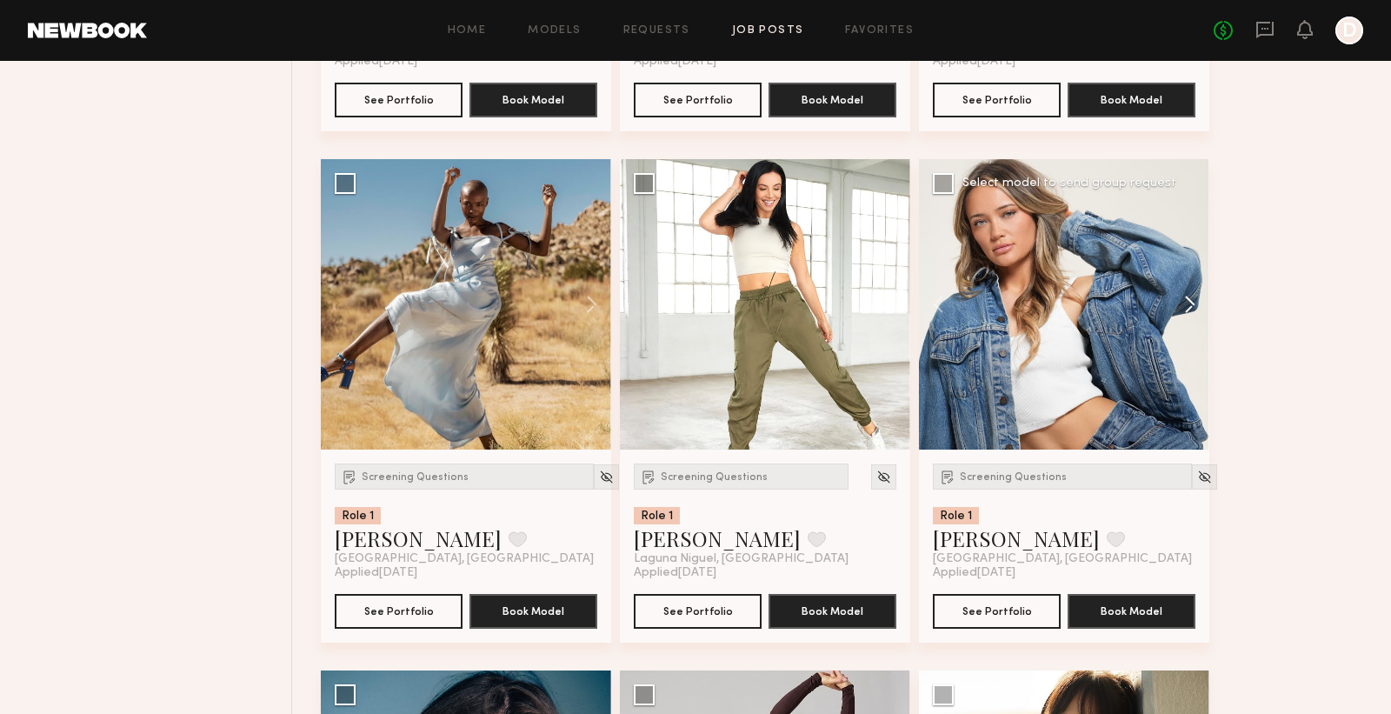
click at [1191, 301] on button at bounding box center [1182, 304] width 56 height 290
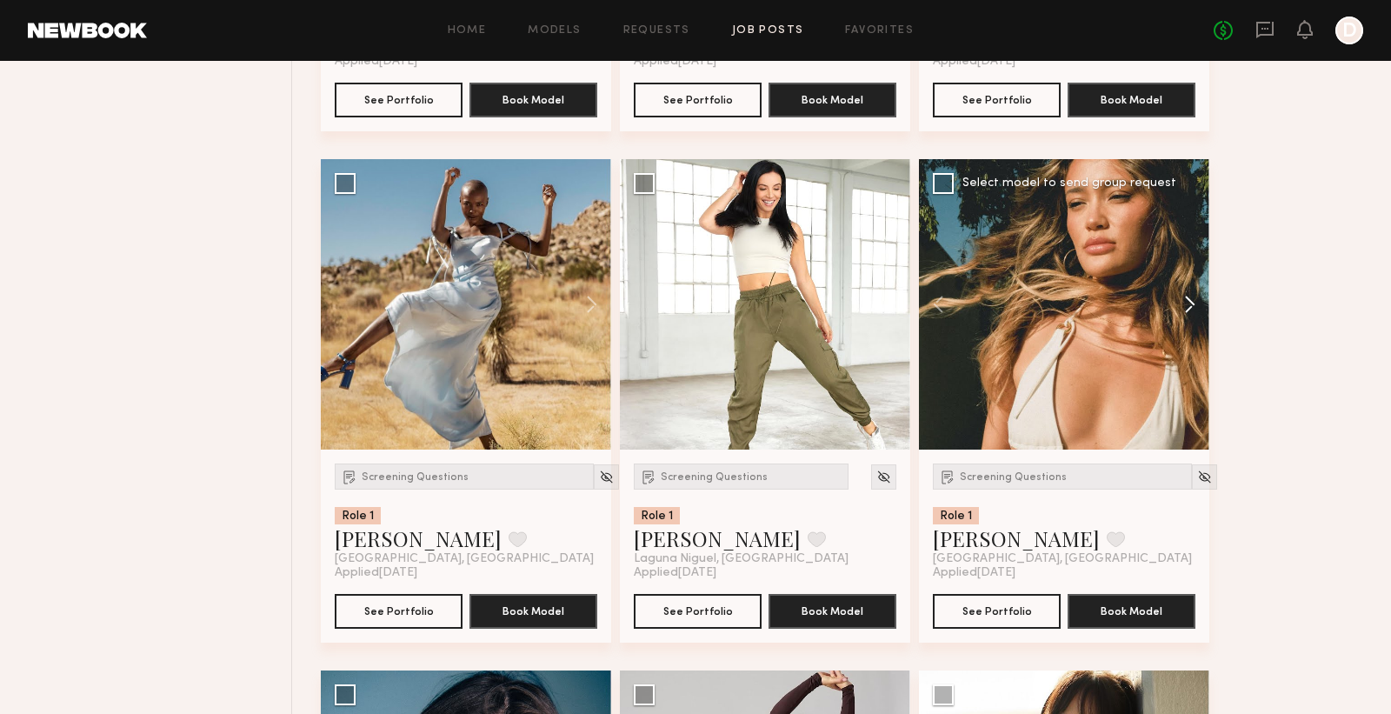
click at [1191, 301] on button at bounding box center [1182, 304] width 56 height 290
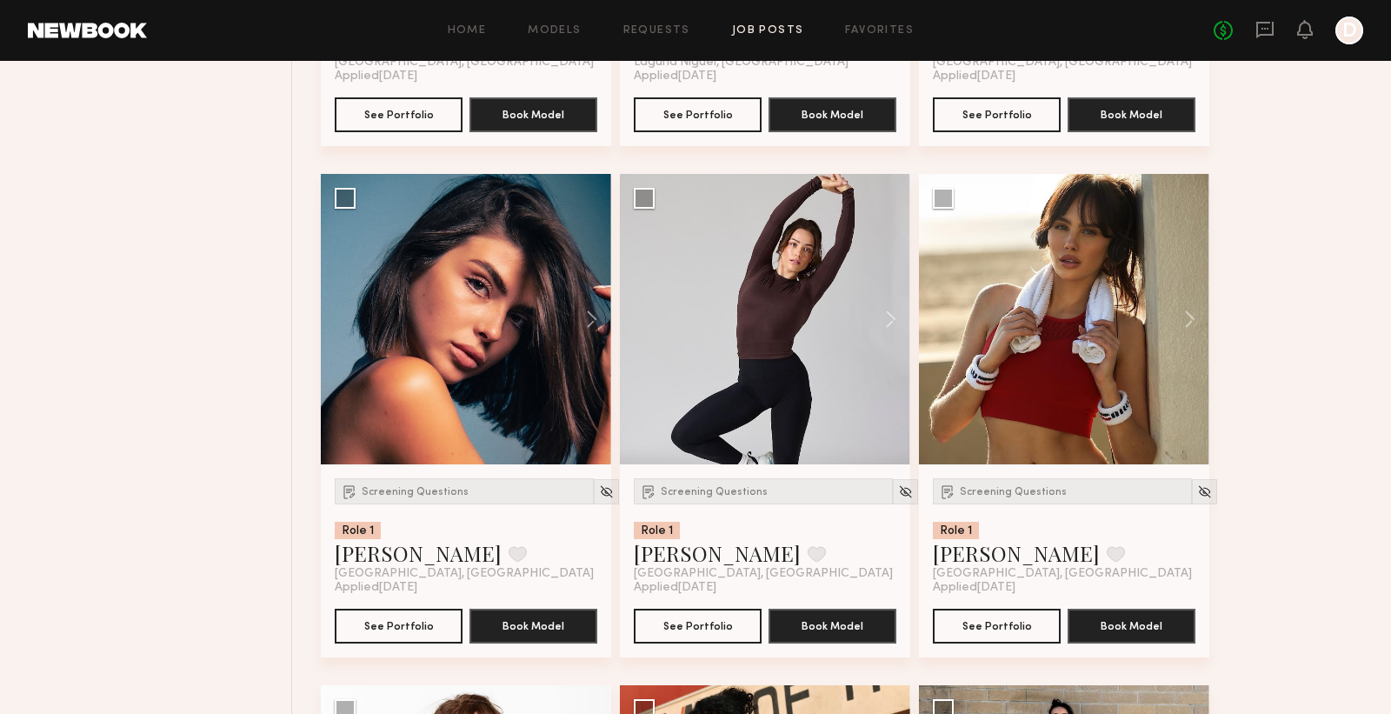
scroll to position [2701, 0]
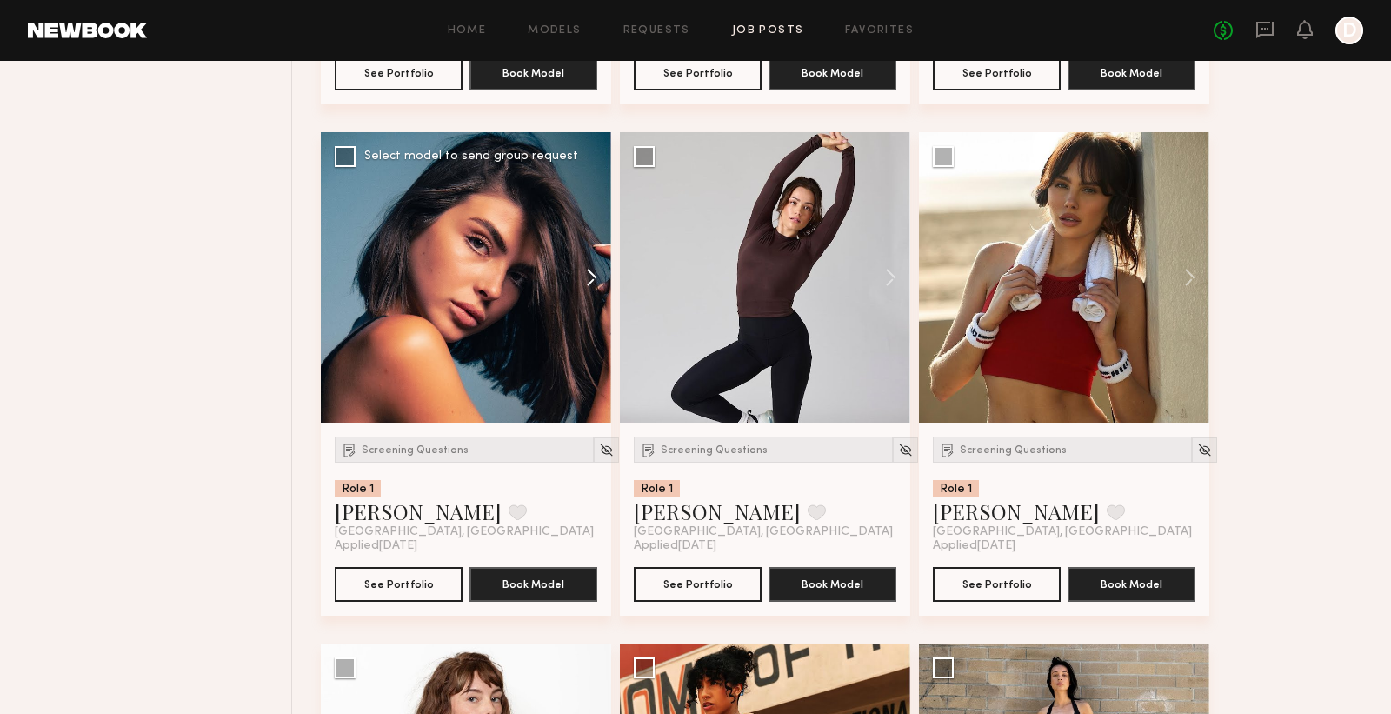
click at [584, 284] on button at bounding box center [584, 277] width 56 height 290
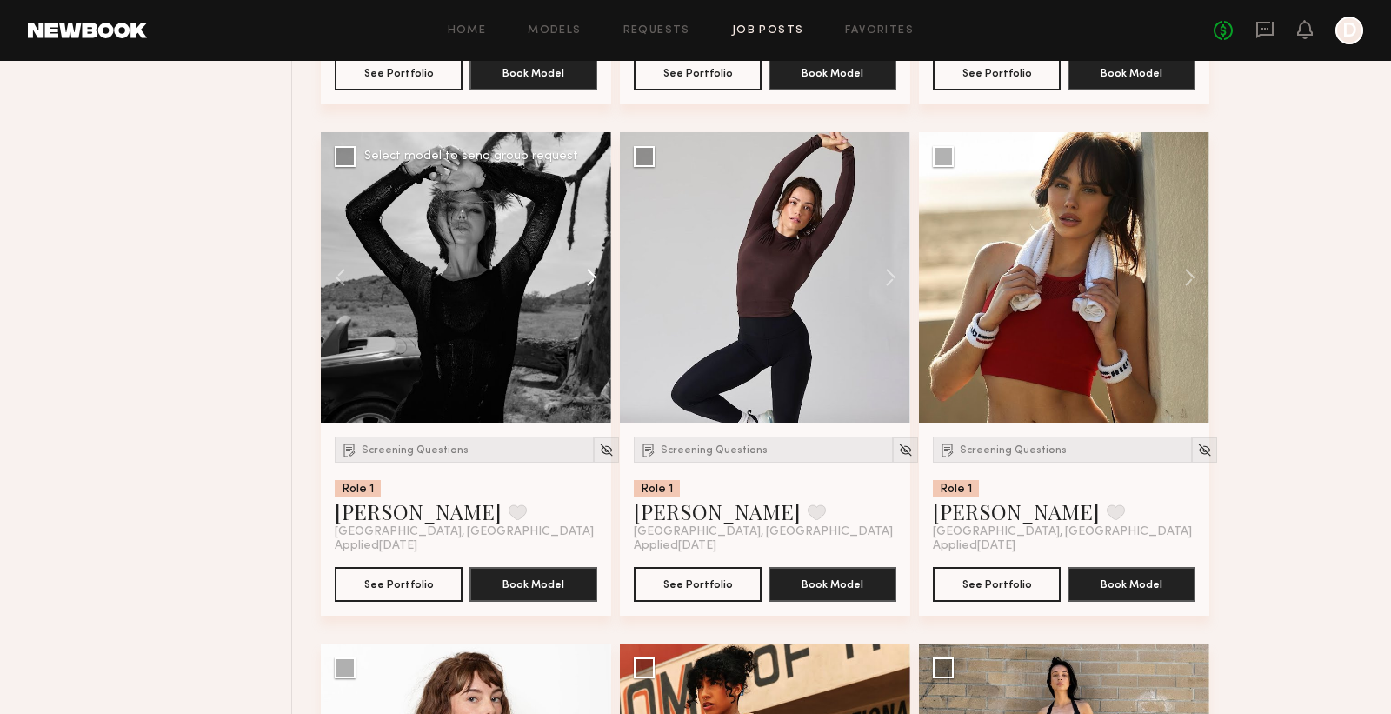
click at [584, 284] on button at bounding box center [584, 277] width 56 height 290
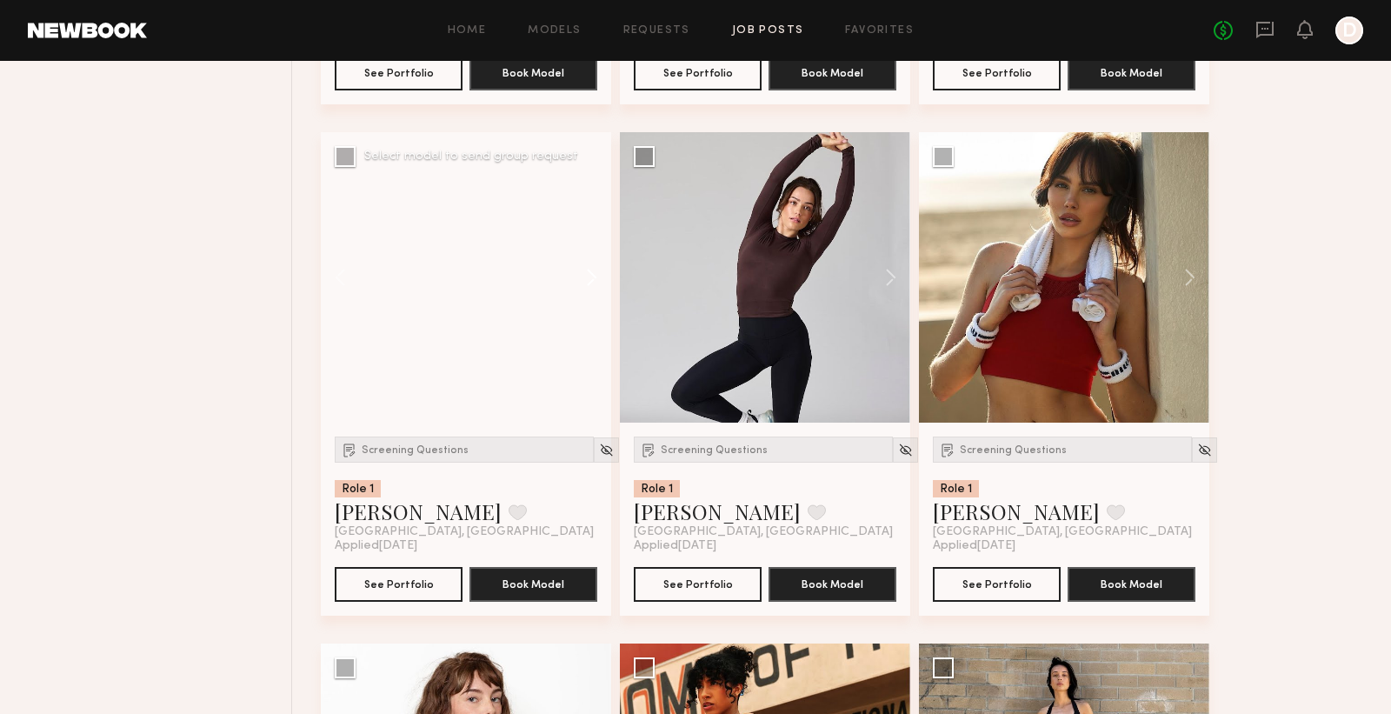
click at [584, 284] on button at bounding box center [584, 277] width 56 height 290
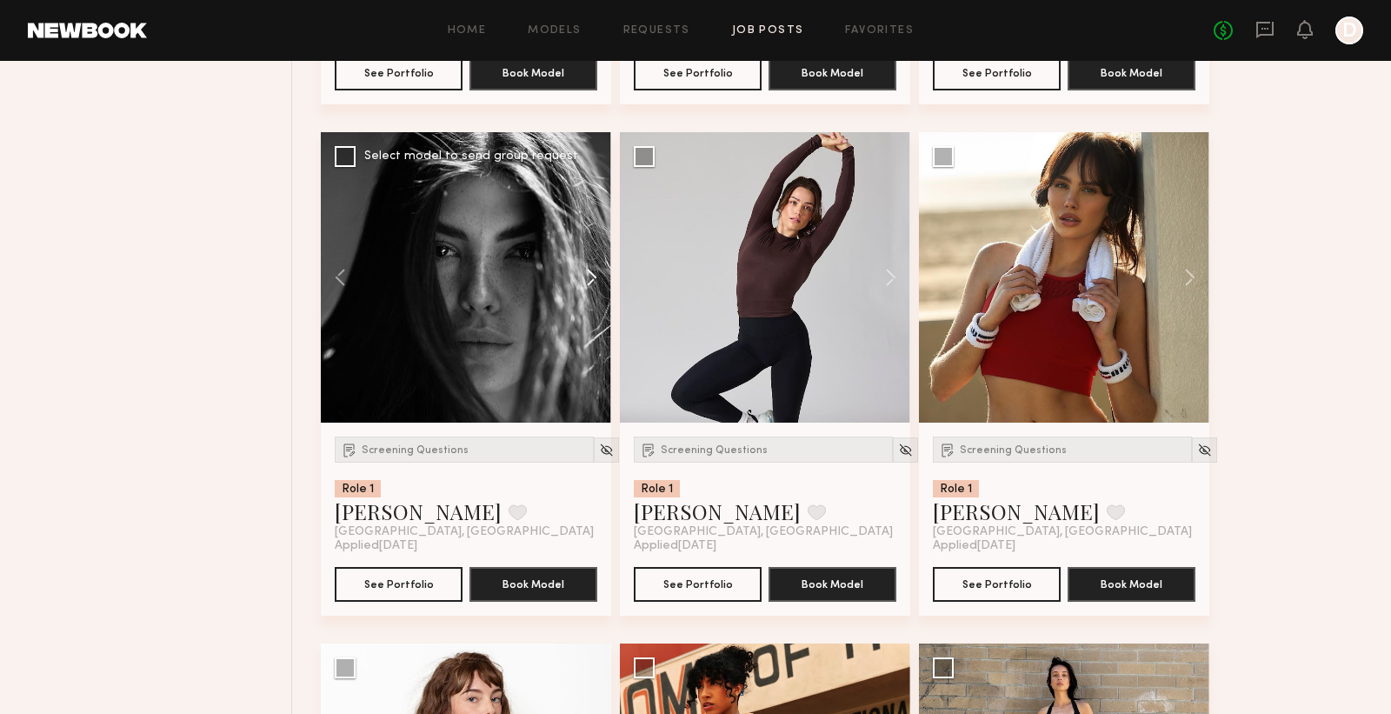
click at [584, 284] on button at bounding box center [584, 277] width 56 height 290
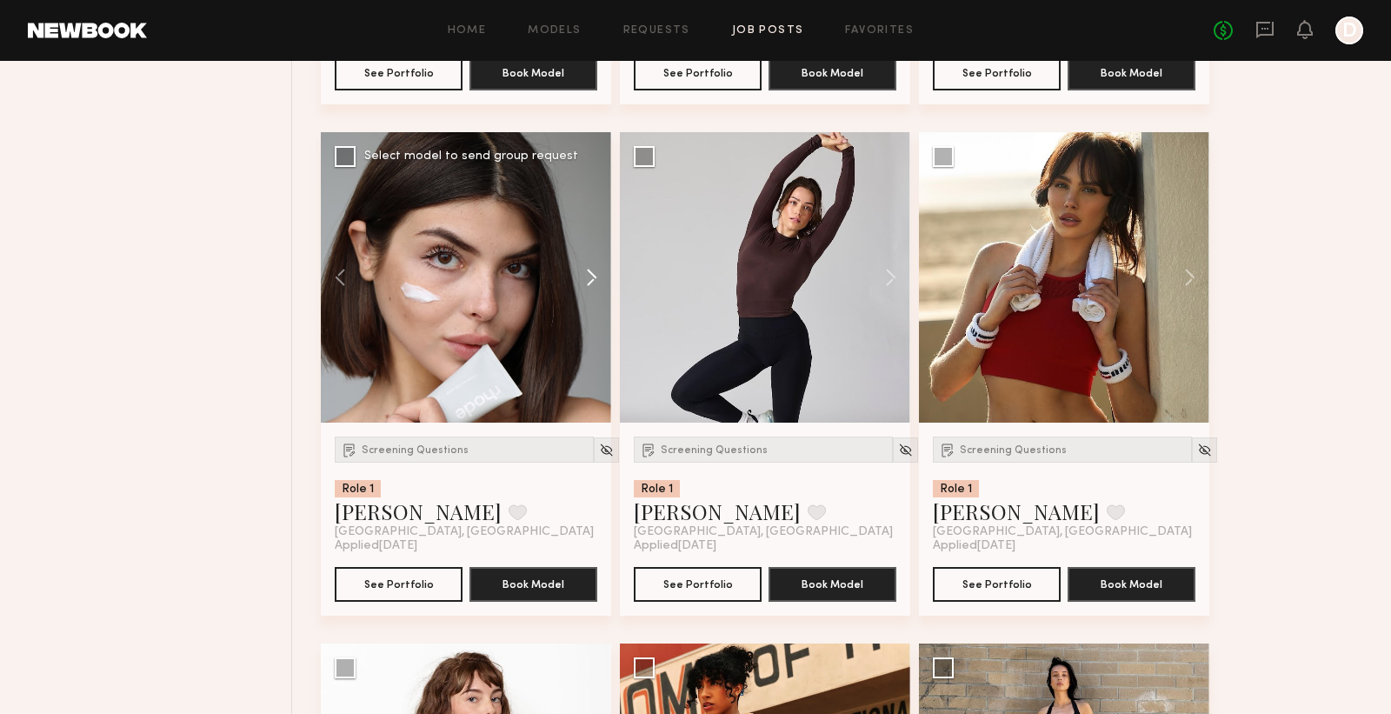
click at [584, 284] on button at bounding box center [584, 277] width 56 height 290
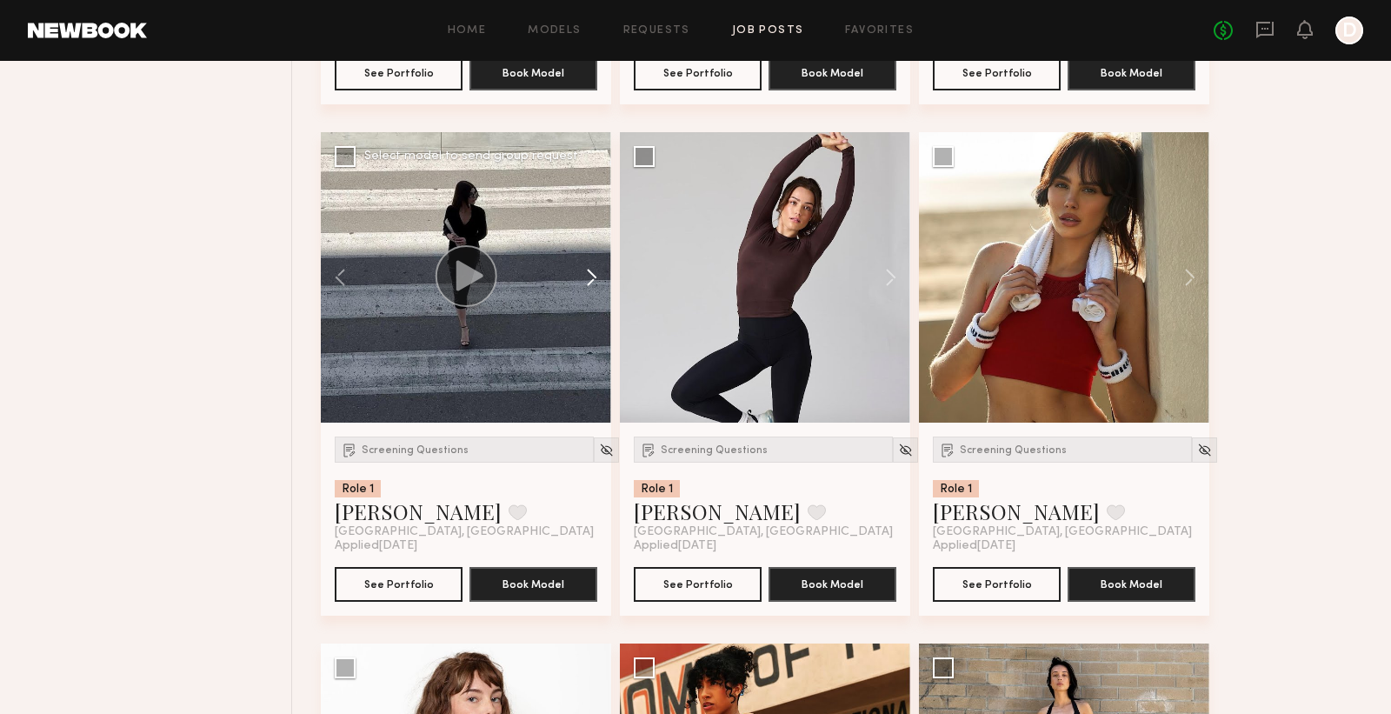
click at [584, 284] on button at bounding box center [584, 277] width 56 height 290
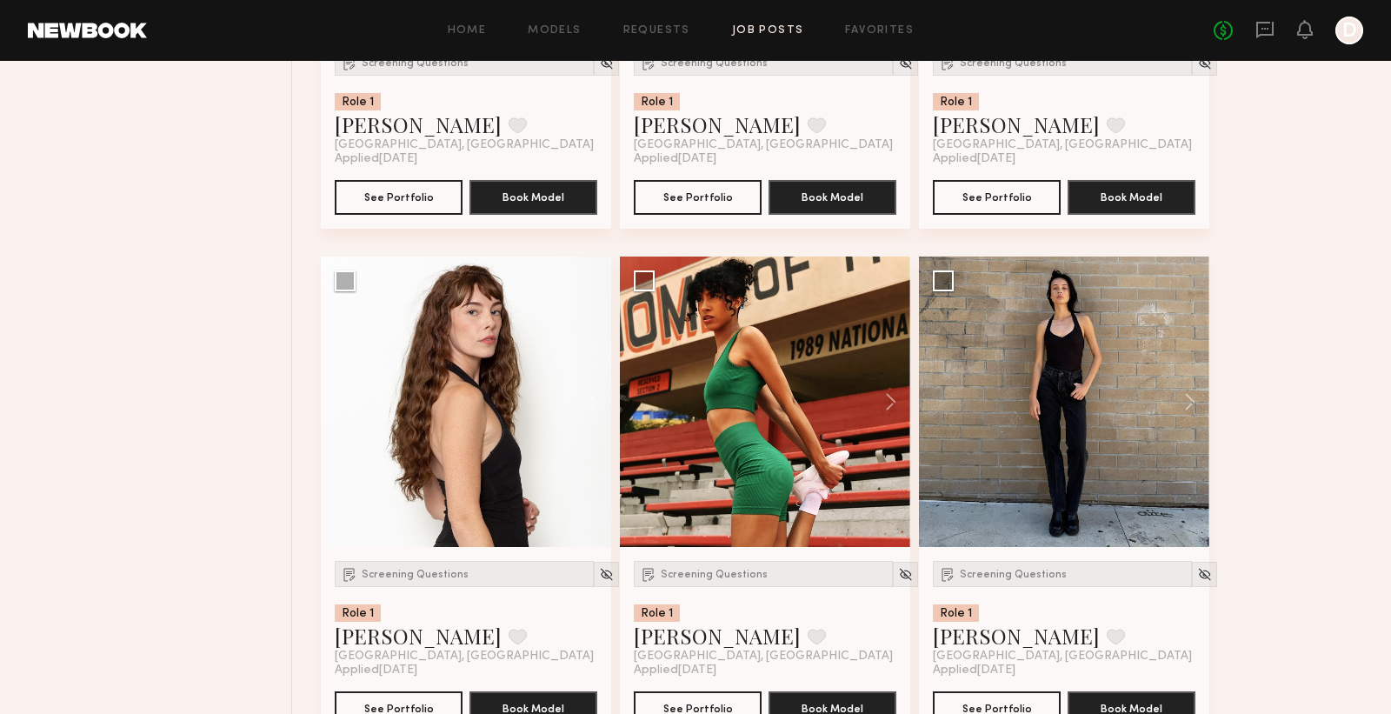
scroll to position [3115, 0]
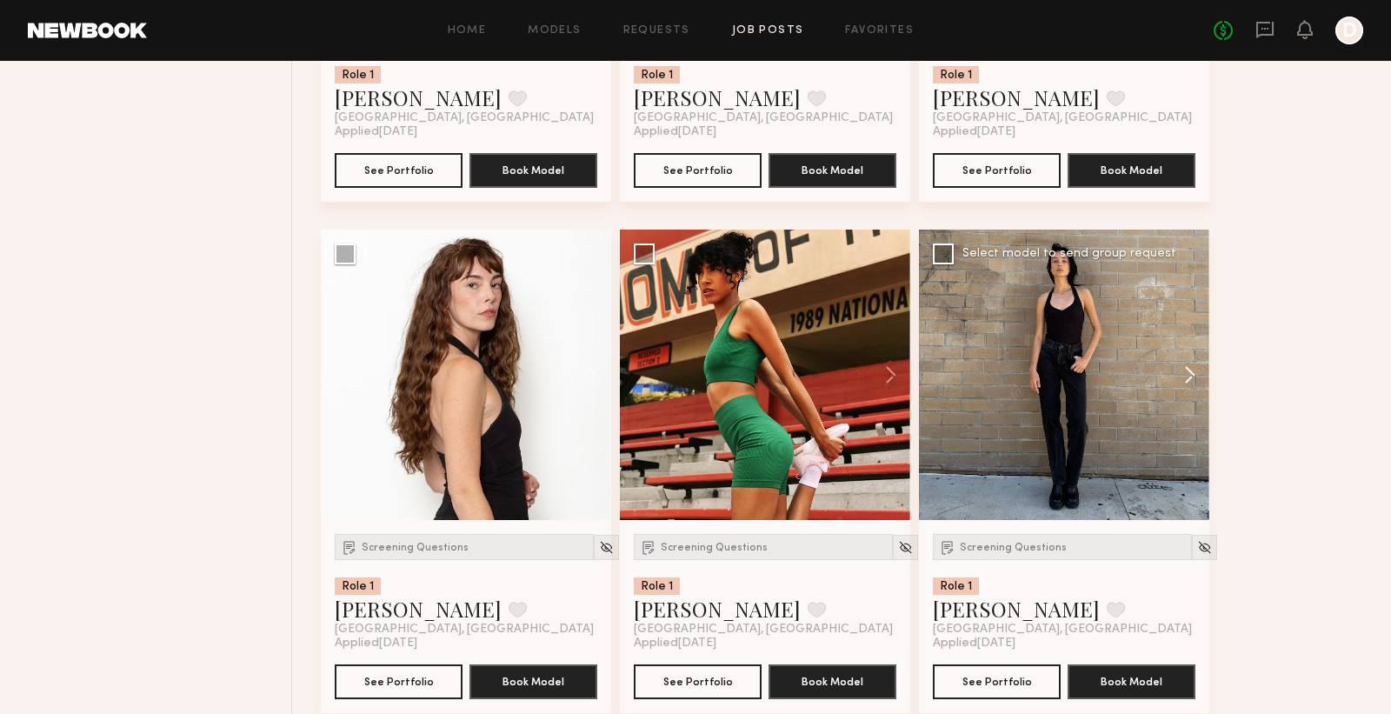
click at [1187, 377] on button at bounding box center [1182, 375] width 56 height 290
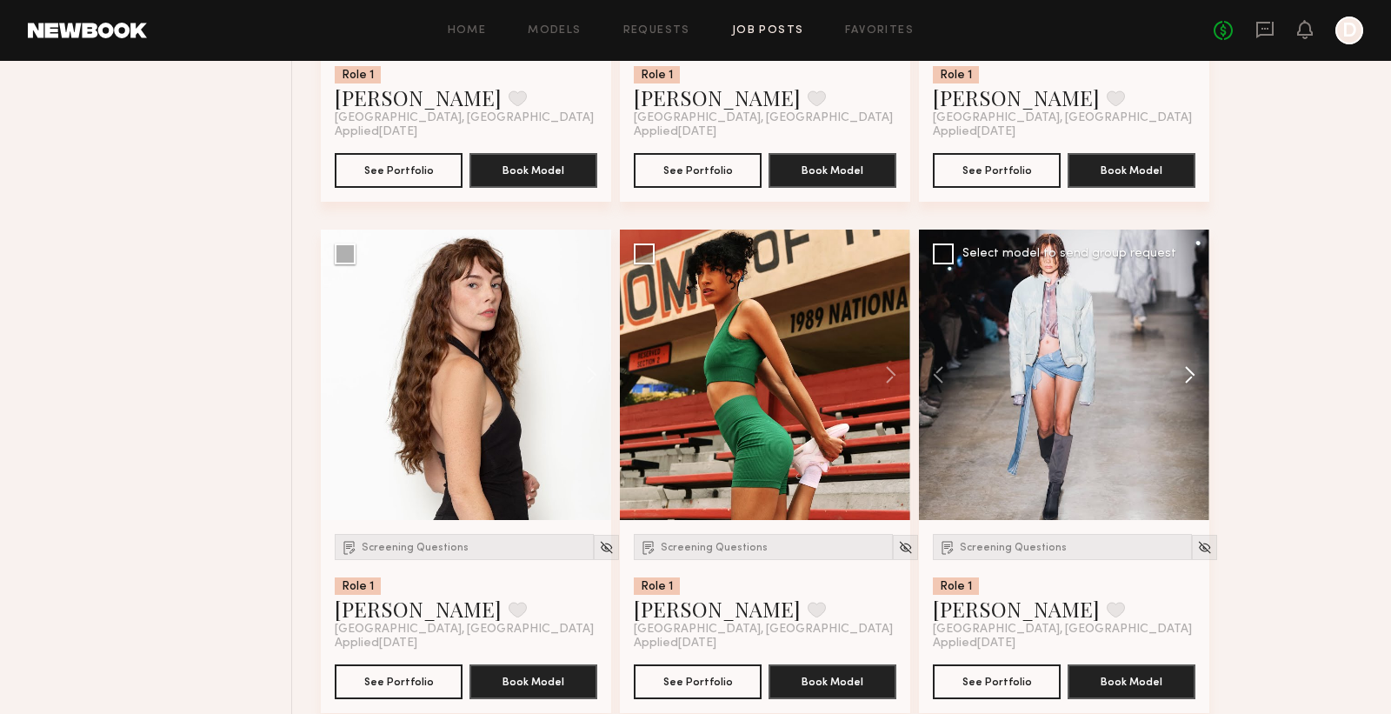
click at [1187, 377] on button at bounding box center [1182, 375] width 56 height 290
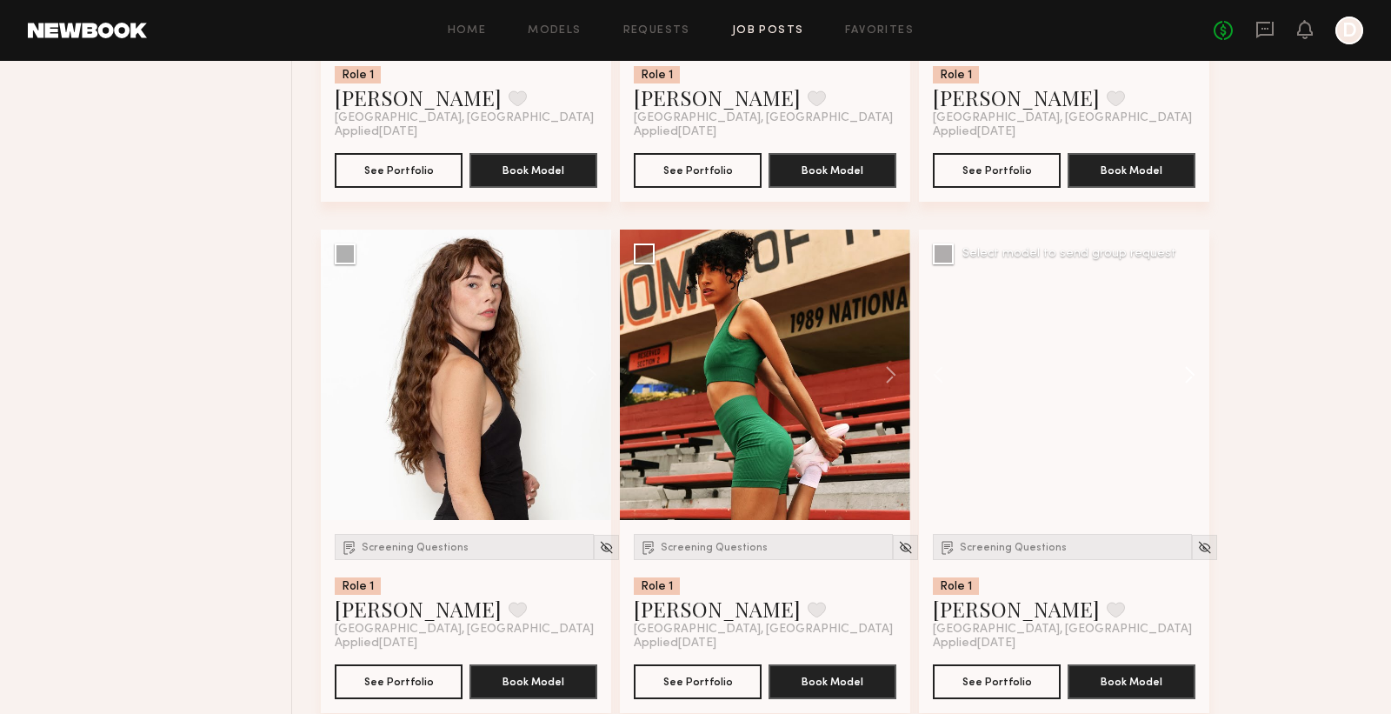
click at [1187, 377] on button at bounding box center [1182, 375] width 56 height 290
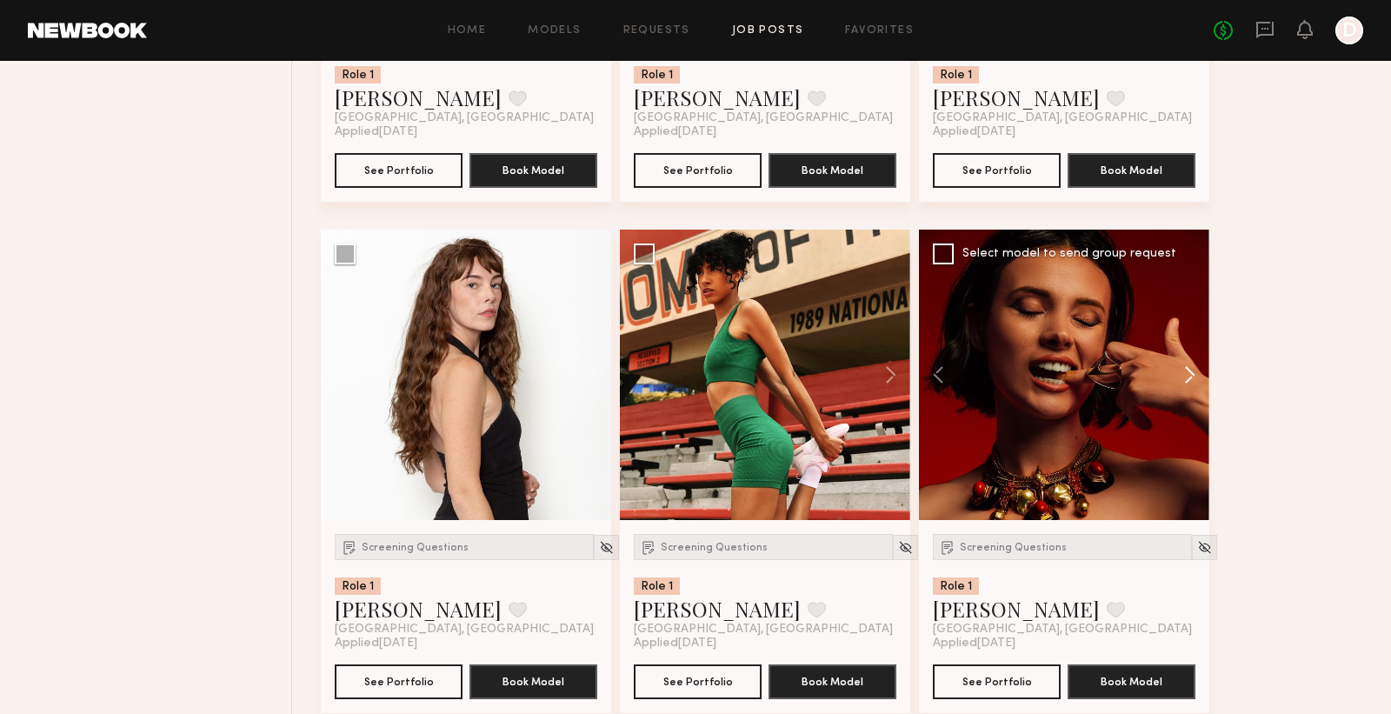
click at [1187, 377] on button at bounding box center [1182, 375] width 56 height 290
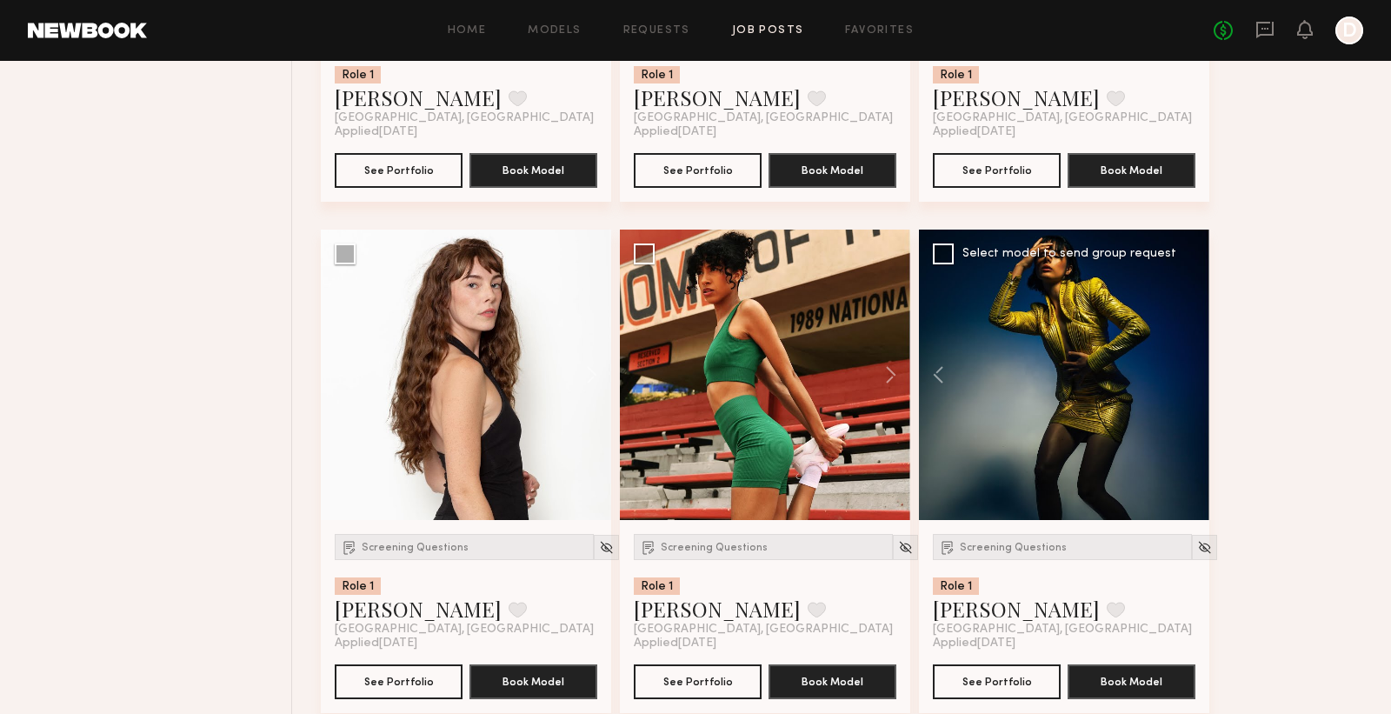
click at [1187, 377] on div at bounding box center [1064, 375] width 290 height 290
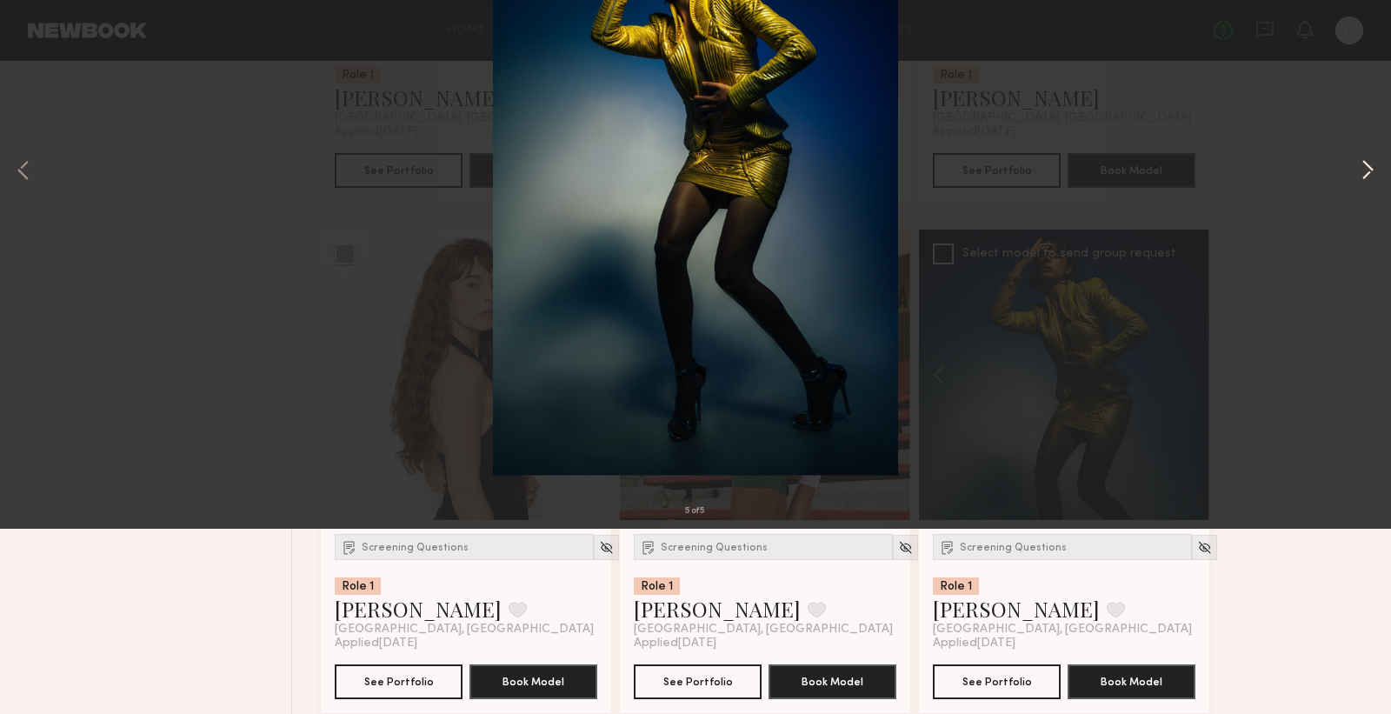
click at [1365, 357] on button at bounding box center [1367, 356] width 21 height 571
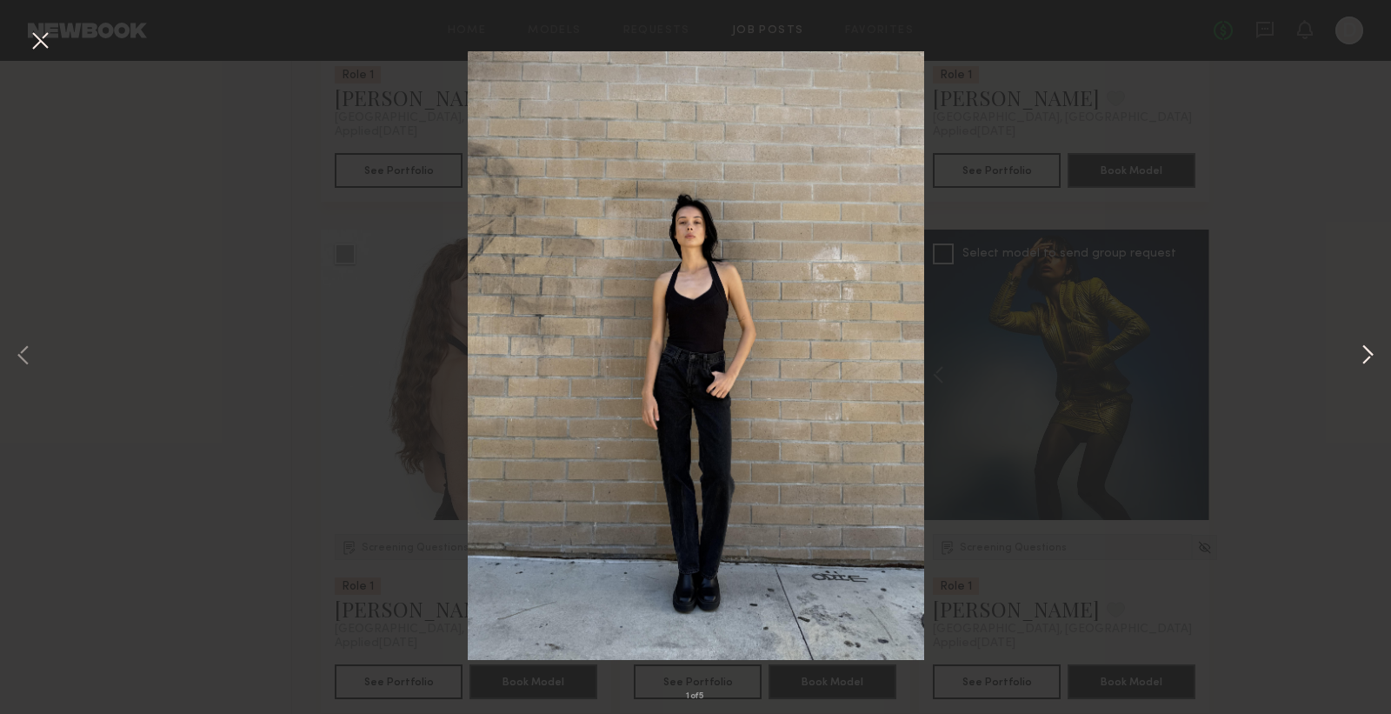
click at [1365, 357] on button at bounding box center [1367, 356] width 21 height 571
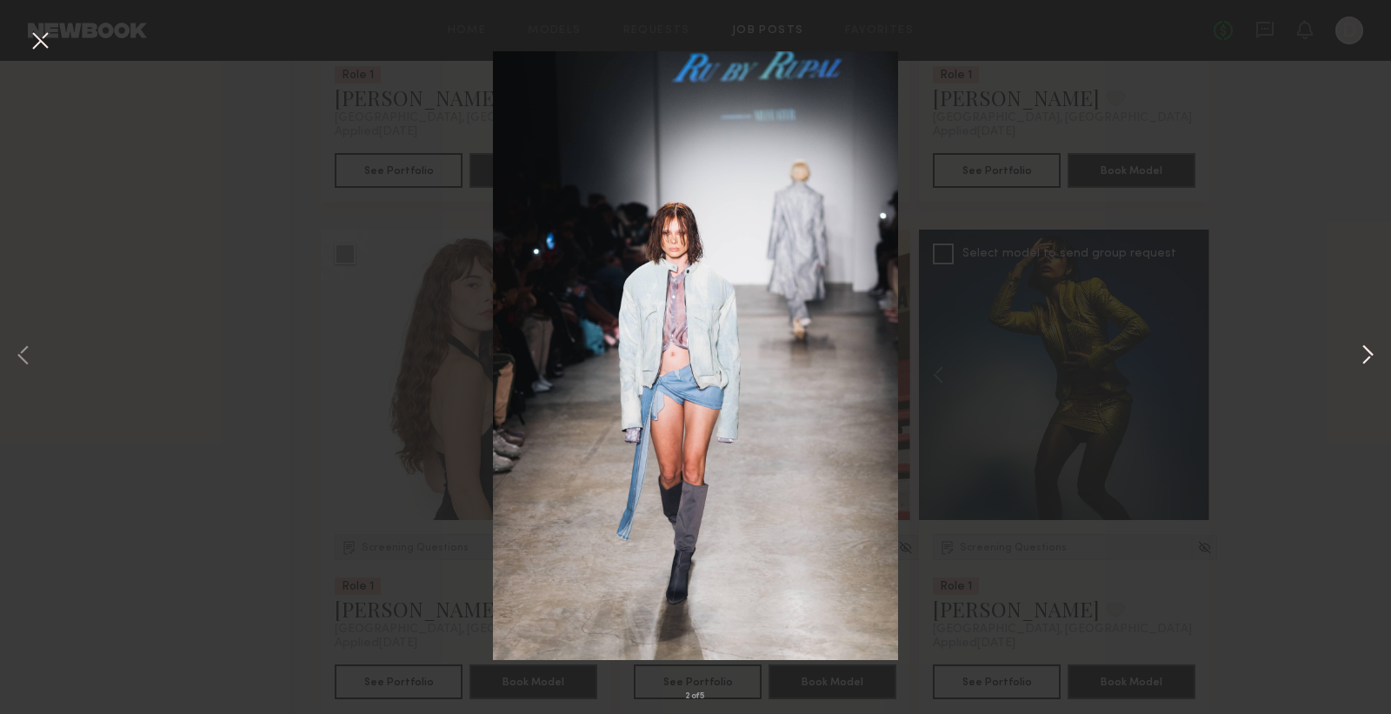
click at [1365, 357] on button at bounding box center [1367, 356] width 21 height 571
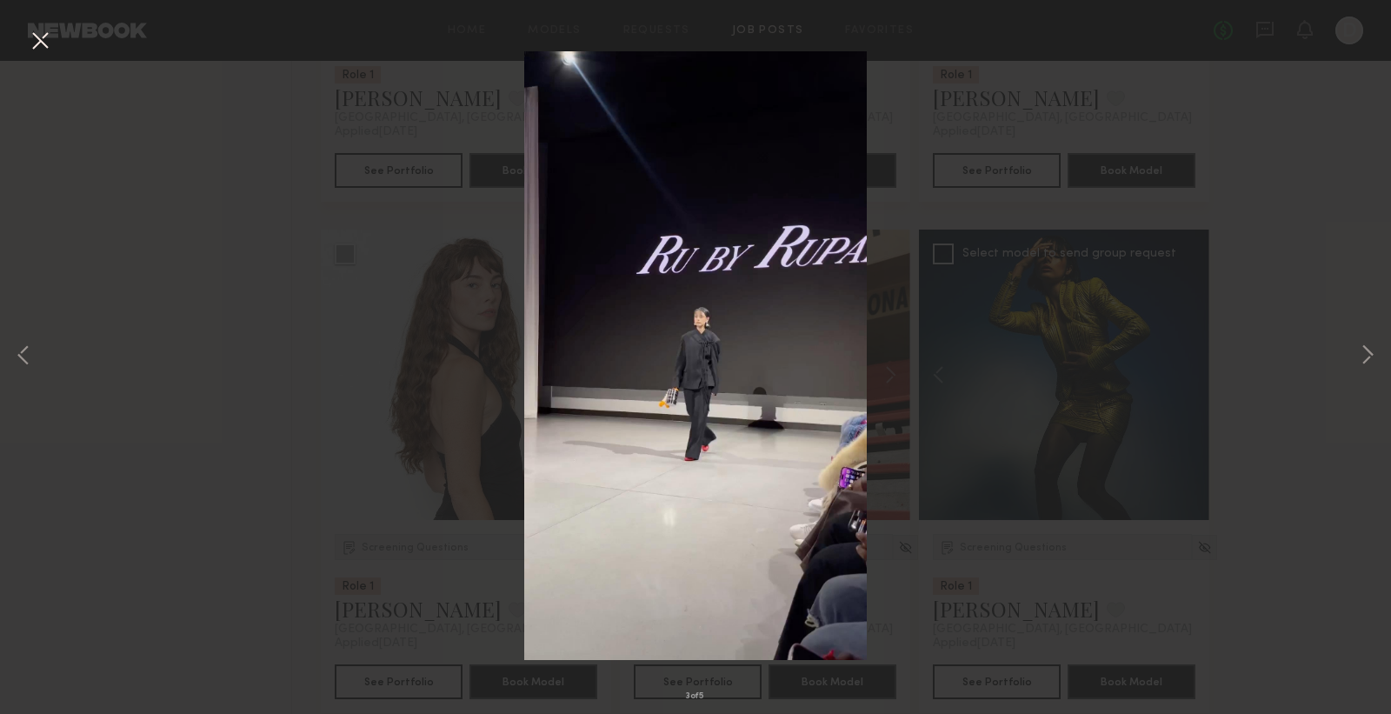
click at [1258, 363] on div "3 of 5" at bounding box center [695, 357] width 1391 height 714
click at [43, 40] on button at bounding box center [40, 41] width 28 height 31
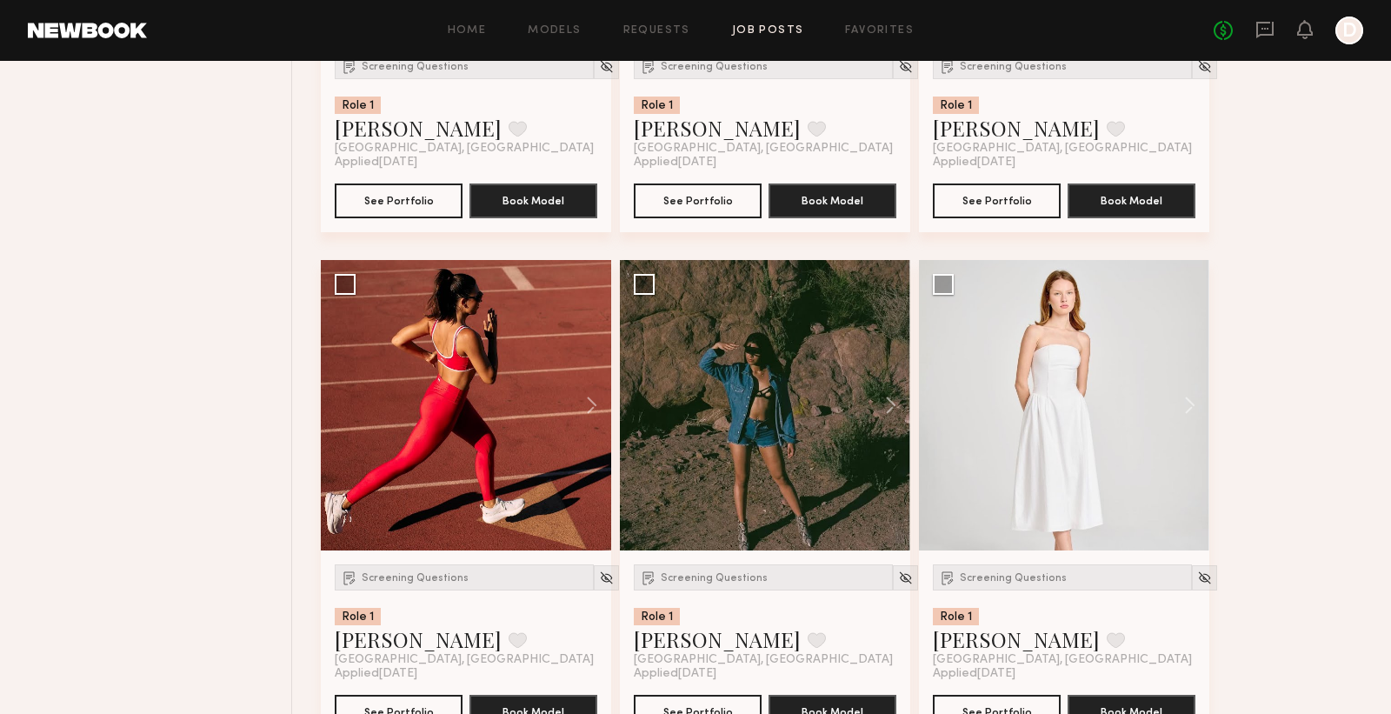
scroll to position [3672, 0]
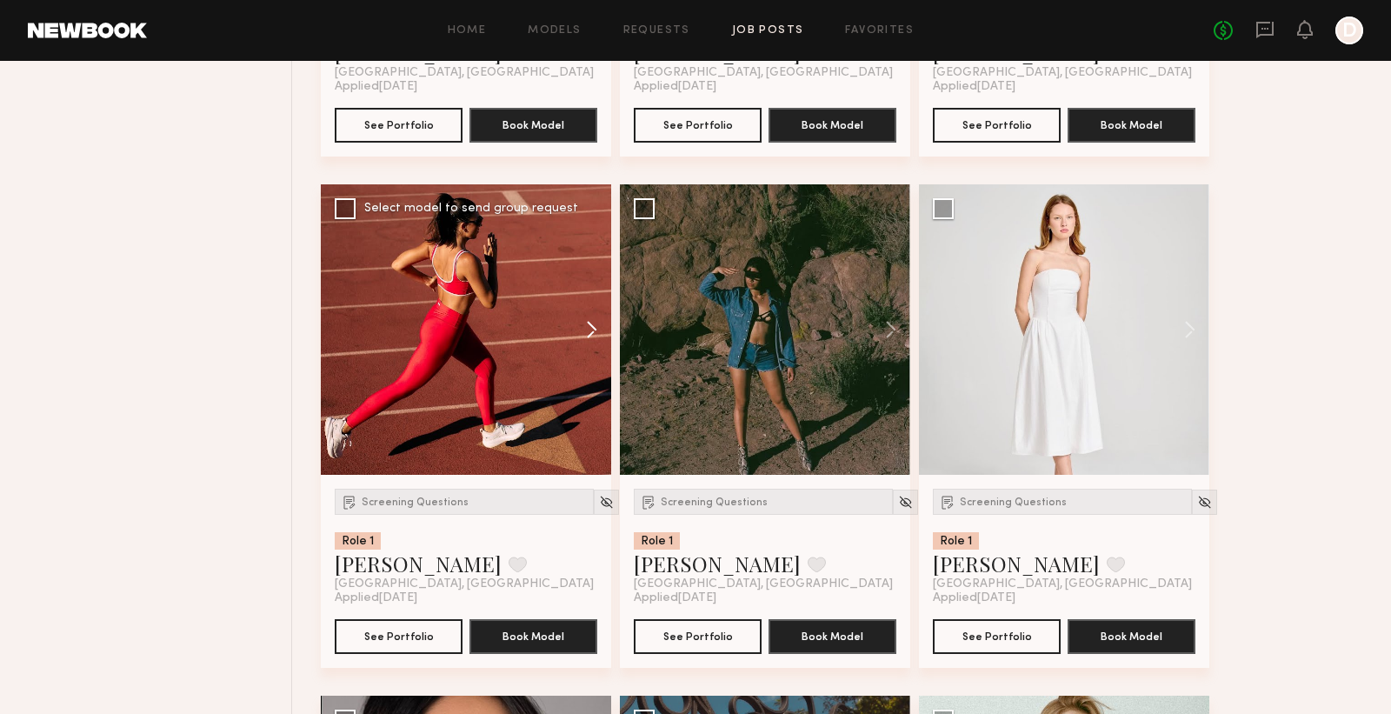
click at [589, 337] on button at bounding box center [584, 329] width 56 height 290
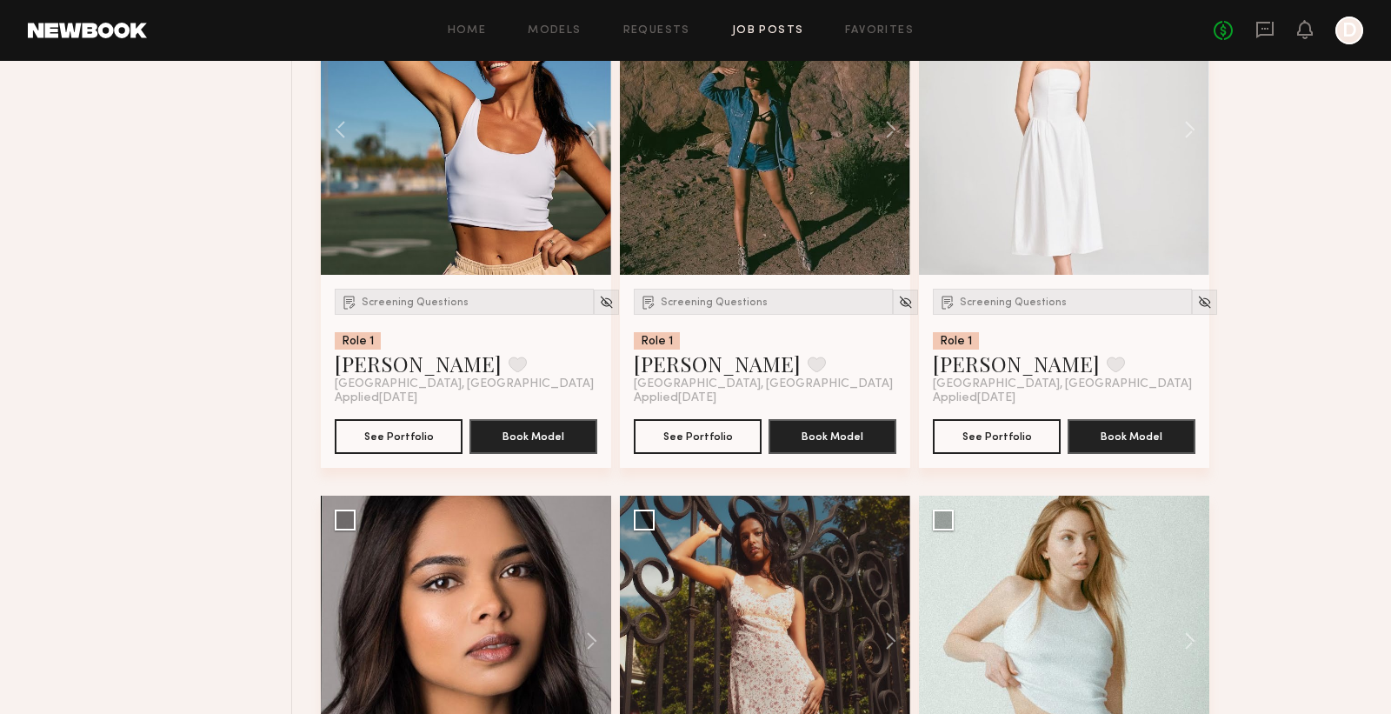
scroll to position [4147, 0]
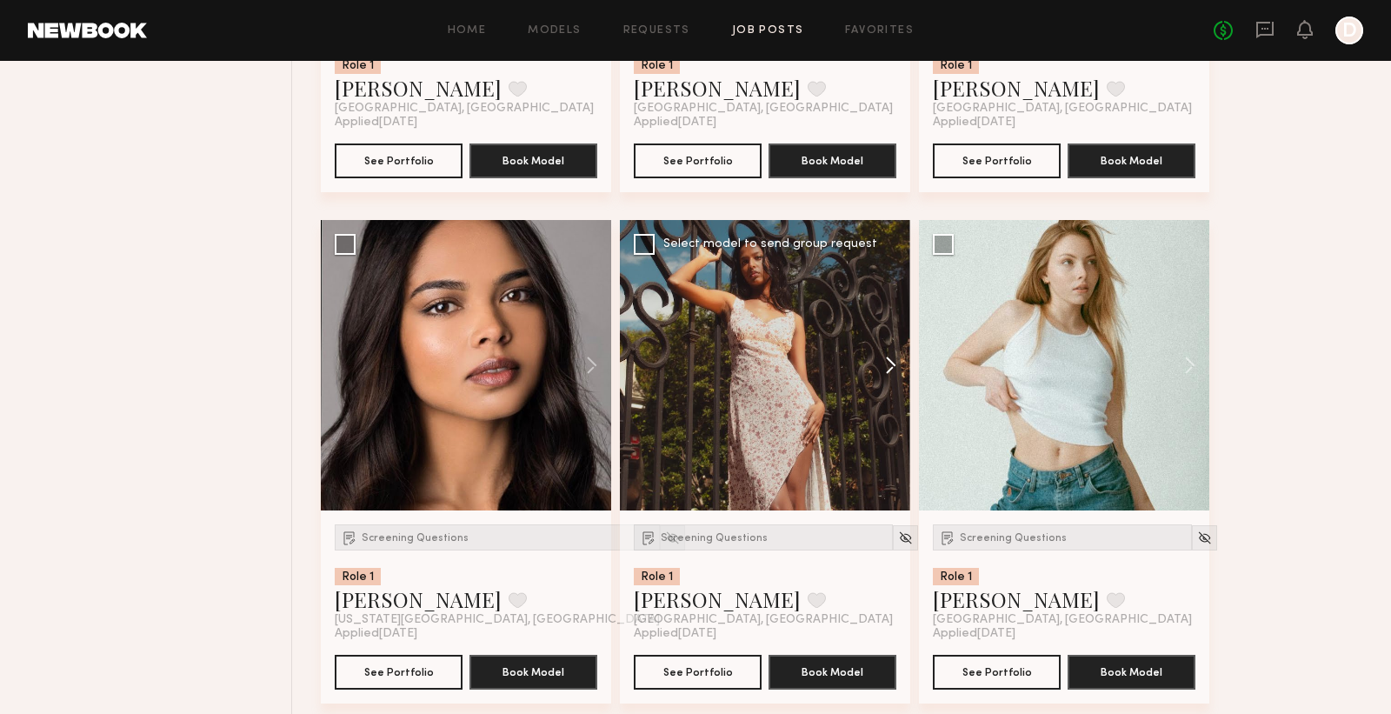
click at [886, 357] on button at bounding box center [883, 365] width 56 height 290
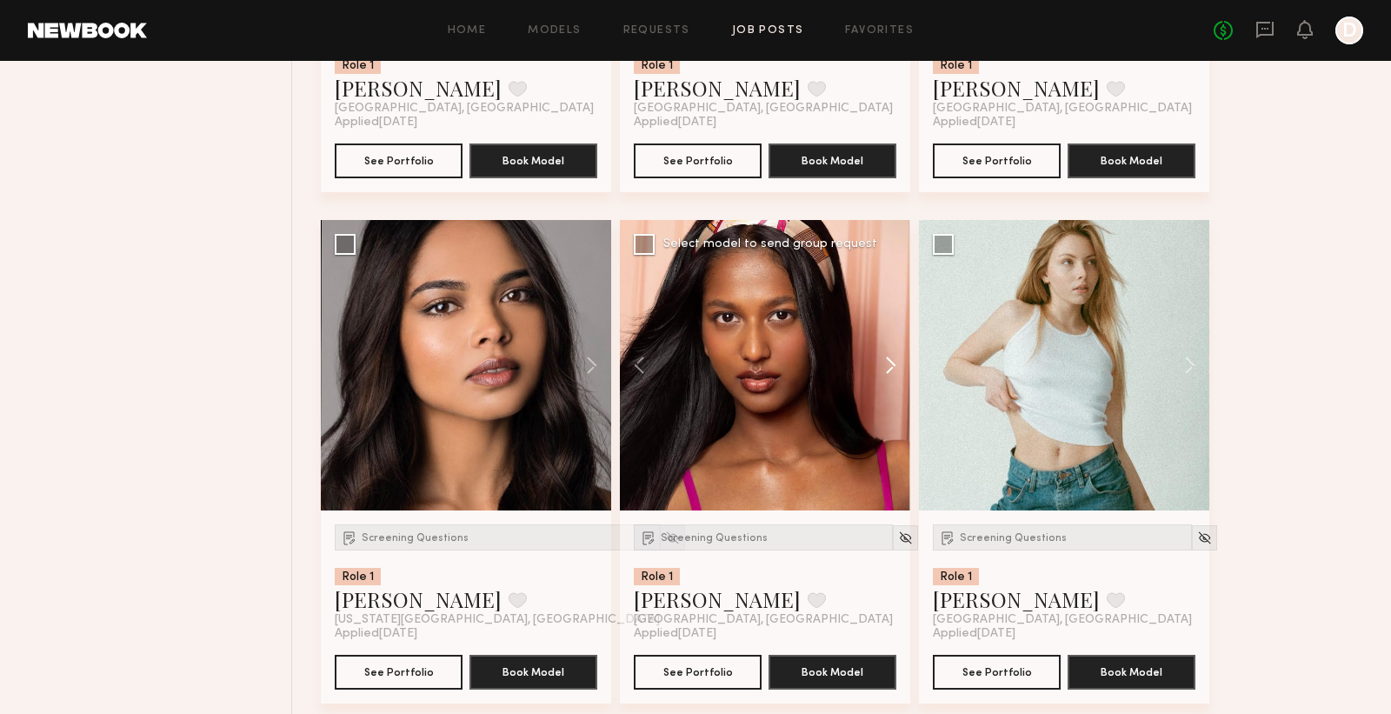
scroll to position [4151, 0]
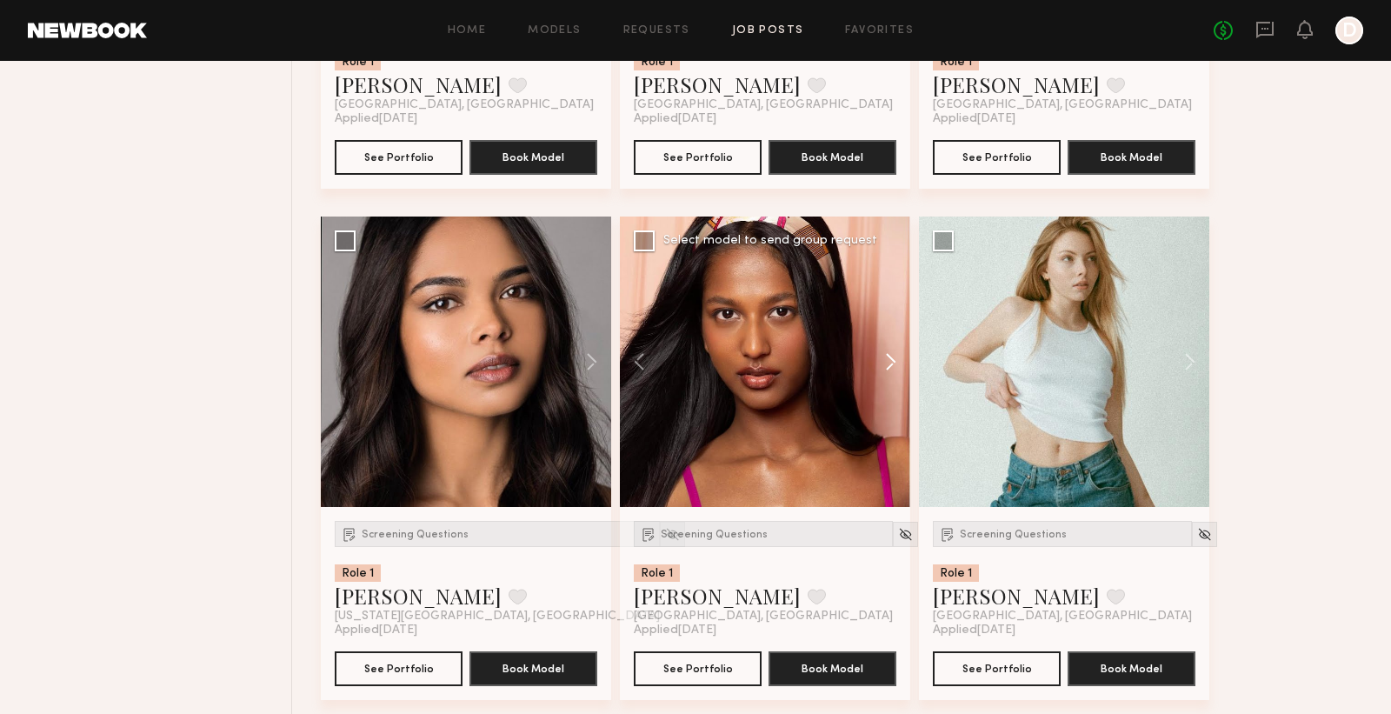
click at [886, 357] on button at bounding box center [883, 362] width 56 height 290
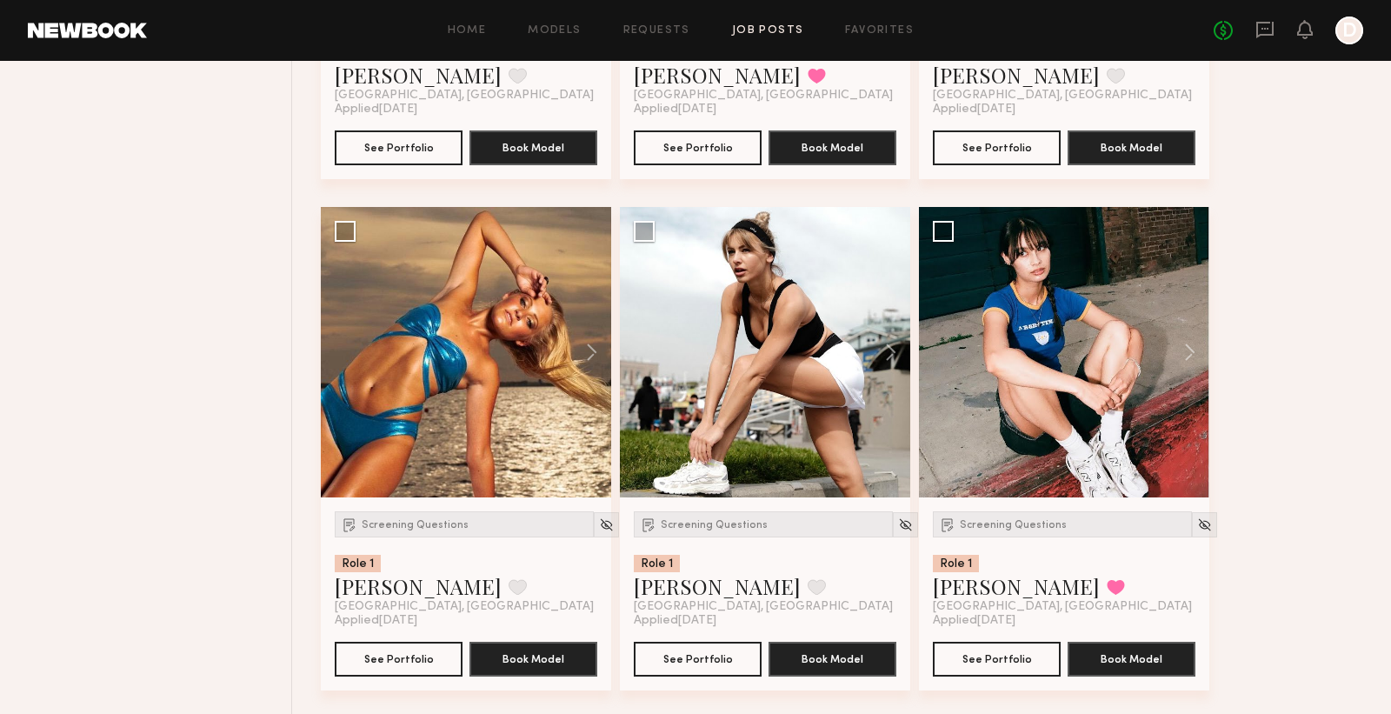
scroll to position [5732, 0]
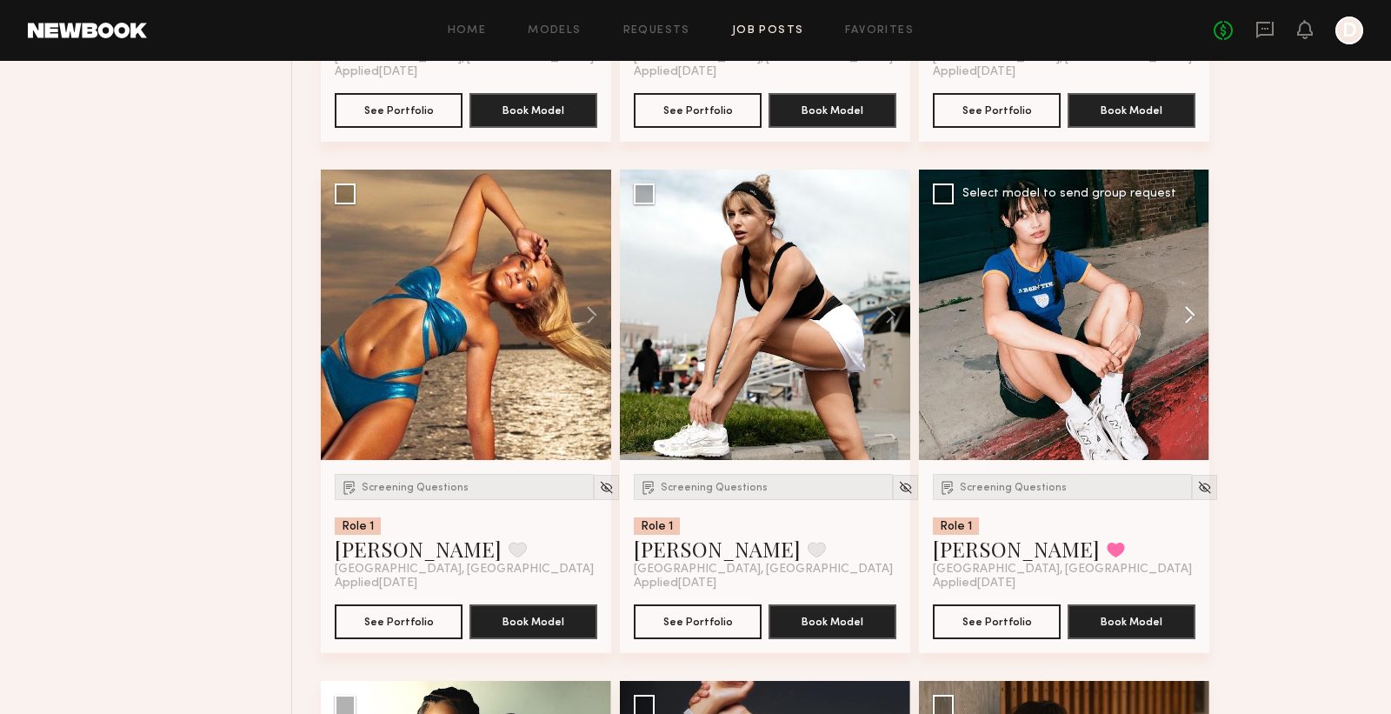
click at [1184, 317] on button at bounding box center [1182, 315] width 56 height 290
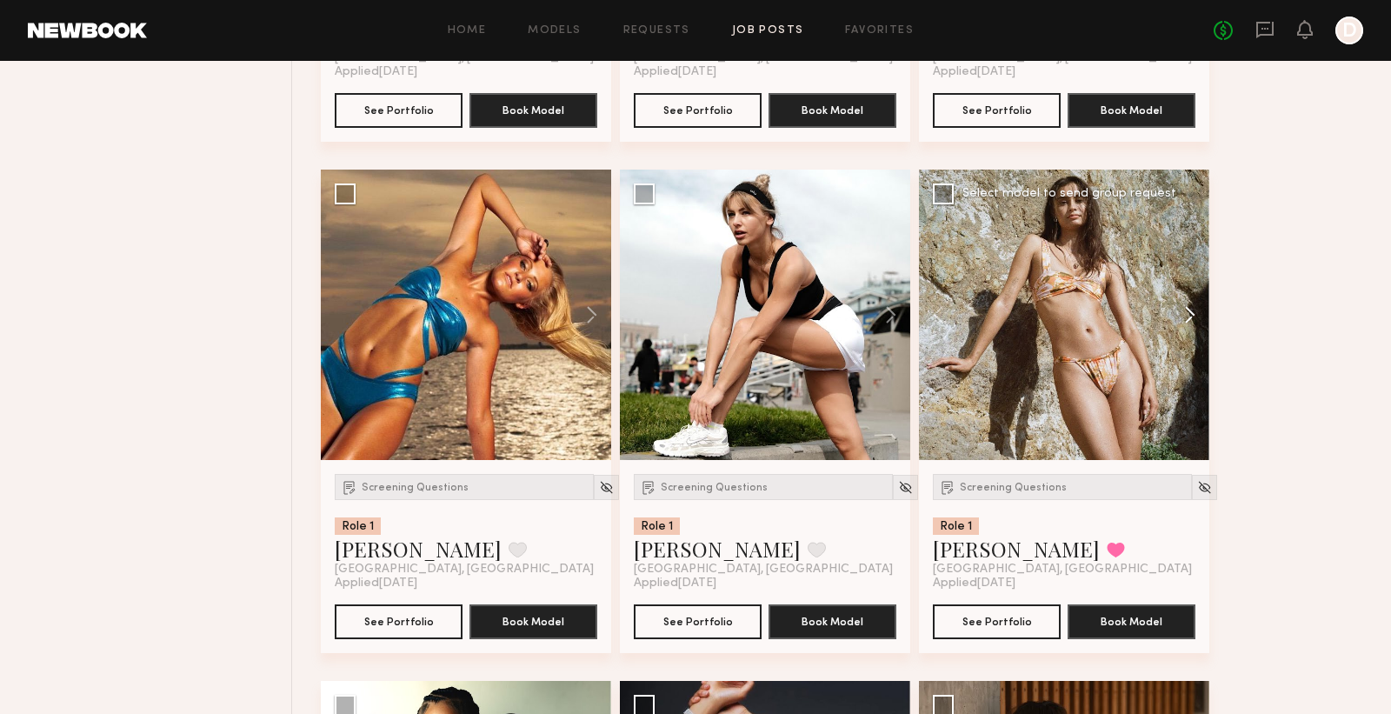
click at [1184, 317] on button at bounding box center [1182, 315] width 56 height 290
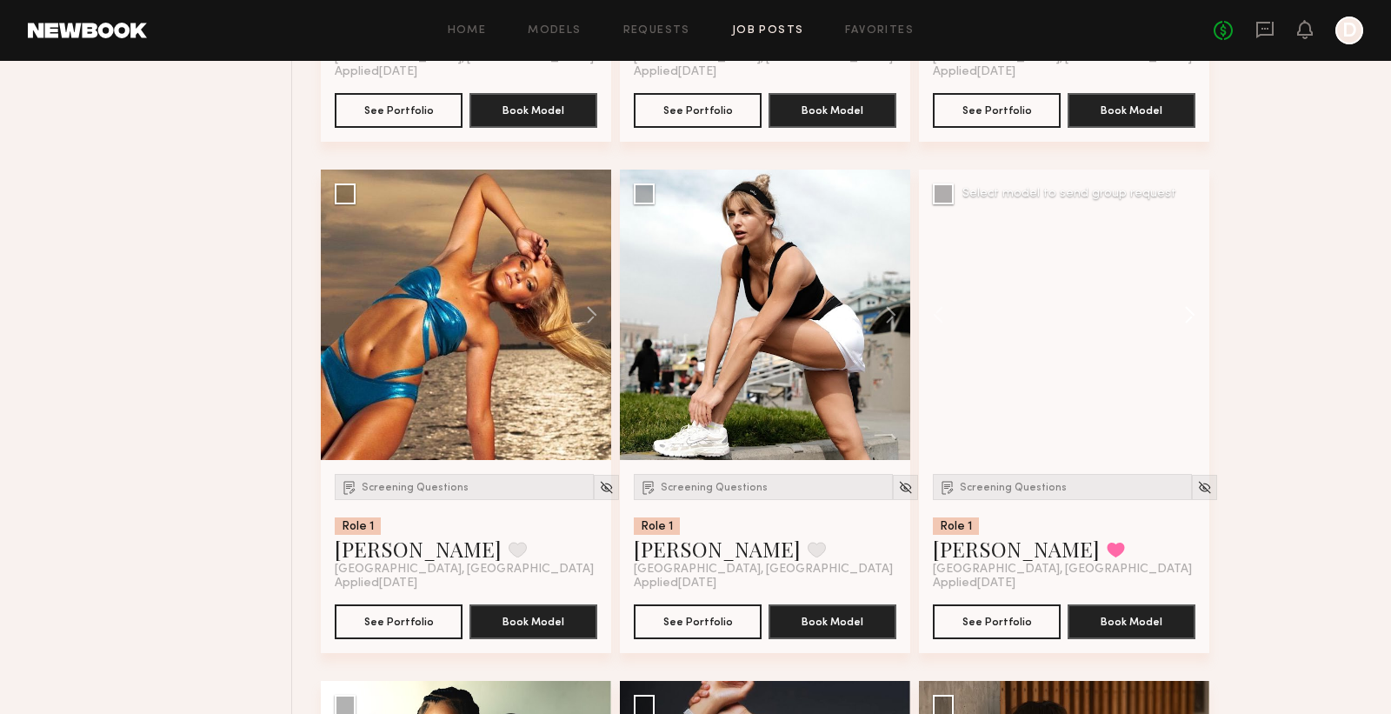
click at [1184, 317] on button at bounding box center [1182, 315] width 56 height 290
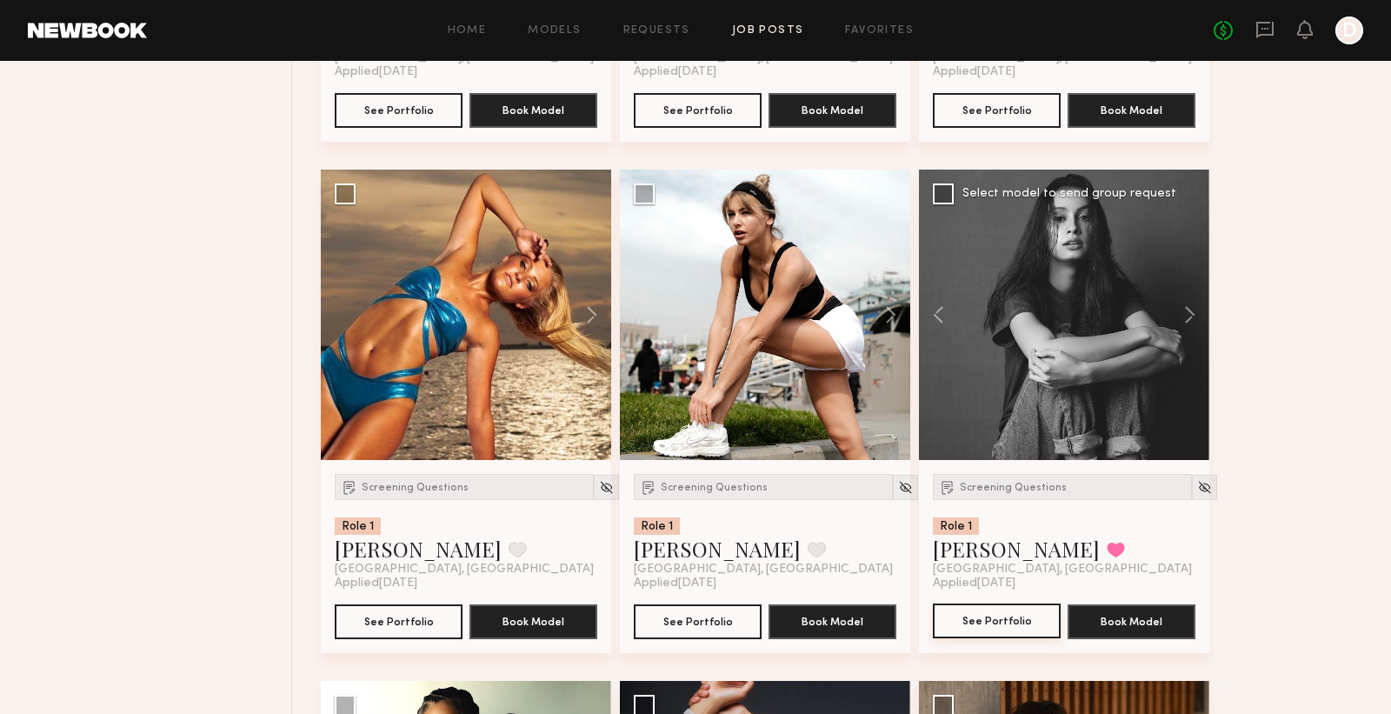
click at [1002, 623] on button "See Portfolio" at bounding box center [997, 621] width 128 height 35
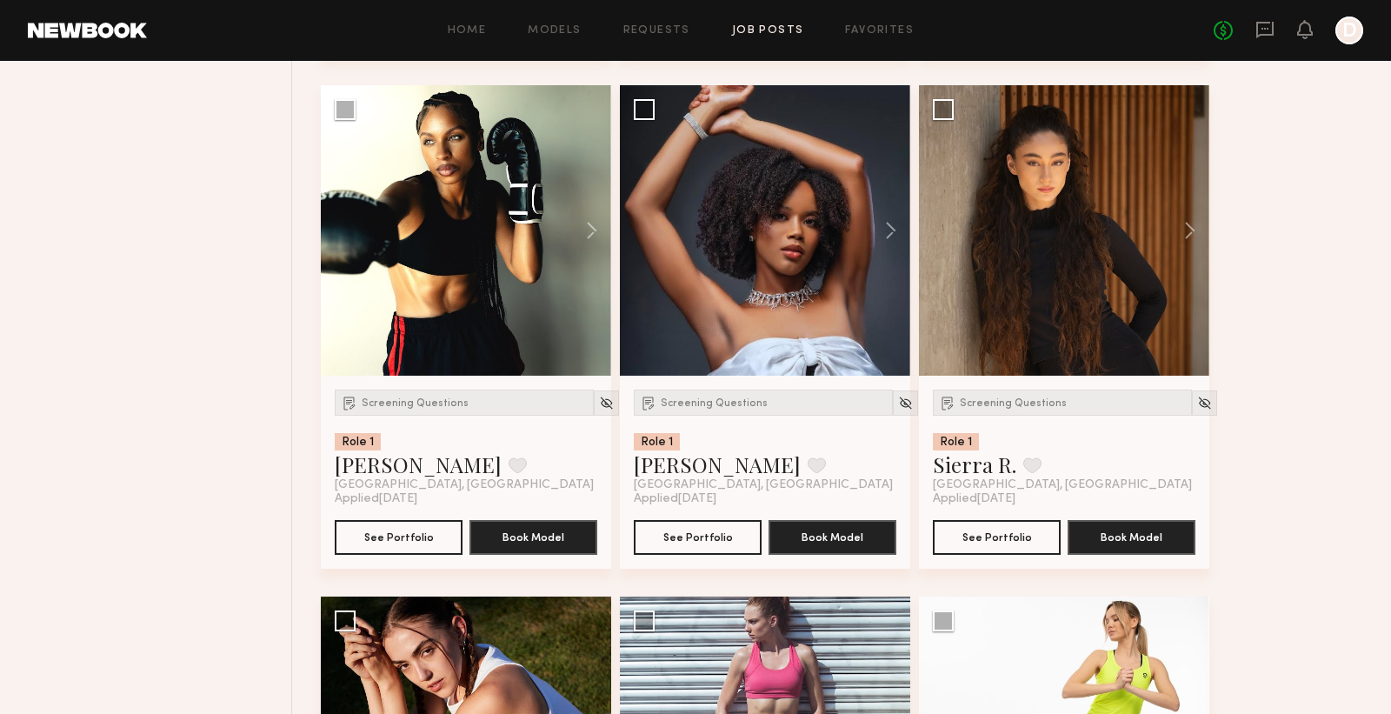
scroll to position [6372, 0]
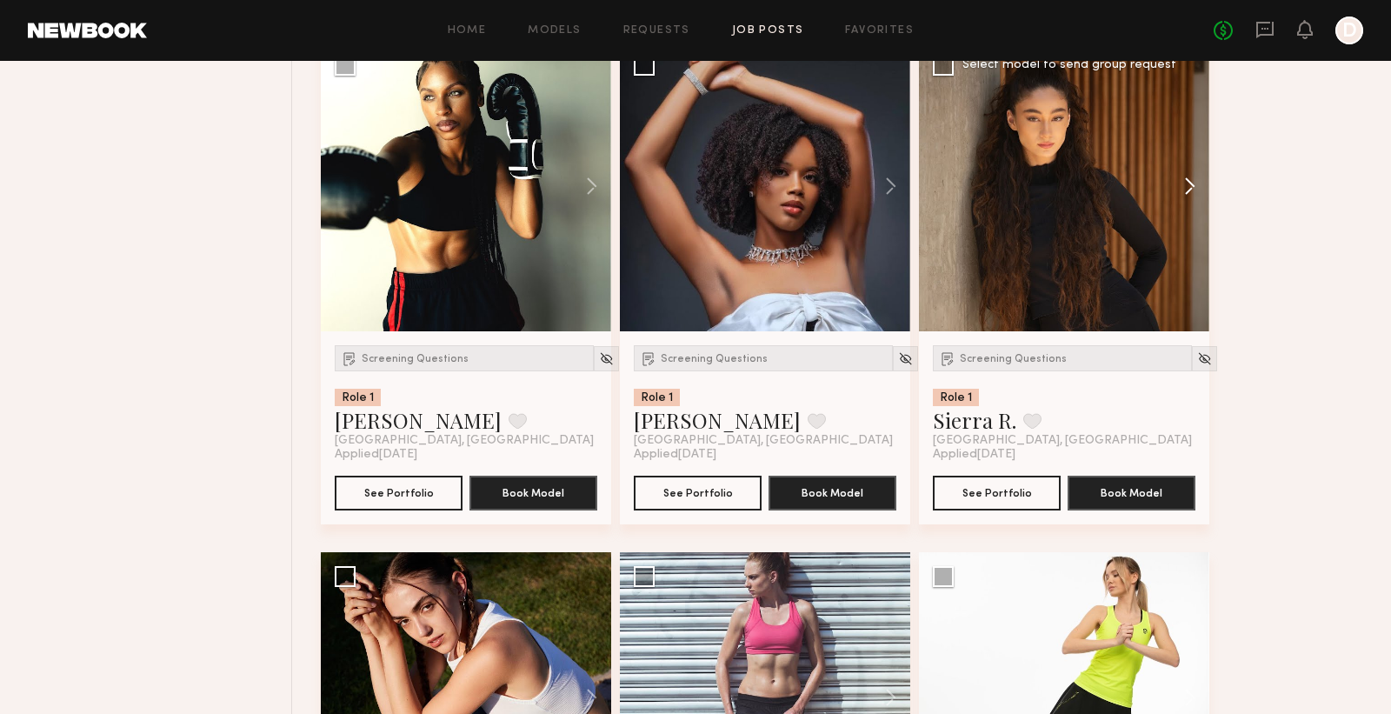
click at [1185, 196] on button at bounding box center [1182, 186] width 56 height 290
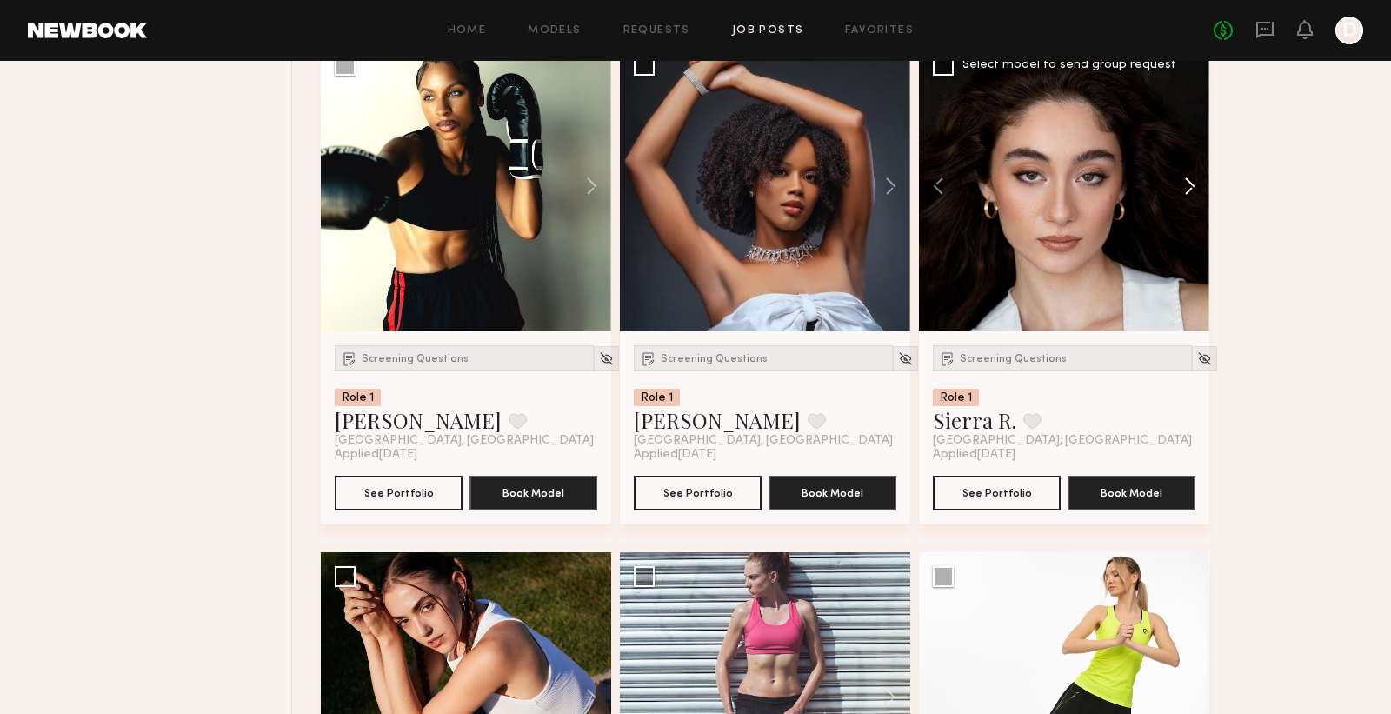
click at [1185, 196] on button at bounding box center [1182, 186] width 56 height 290
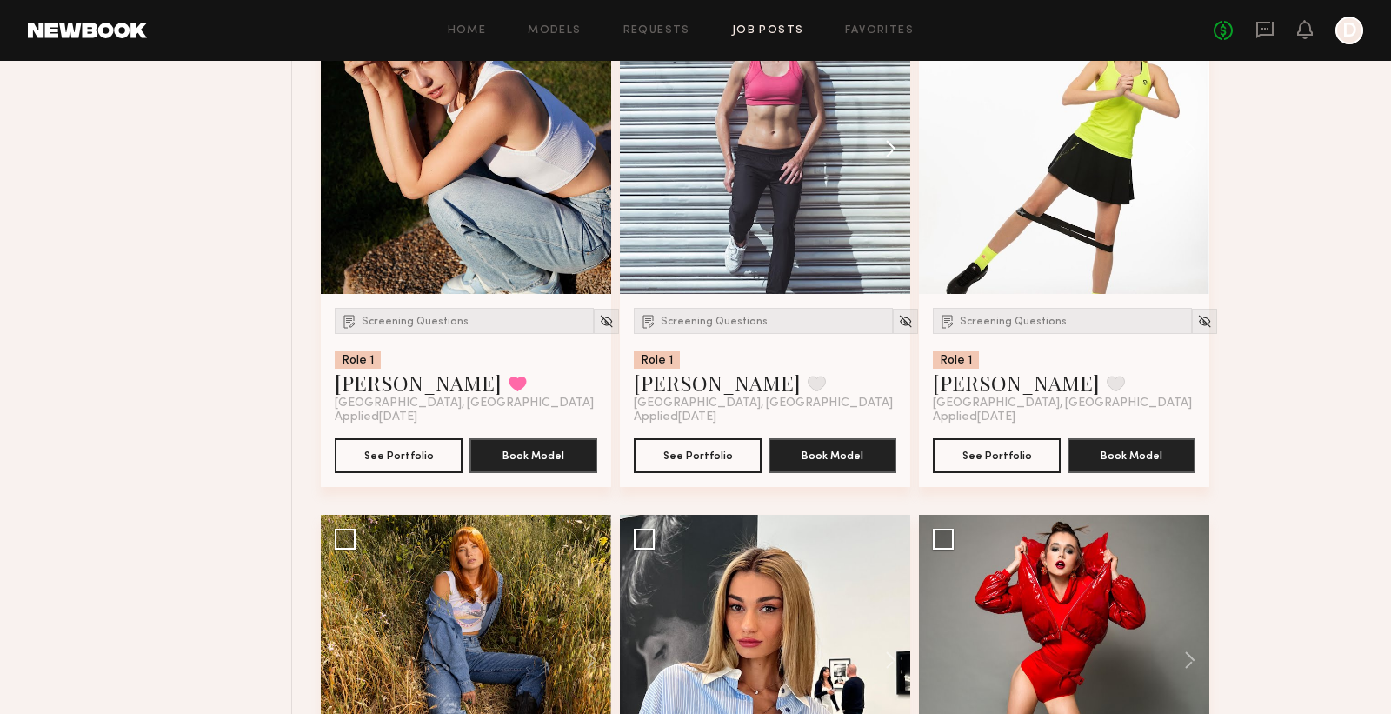
scroll to position [6792, 0]
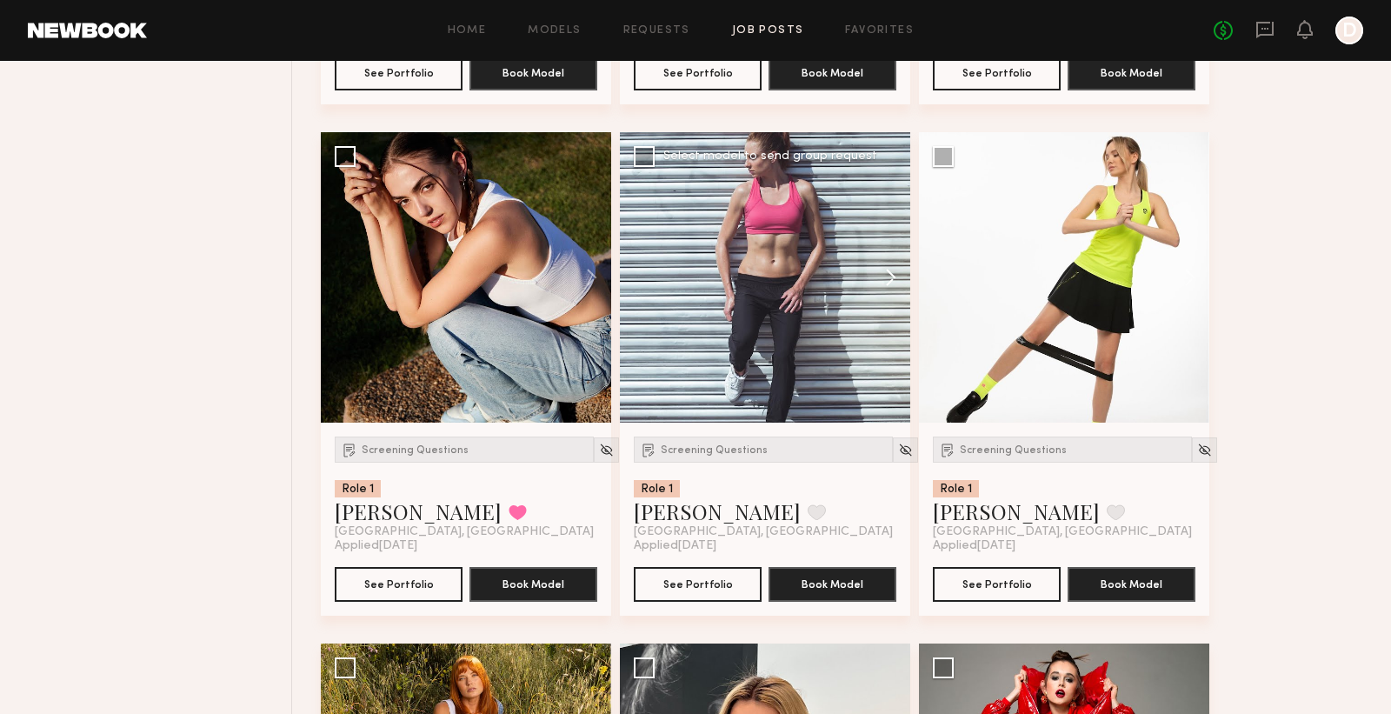
click at [885, 282] on button at bounding box center [883, 277] width 56 height 290
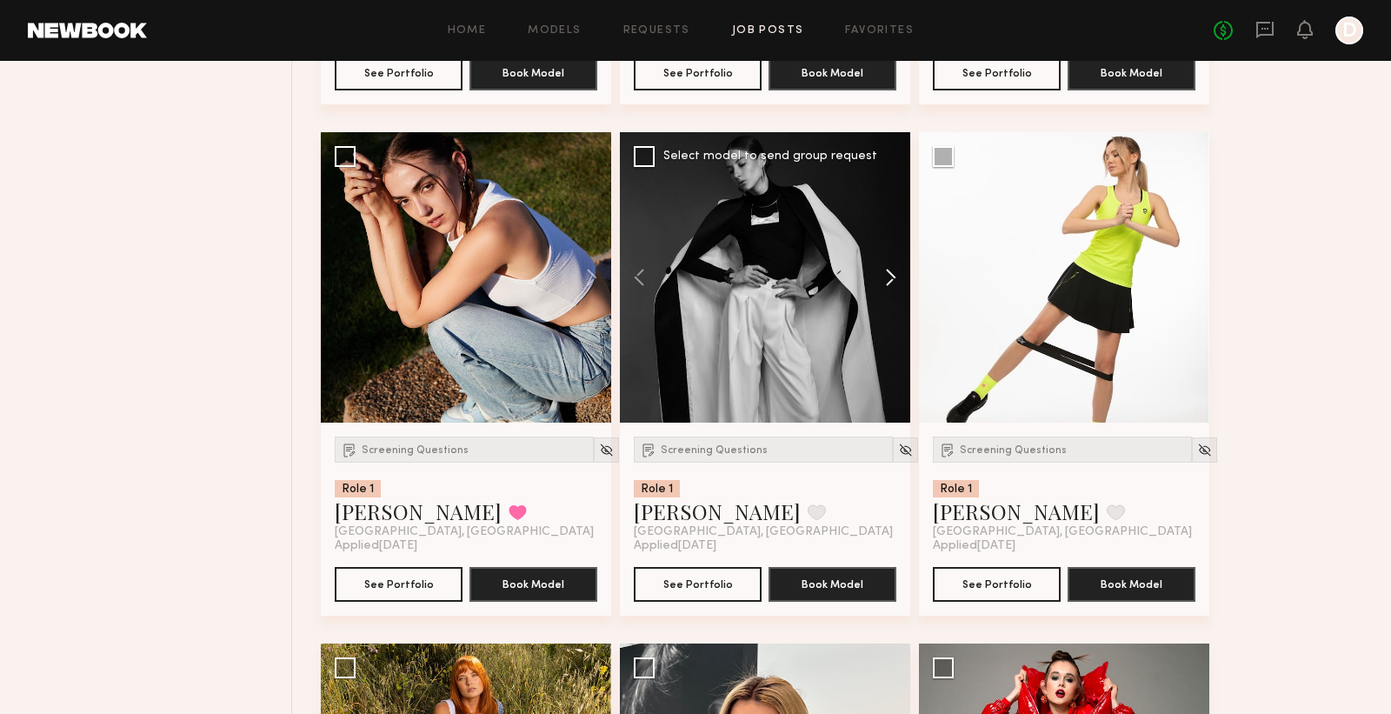
click at [885, 282] on button at bounding box center [883, 277] width 56 height 290
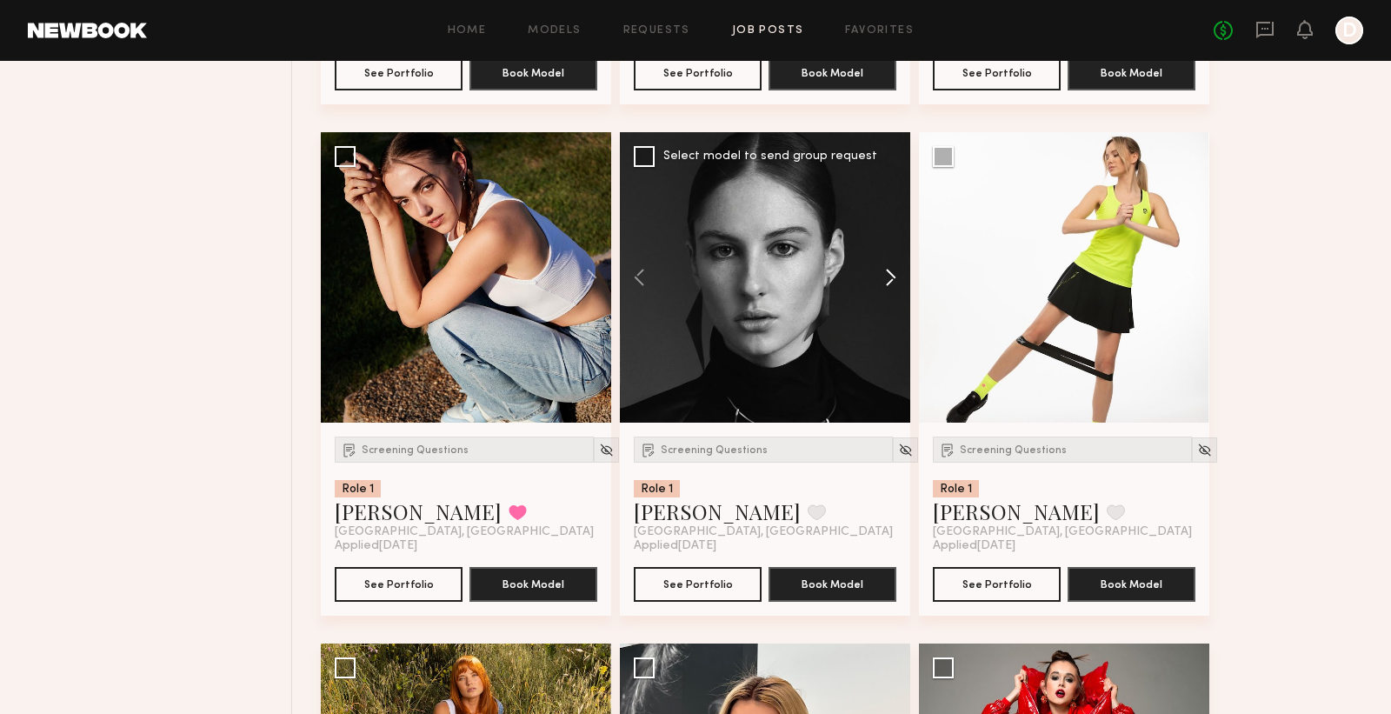
click at [885, 282] on button at bounding box center [883, 277] width 56 height 290
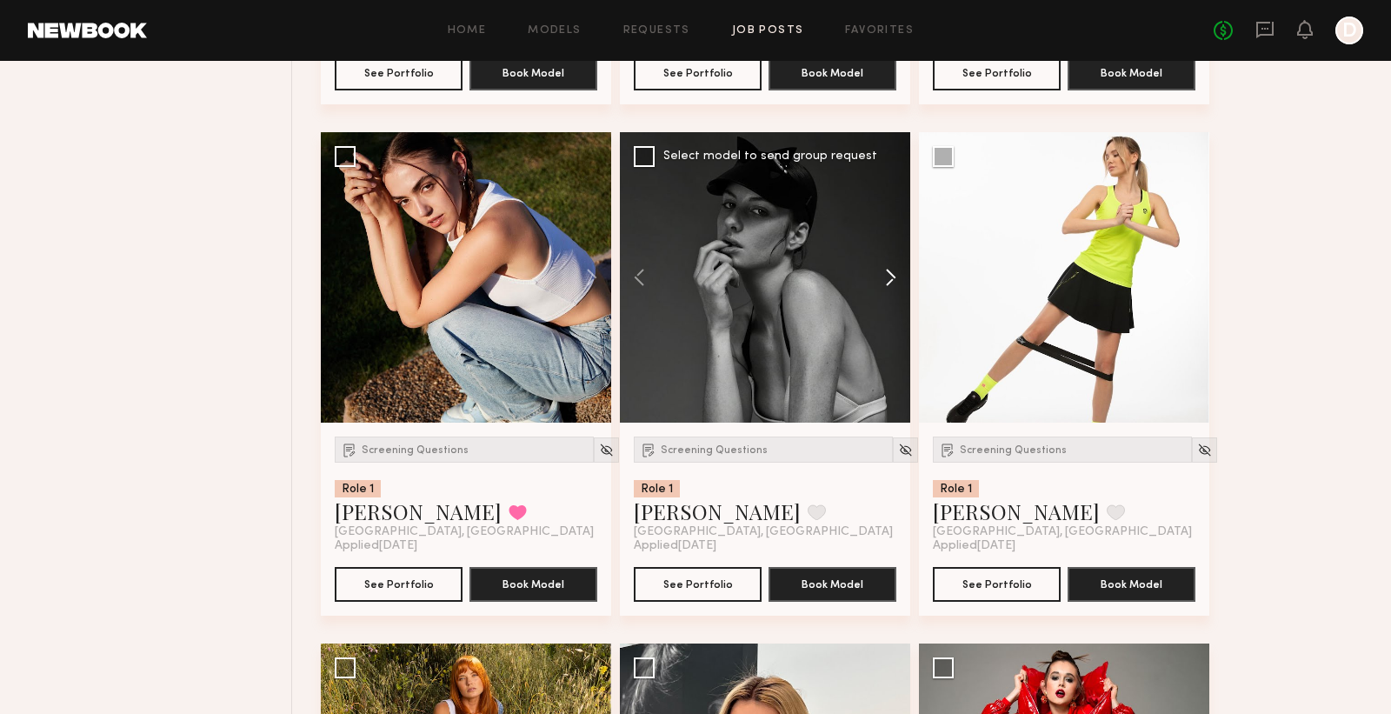
click at [885, 282] on button at bounding box center [883, 277] width 56 height 290
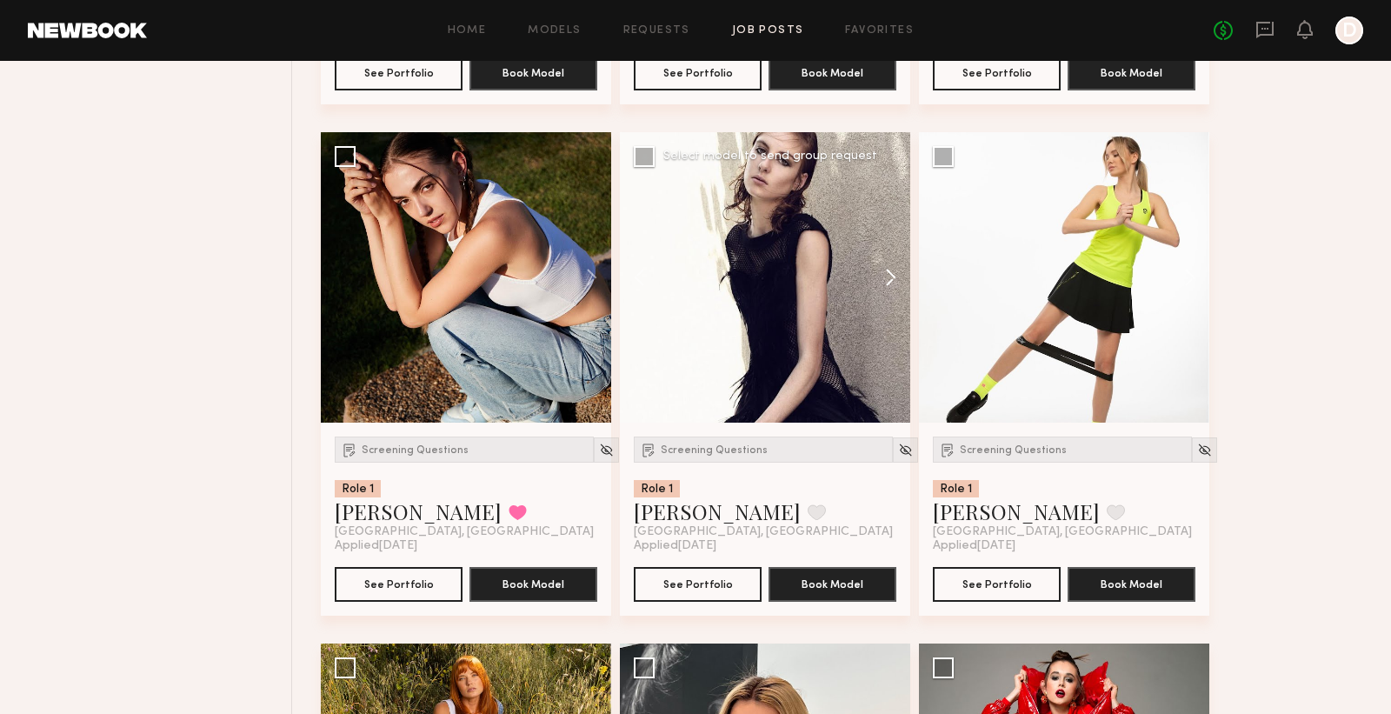
click at [885, 282] on button at bounding box center [883, 277] width 56 height 290
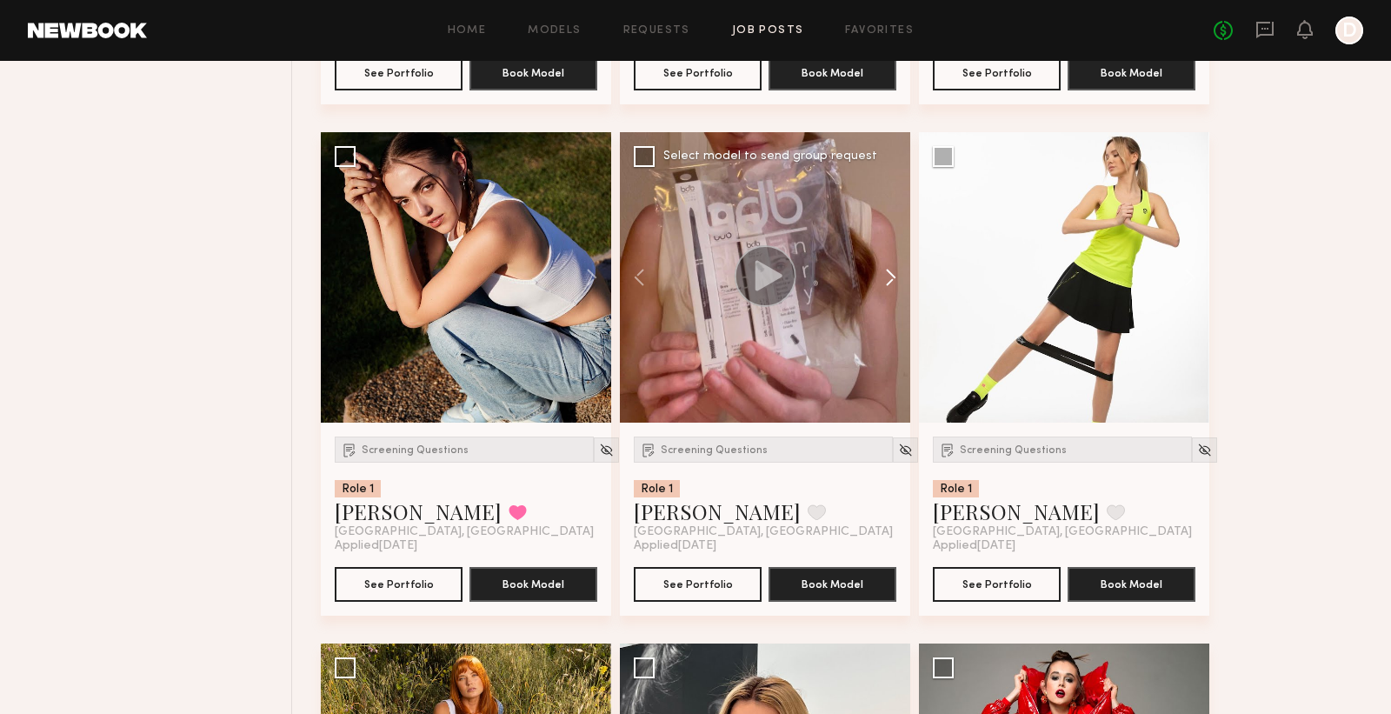
click at [885, 282] on button at bounding box center [883, 277] width 56 height 290
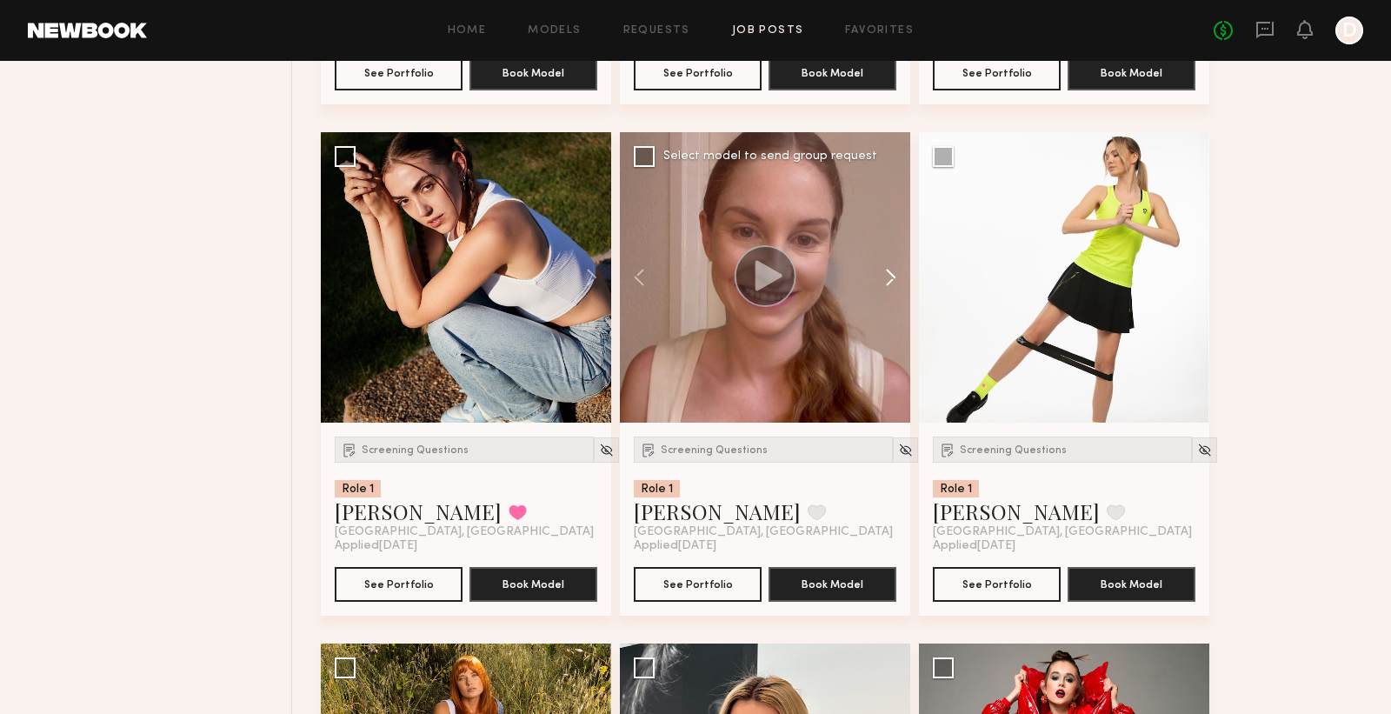
click at [885, 282] on button at bounding box center [883, 277] width 56 height 290
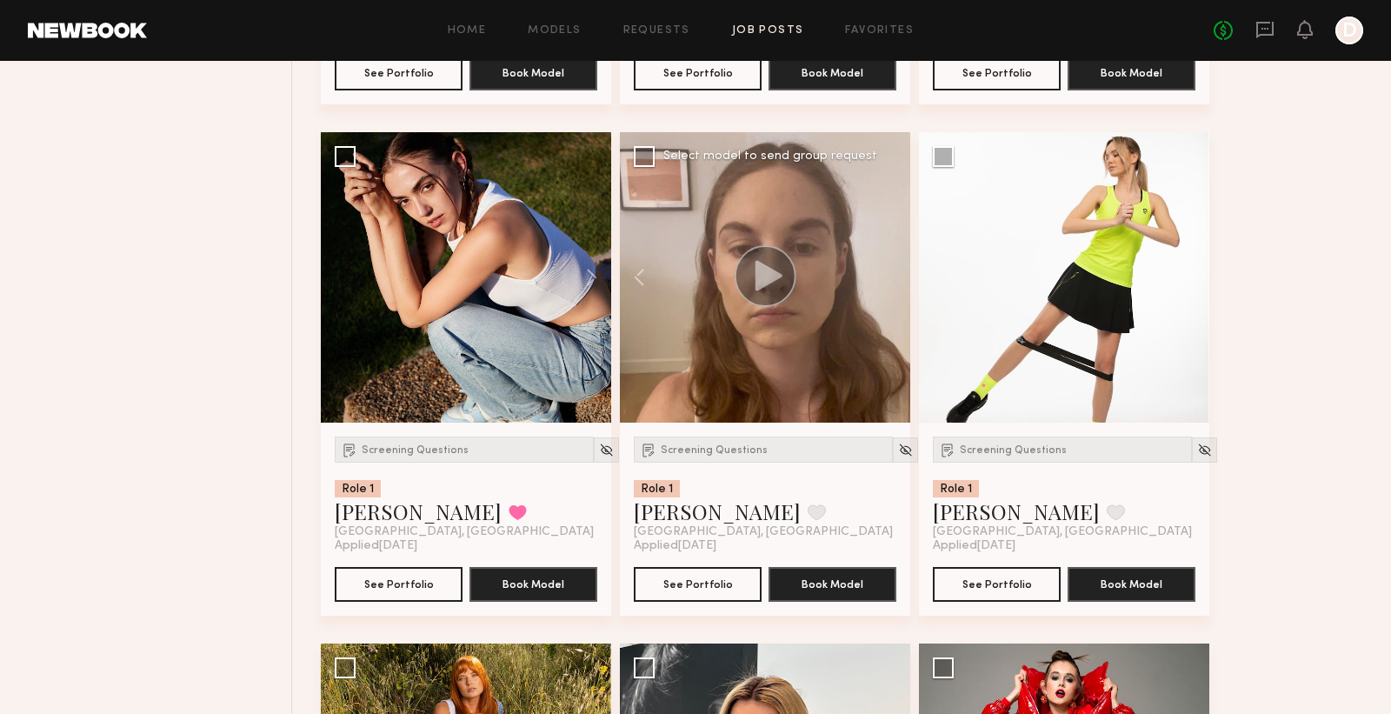
click at [885, 282] on div at bounding box center [765, 277] width 290 height 290
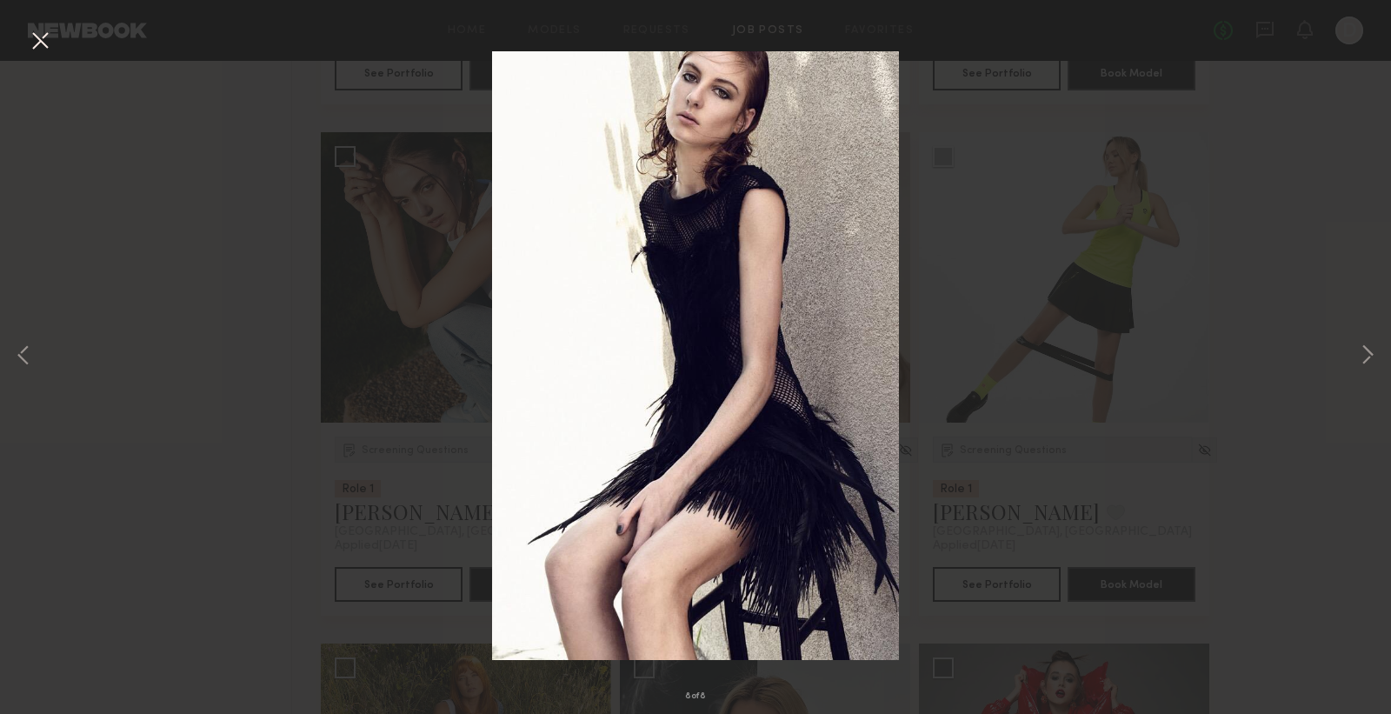
click at [1030, 310] on div "8 of 8" at bounding box center [695, 357] width 1391 height 714
click at [35, 43] on button at bounding box center [40, 41] width 28 height 31
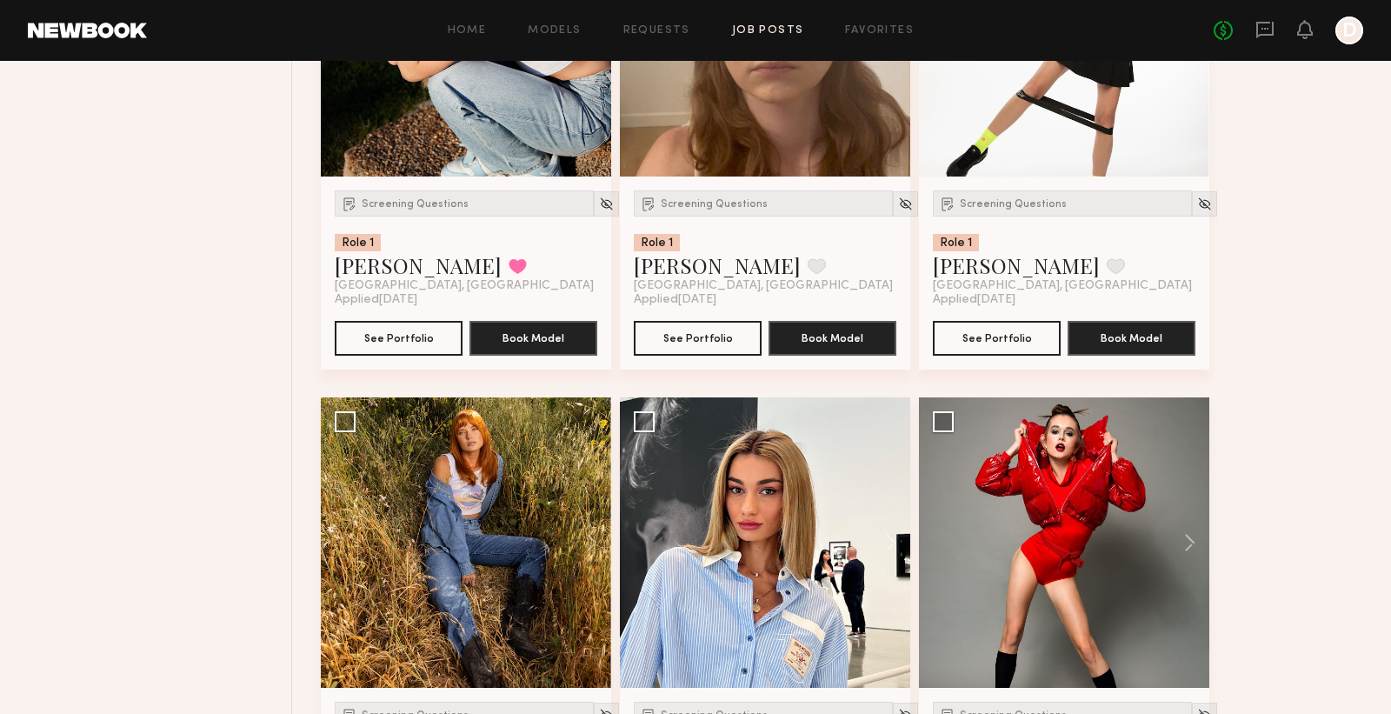
scroll to position [7177, 0]
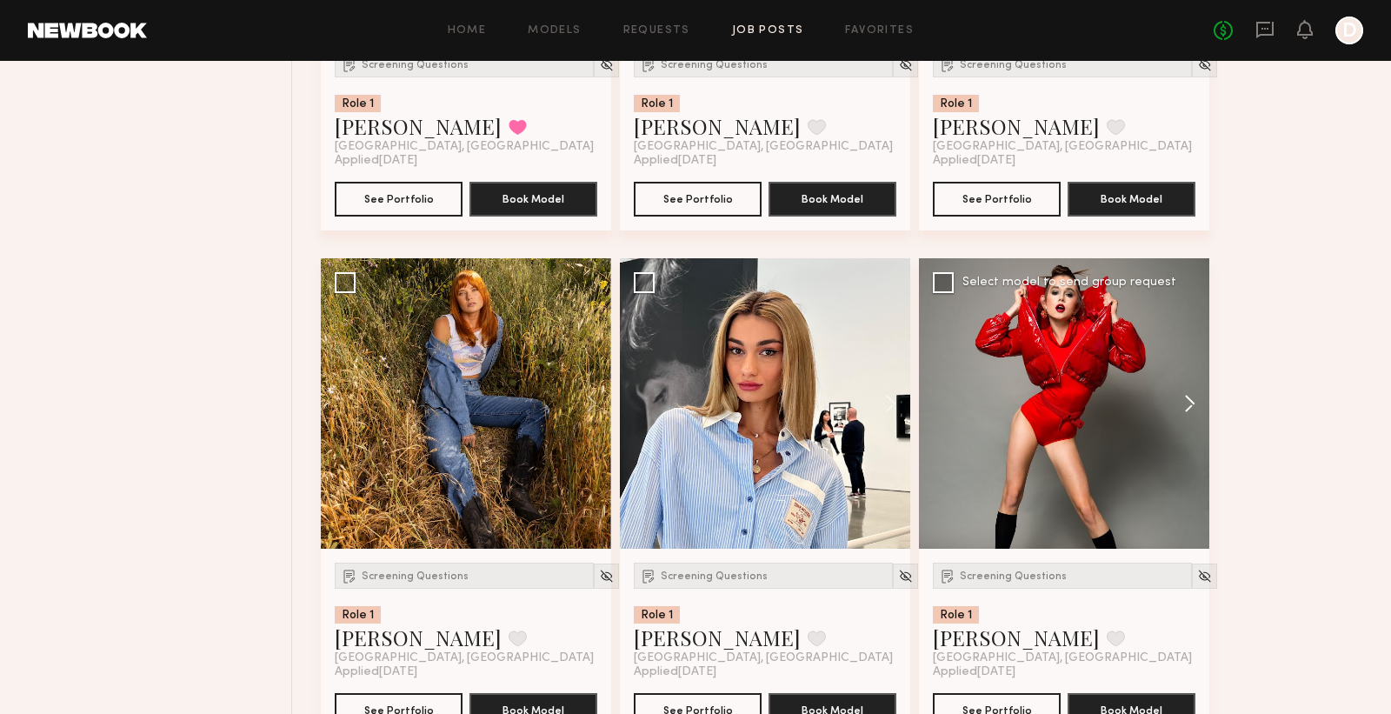
click at [1186, 408] on button at bounding box center [1182, 403] width 56 height 290
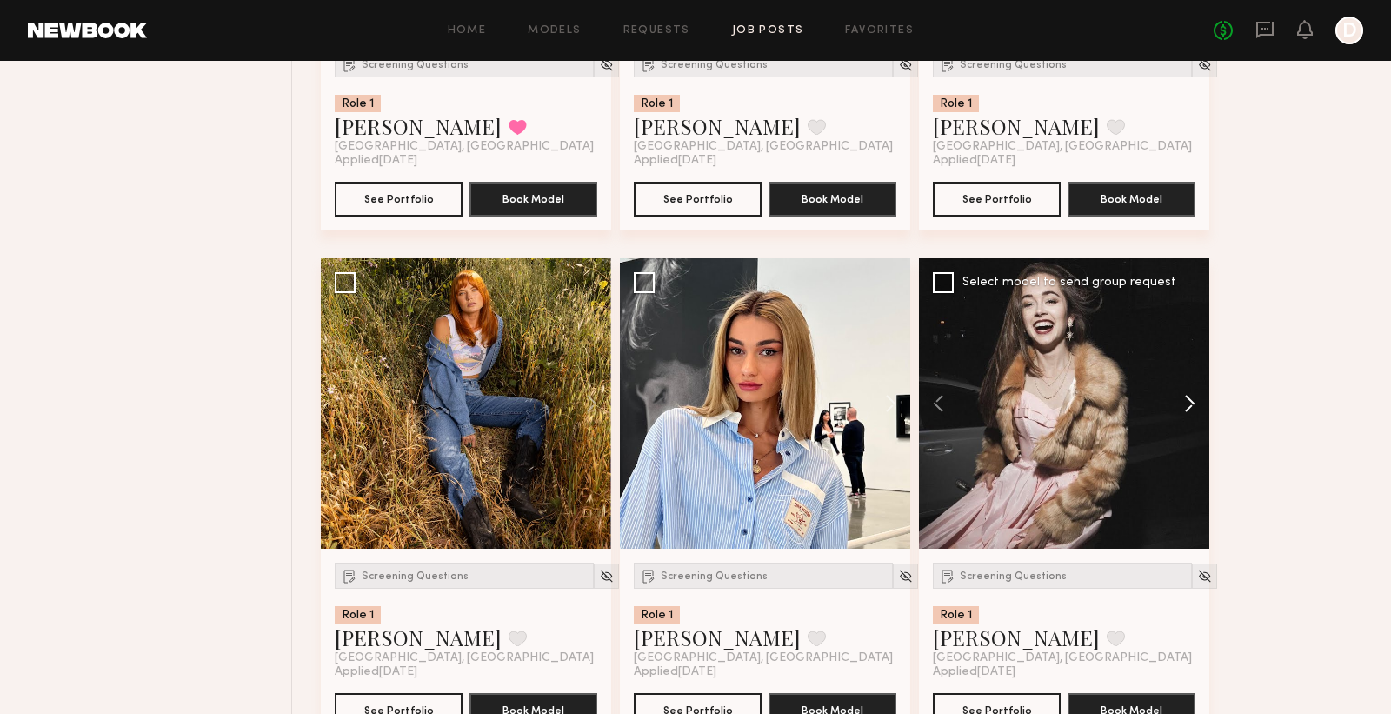
click at [1186, 408] on button at bounding box center [1182, 403] width 56 height 290
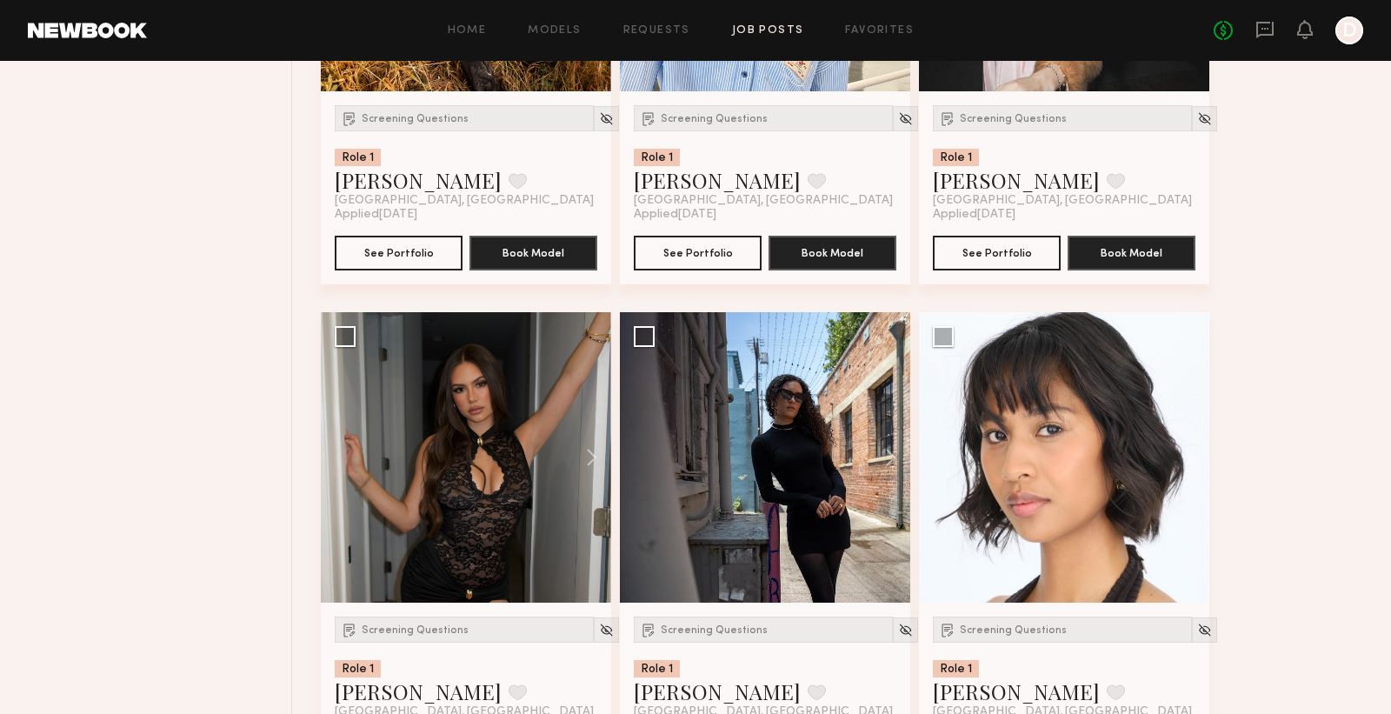
scroll to position [7662, 0]
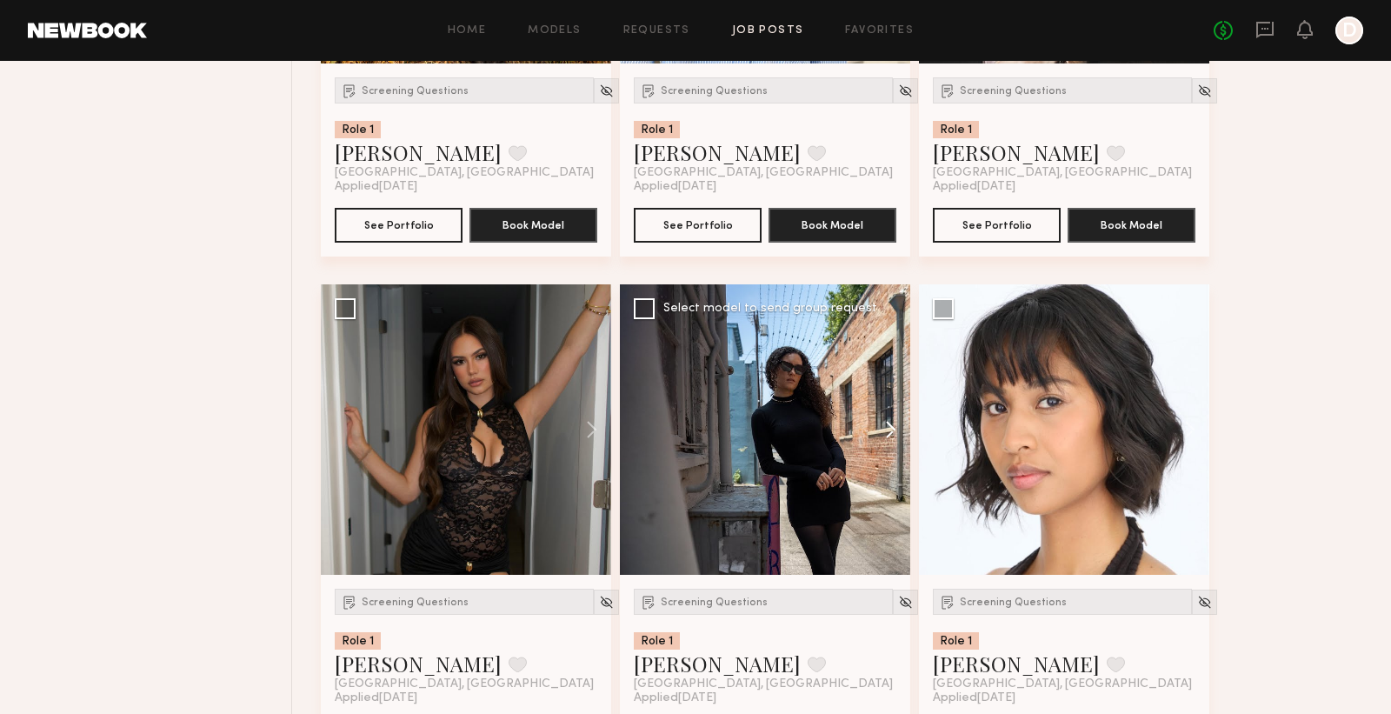
click at [885, 424] on button at bounding box center [883, 429] width 56 height 290
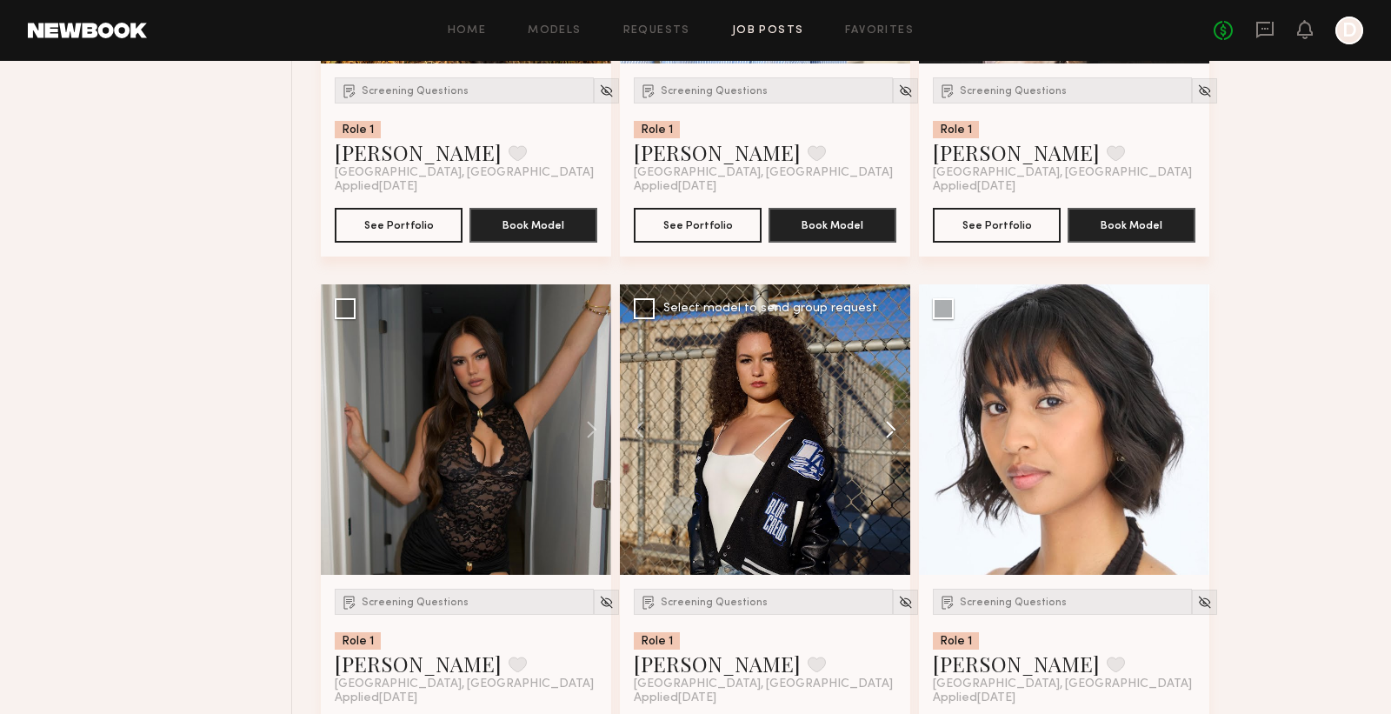
click at [885, 424] on button at bounding box center [883, 429] width 56 height 290
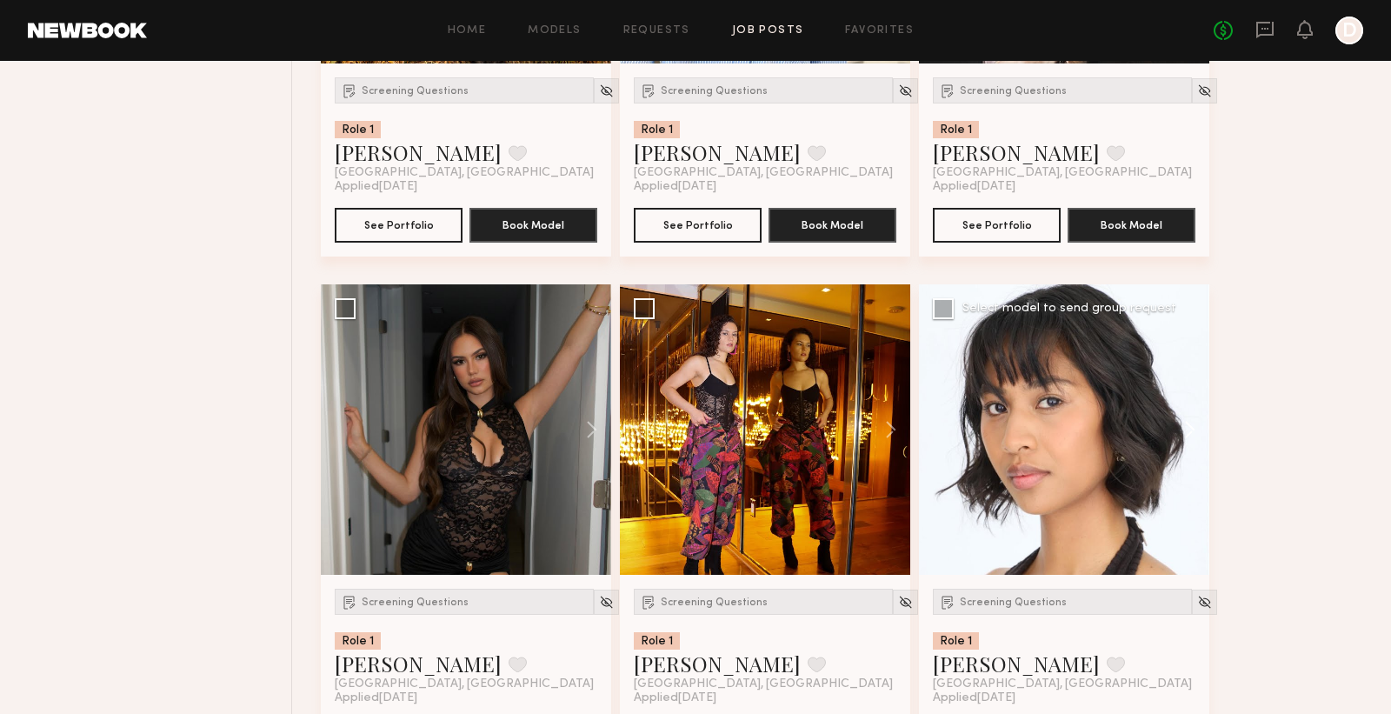
click at [1188, 432] on button at bounding box center [1182, 429] width 56 height 290
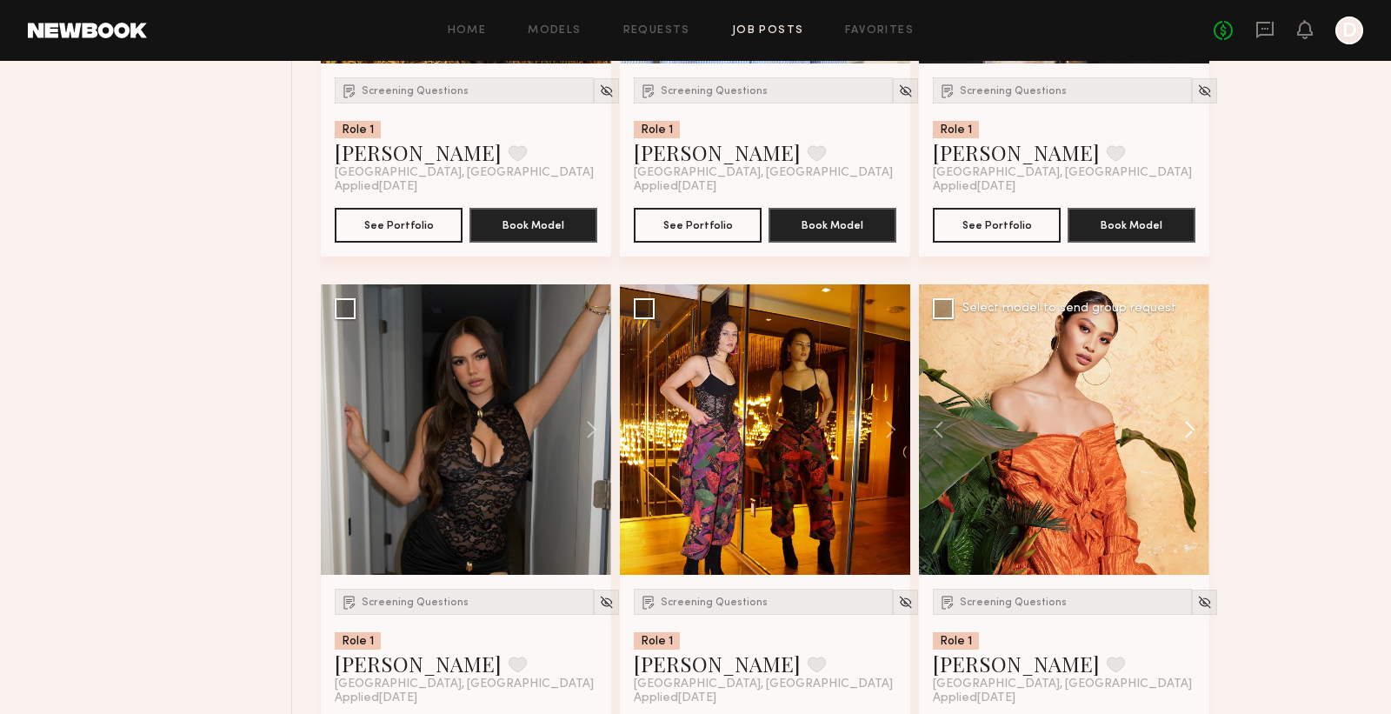
click at [1188, 432] on button at bounding box center [1182, 429] width 56 height 290
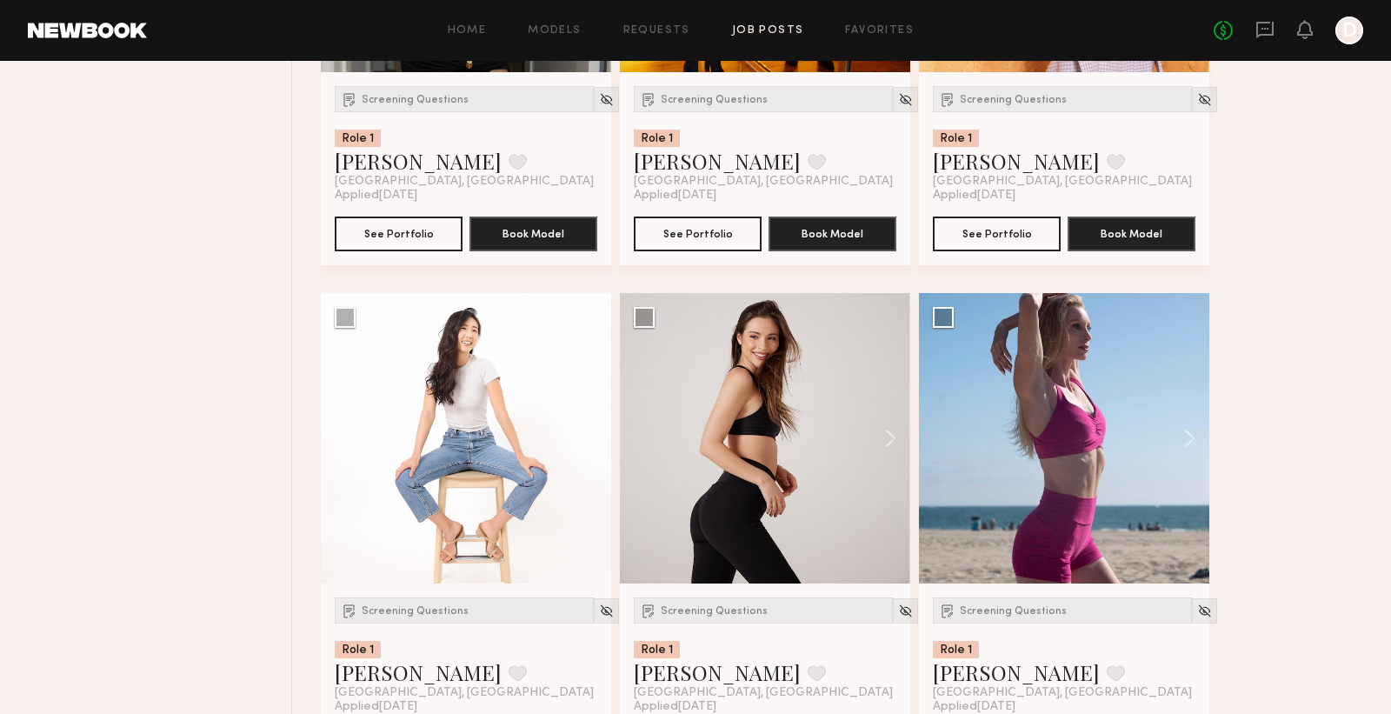
scroll to position [8225, 0]
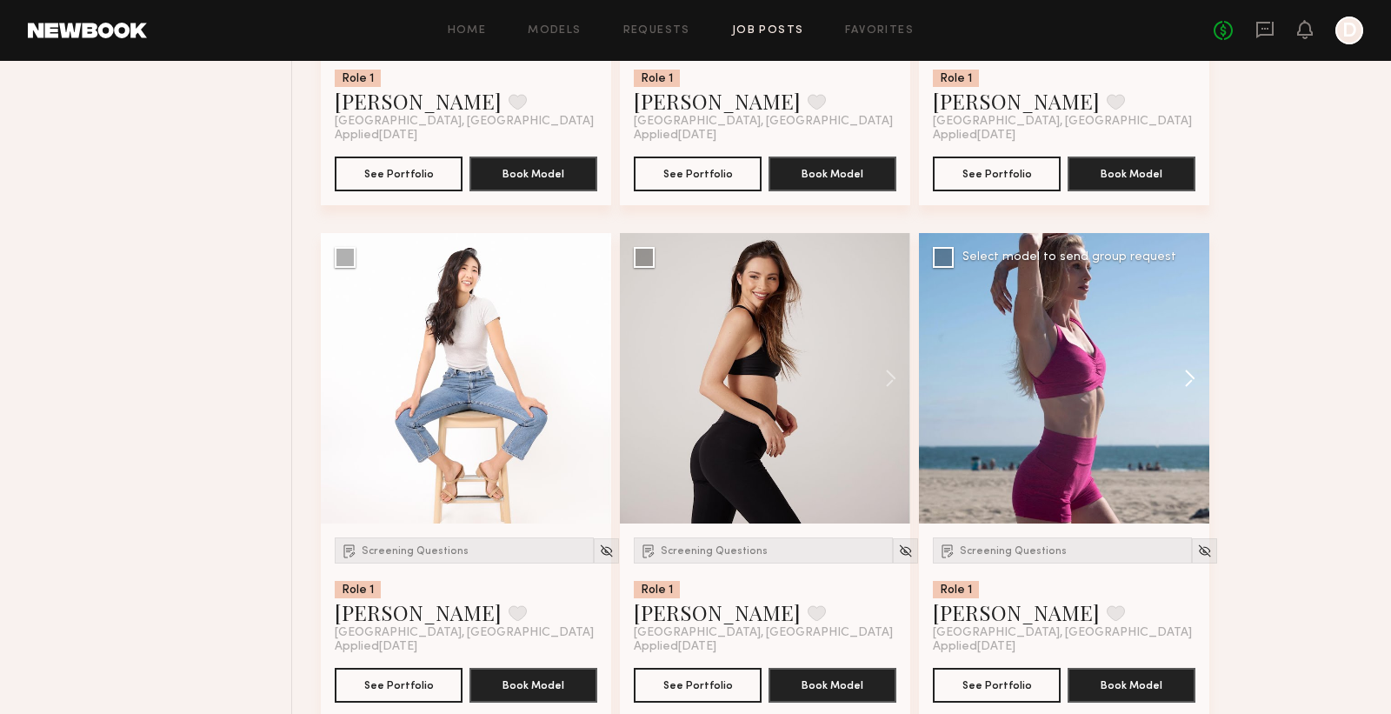
click at [1179, 377] on button at bounding box center [1182, 378] width 56 height 290
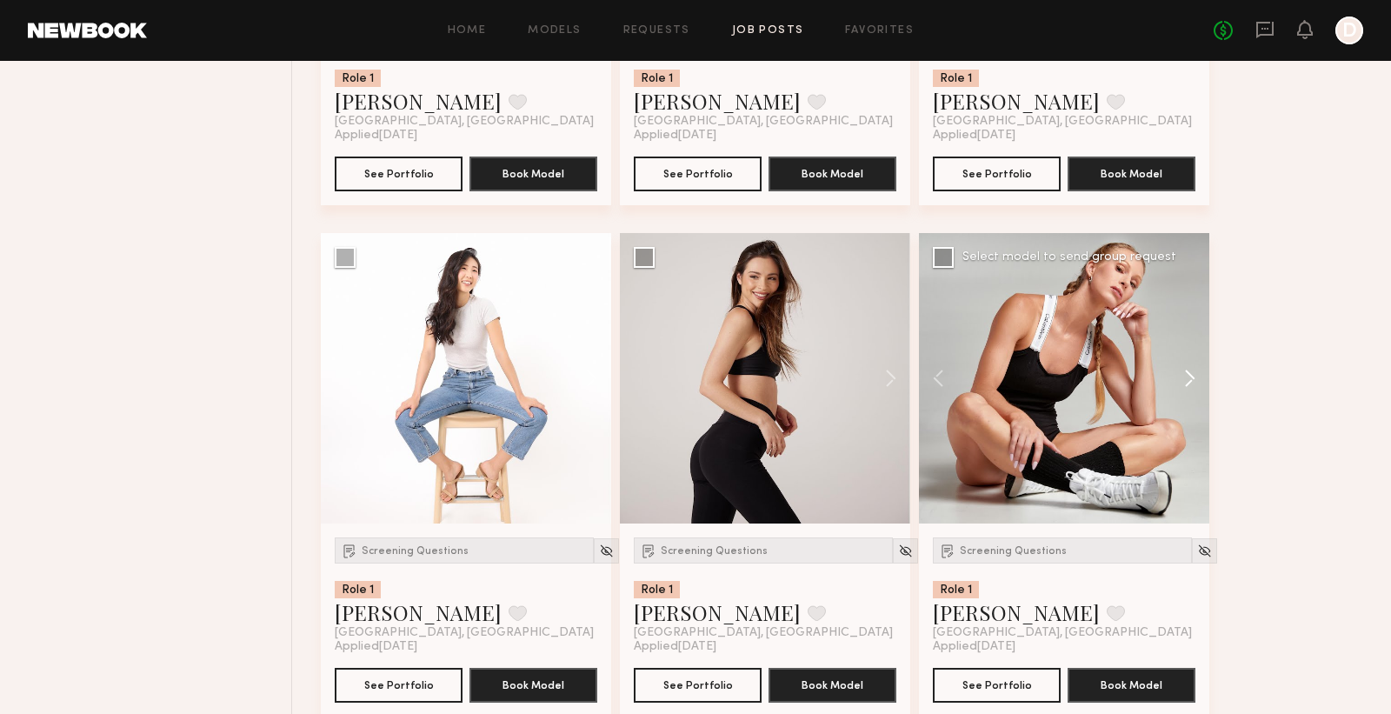
click at [1179, 377] on button at bounding box center [1182, 378] width 56 height 290
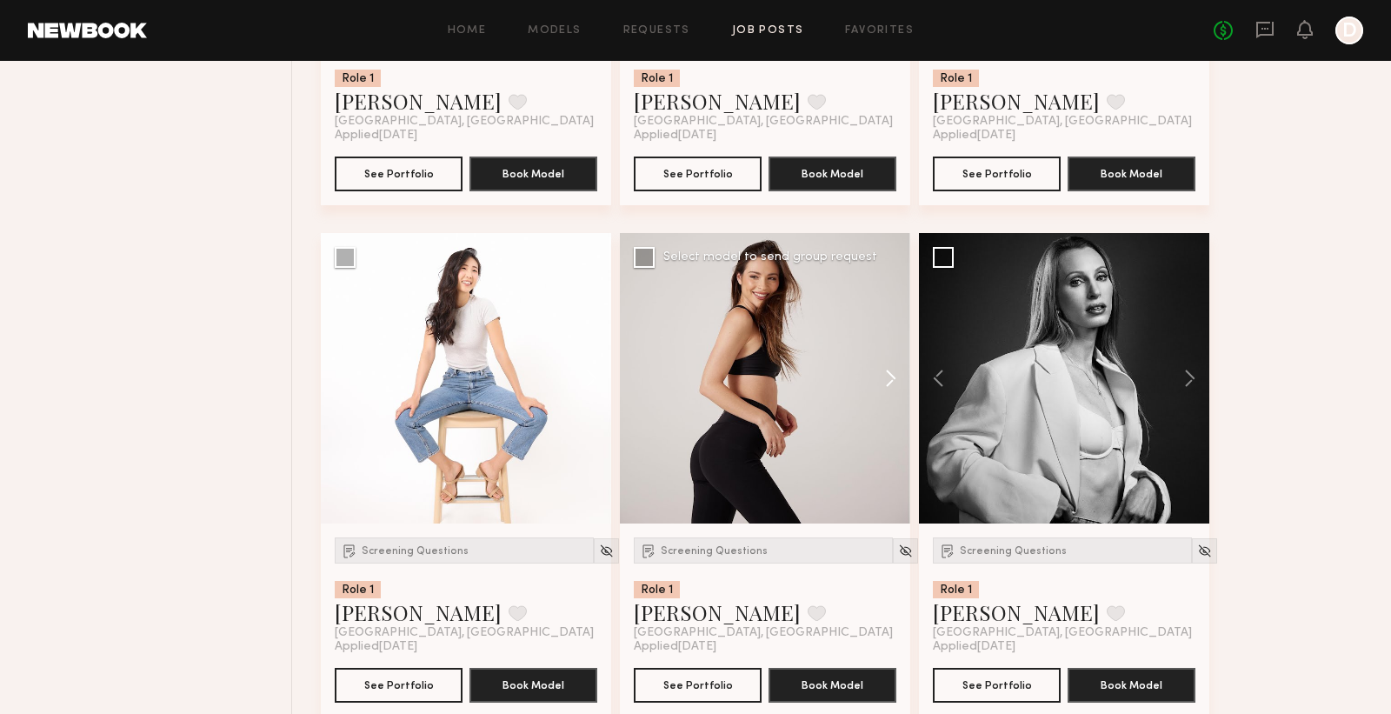
click at [897, 394] on button at bounding box center [883, 378] width 56 height 290
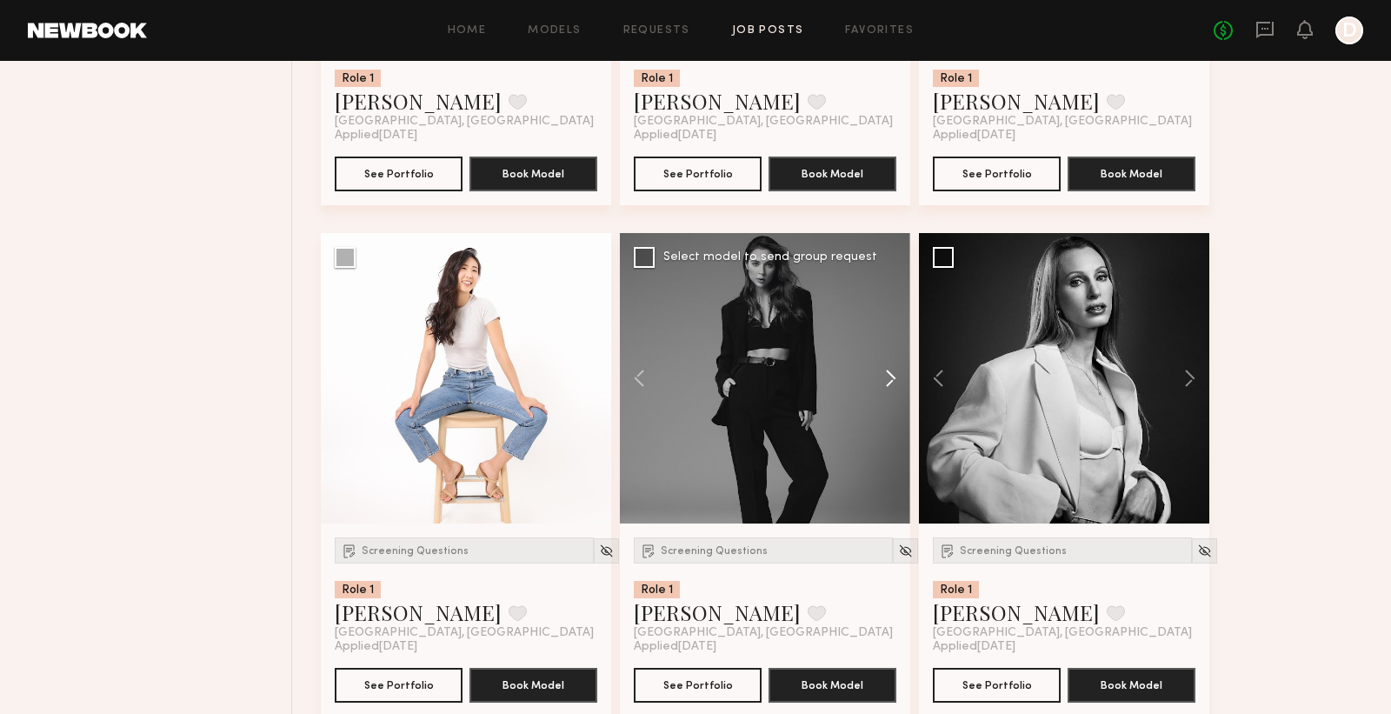
click at [897, 394] on button at bounding box center [883, 378] width 56 height 290
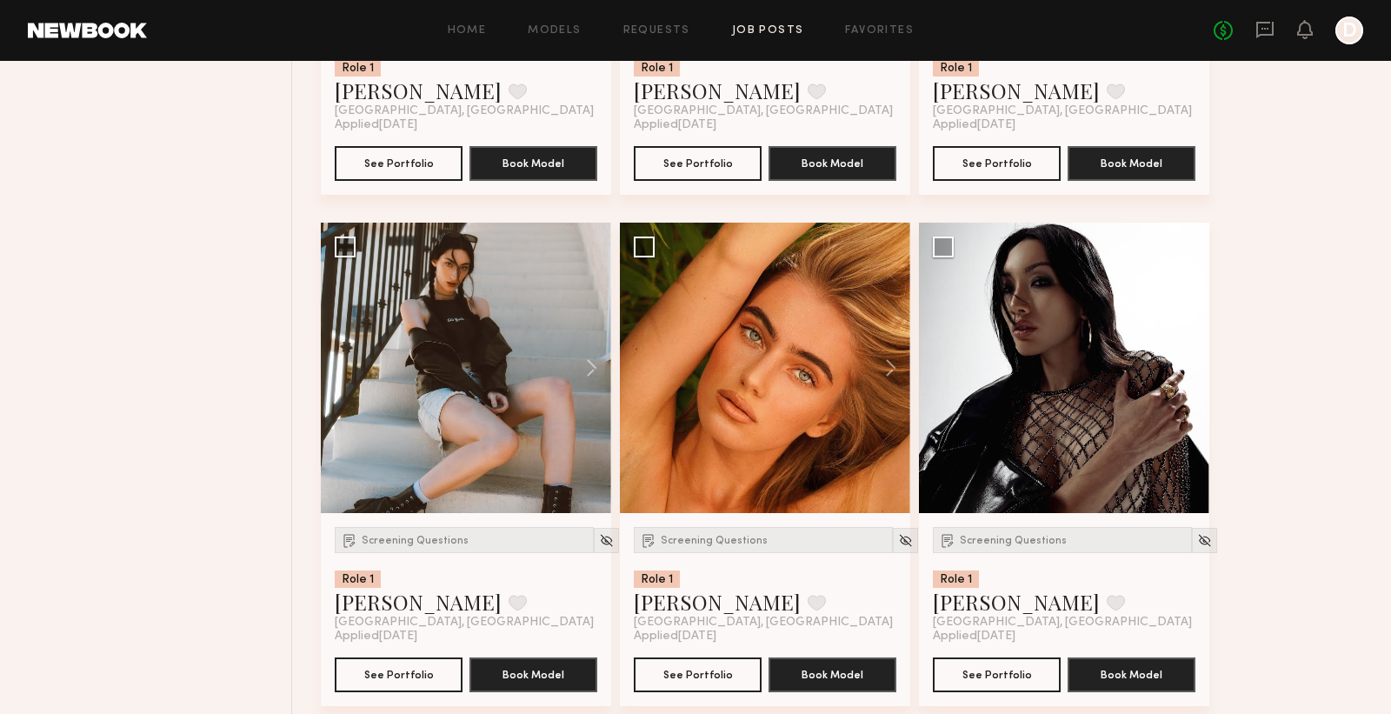
scroll to position [8767, 0]
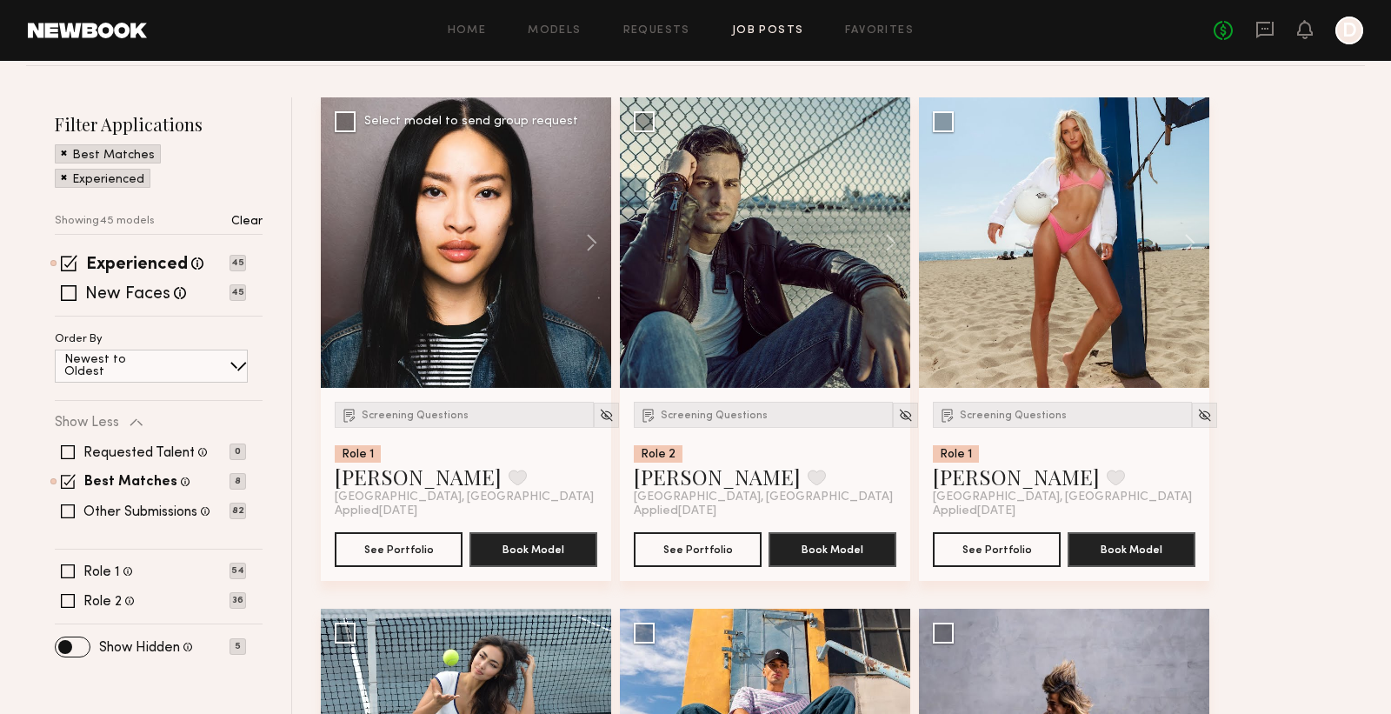
scroll to position [178, 0]
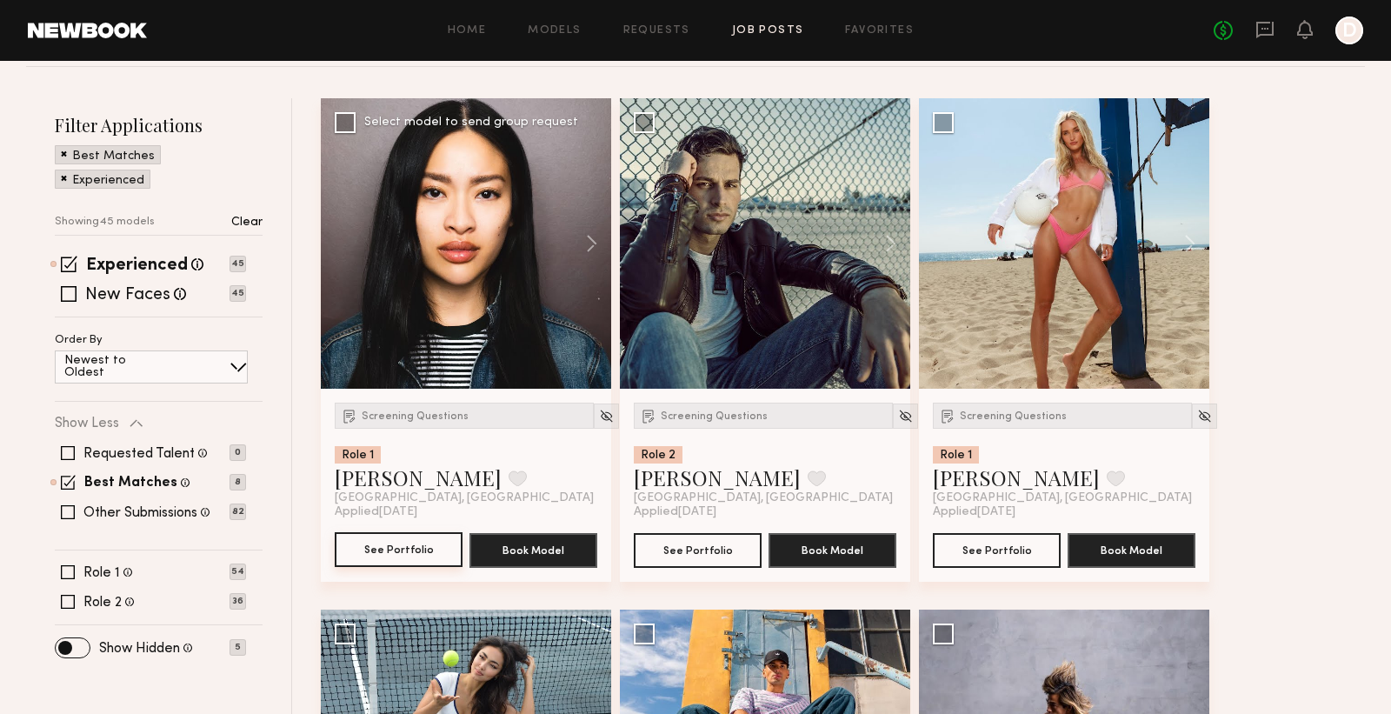
click at [397, 550] on button "See Portfolio" at bounding box center [399, 549] width 128 height 35
